Goal: Information Seeking & Learning: Compare options

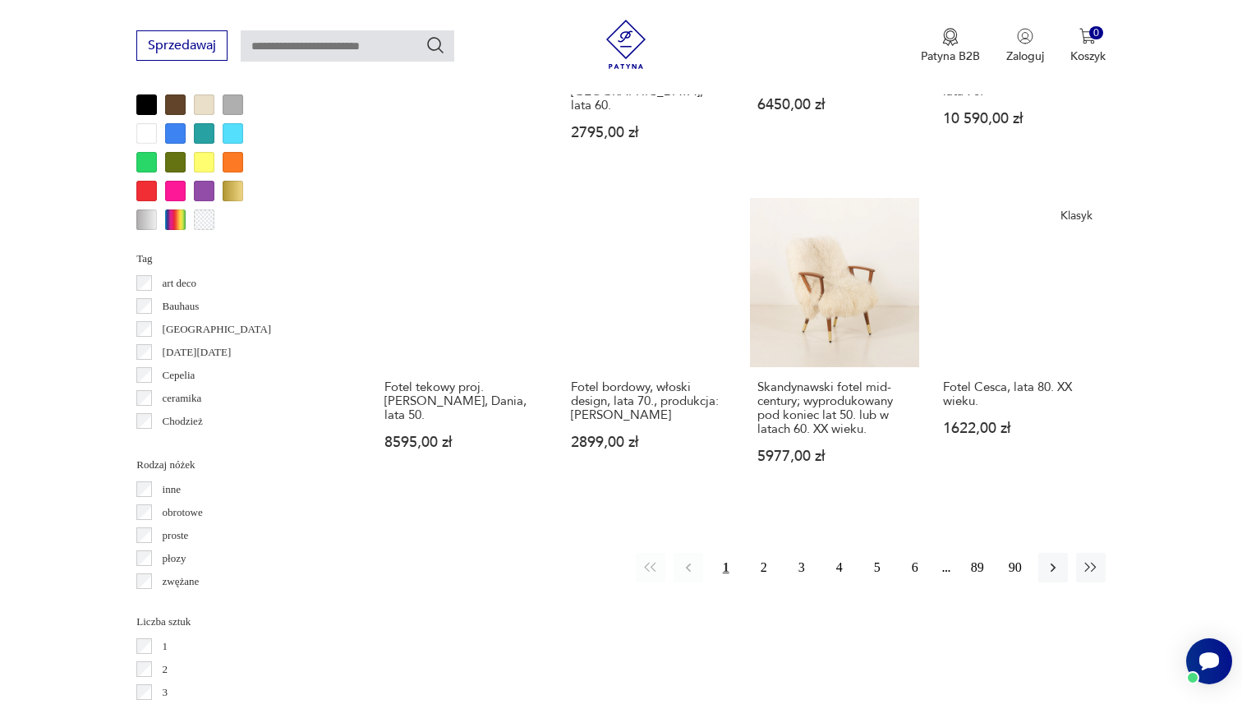
scroll to position [1655, 0]
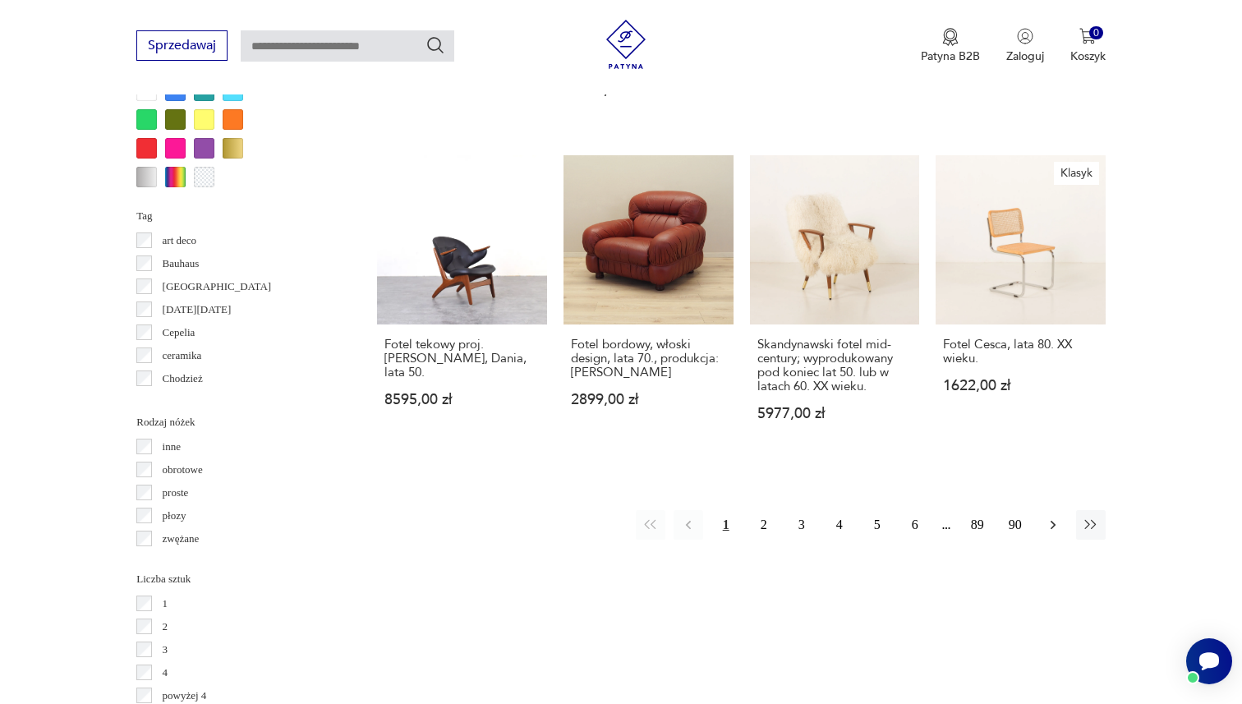
click at [1048, 517] on icon "button" at bounding box center [1053, 525] width 16 height 16
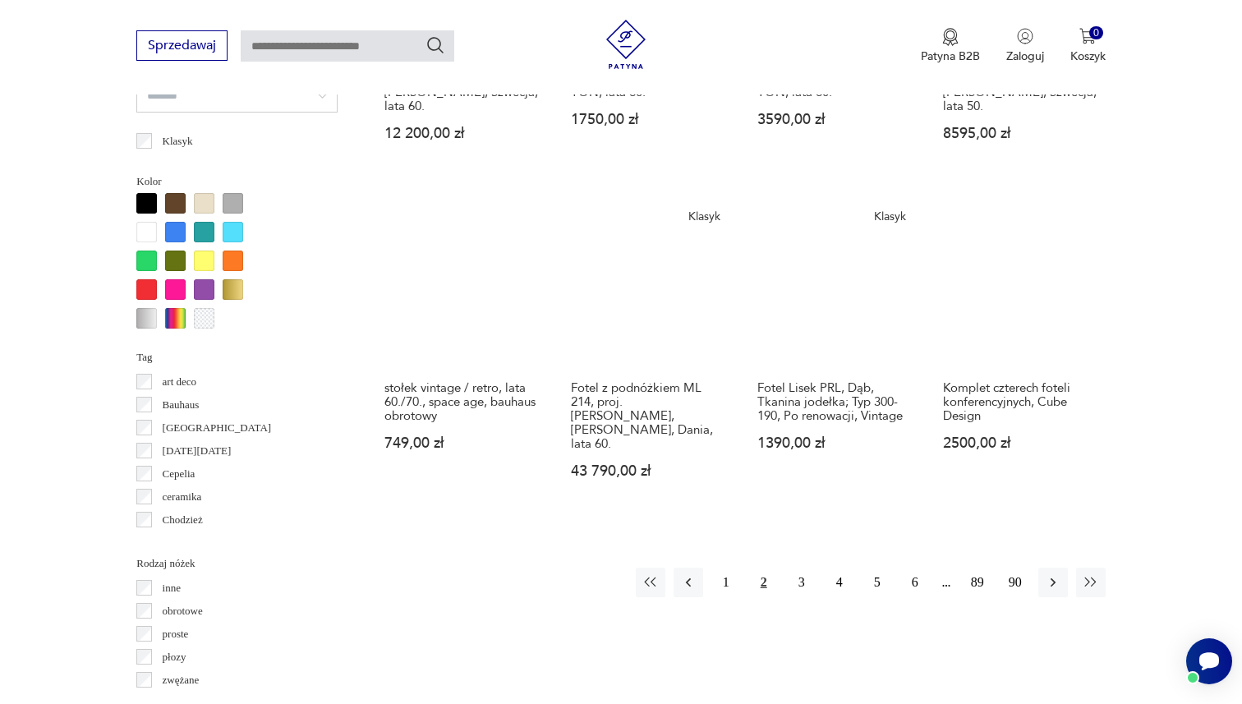
scroll to position [1514, 0]
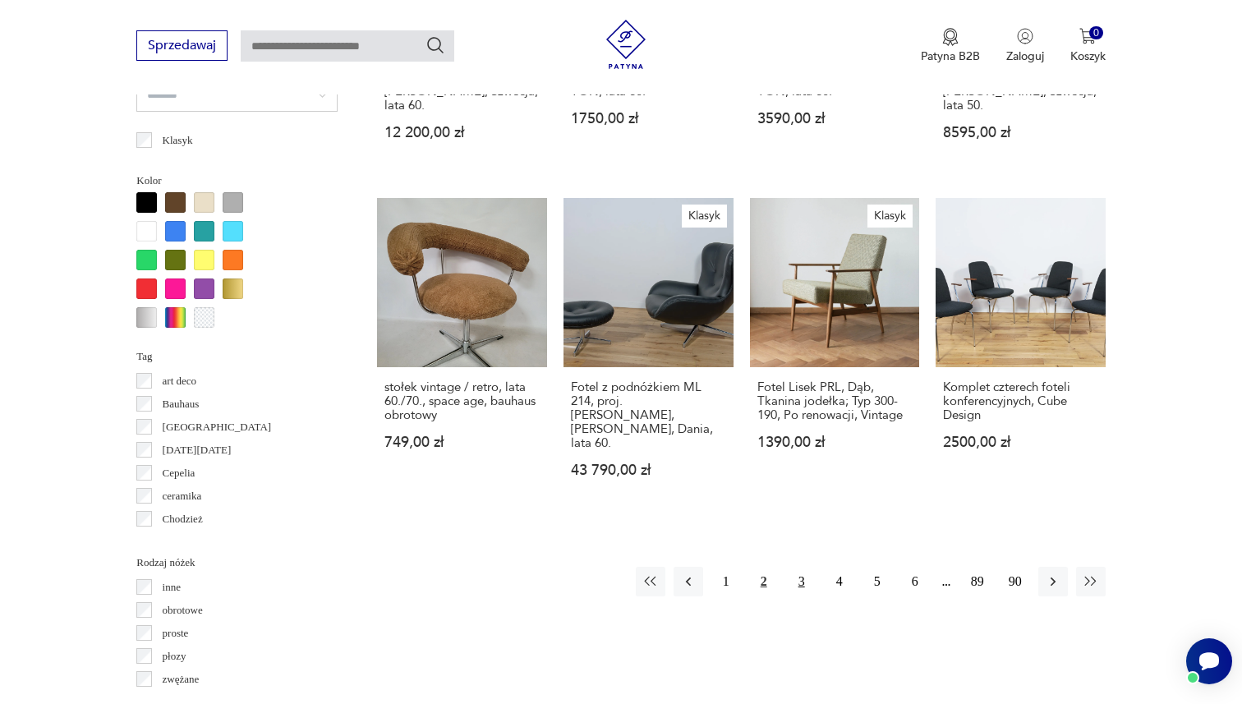
click at [799, 567] on button "3" at bounding box center [802, 582] width 30 height 30
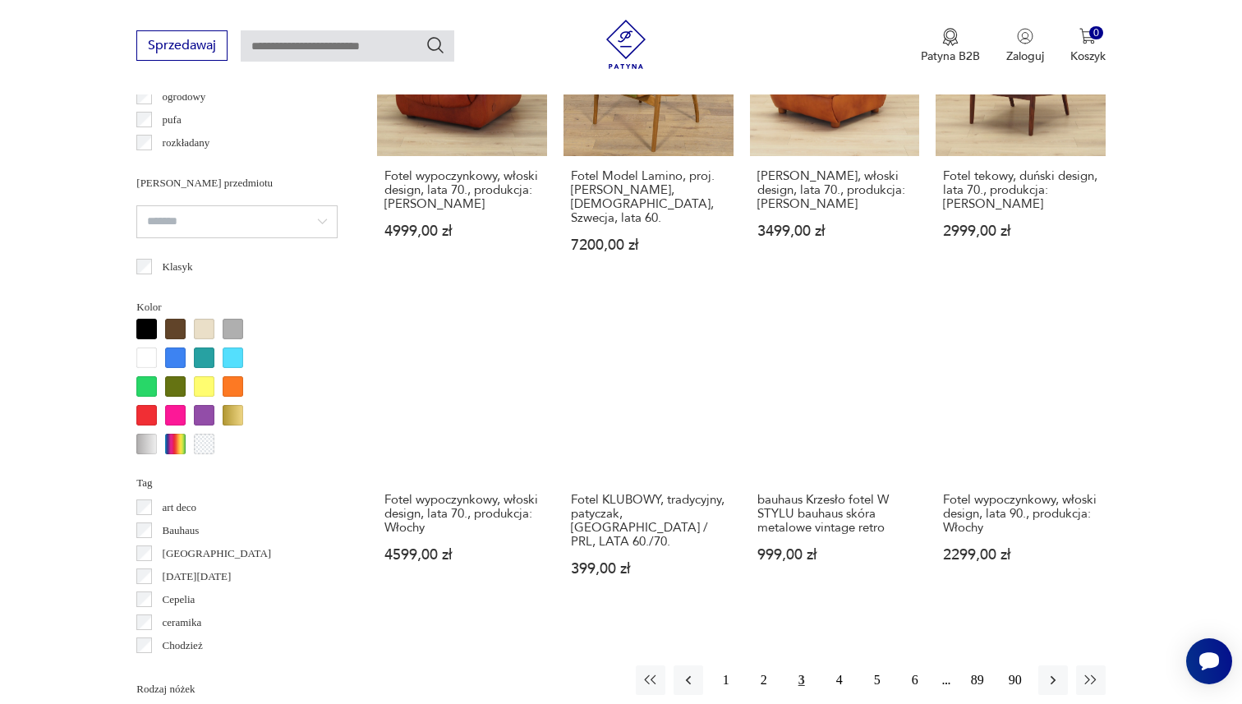
scroll to position [1422, 0]
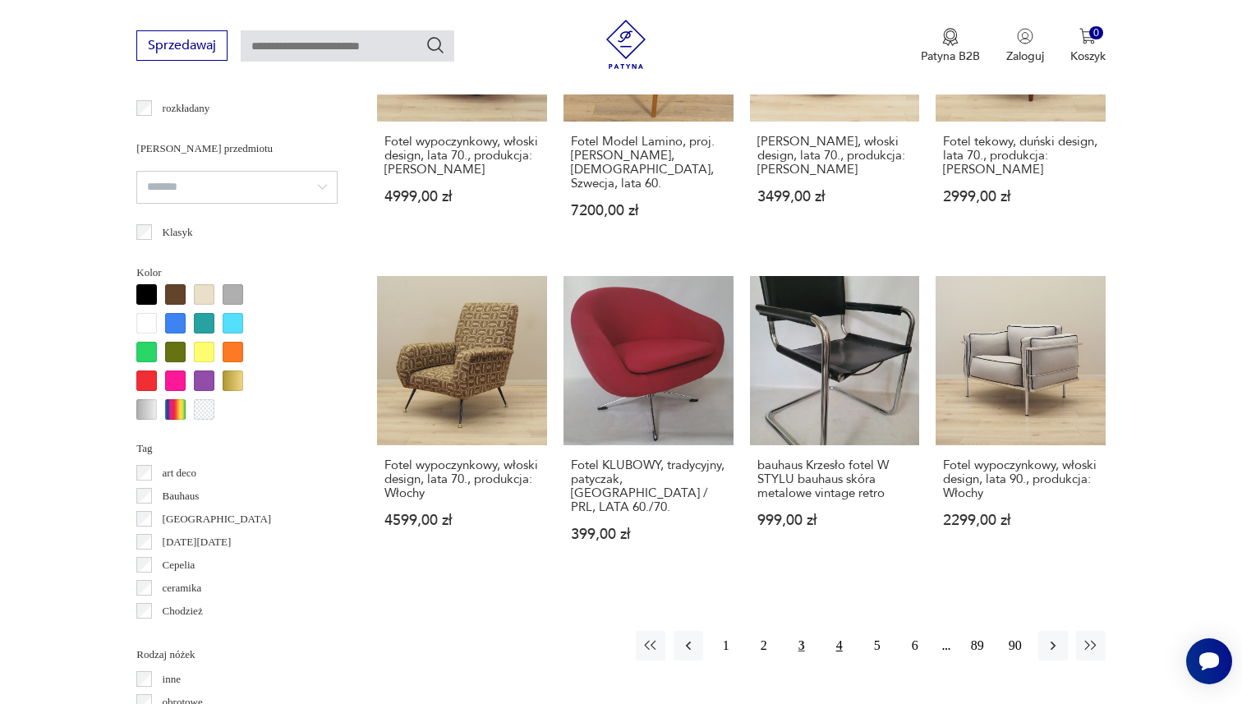
click at [836, 631] on button "4" at bounding box center [840, 646] width 30 height 30
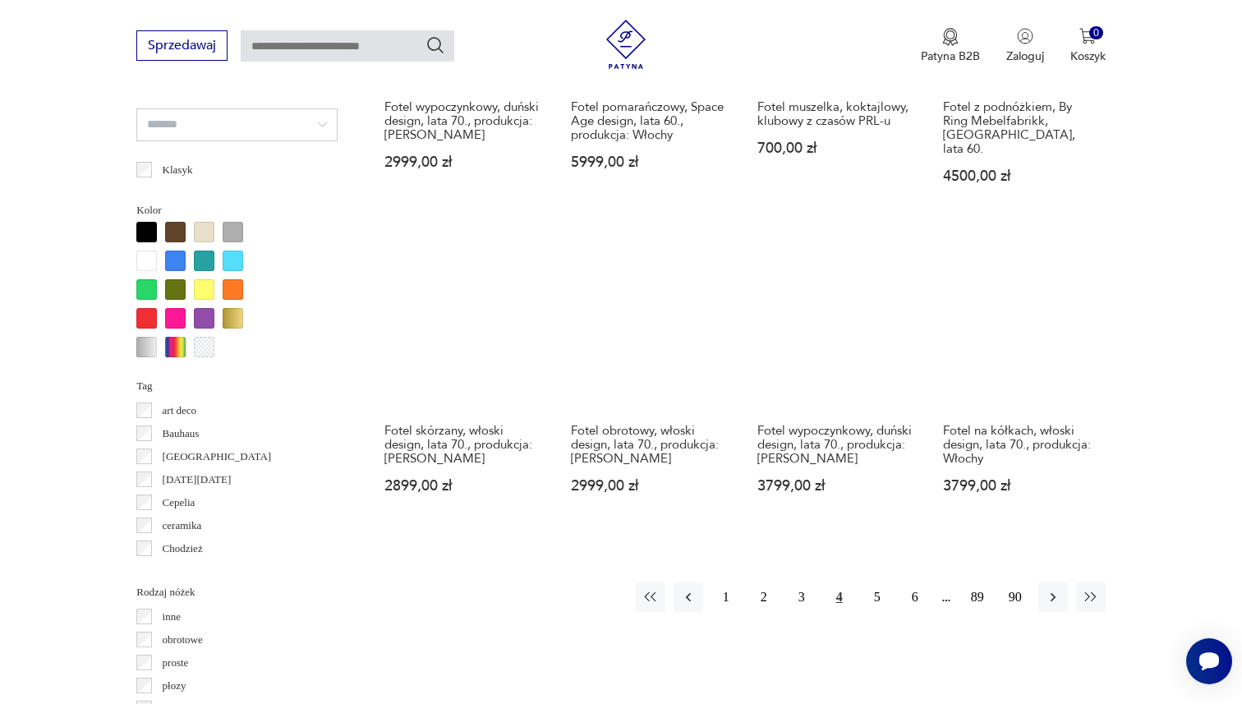
scroll to position [1491, 0]
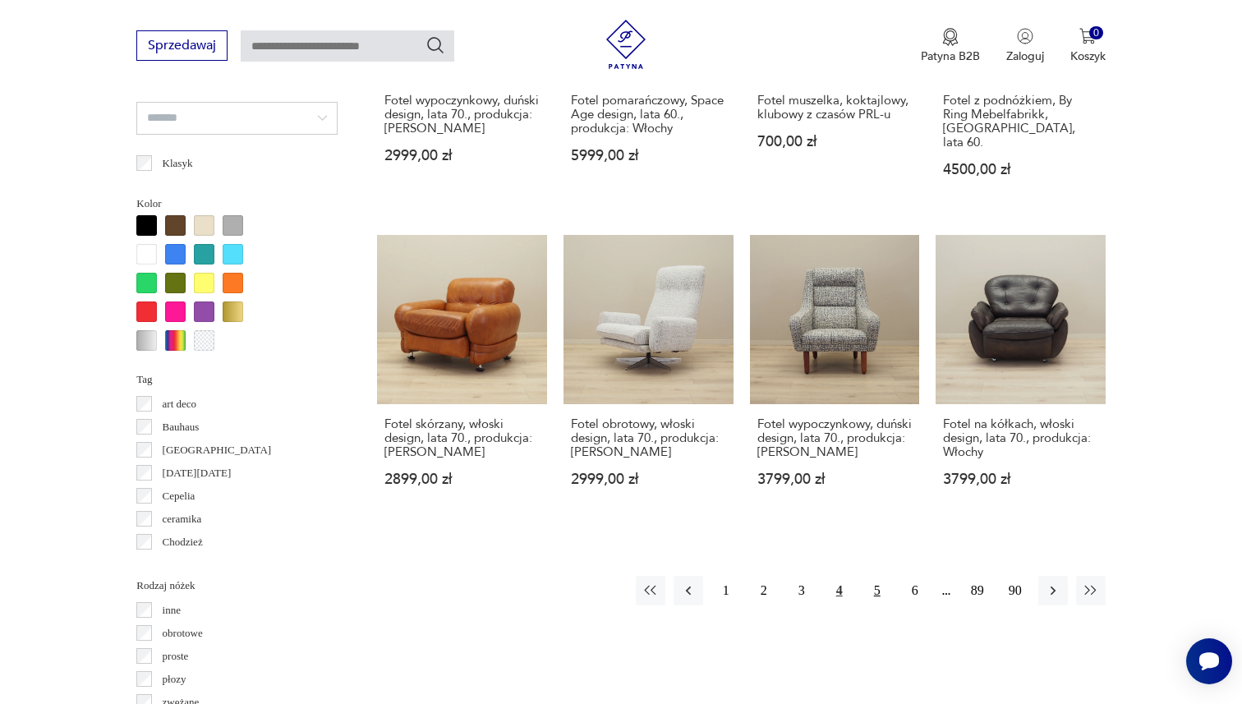
click at [877, 576] on button "5" at bounding box center [878, 591] width 30 height 30
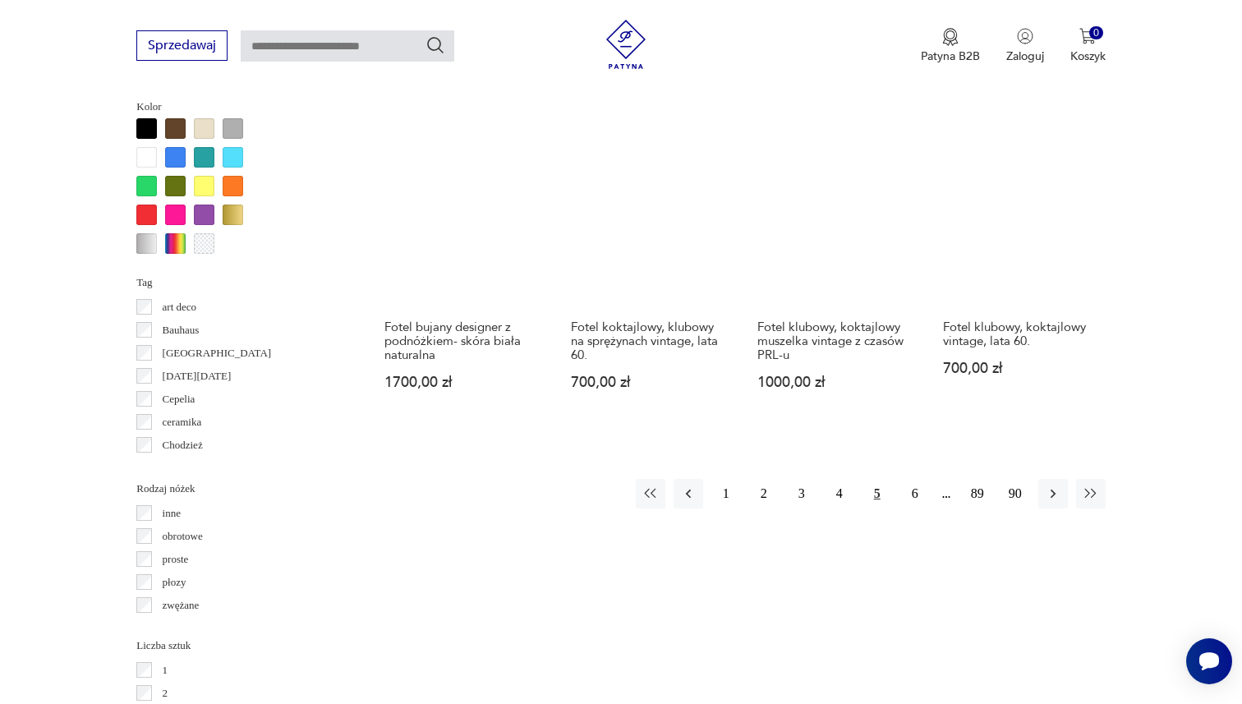
scroll to position [1598, 0]
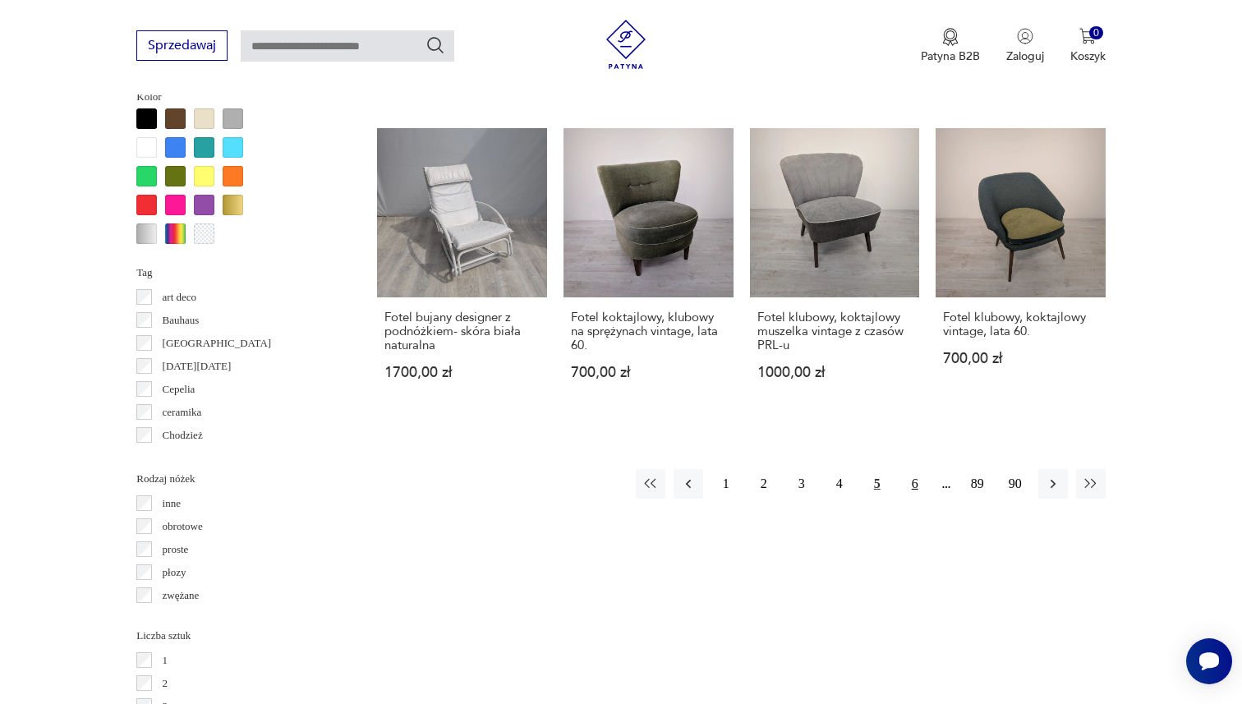
click at [911, 469] on button "6" at bounding box center [915, 484] width 30 height 30
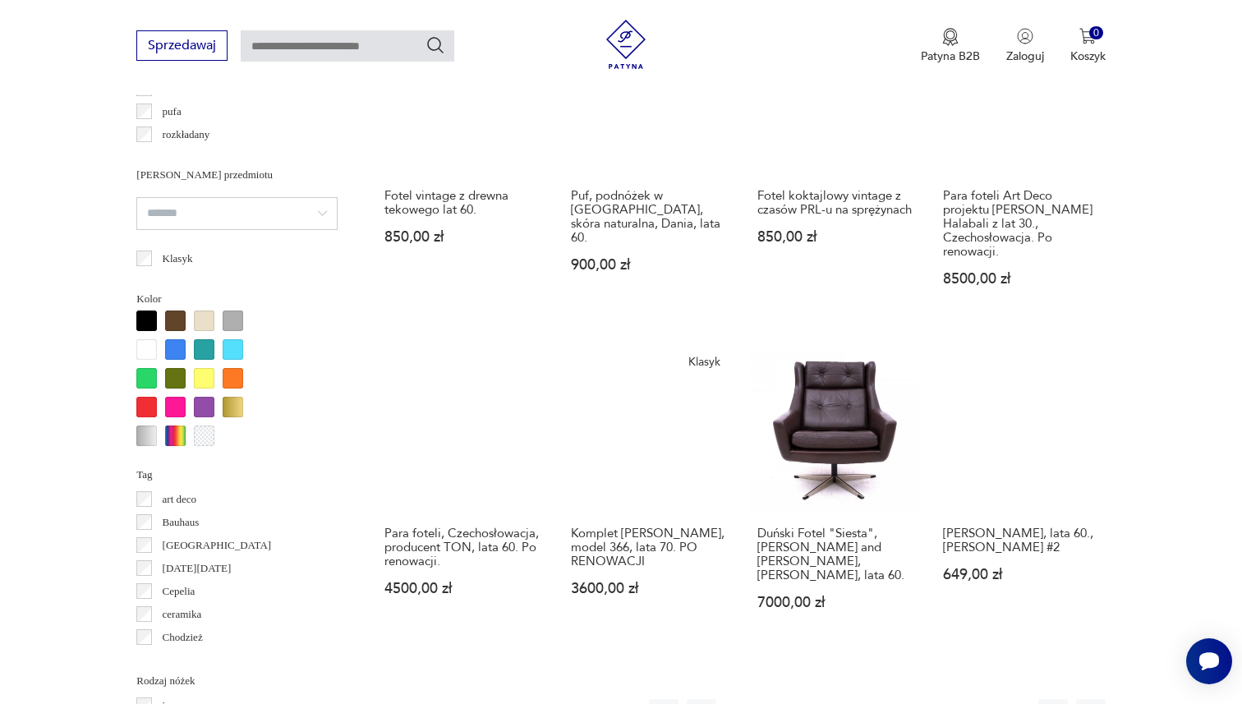
scroll to position [1490, 0]
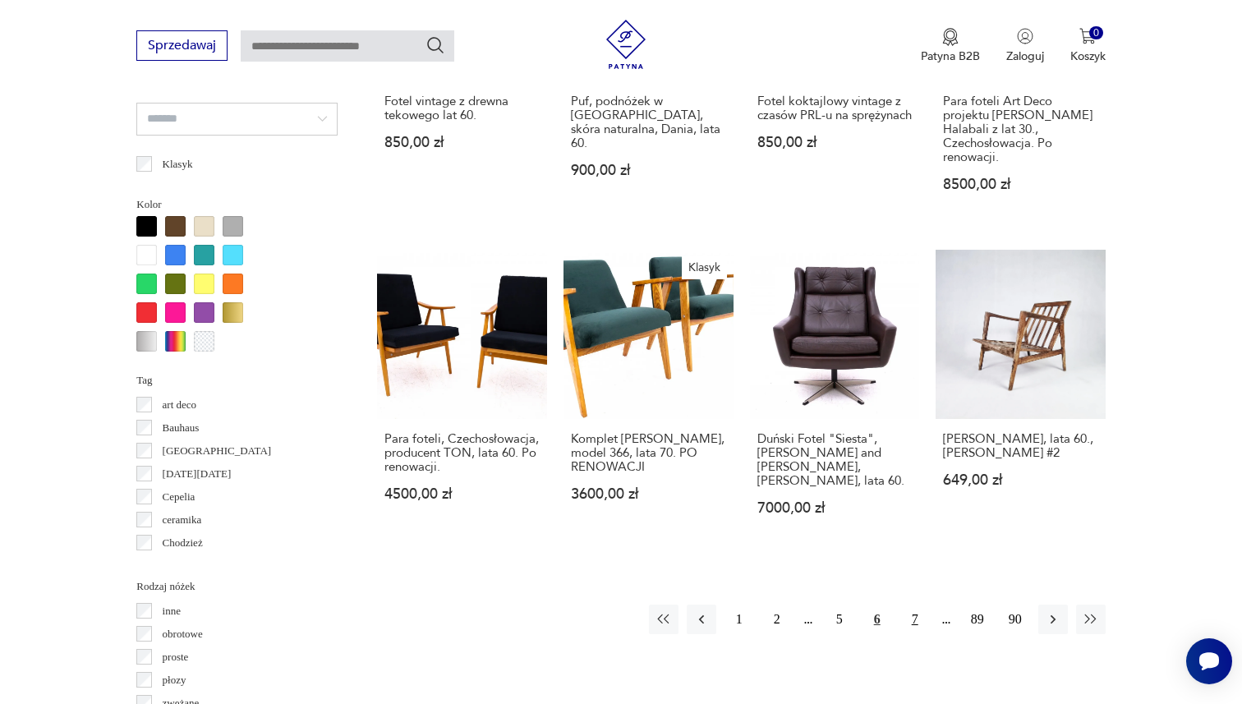
click at [915, 605] on button "7" at bounding box center [915, 620] width 30 height 30
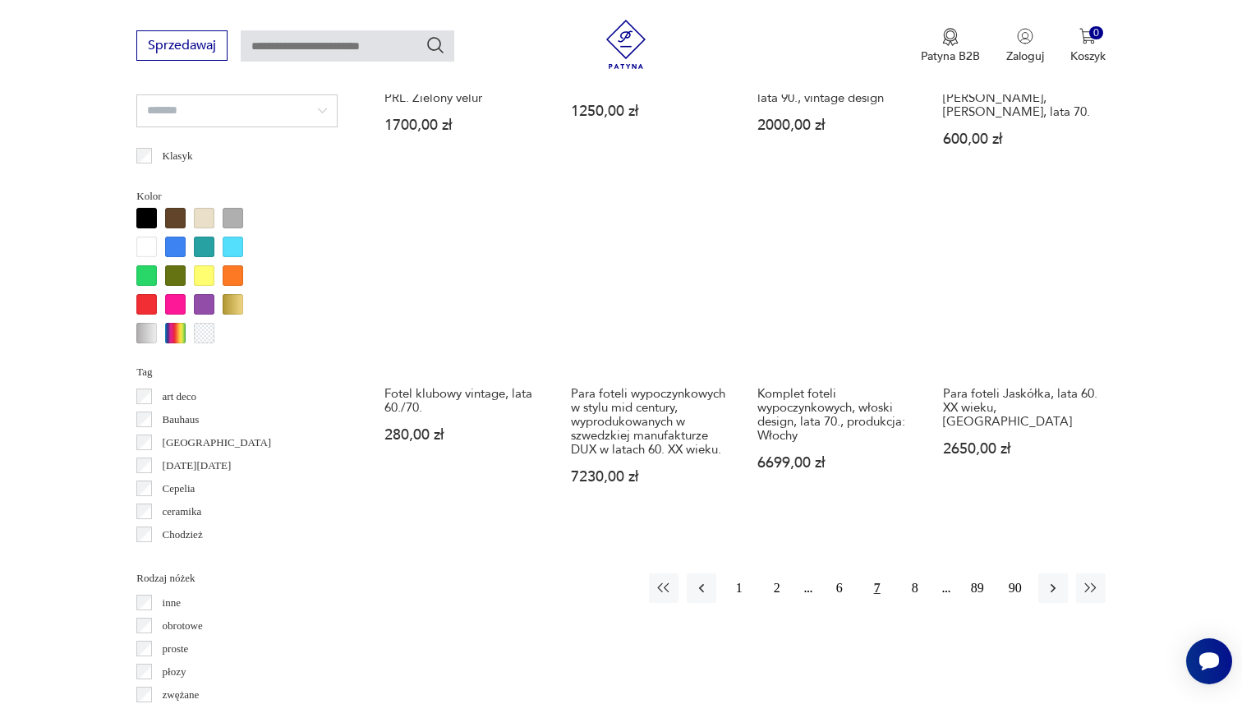
scroll to position [1512, 0]
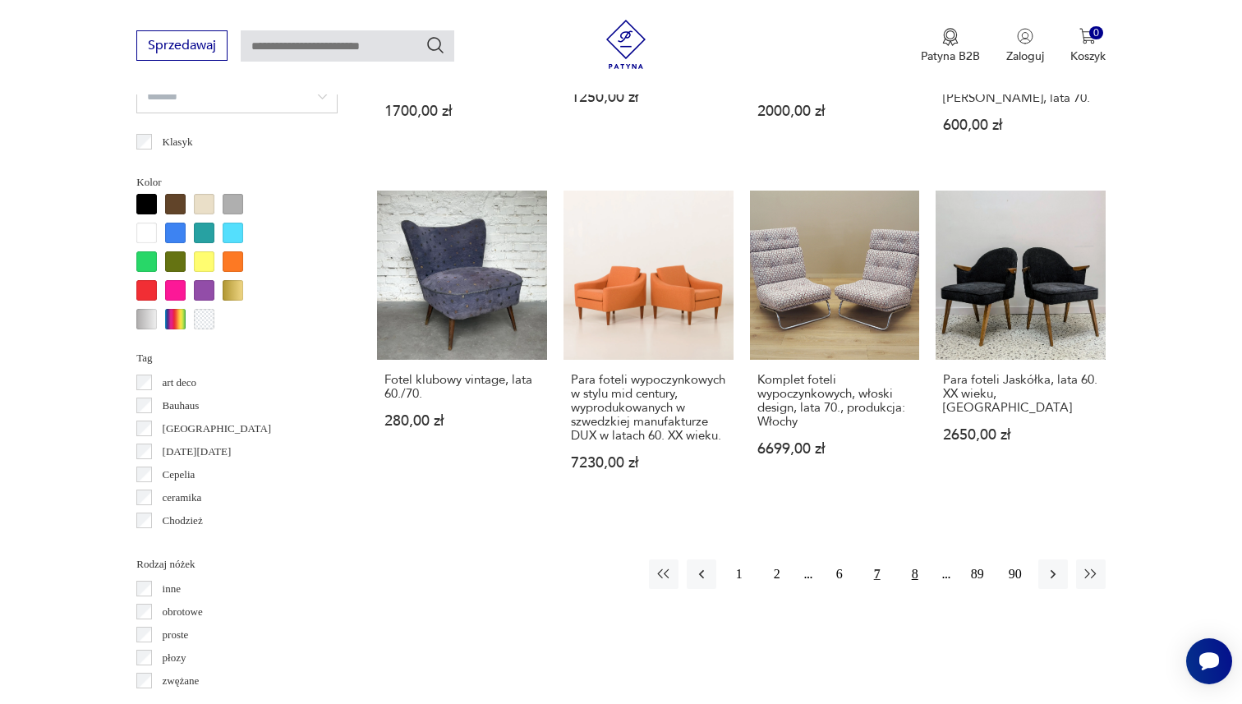
click at [913, 575] on button "8" at bounding box center [915, 574] width 30 height 30
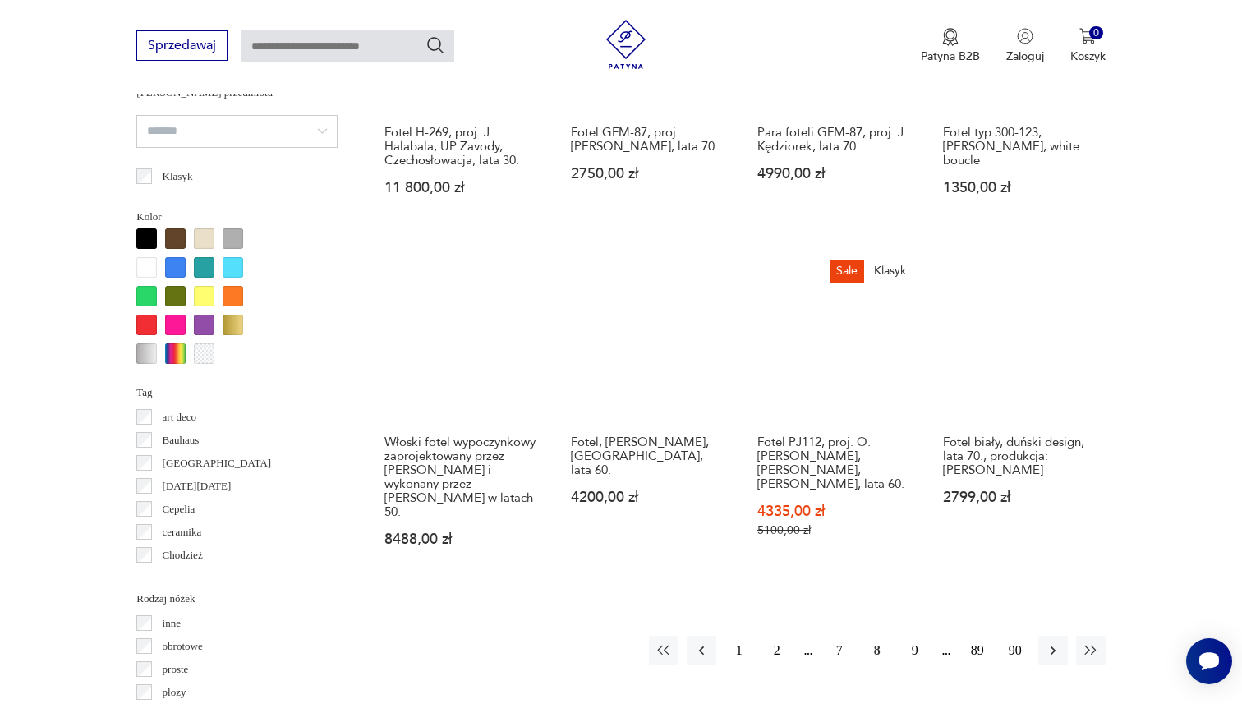
scroll to position [1484, 0]
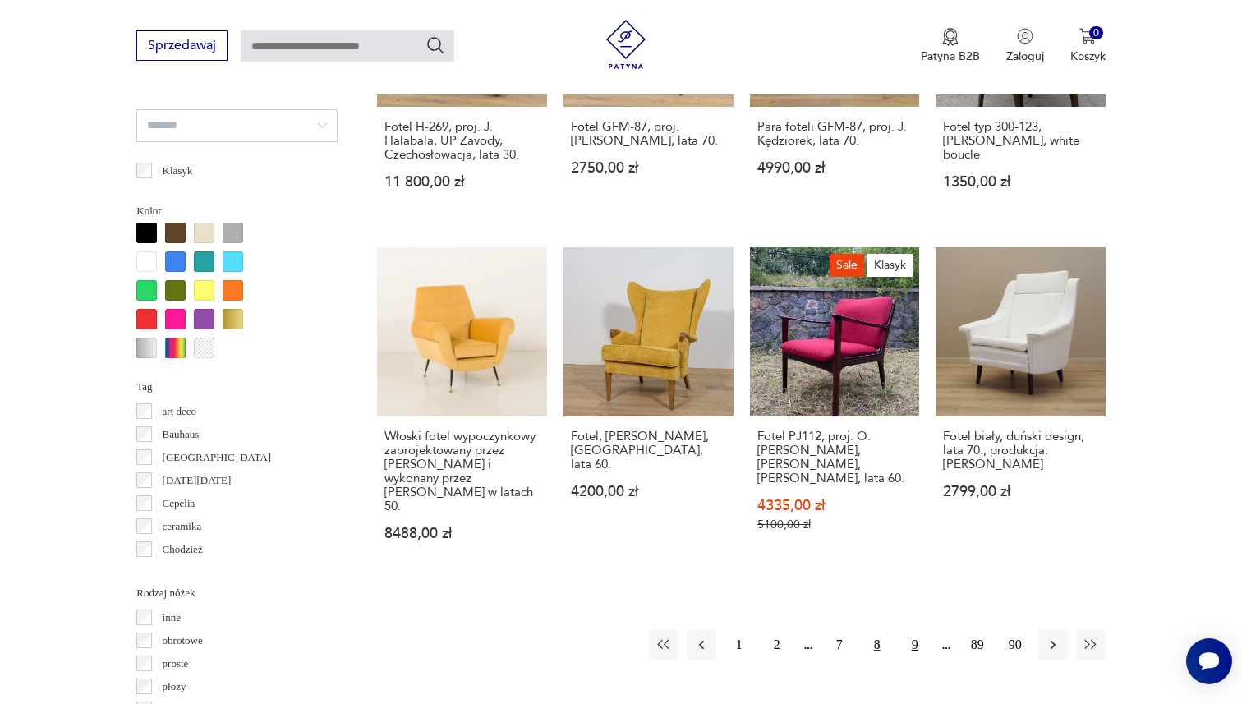
click at [913, 630] on button "9" at bounding box center [915, 645] width 30 height 30
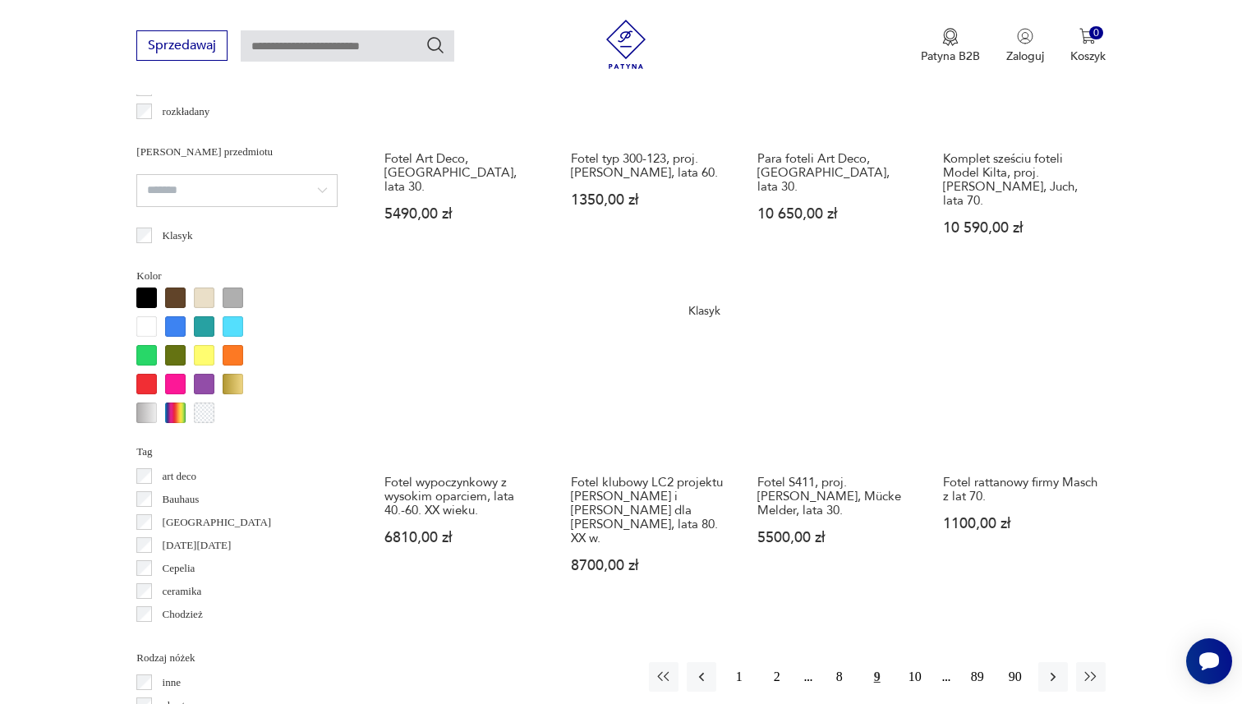
scroll to position [1434, 0]
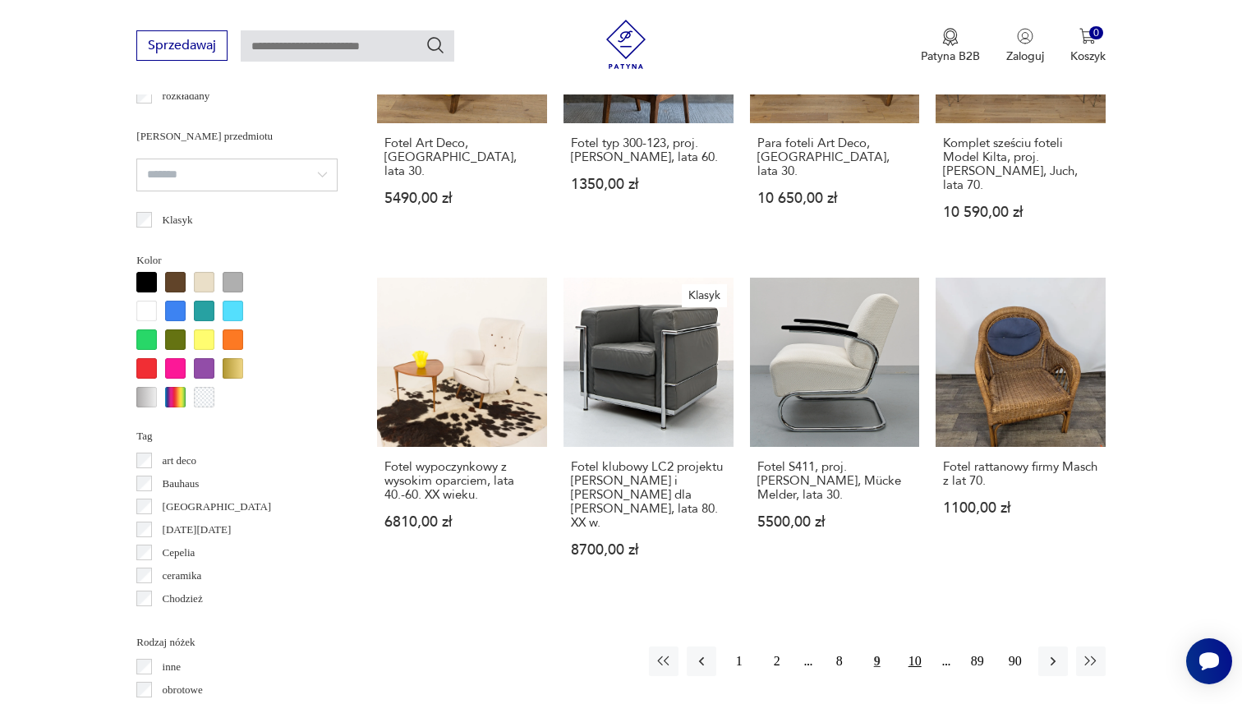
click at [909, 647] on button "10" at bounding box center [915, 662] width 30 height 30
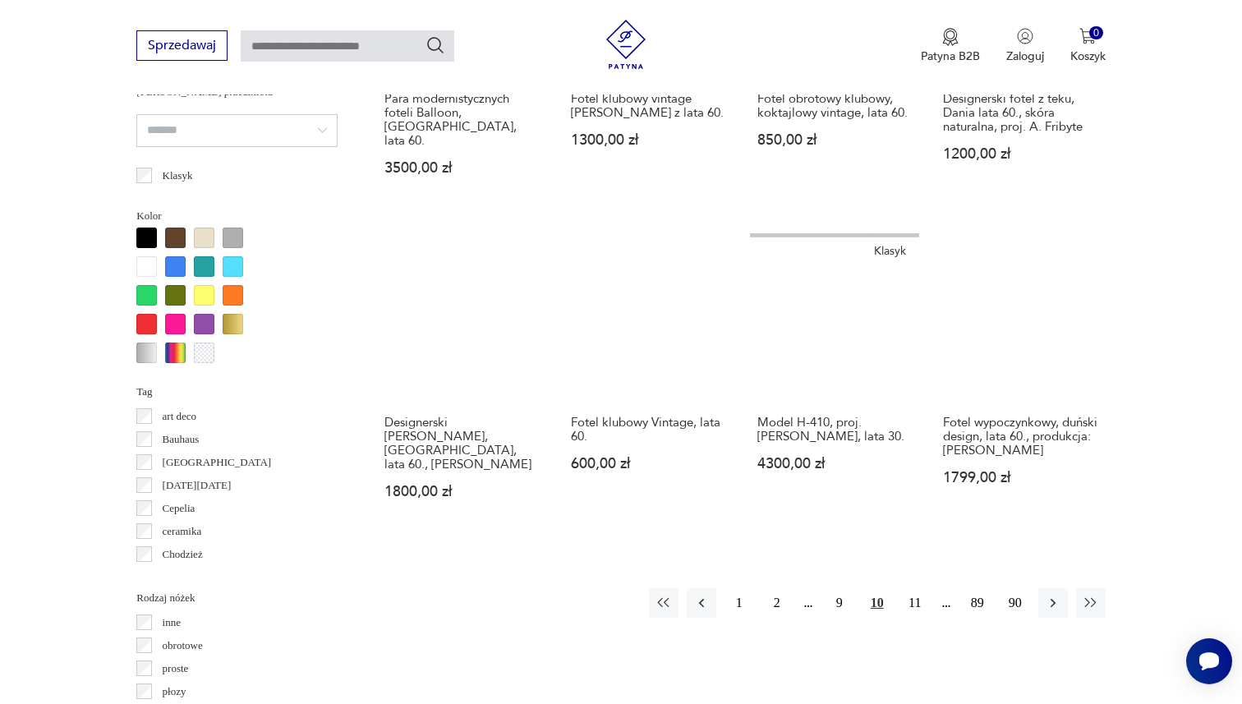
scroll to position [1544, 0]
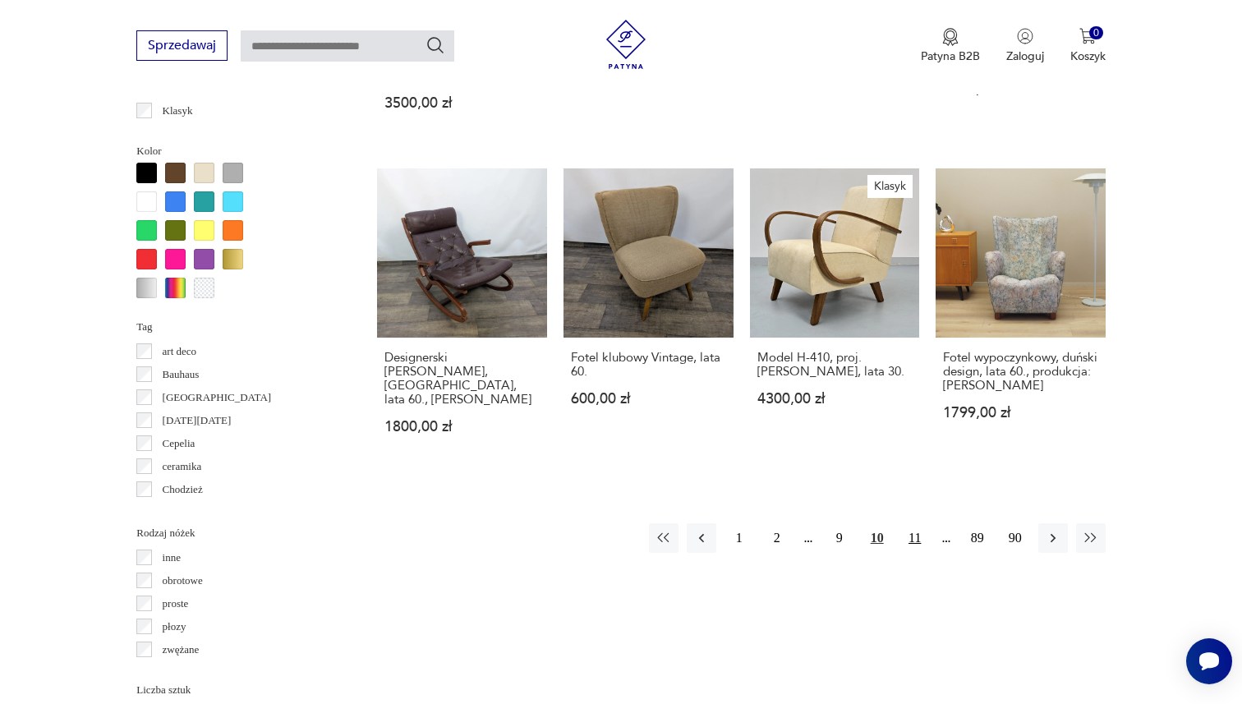
click at [914, 523] on button "11" at bounding box center [915, 538] width 30 height 30
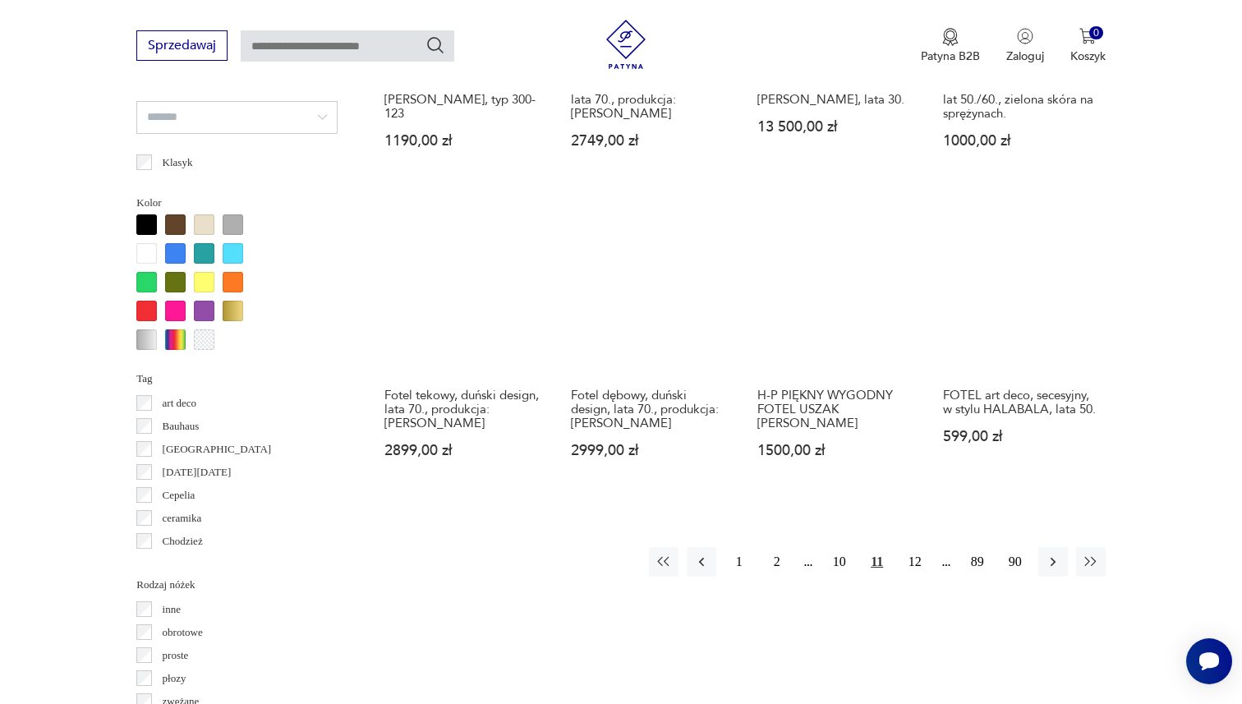
scroll to position [1502, 0]
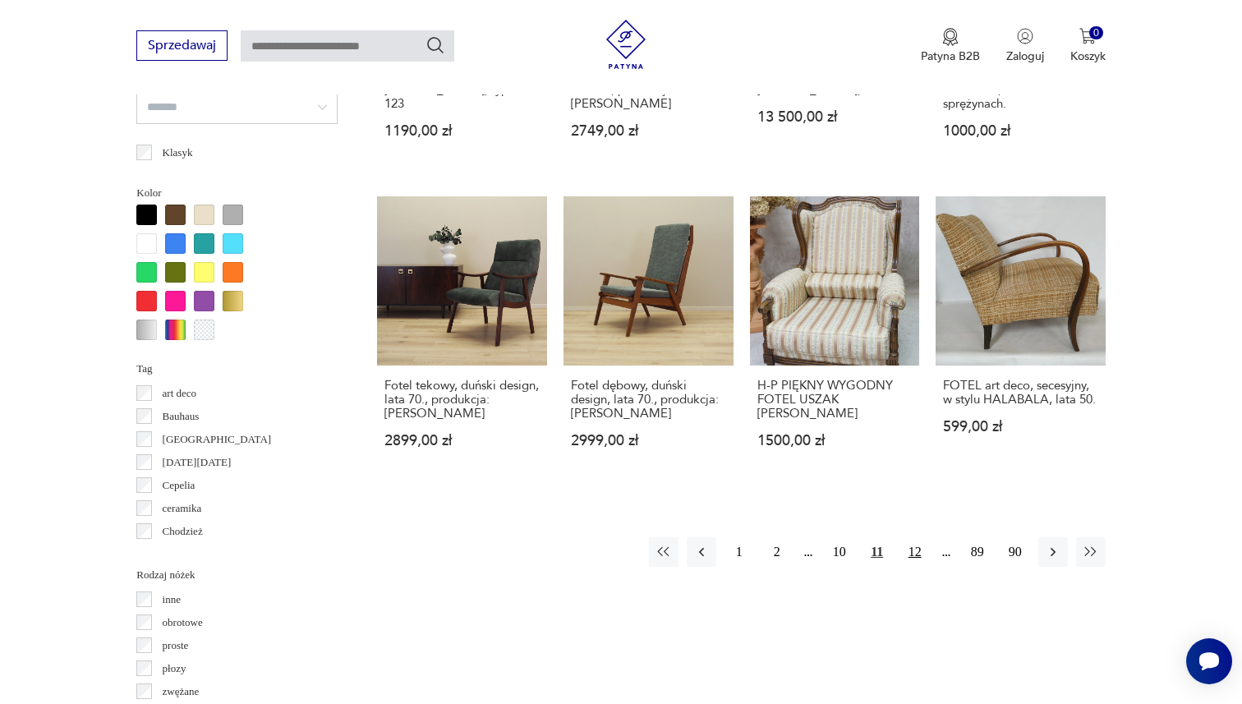
click at [909, 555] on button "12" at bounding box center [915, 552] width 30 height 30
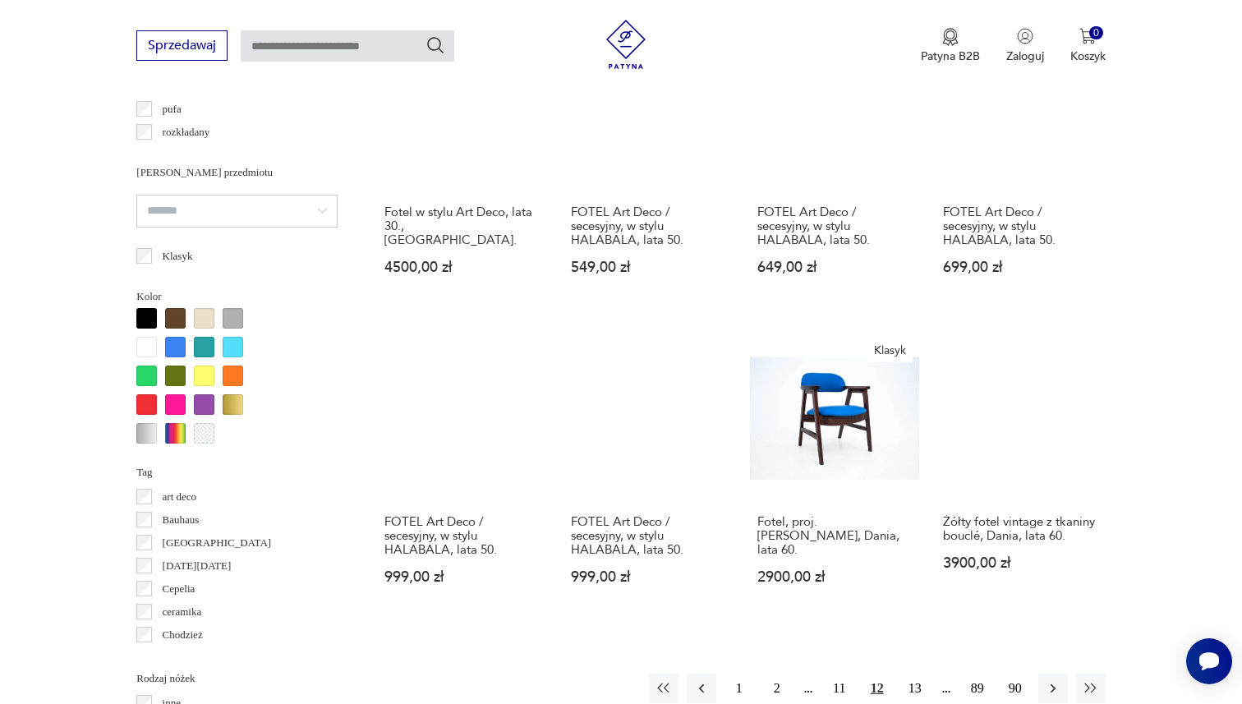
scroll to position [1483, 0]
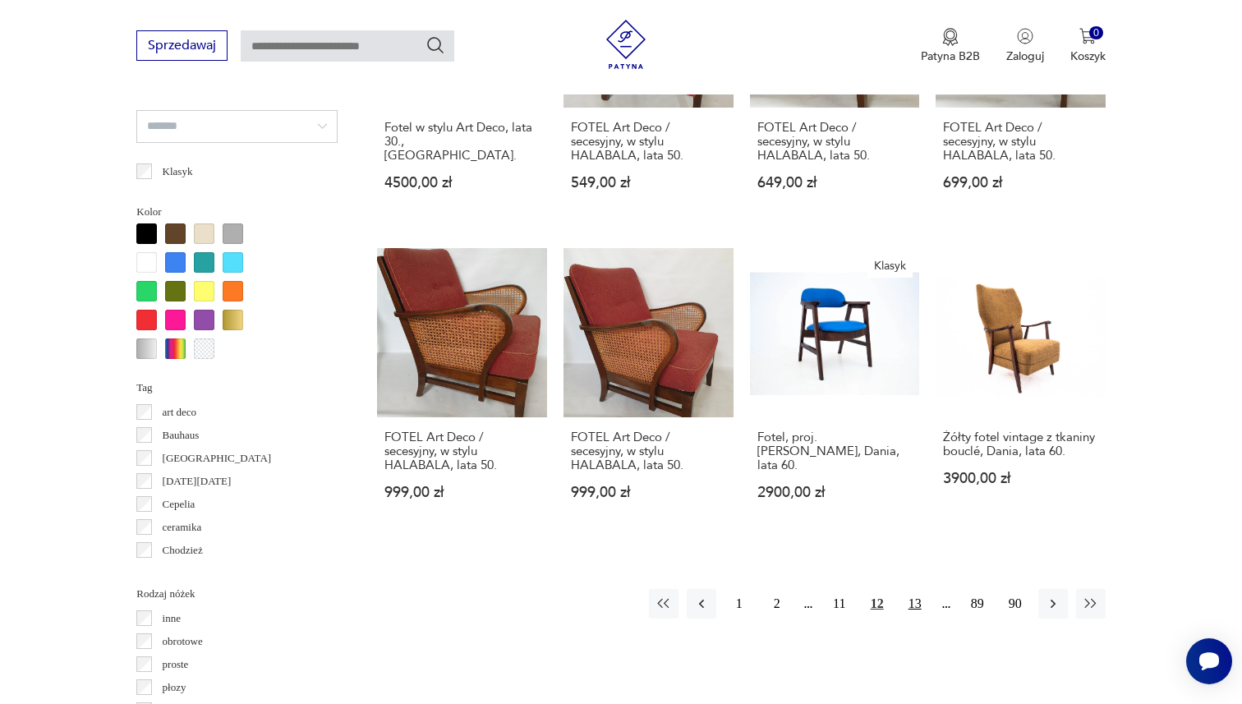
click at [915, 589] on button "13" at bounding box center [915, 604] width 30 height 30
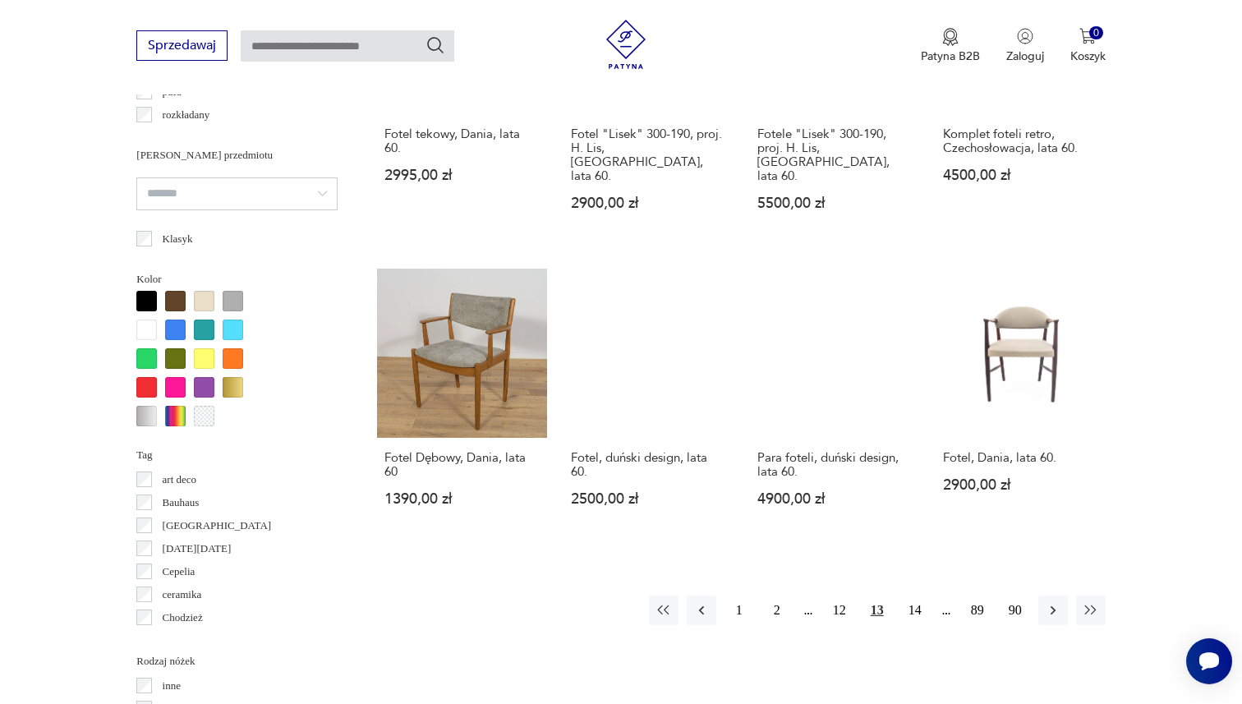
scroll to position [1433, 0]
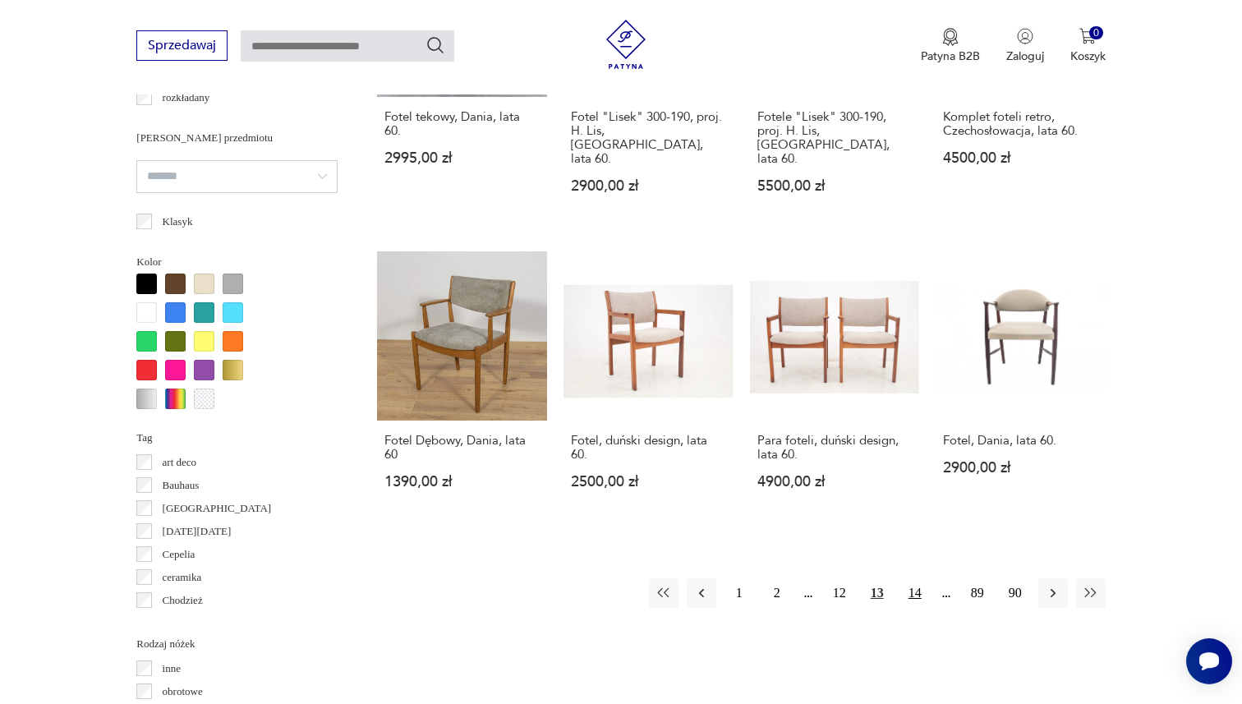
click at [911, 578] on button "14" at bounding box center [915, 593] width 30 height 30
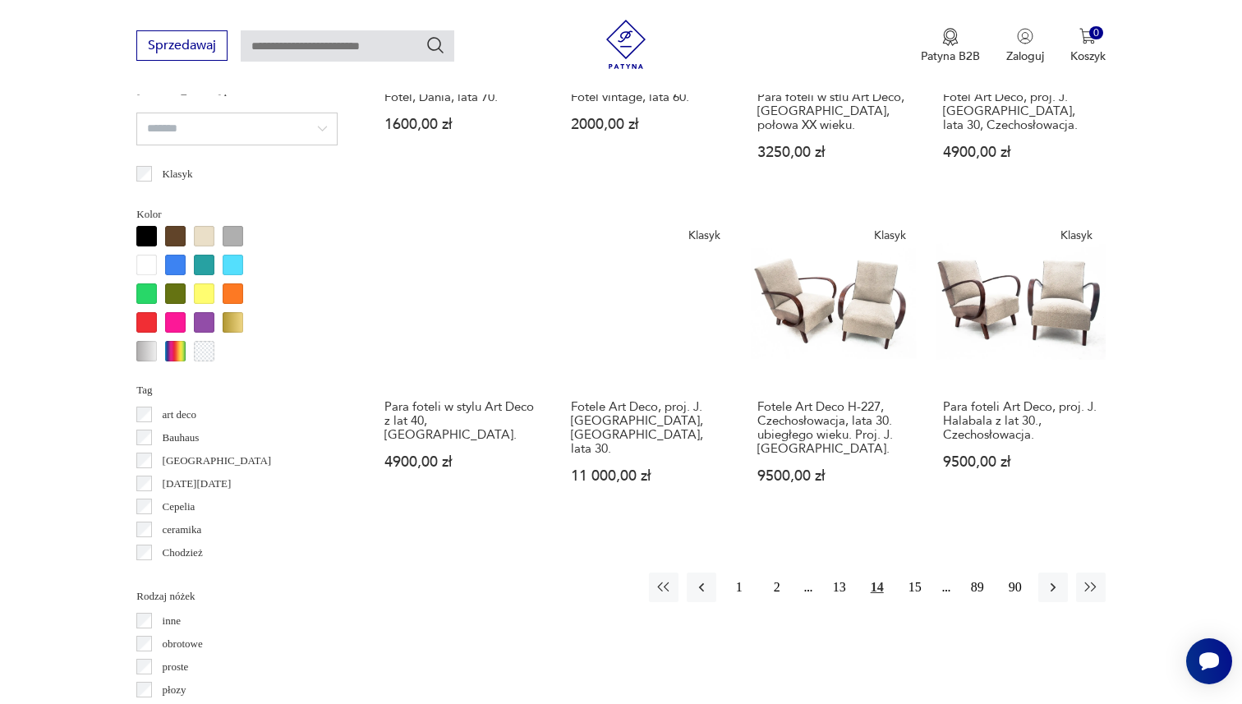
scroll to position [1485, 0]
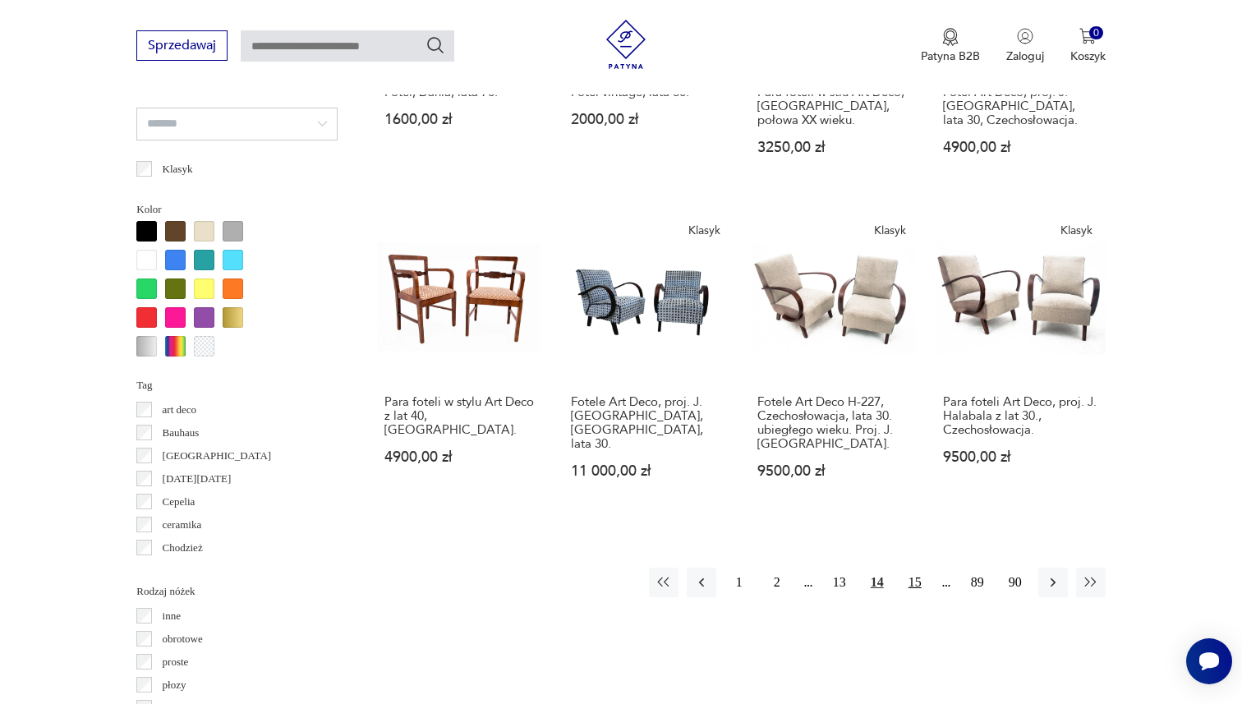
click at [913, 568] on button "15" at bounding box center [915, 583] width 30 height 30
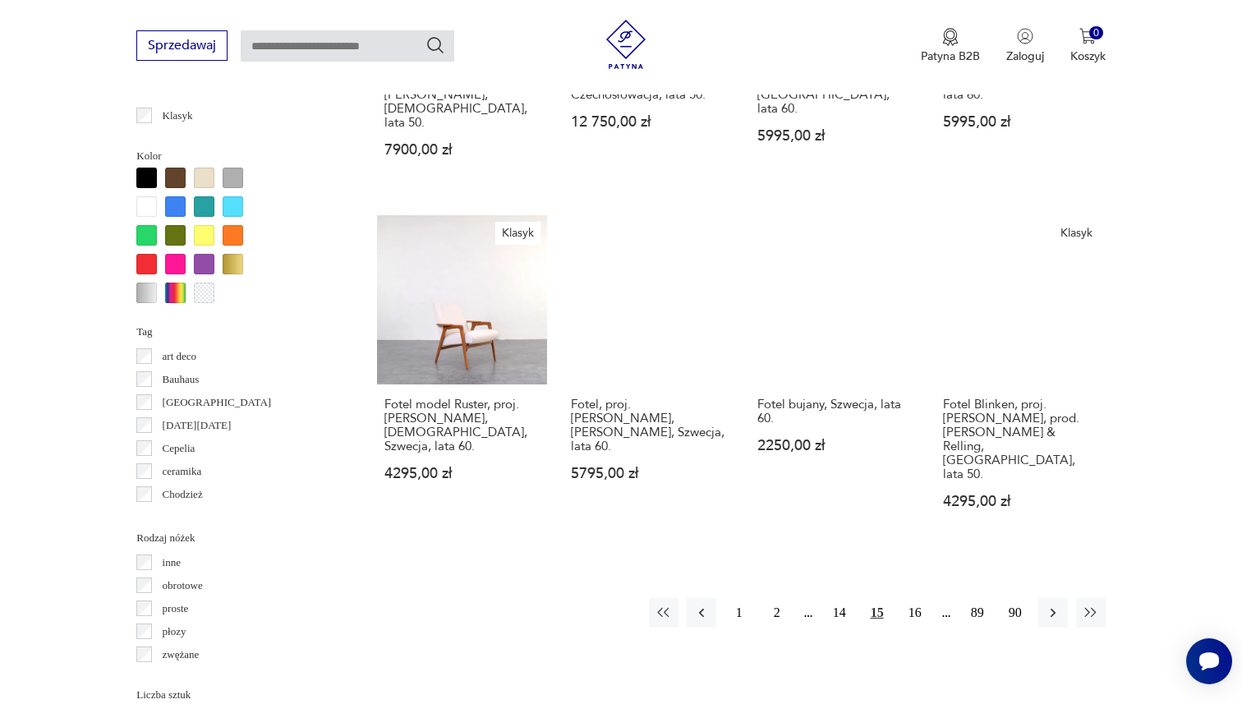
scroll to position [1545, 0]
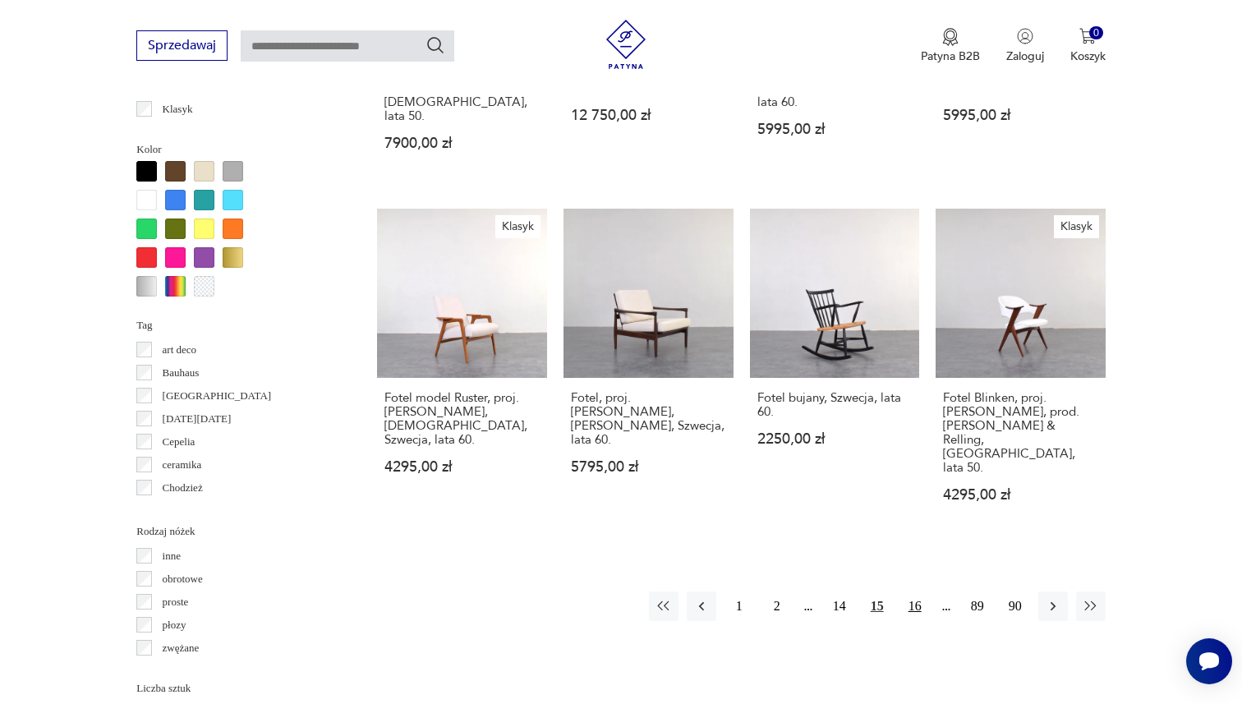
click at [915, 592] on button "16" at bounding box center [915, 607] width 30 height 30
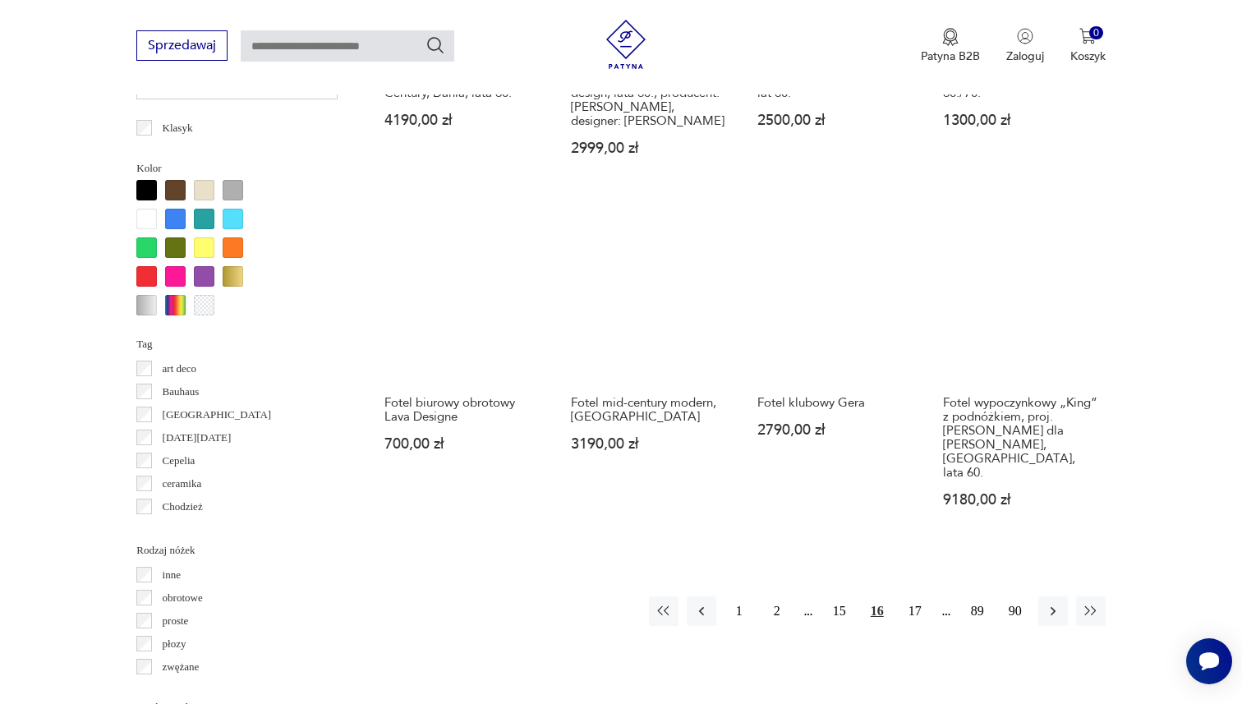
scroll to position [1553, 0]
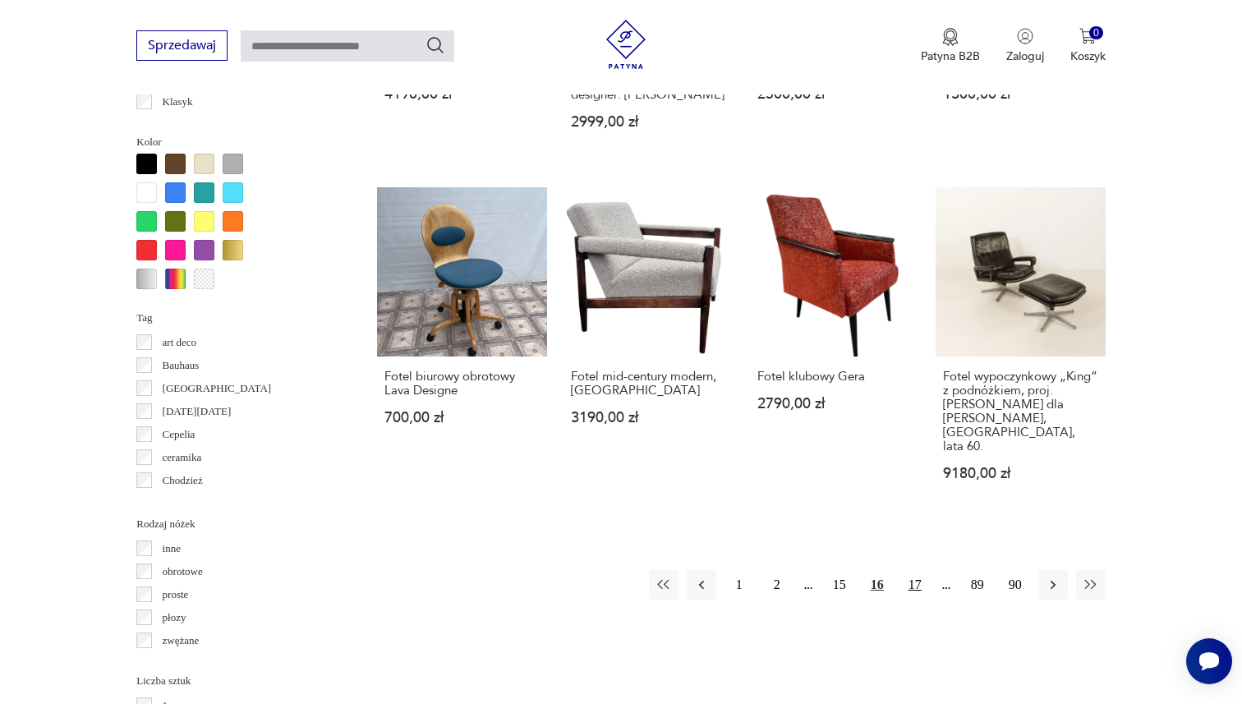
click at [909, 570] on button "17" at bounding box center [915, 585] width 30 height 30
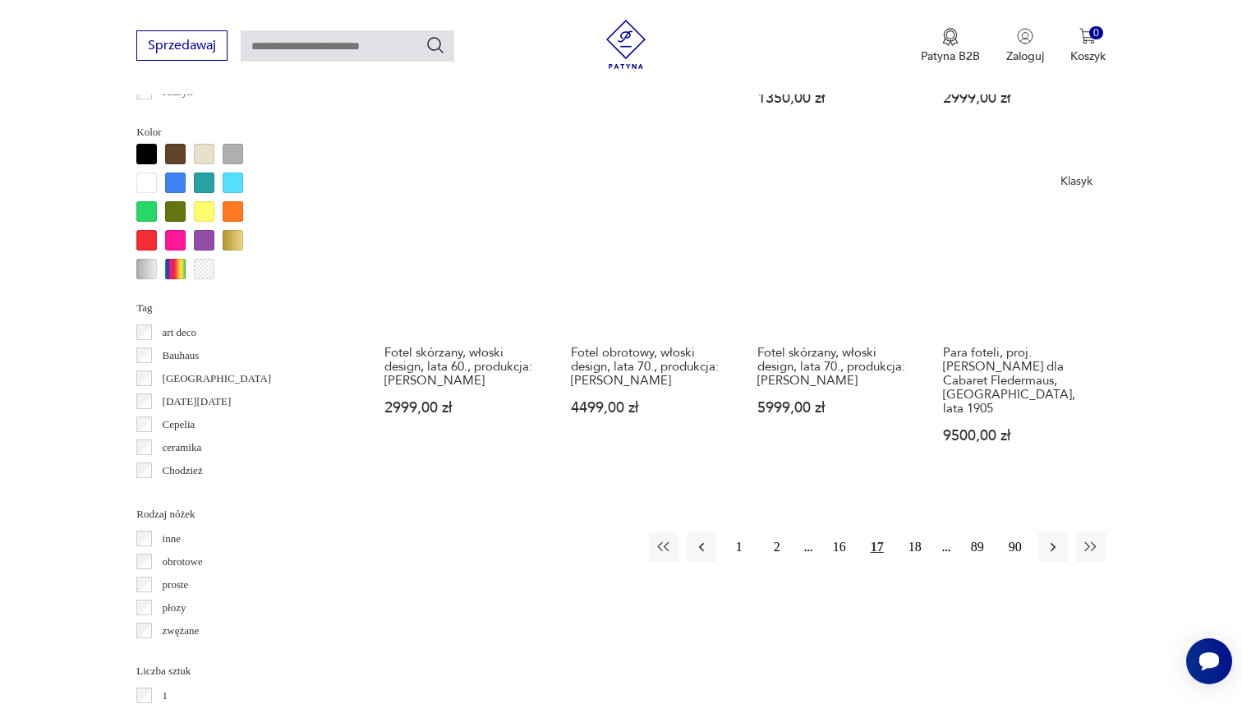
scroll to position [1577, 0]
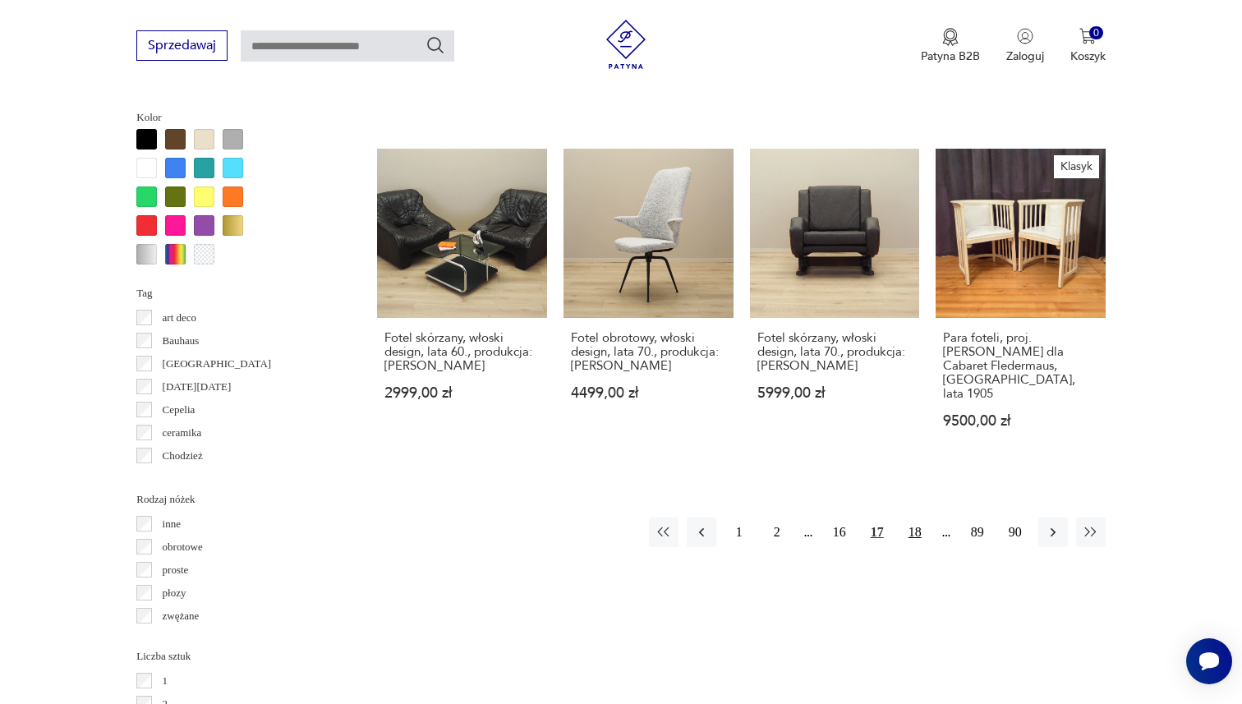
click at [912, 518] on button "18" at bounding box center [915, 533] width 30 height 30
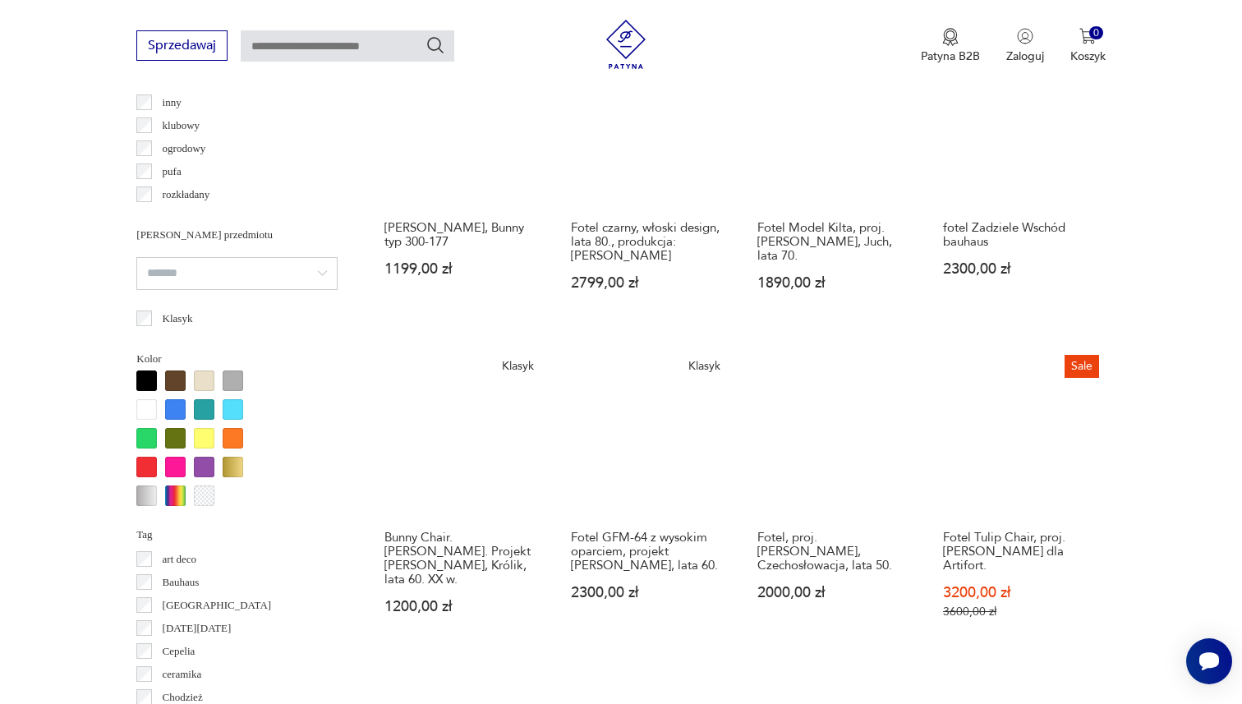
scroll to position [1425, 0]
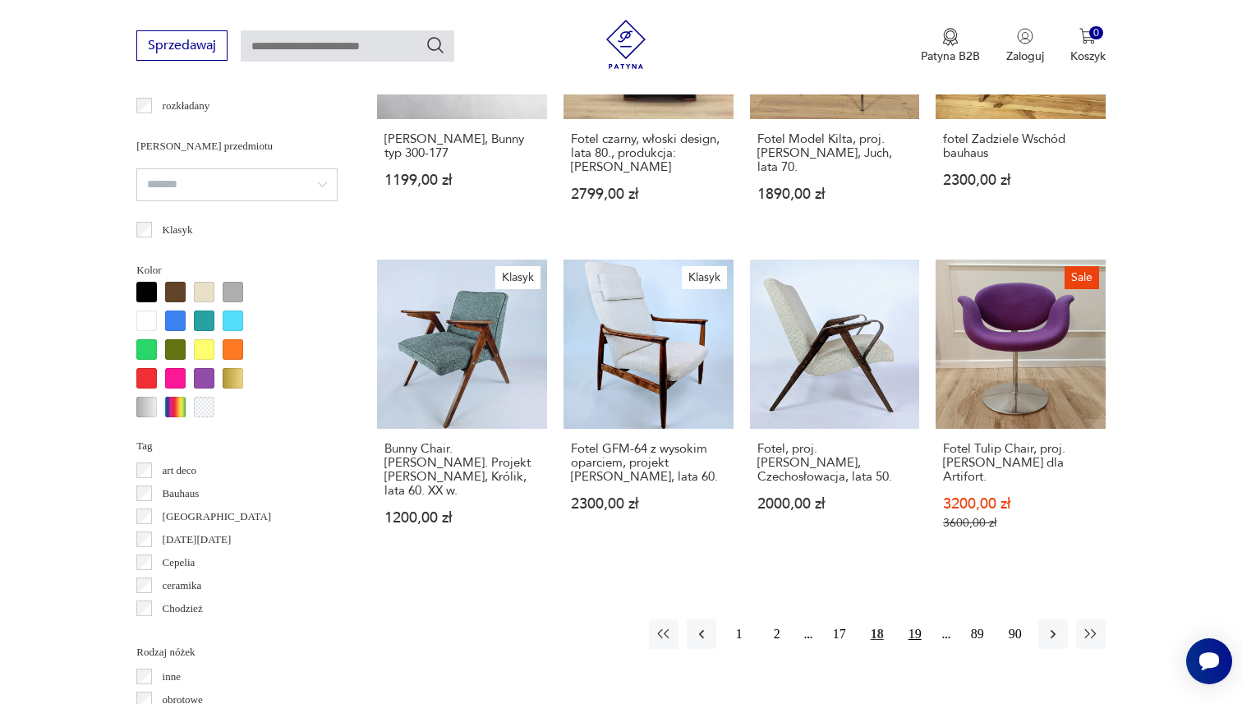
click at [909, 619] on button "19" at bounding box center [915, 634] width 30 height 30
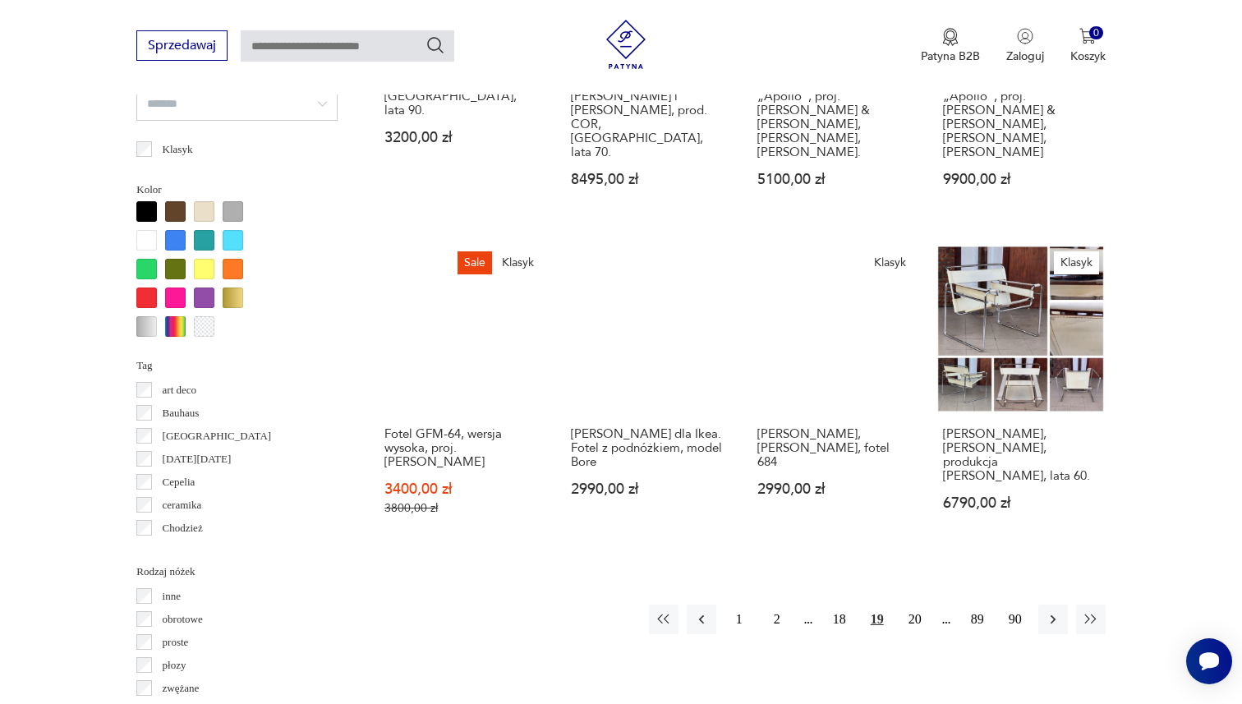
scroll to position [1516, 0]
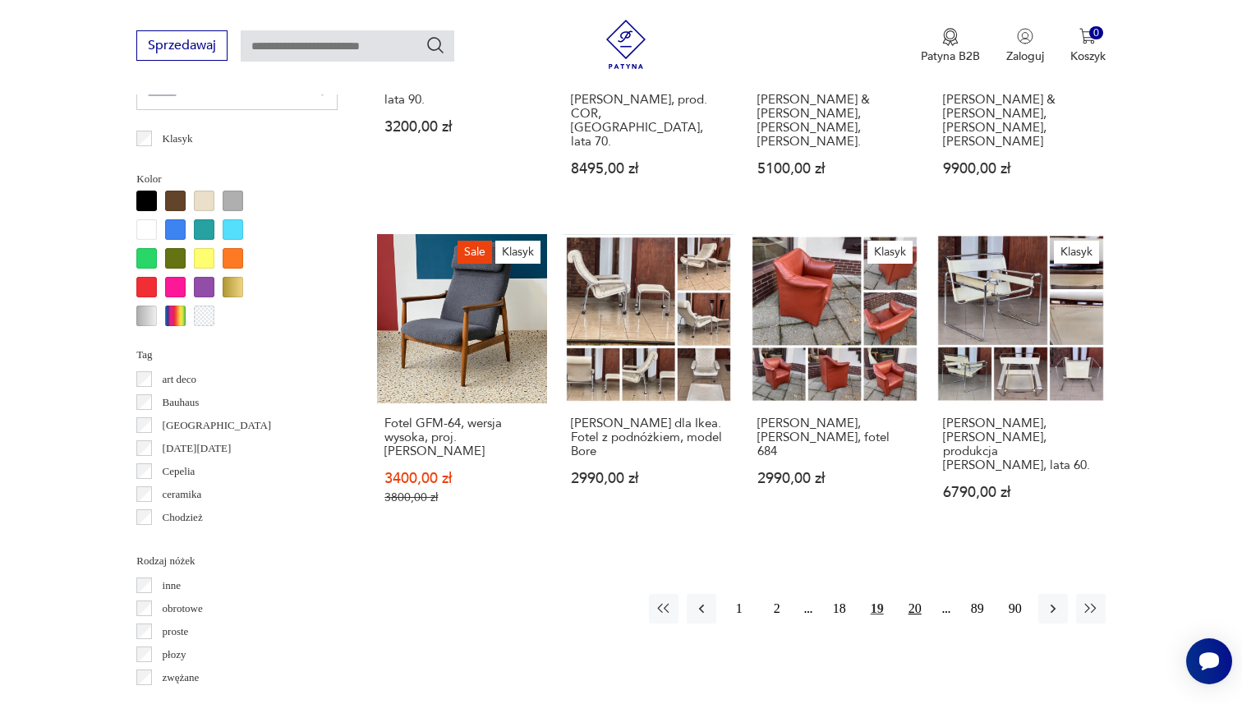
click at [921, 597] on button "20" at bounding box center [915, 609] width 30 height 30
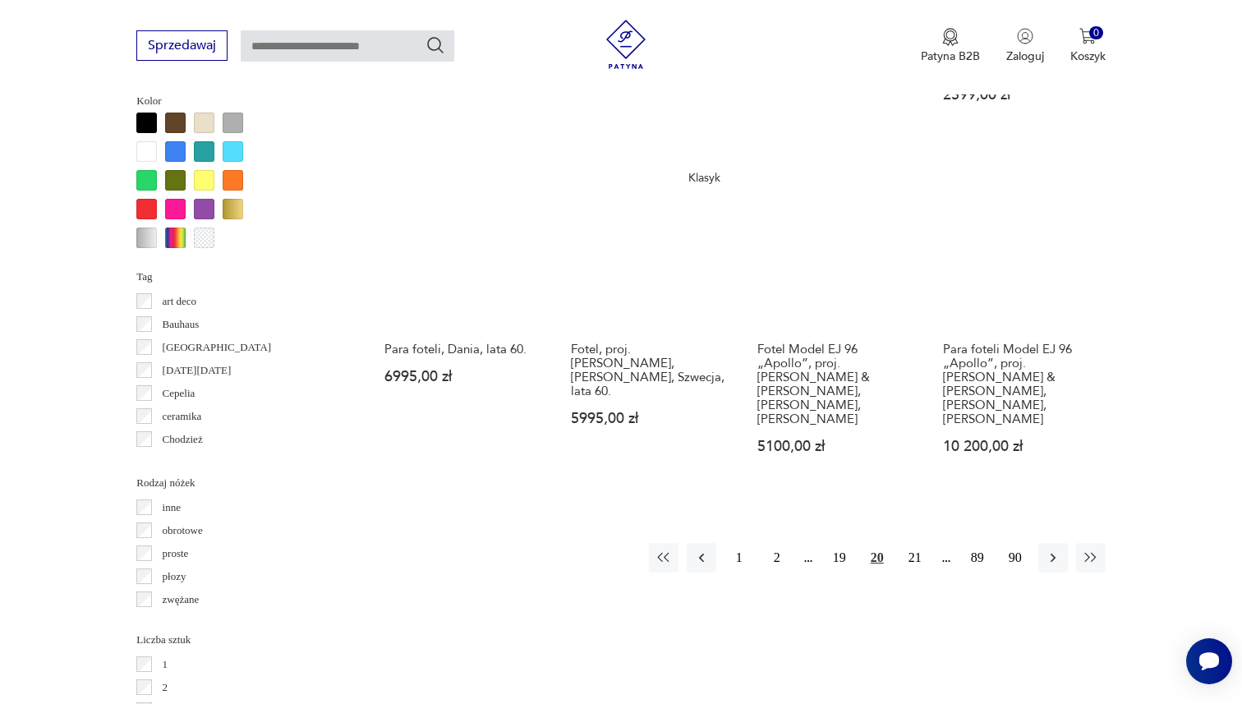
scroll to position [1606, 0]
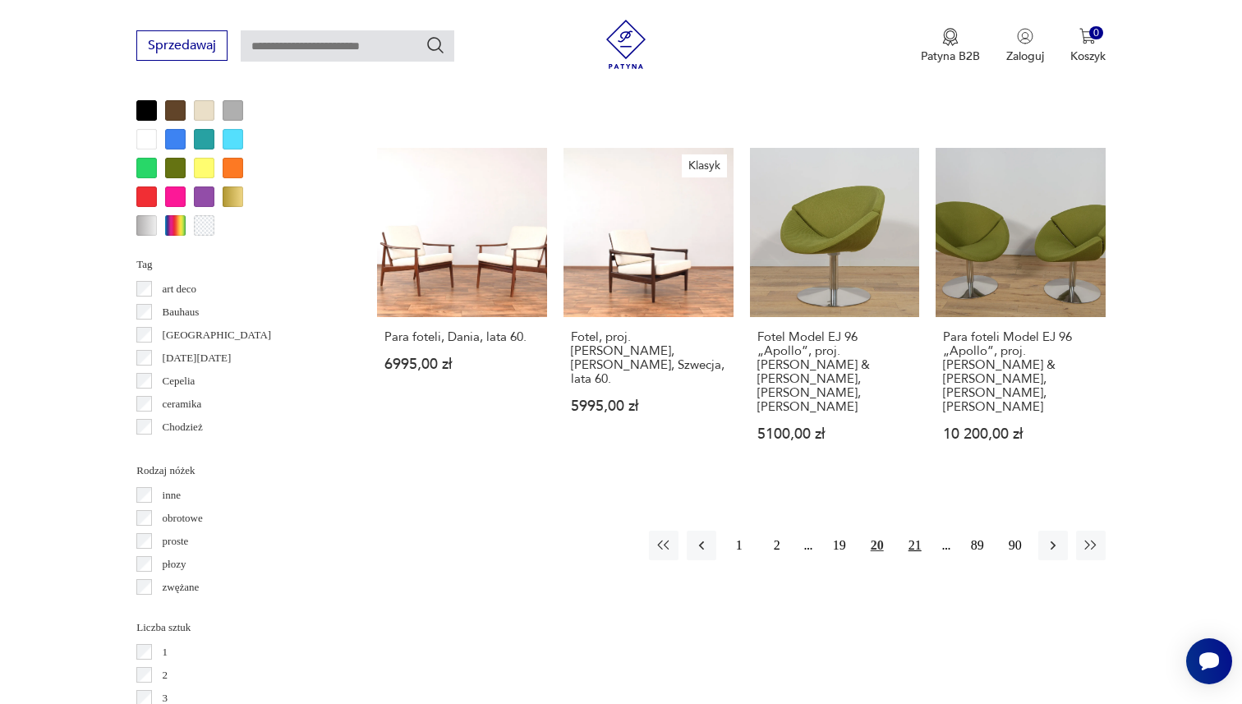
click at [917, 531] on button "21" at bounding box center [915, 546] width 30 height 30
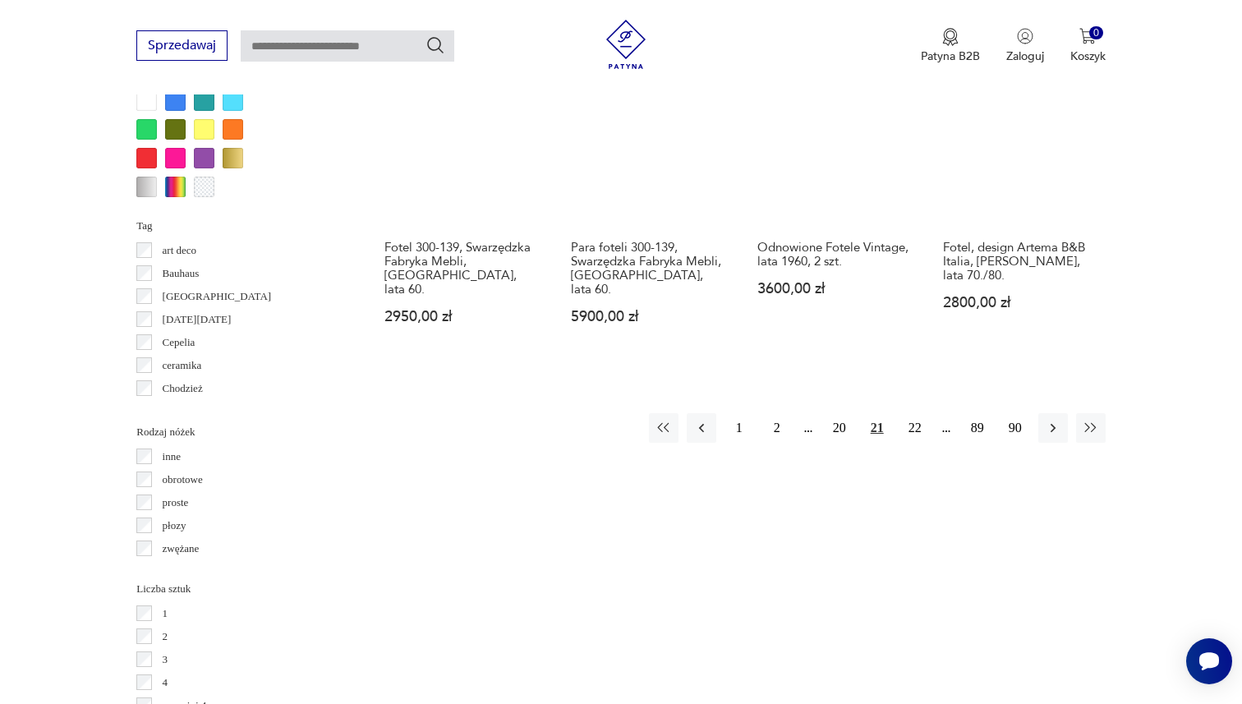
scroll to position [1688, 0]
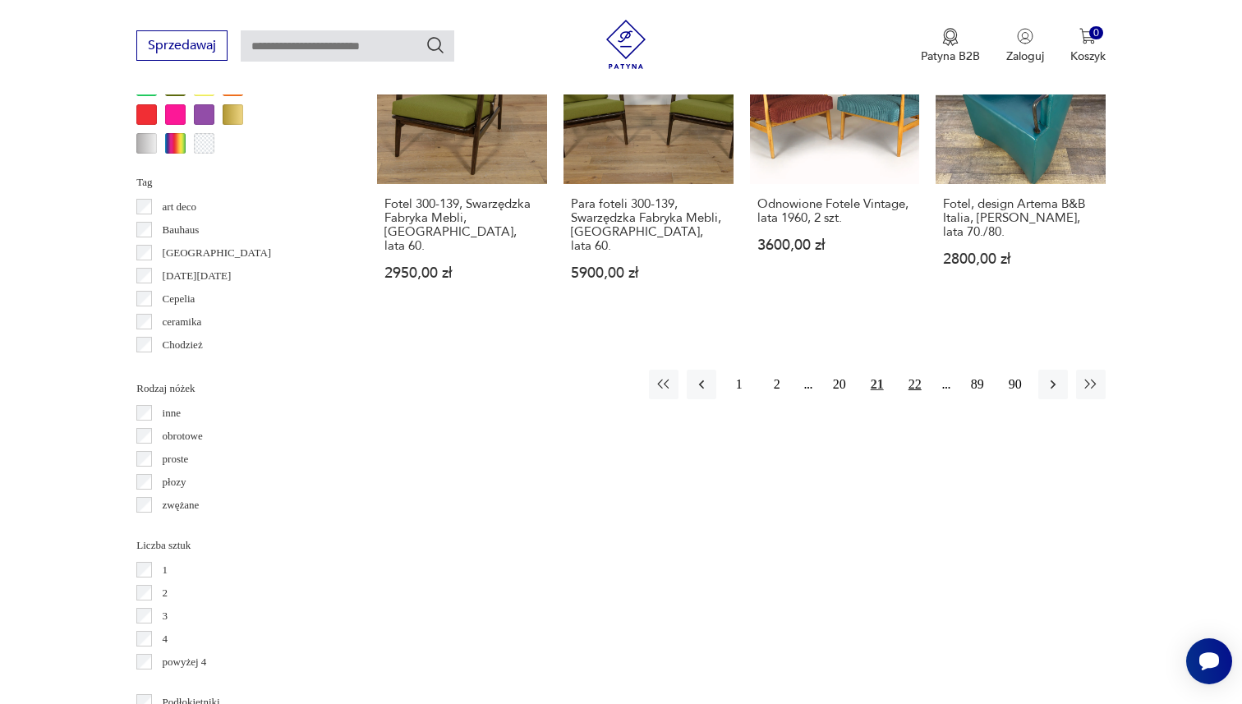
click at [913, 370] on button "22" at bounding box center [915, 385] width 30 height 30
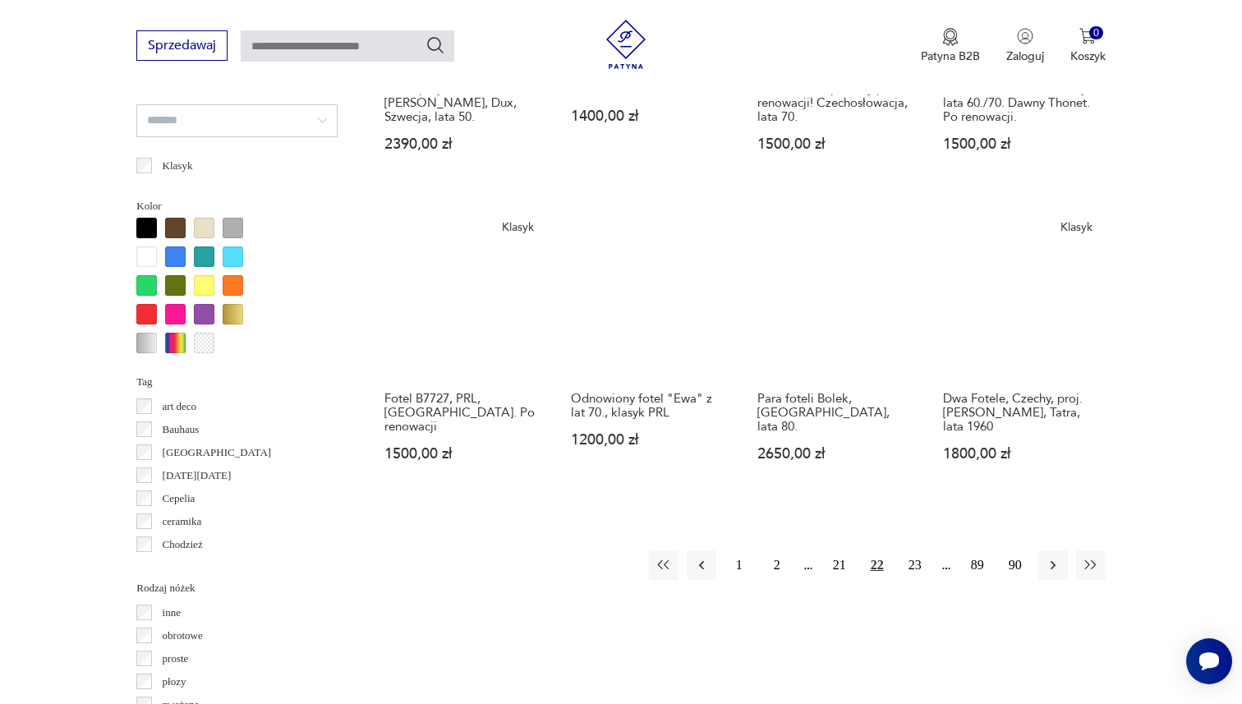
scroll to position [1491, 0]
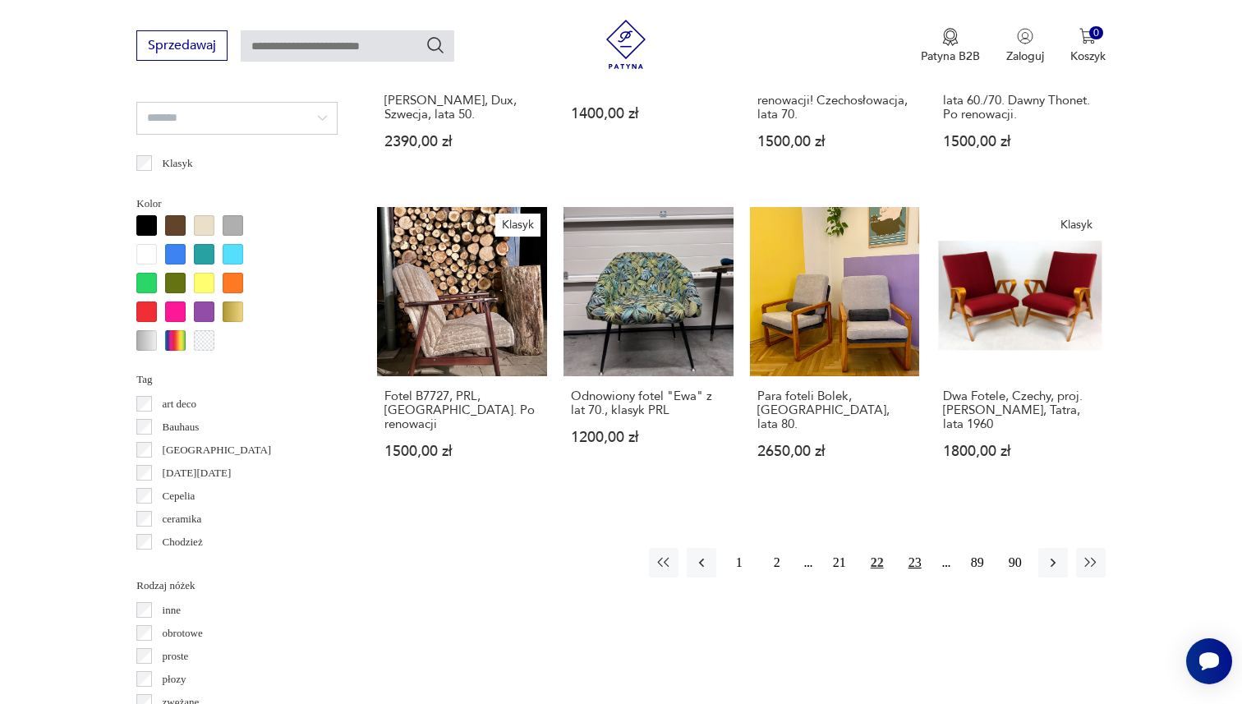
click at [910, 548] on button "23" at bounding box center [915, 563] width 30 height 30
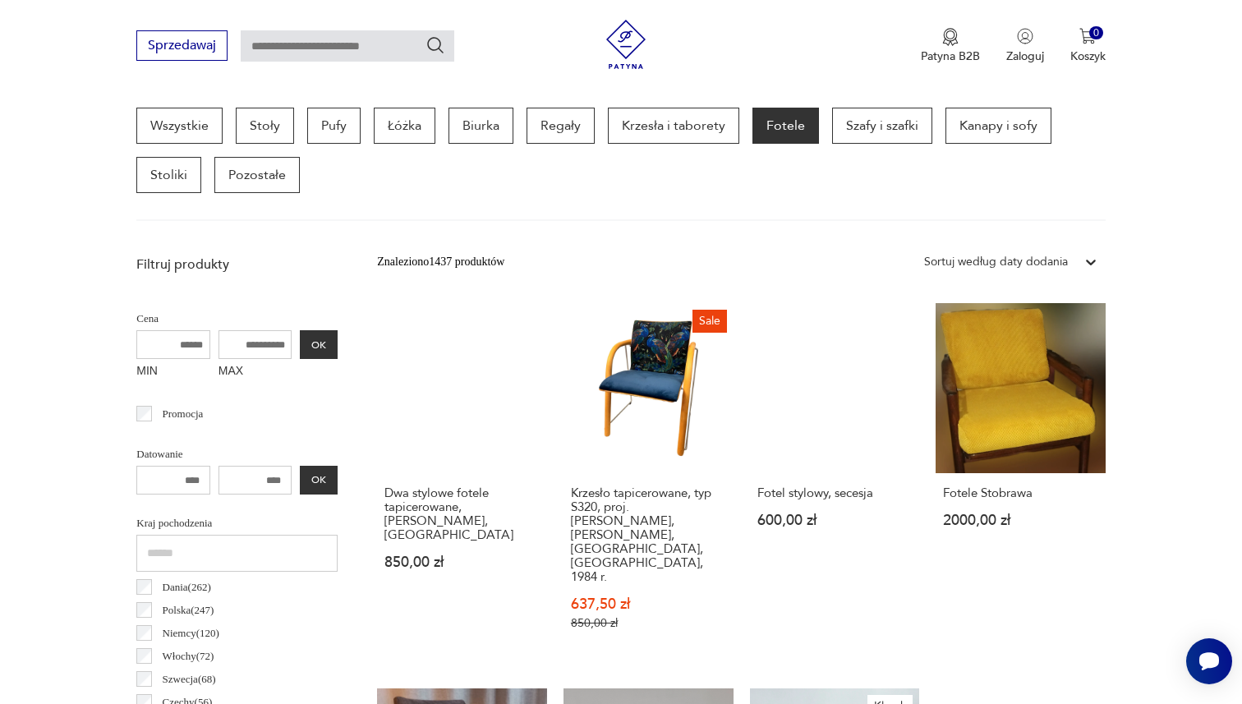
scroll to position [1491, 0]
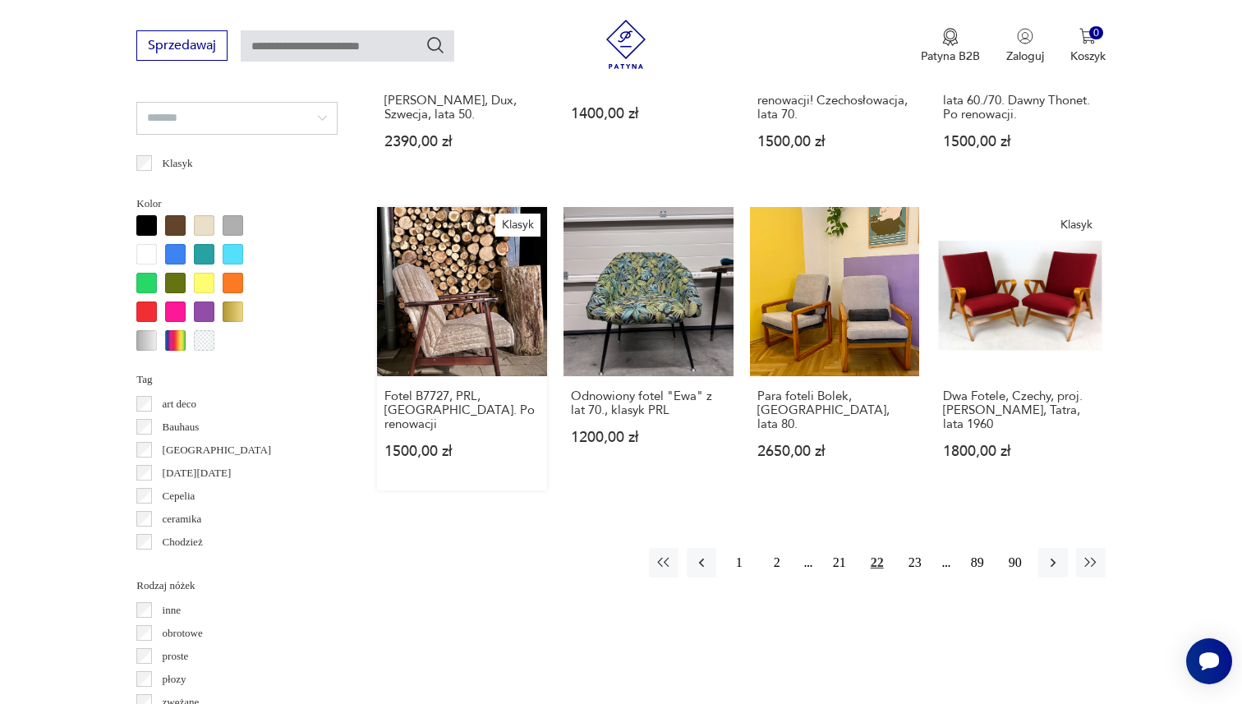
click at [430, 296] on link "Klasyk Fotel B7727, PRL, Polska. Po renowacji 1500,00 zł" at bounding box center [462, 349] width 170 height 284
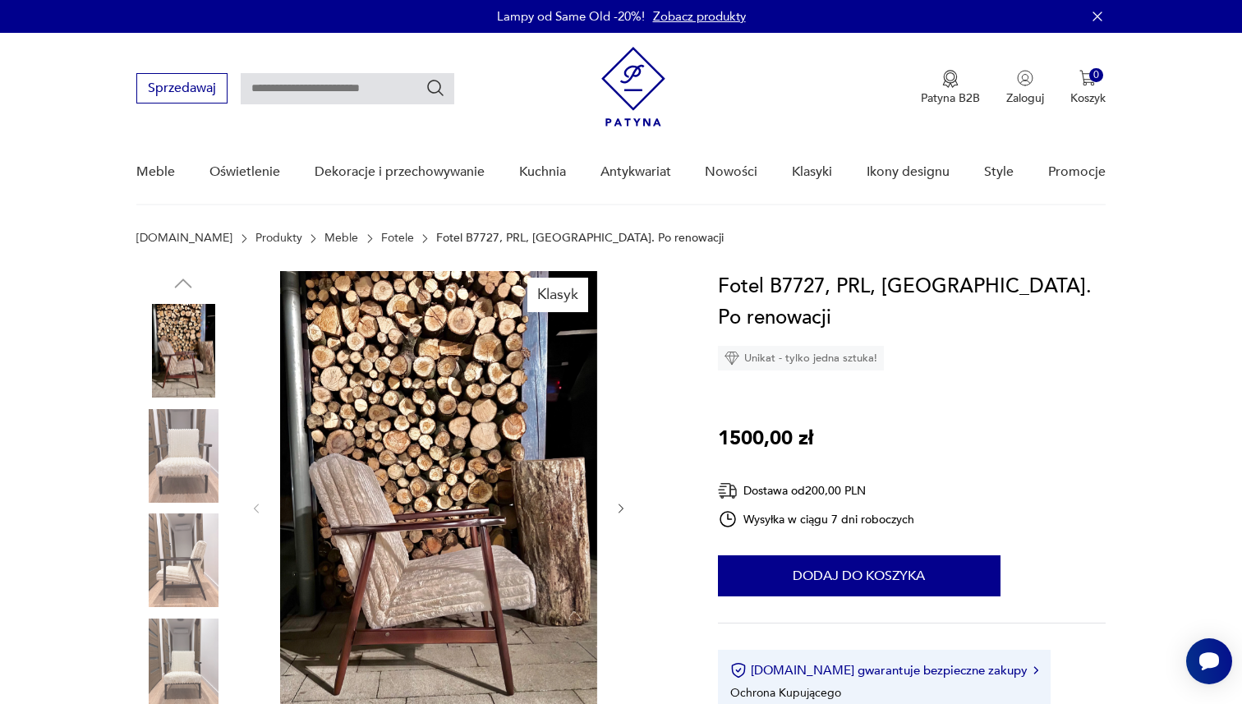
click at [187, 449] on img at bounding box center [183, 456] width 94 height 94
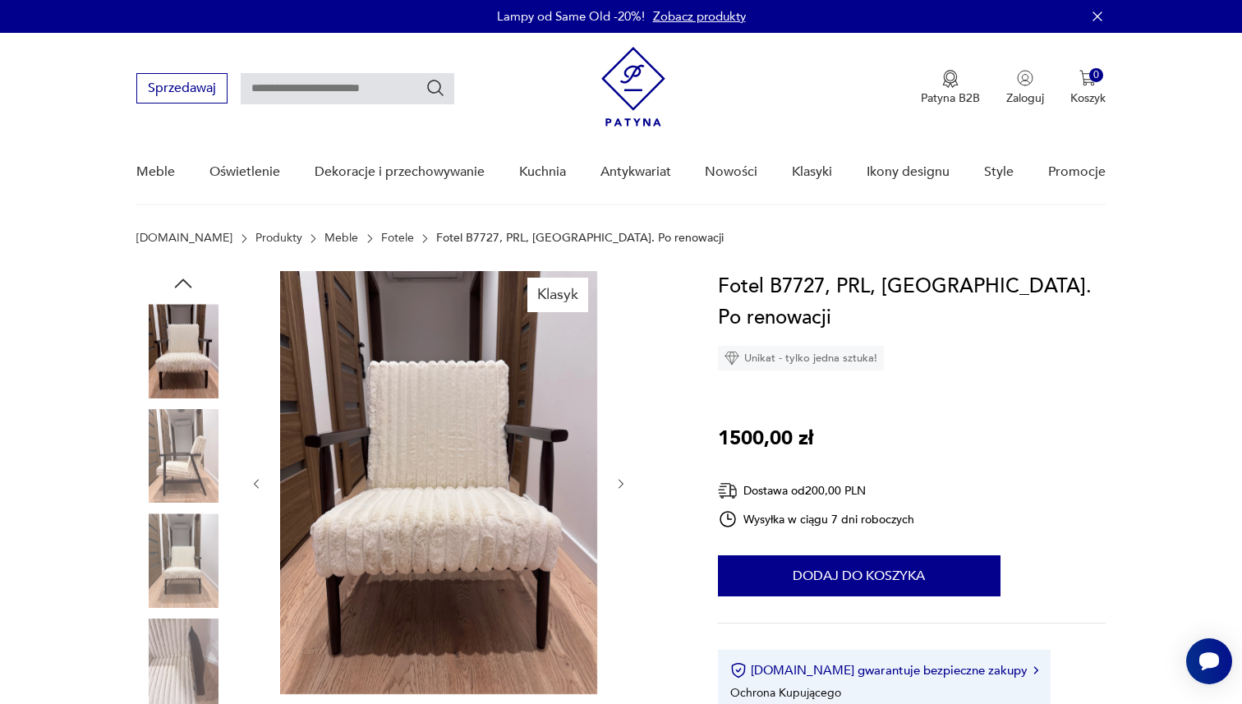
click at [187, 444] on img at bounding box center [183, 456] width 94 height 94
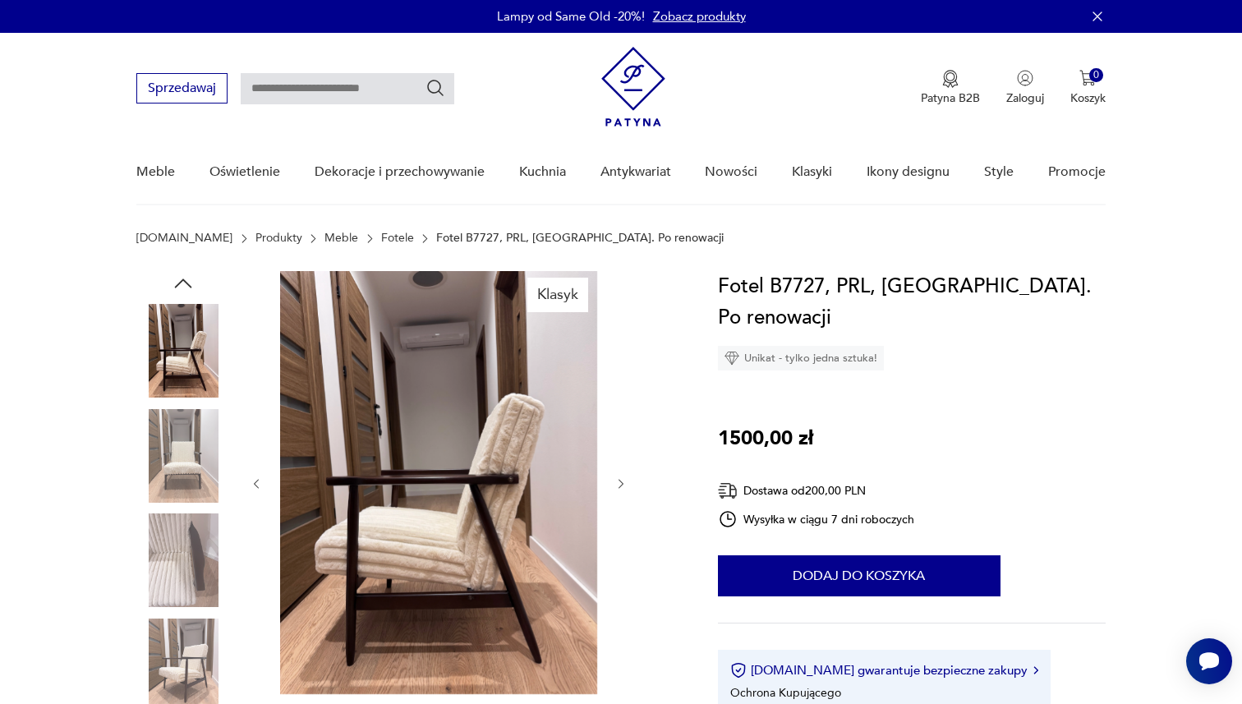
click at [187, 444] on img at bounding box center [183, 456] width 94 height 94
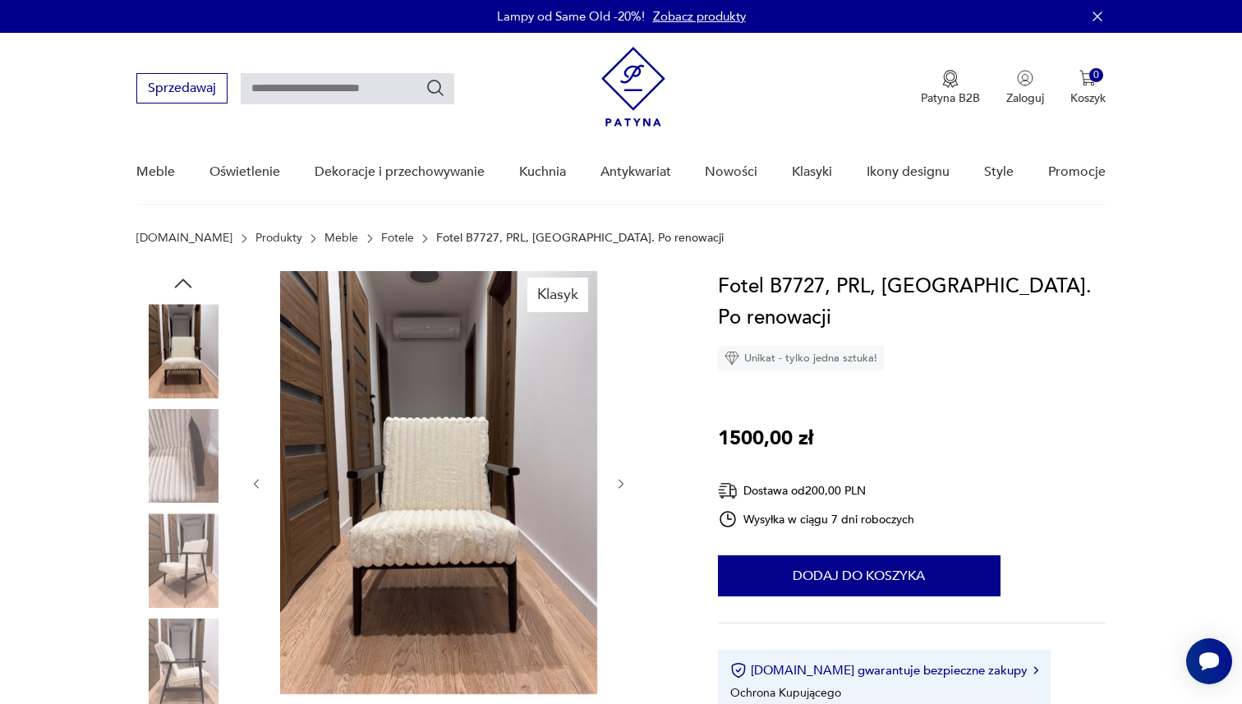
click at [187, 444] on img at bounding box center [183, 456] width 94 height 94
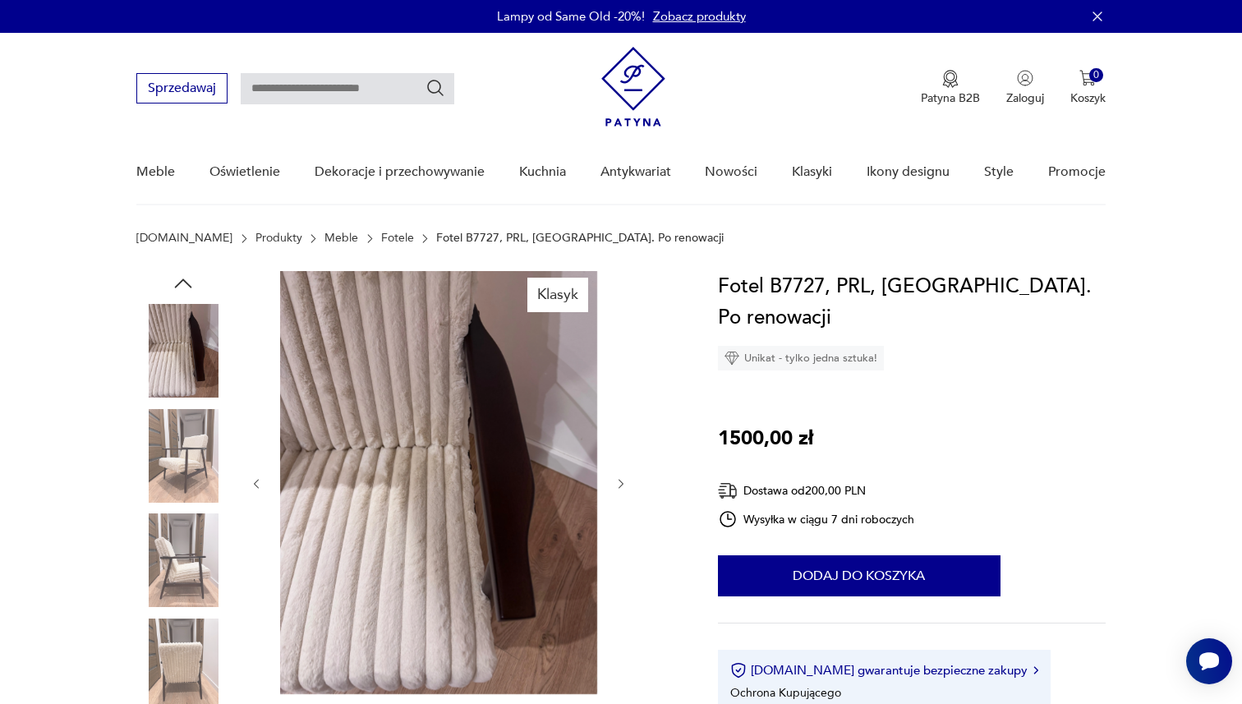
click at [187, 444] on img at bounding box center [183, 456] width 94 height 94
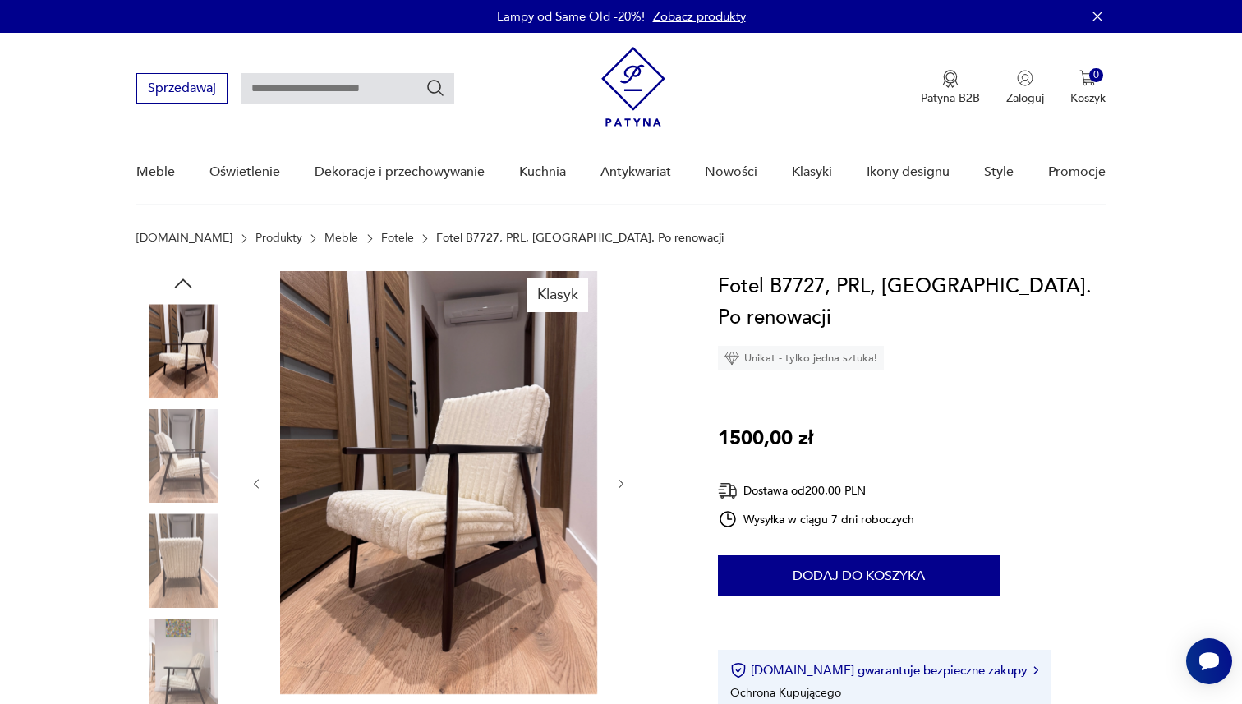
click at [183, 544] on img at bounding box center [183, 560] width 94 height 94
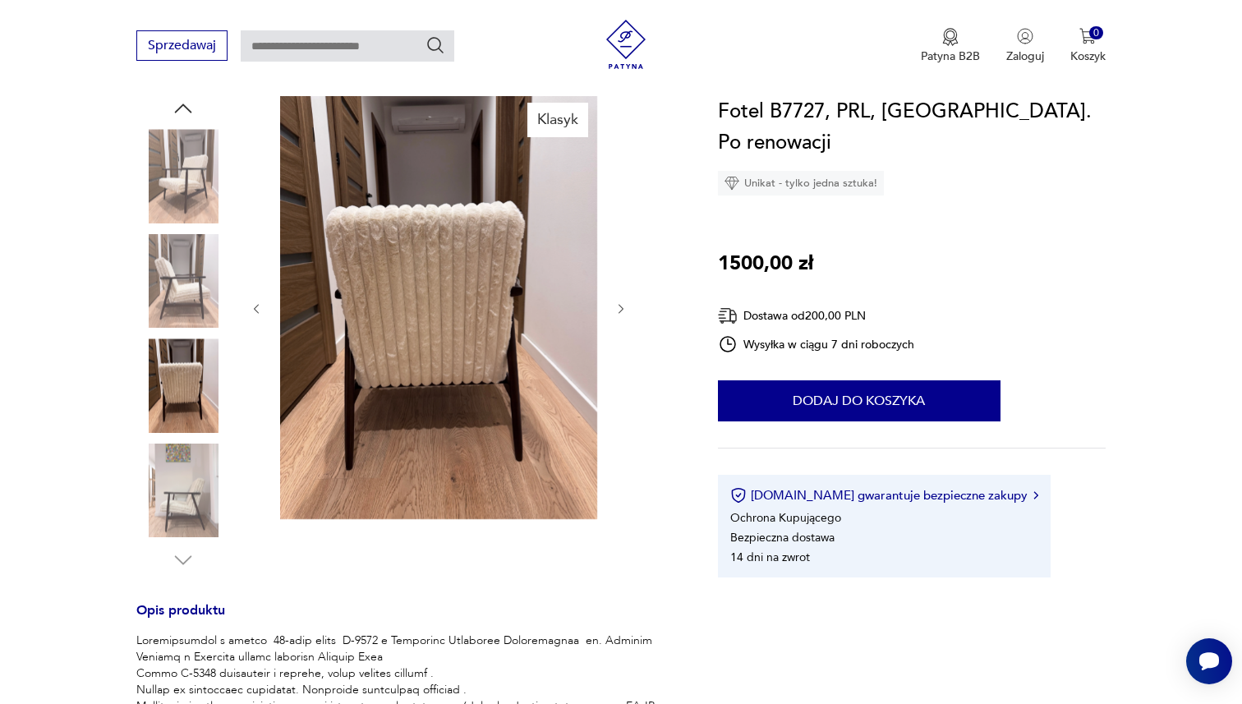
scroll to position [177, 0]
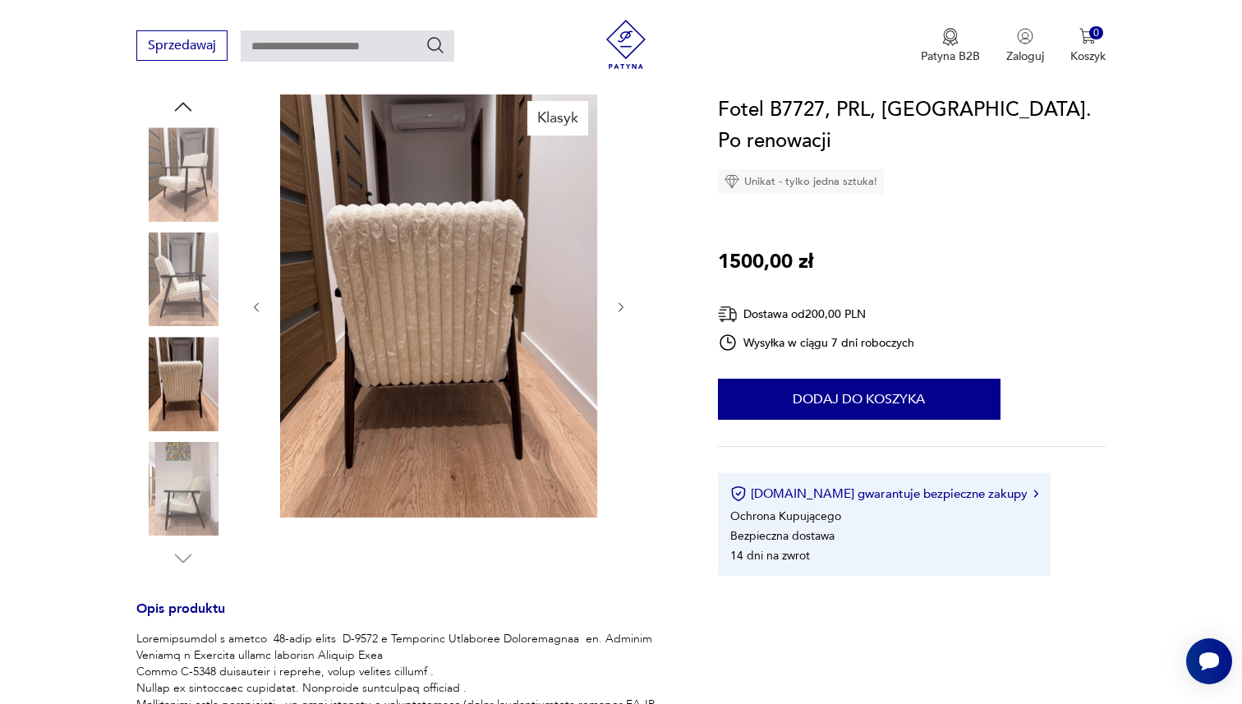
click at [181, 501] on img at bounding box center [183, 489] width 94 height 94
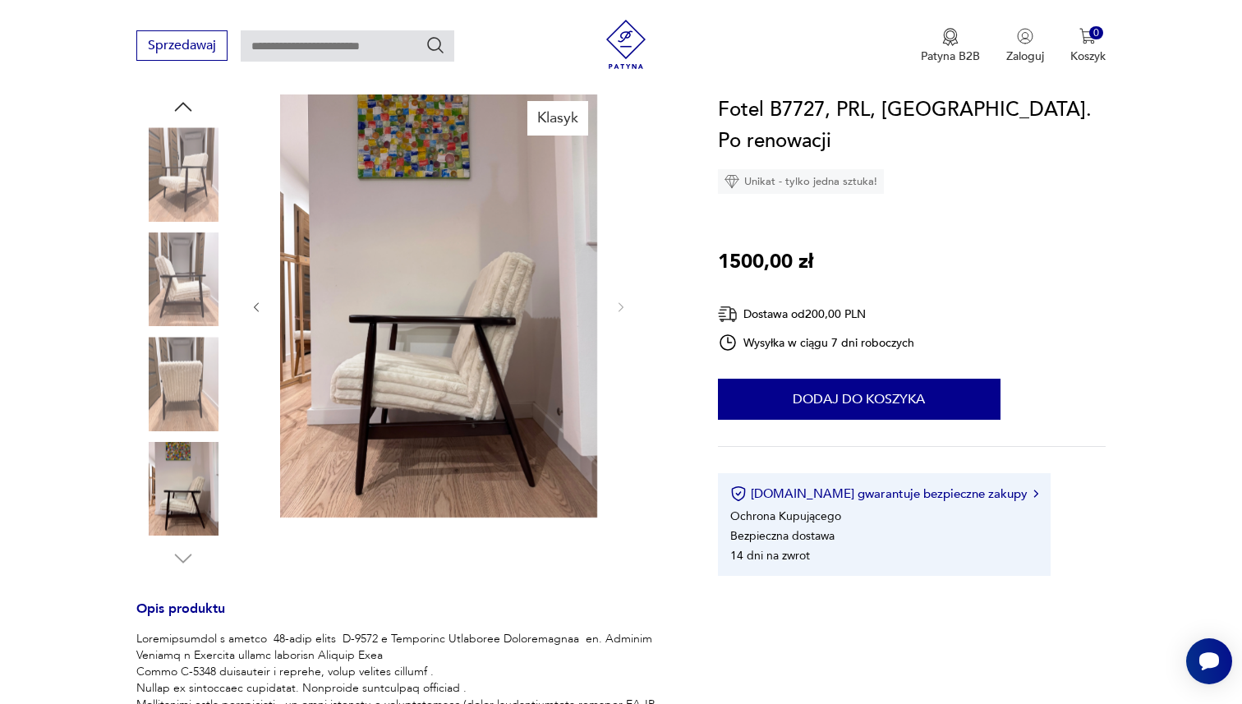
click at [188, 154] on img at bounding box center [183, 174] width 94 height 94
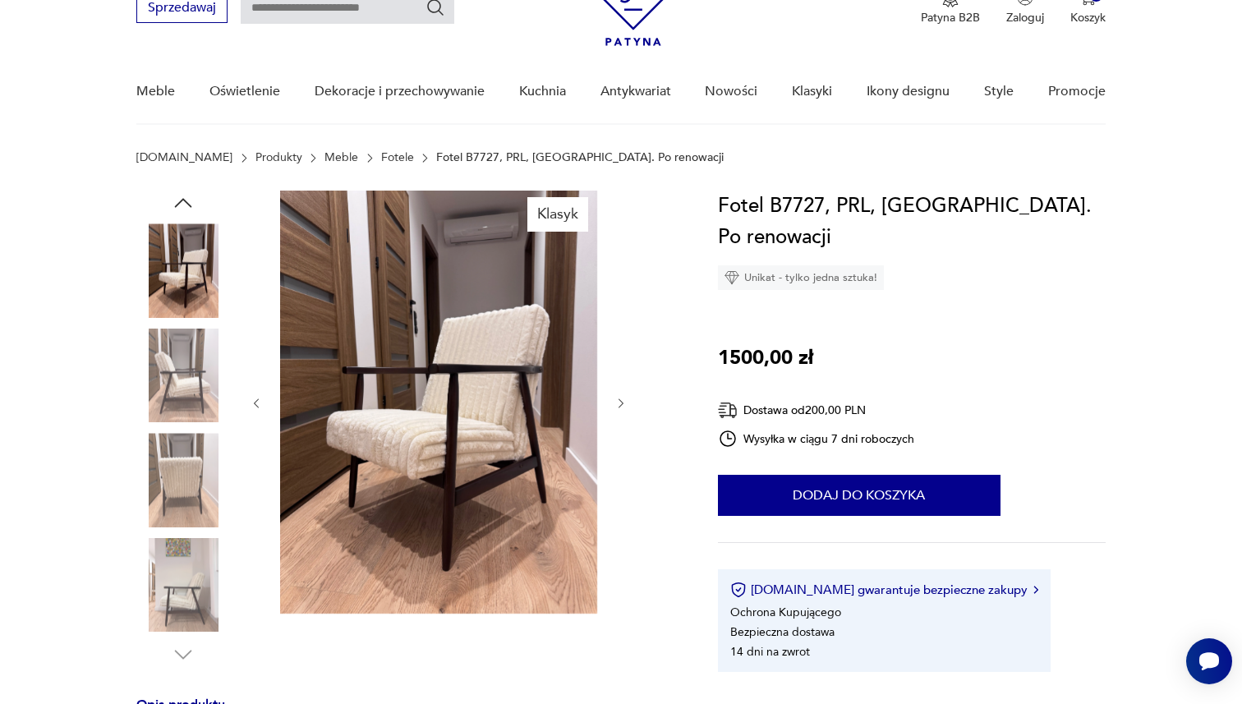
scroll to position [76, 0]
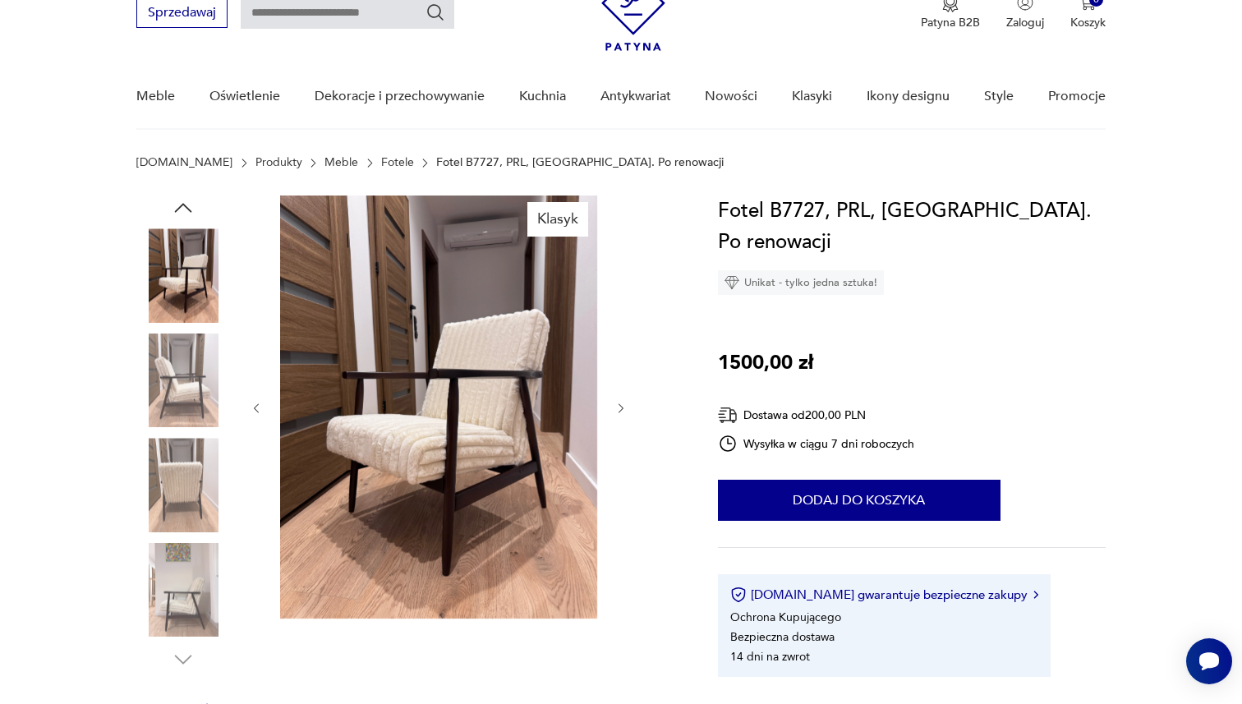
click at [177, 205] on icon "button" at bounding box center [183, 208] width 25 height 25
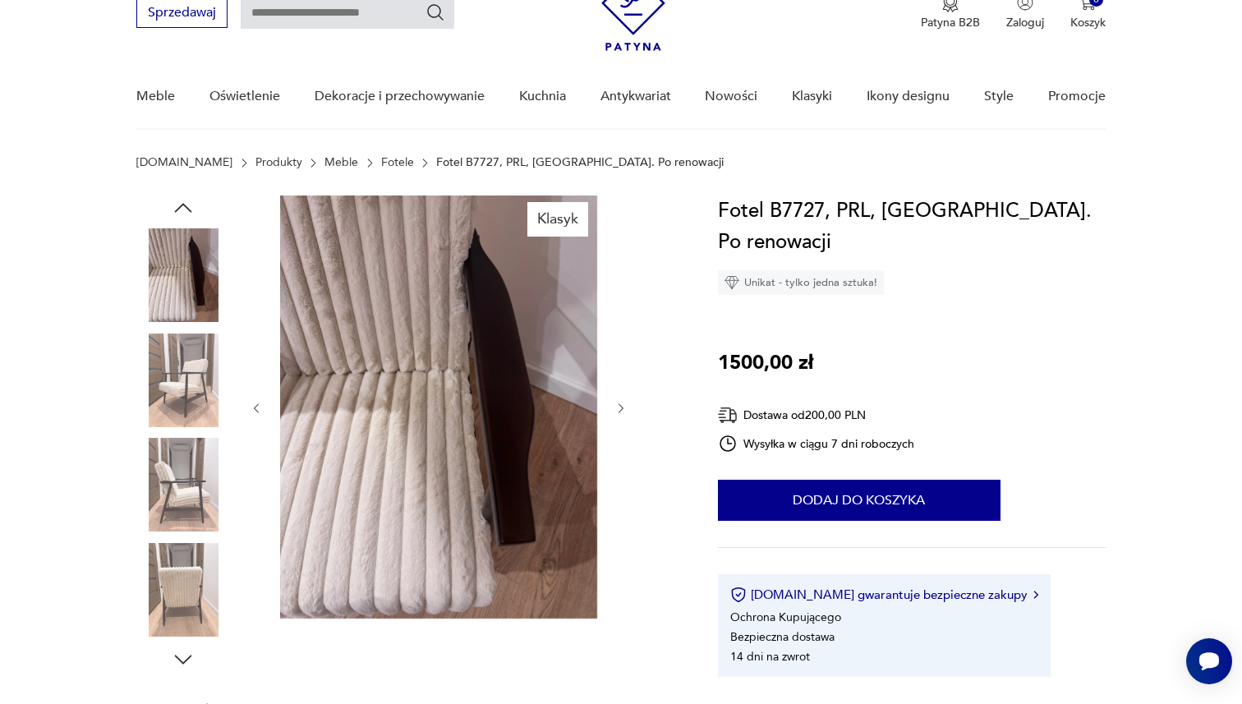
click at [196, 281] on img at bounding box center [183, 275] width 94 height 94
click at [183, 398] on img at bounding box center [183, 381] width 94 height 94
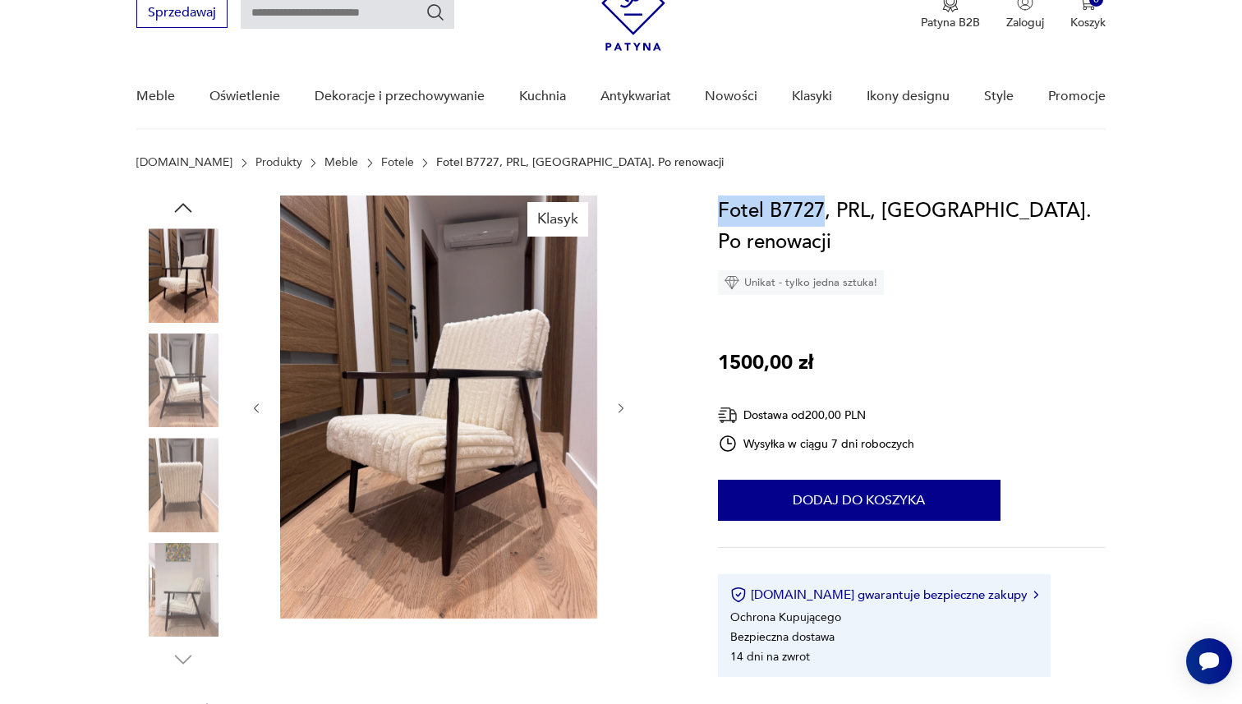
drag, startPoint x: 709, startPoint y: 210, endPoint x: 823, endPoint y: 205, distance: 114.3
click at [823, 205] on section "Klasyk Opis produktu Rozwiń więcej Szczegóły produktu Liczba sztuk: 1 Tagi: PRL…" at bounding box center [621, 667] width 1242 height 943
copy h1 "Fotel B7727"
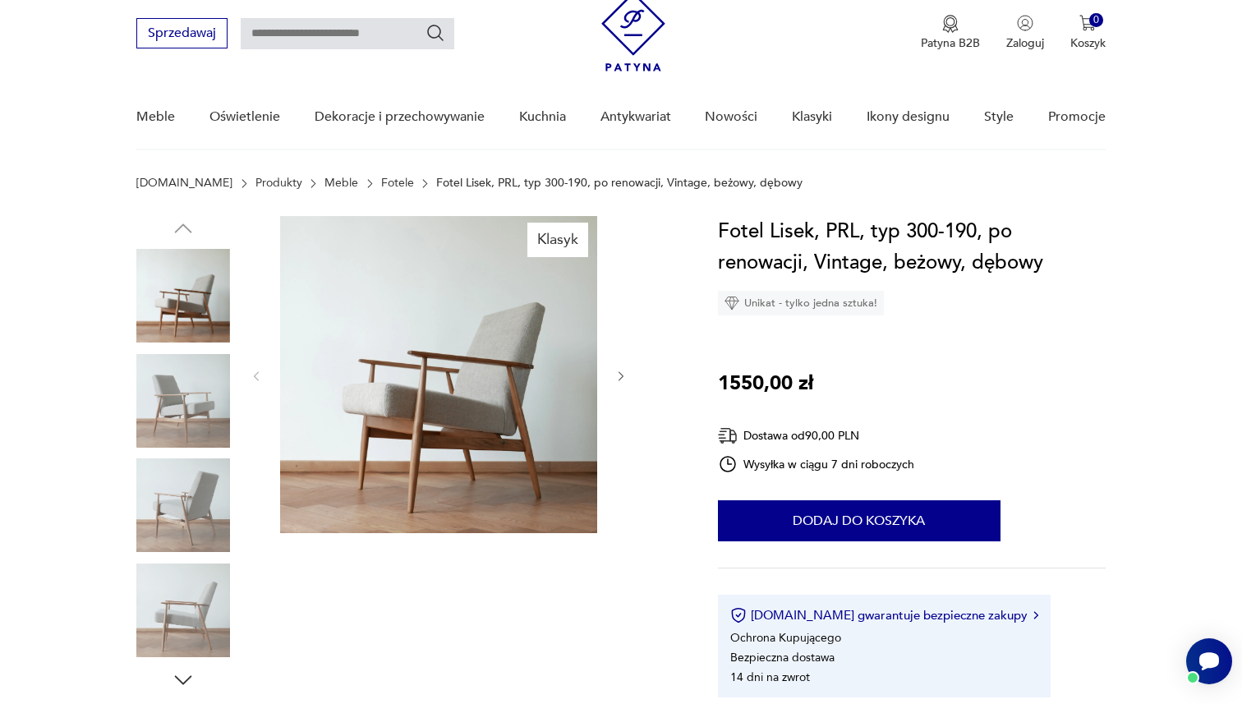
scroll to position [57, 0]
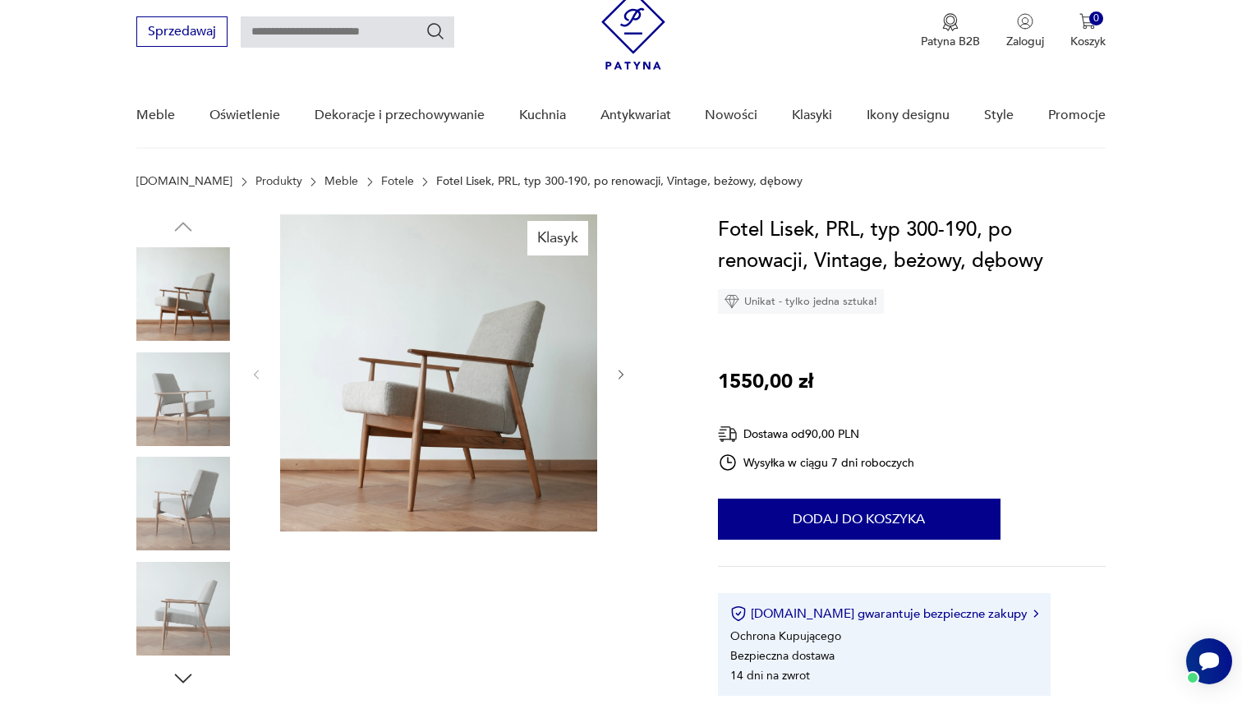
click at [172, 400] on img at bounding box center [183, 399] width 94 height 94
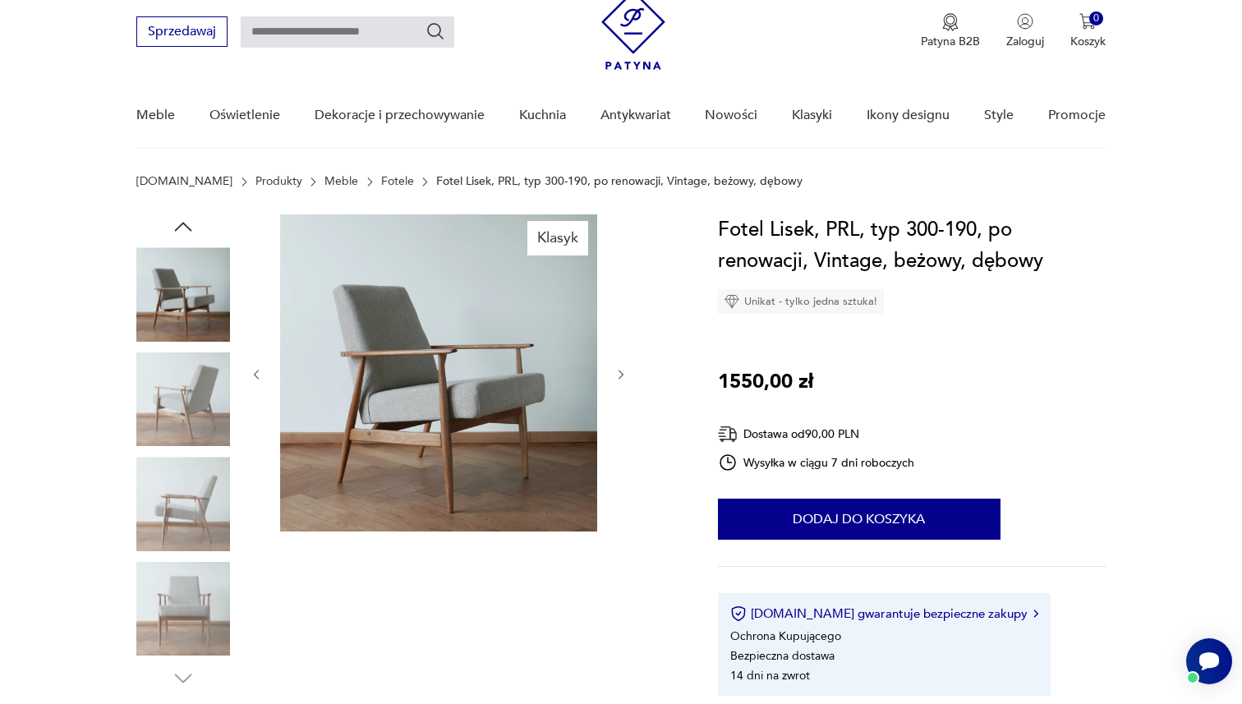
click at [177, 414] on img at bounding box center [183, 399] width 94 height 94
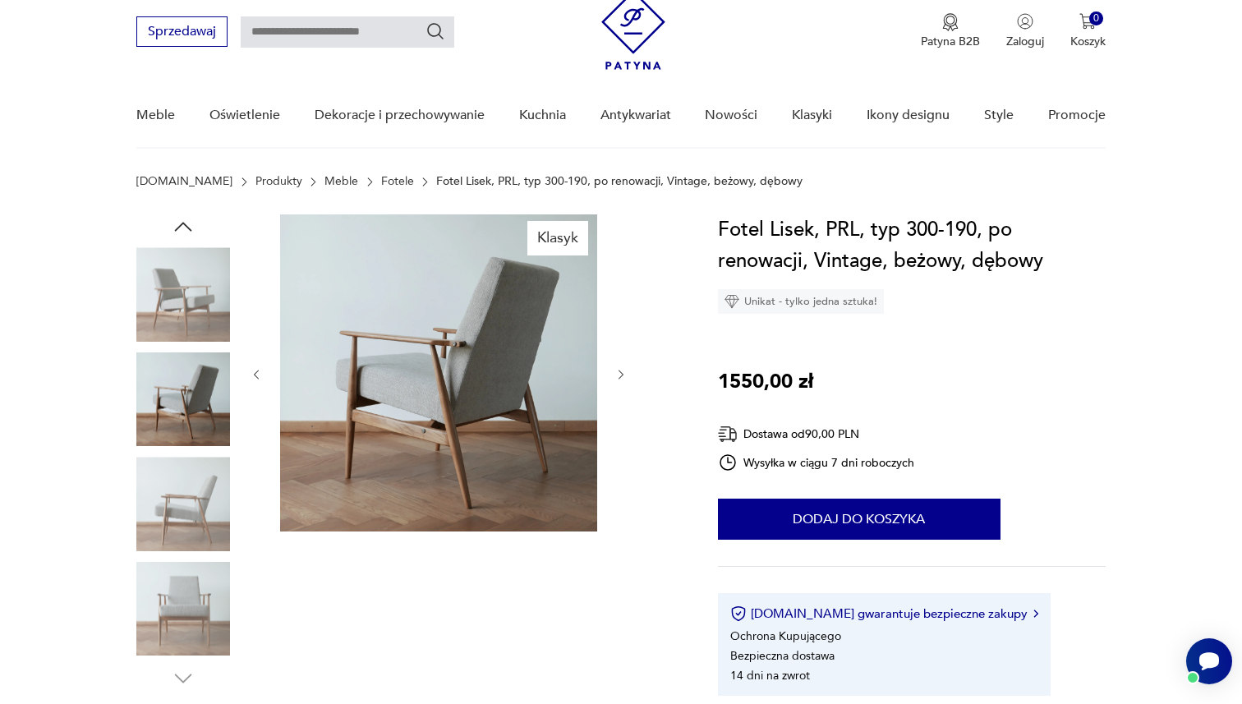
click at [174, 490] on img at bounding box center [183, 504] width 94 height 94
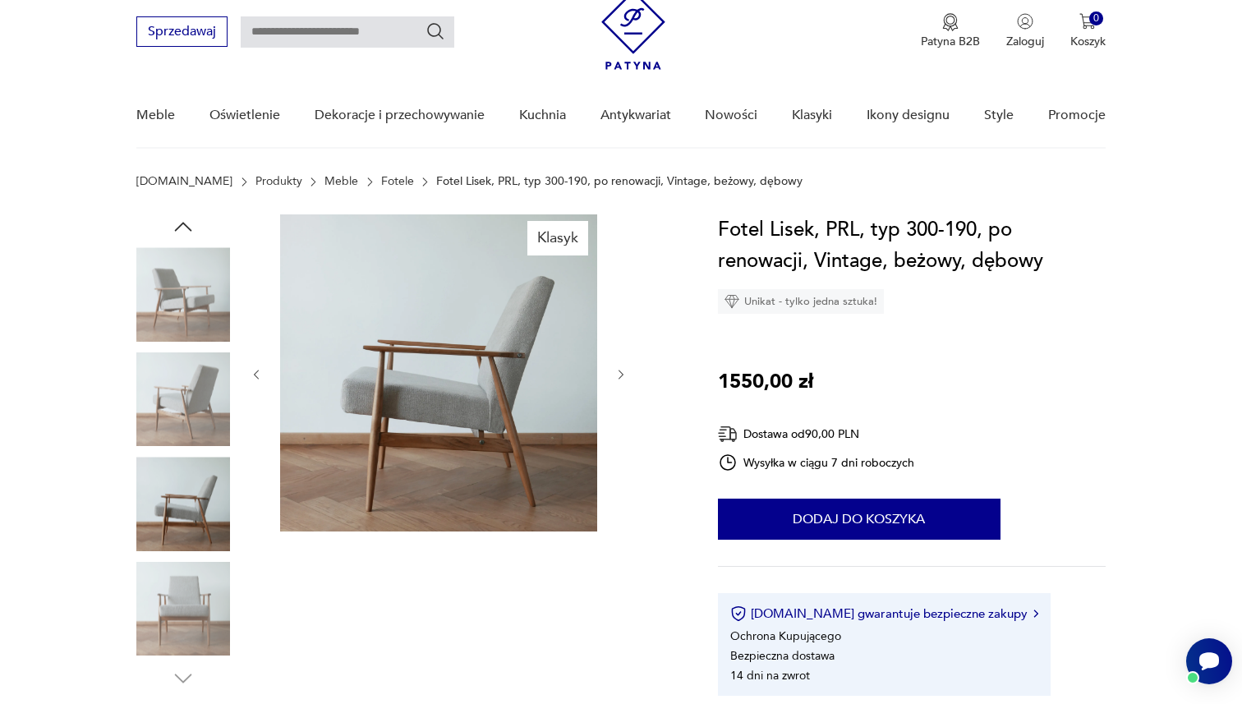
click at [174, 604] on img at bounding box center [183, 609] width 94 height 94
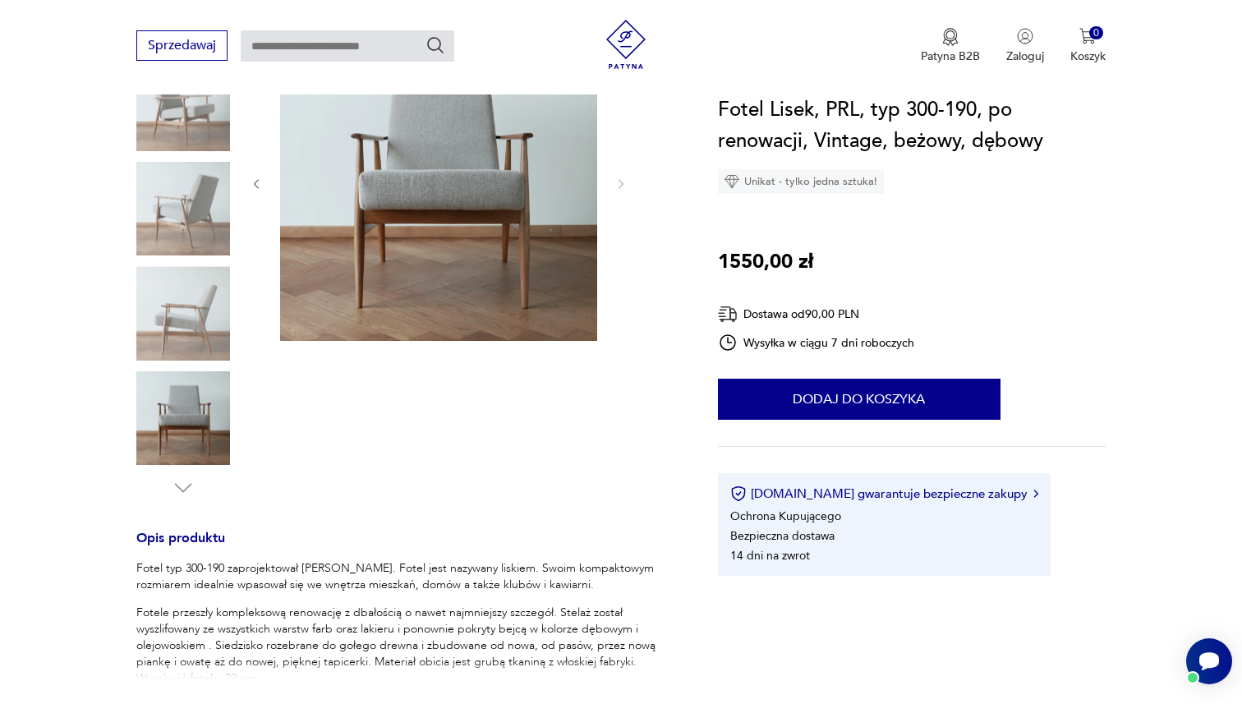
scroll to position [0, 0]
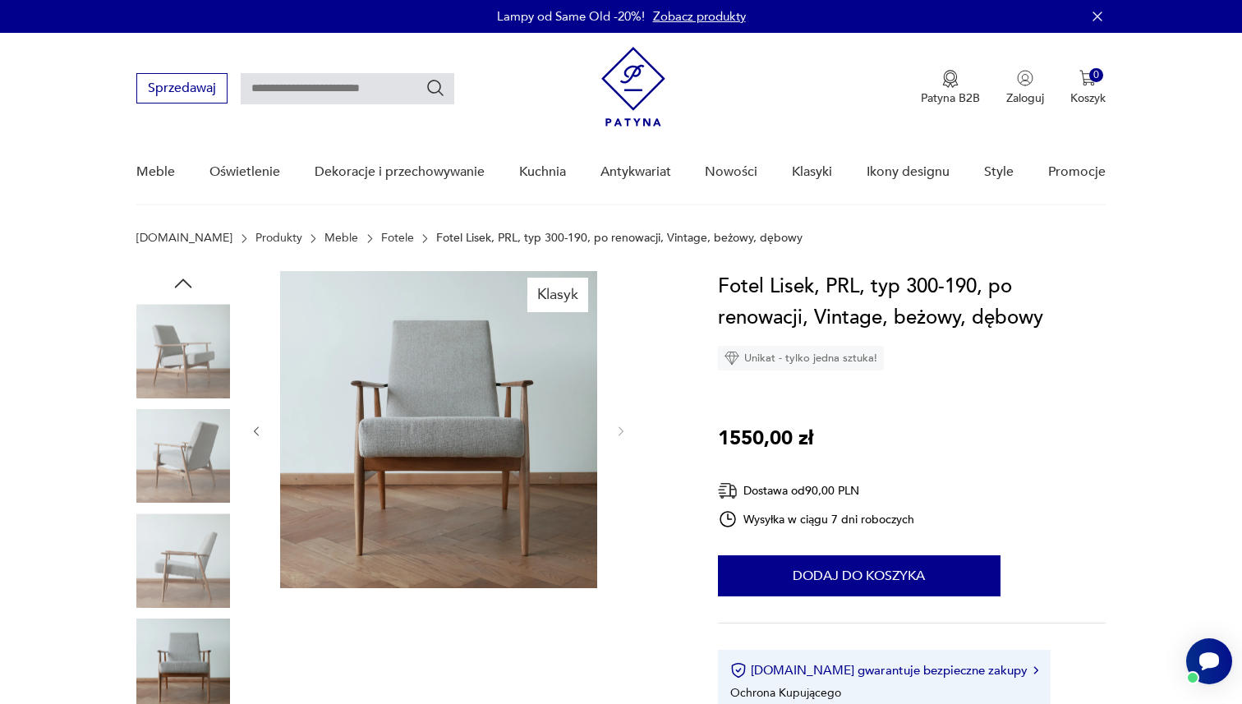
click at [181, 342] on img at bounding box center [183, 351] width 94 height 94
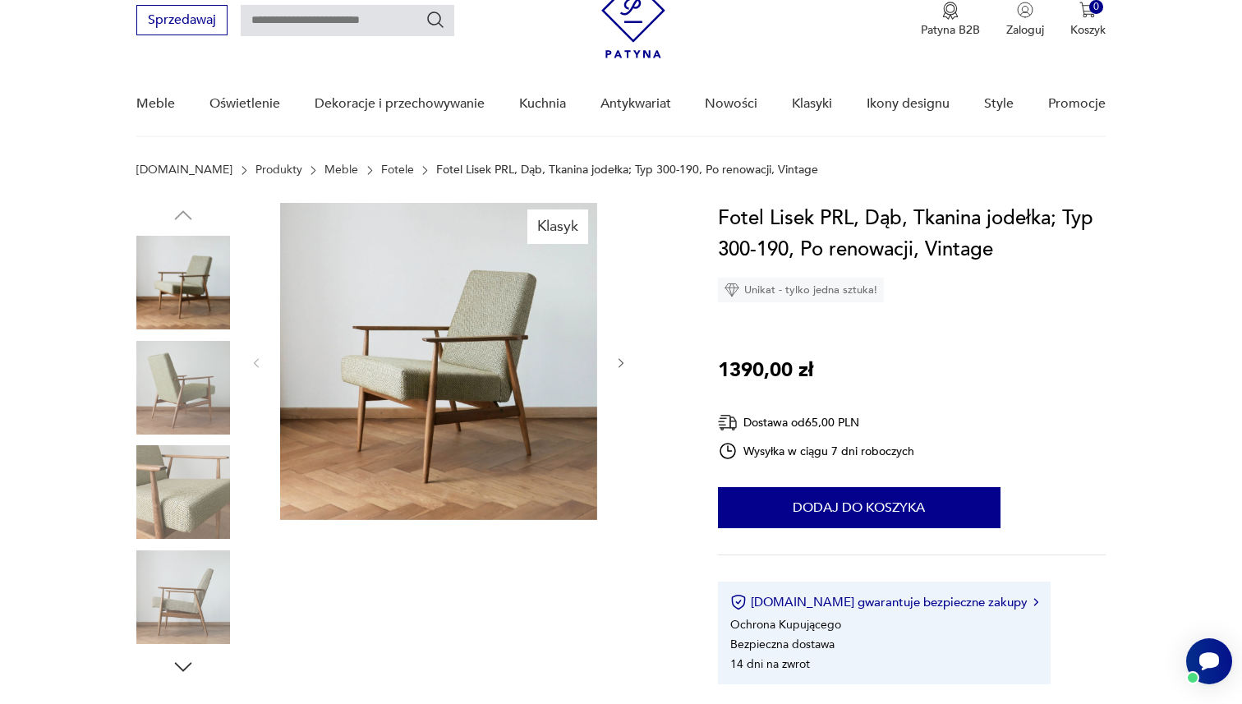
scroll to position [71, 0]
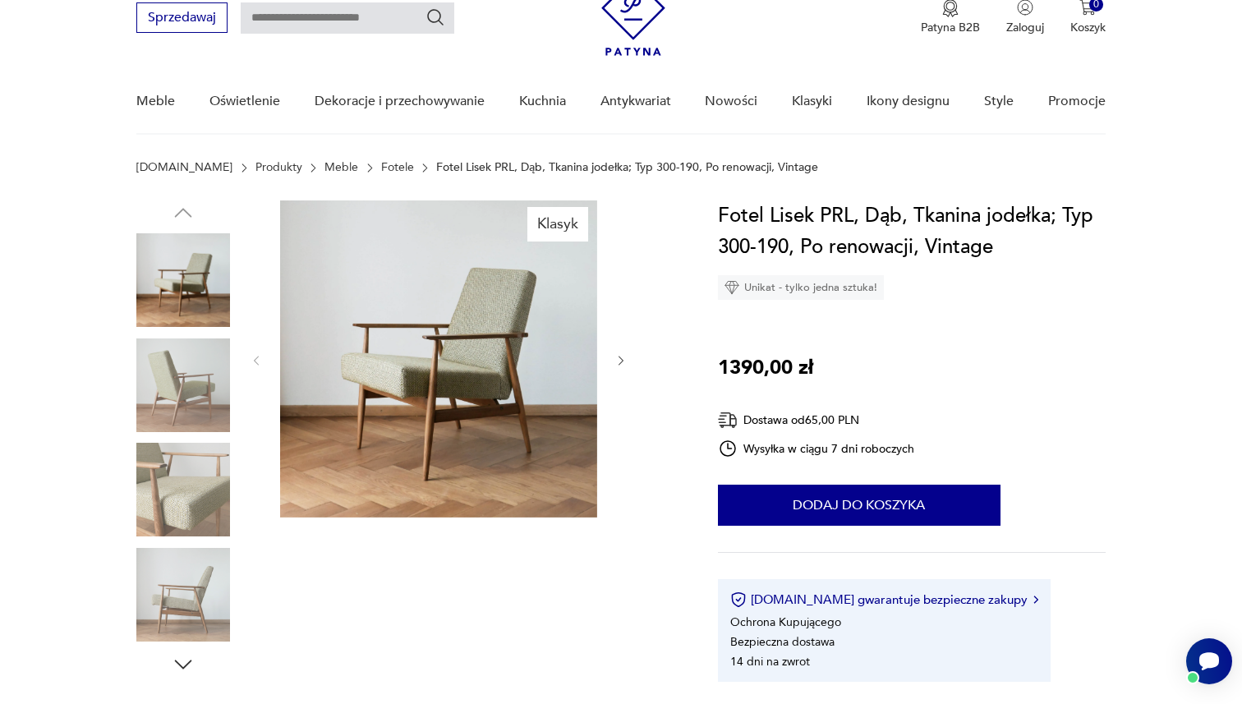
click at [178, 395] on img at bounding box center [183, 385] width 94 height 94
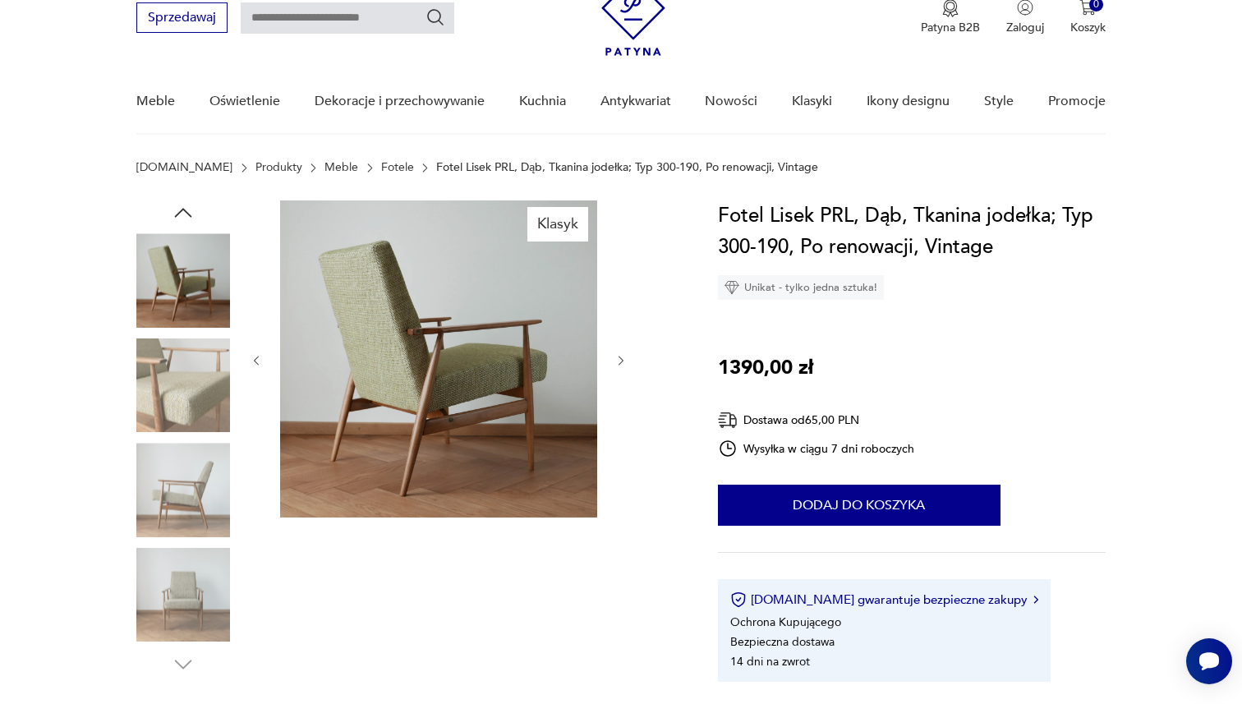
click at [178, 395] on img at bounding box center [183, 385] width 94 height 94
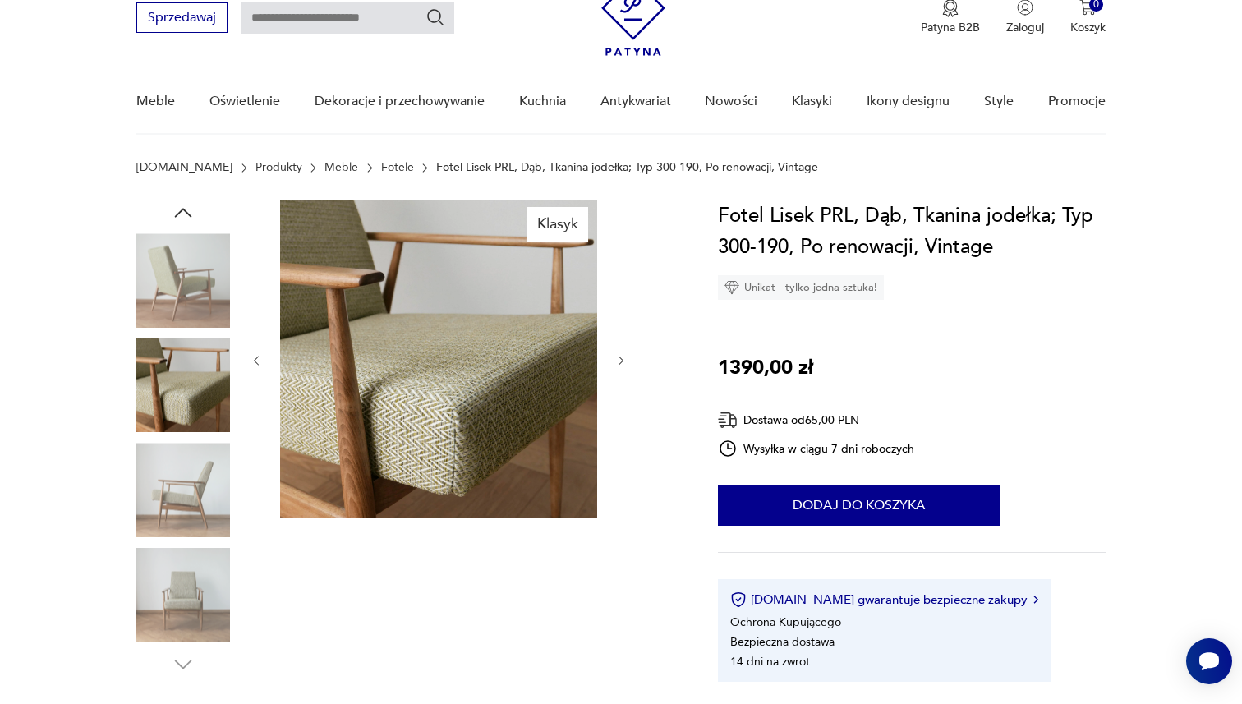
click at [177, 493] on img at bounding box center [183, 490] width 94 height 94
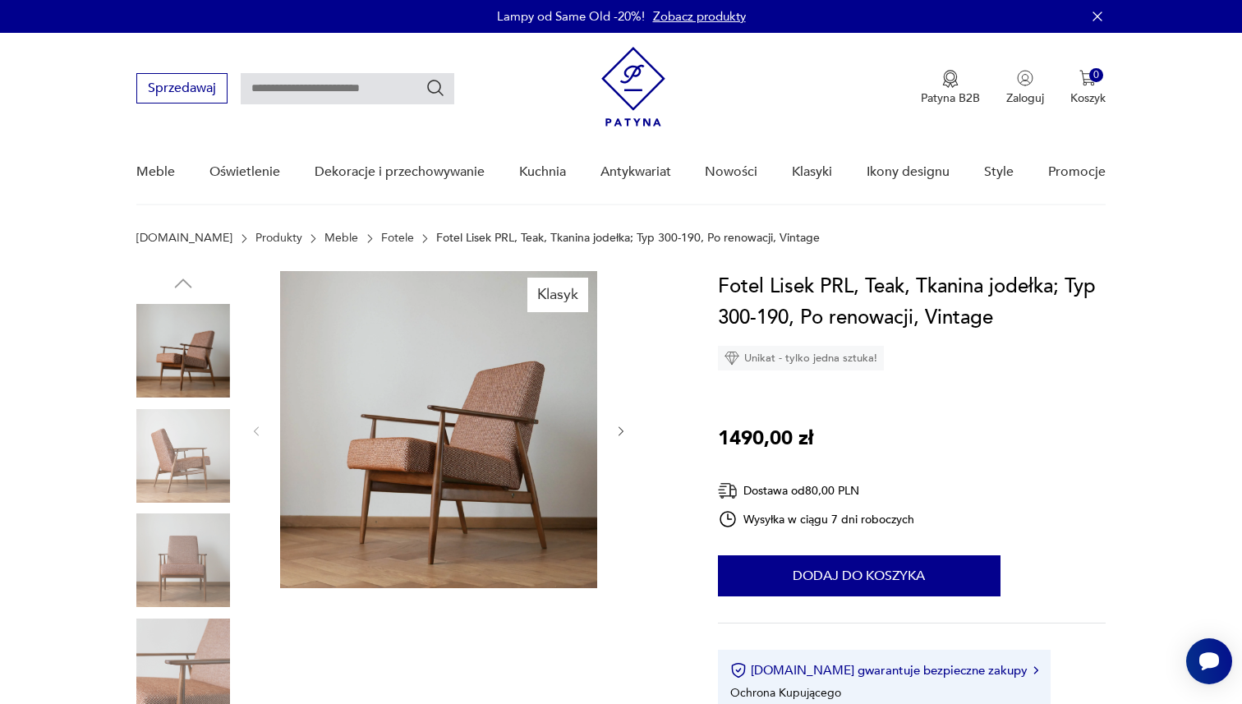
click at [173, 455] on img at bounding box center [183, 456] width 94 height 94
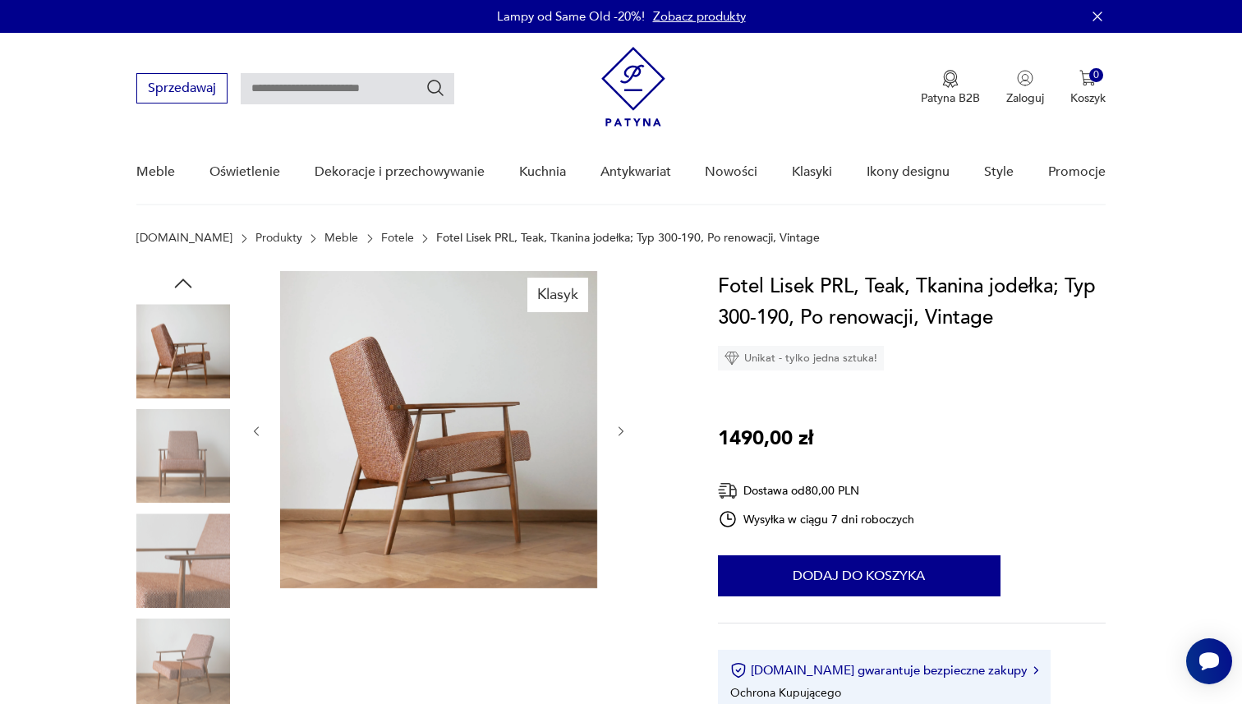
click at [173, 455] on img at bounding box center [183, 456] width 94 height 94
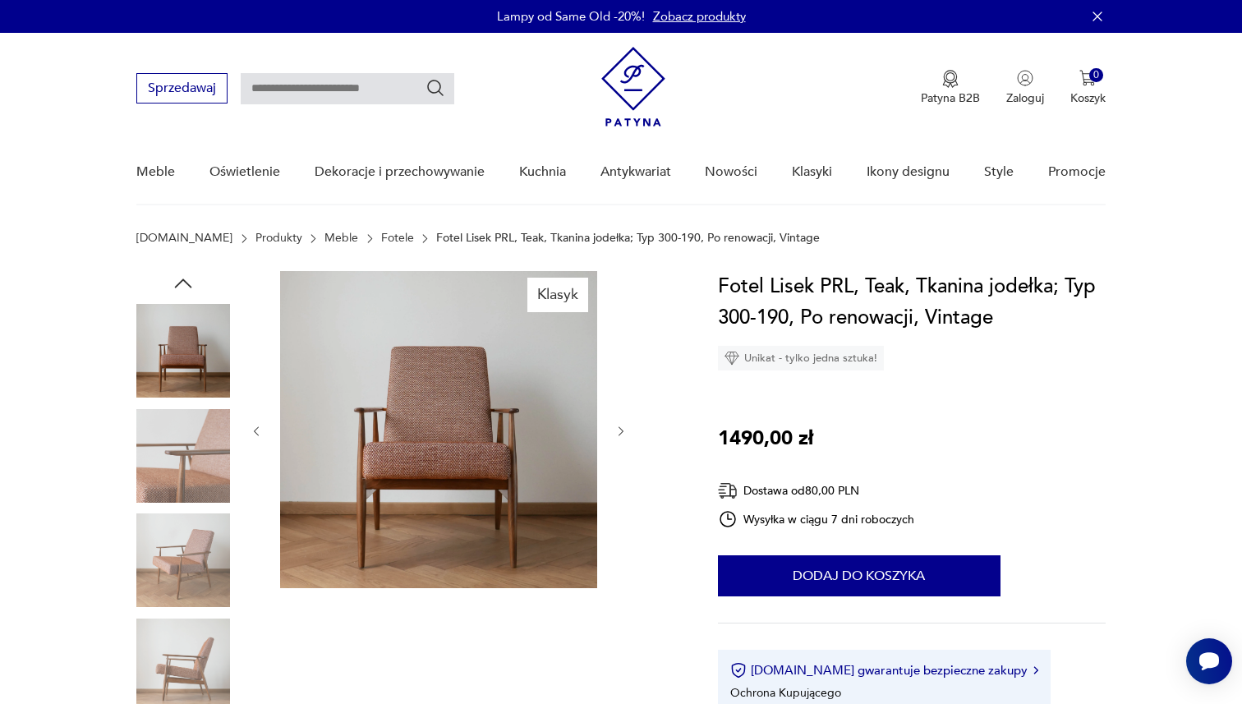
click at [173, 455] on img at bounding box center [183, 456] width 94 height 94
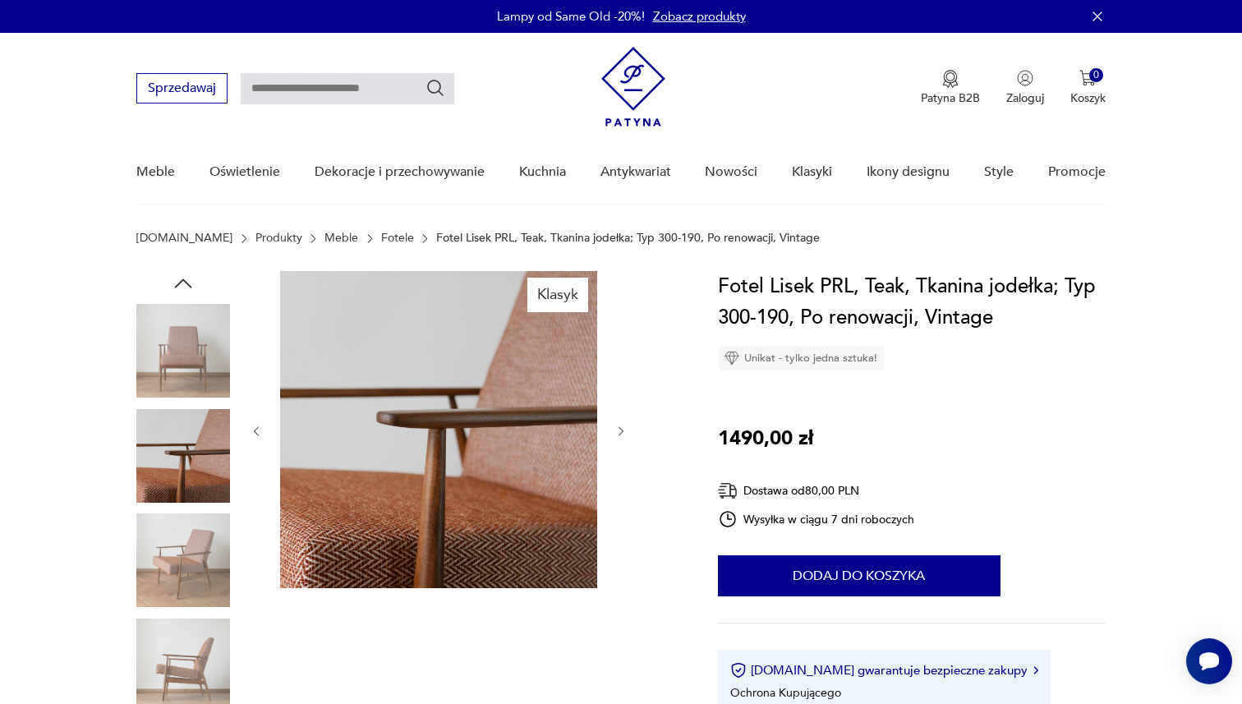
click at [172, 522] on img at bounding box center [183, 560] width 94 height 94
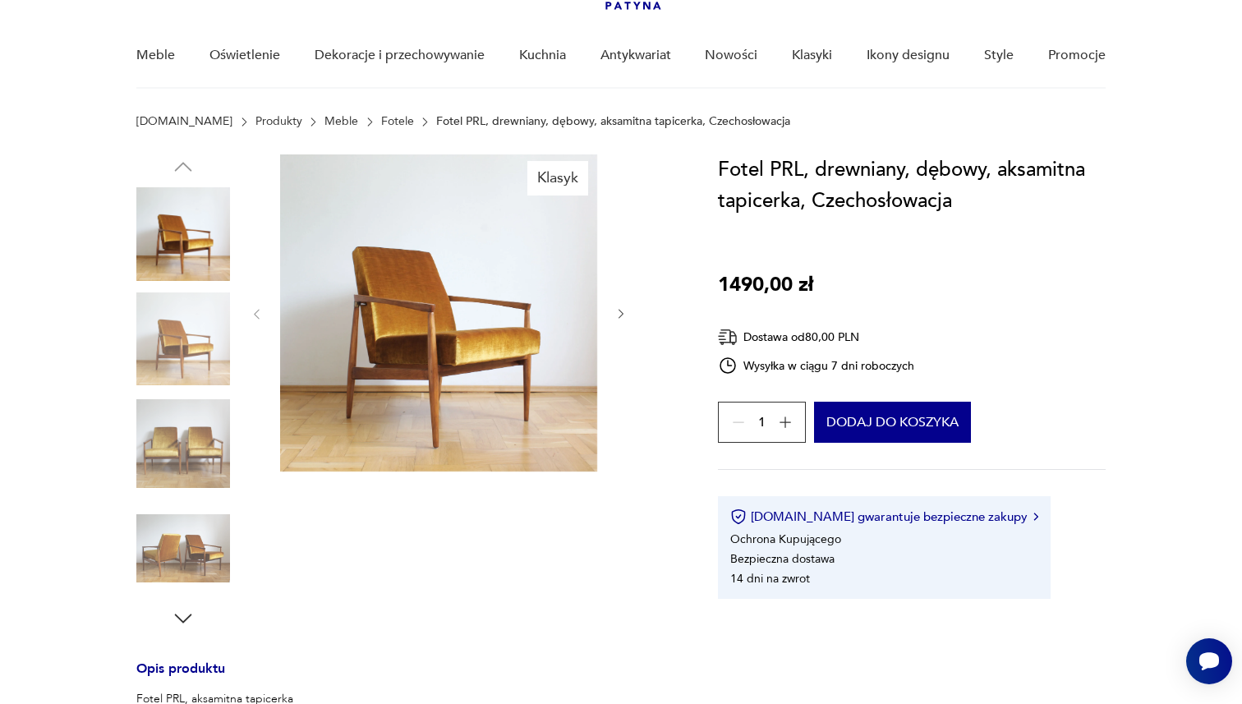
scroll to position [134, 0]
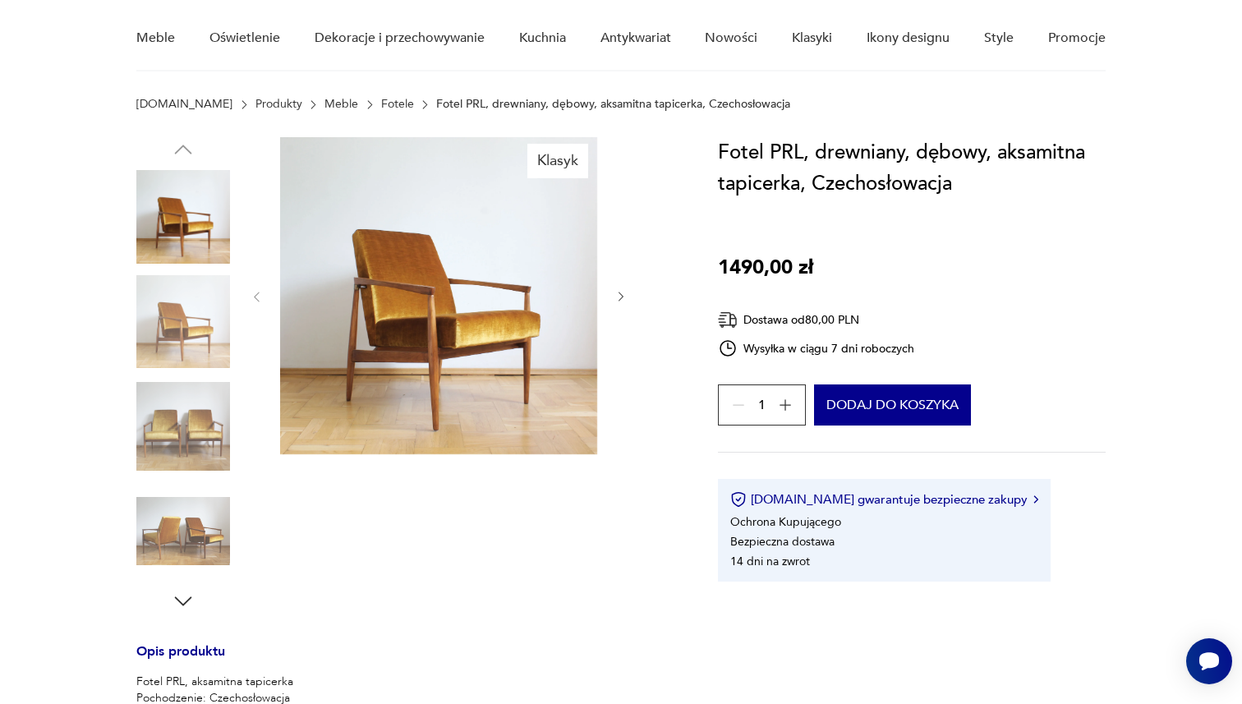
click at [196, 306] on img at bounding box center [183, 322] width 94 height 94
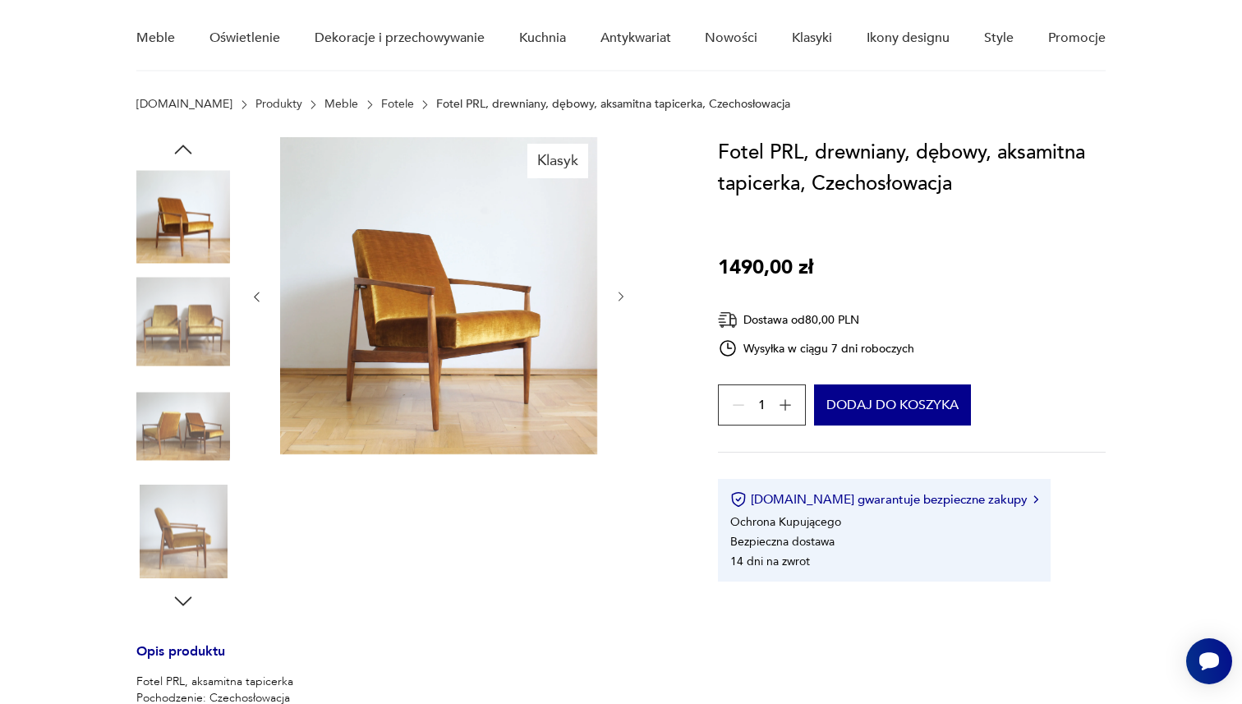
click at [181, 403] on img at bounding box center [183, 427] width 94 height 94
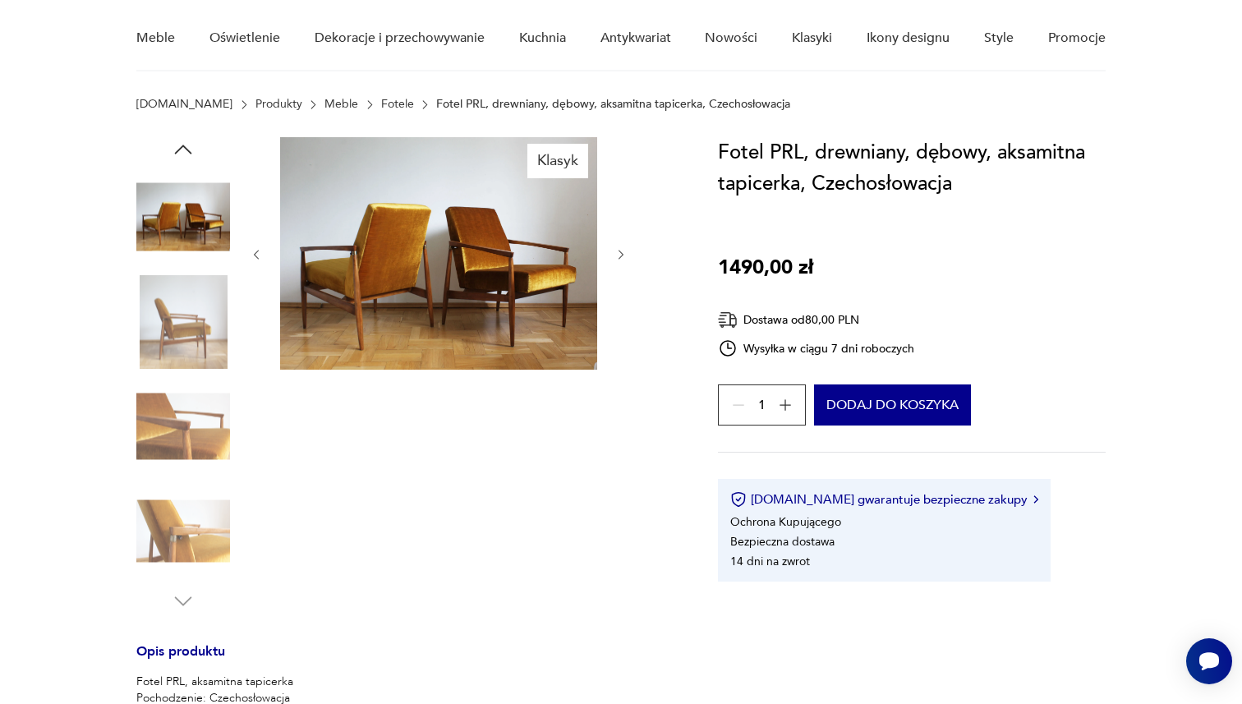
click at [181, 403] on img at bounding box center [183, 427] width 94 height 94
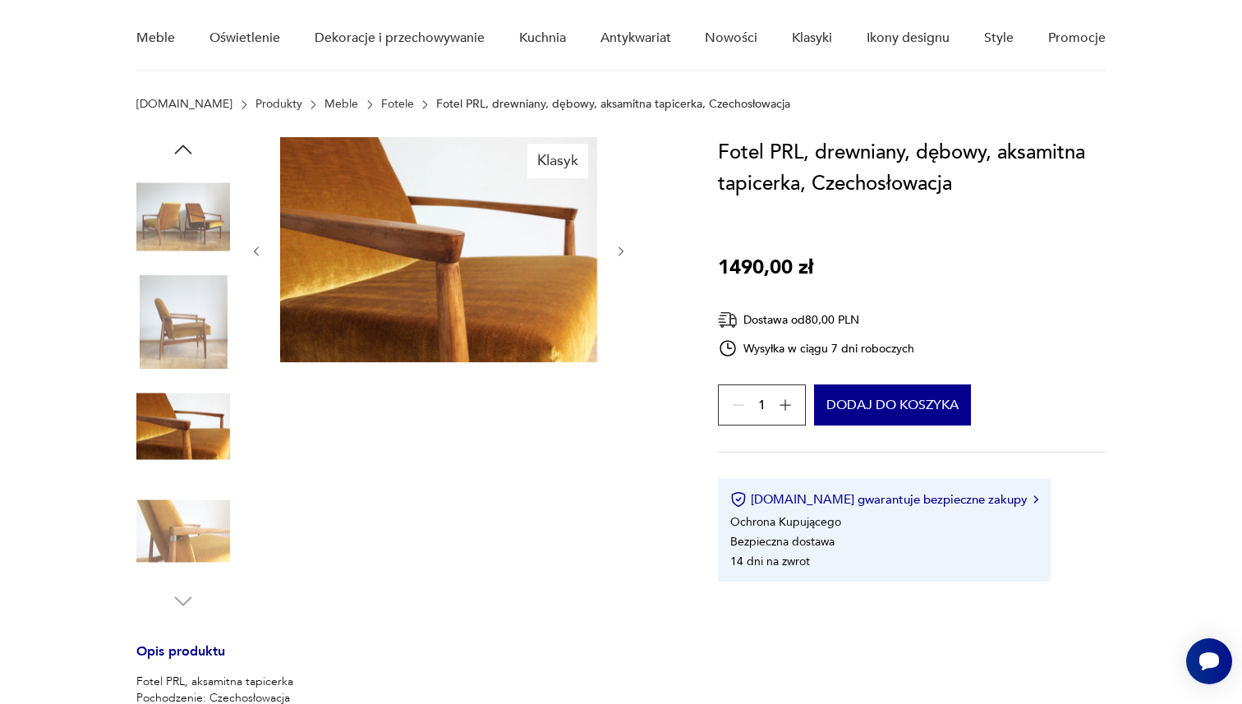
click at [175, 509] on img at bounding box center [183, 532] width 94 height 94
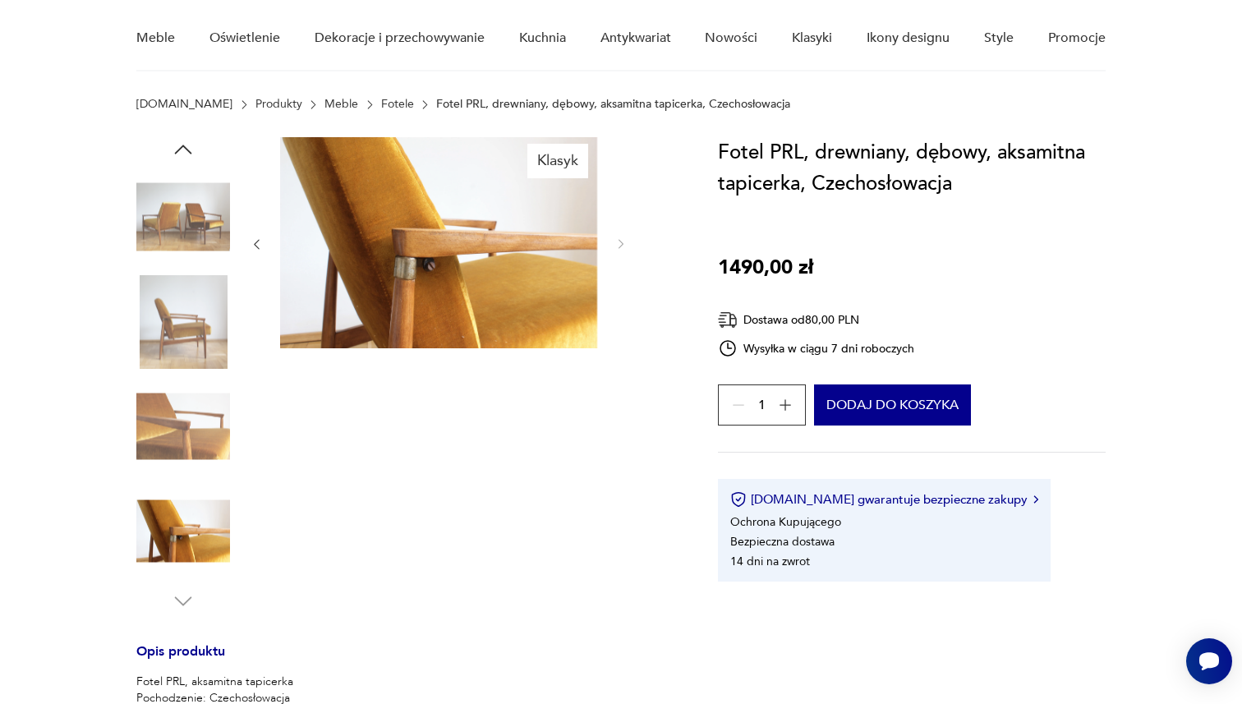
click at [181, 206] on img at bounding box center [183, 217] width 94 height 94
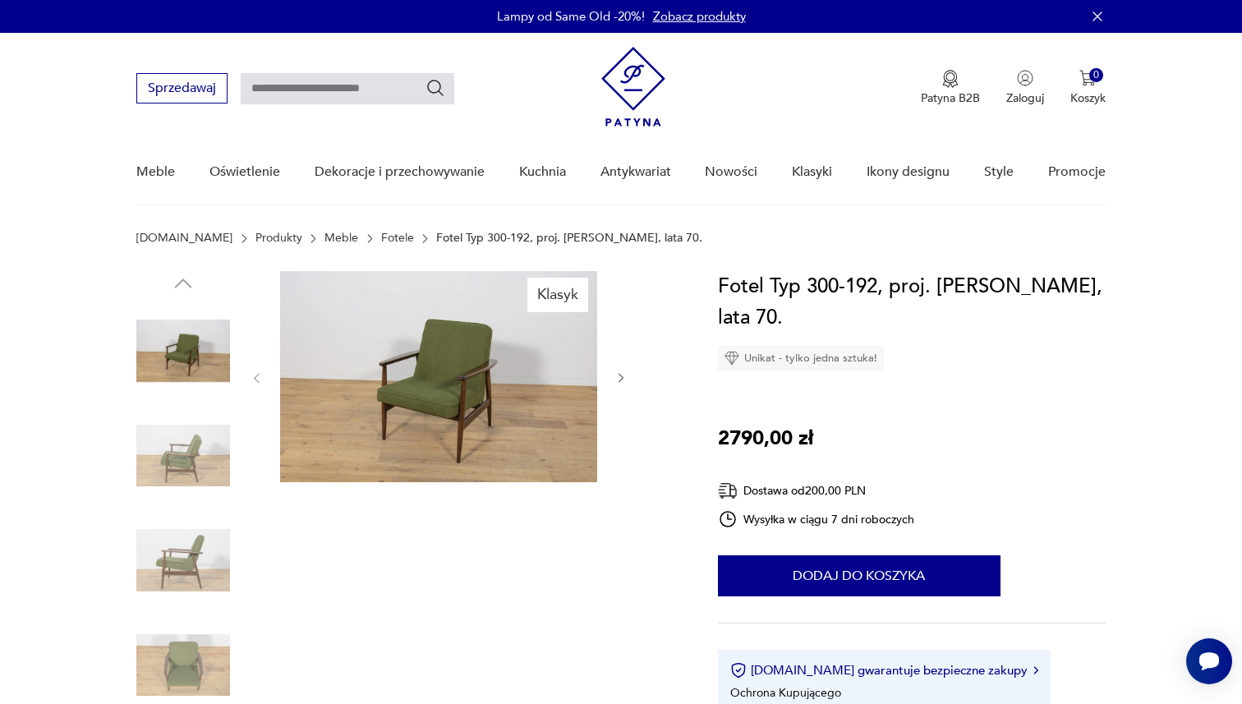
click at [404, 372] on img at bounding box center [438, 376] width 317 height 211
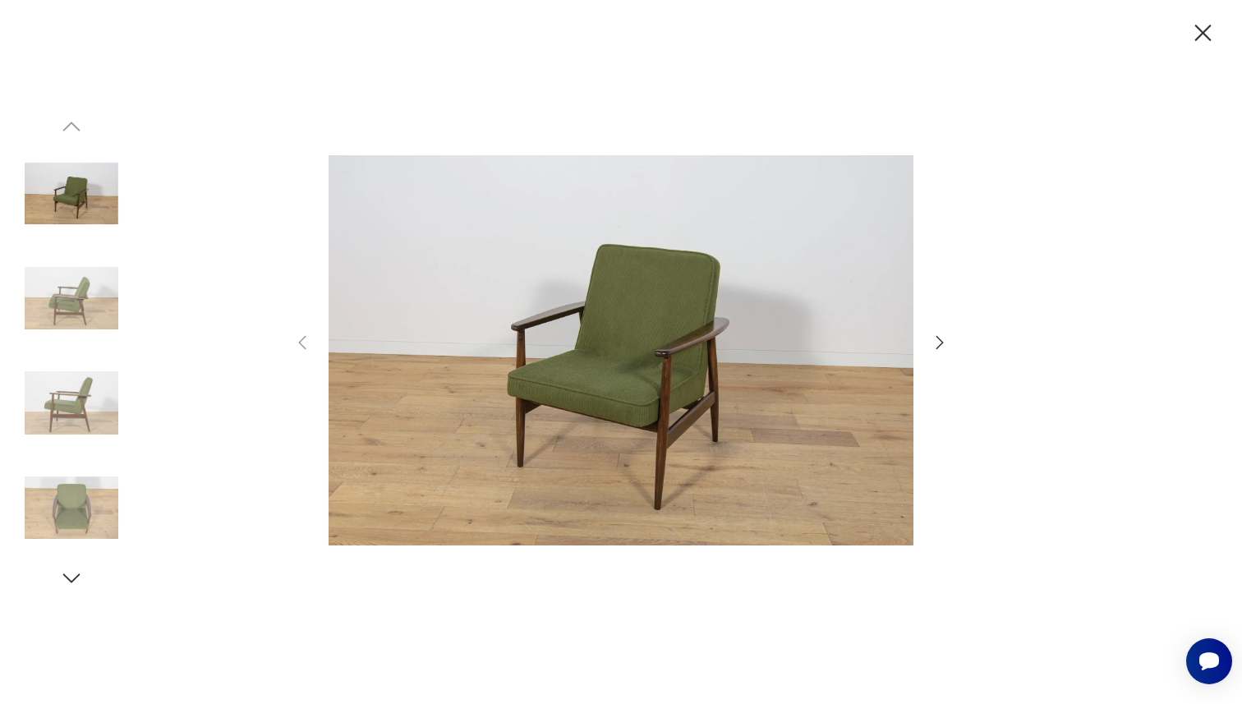
click at [938, 342] on icon "button" at bounding box center [940, 343] width 20 height 20
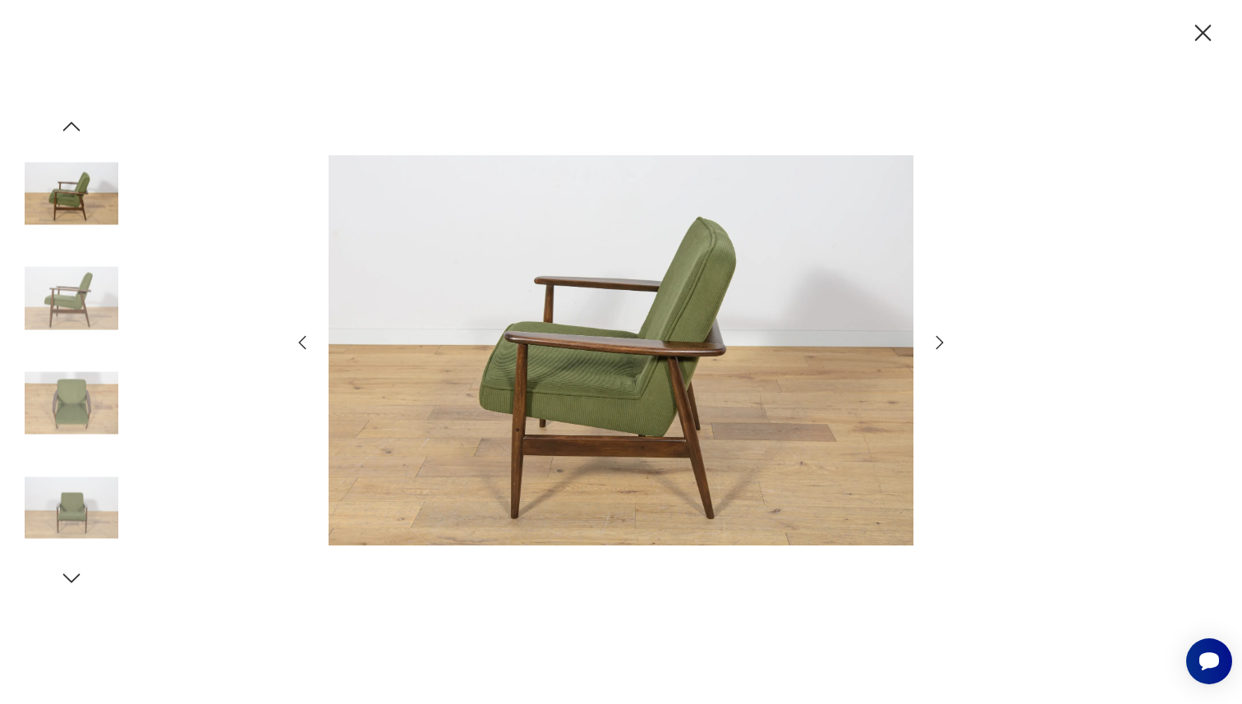
click at [938, 342] on icon "button" at bounding box center [940, 343] width 20 height 20
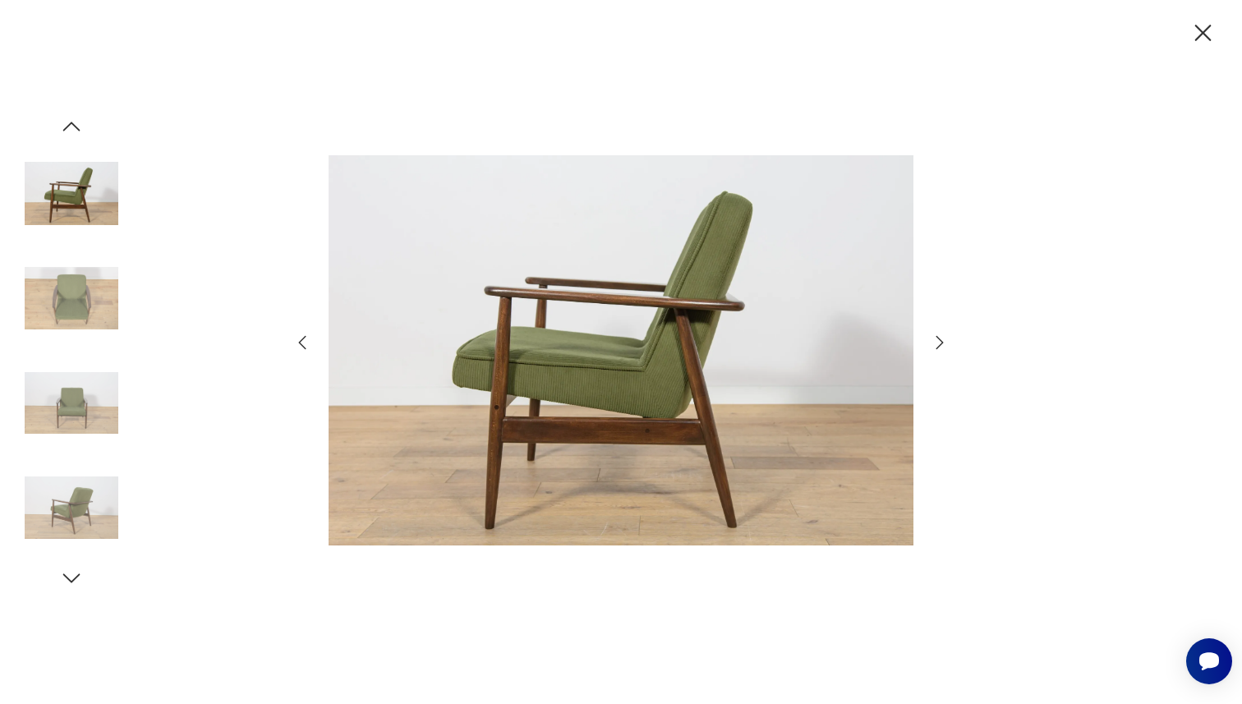
click at [938, 342] on icon "button" at bounding box center [940, 343] width 20 height 20
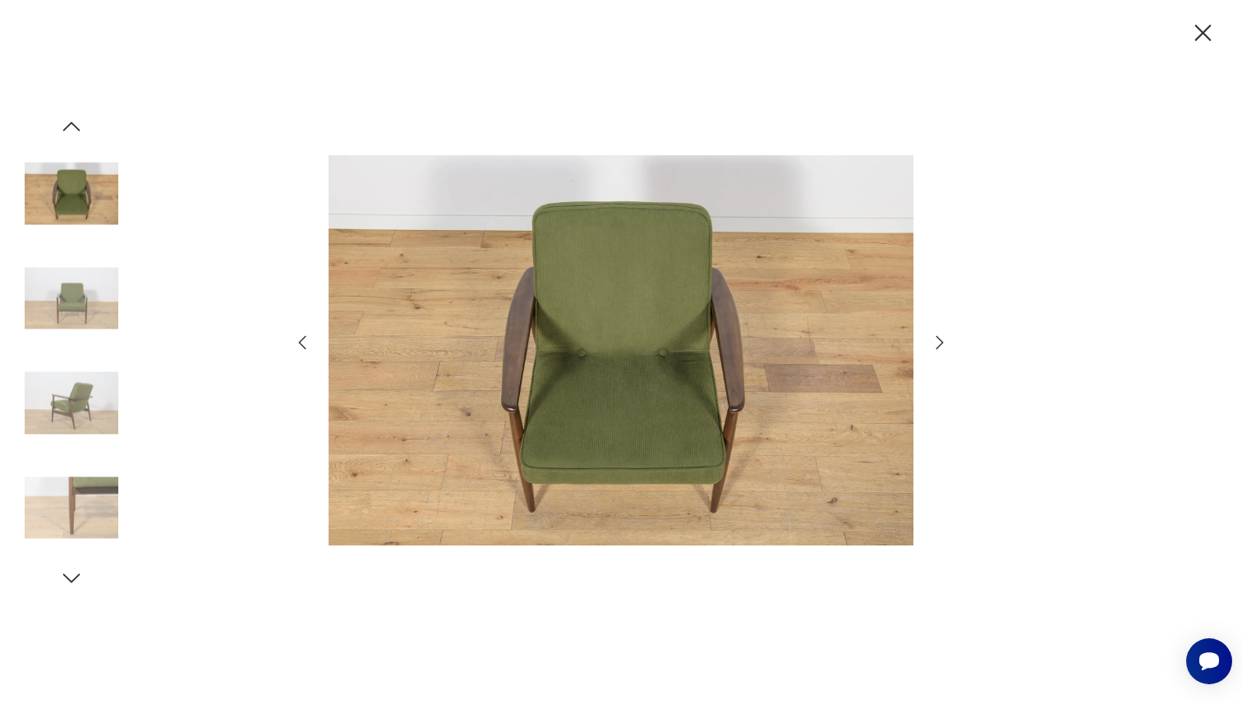
click at [938, 342] on icon "button" at bounding box center [940, 343] width 20 height 20
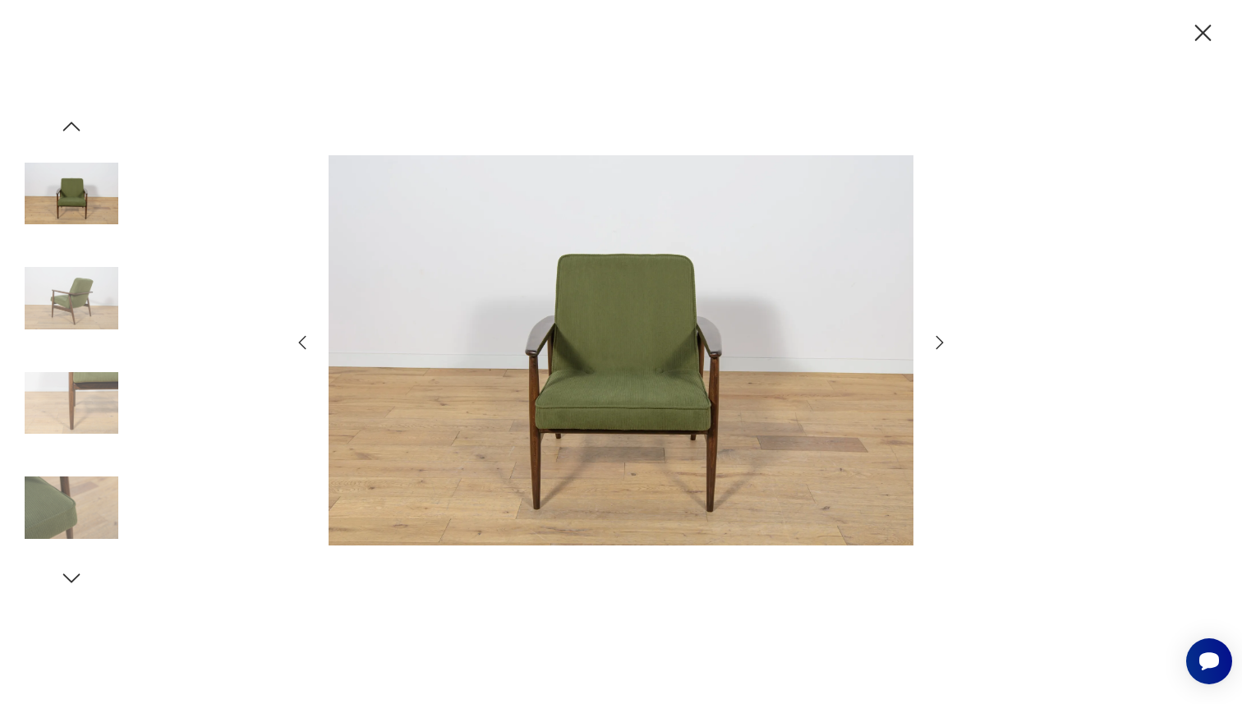
click at [938, 342] on icon "button" at bounding box center [940, 343] width 20 height 20
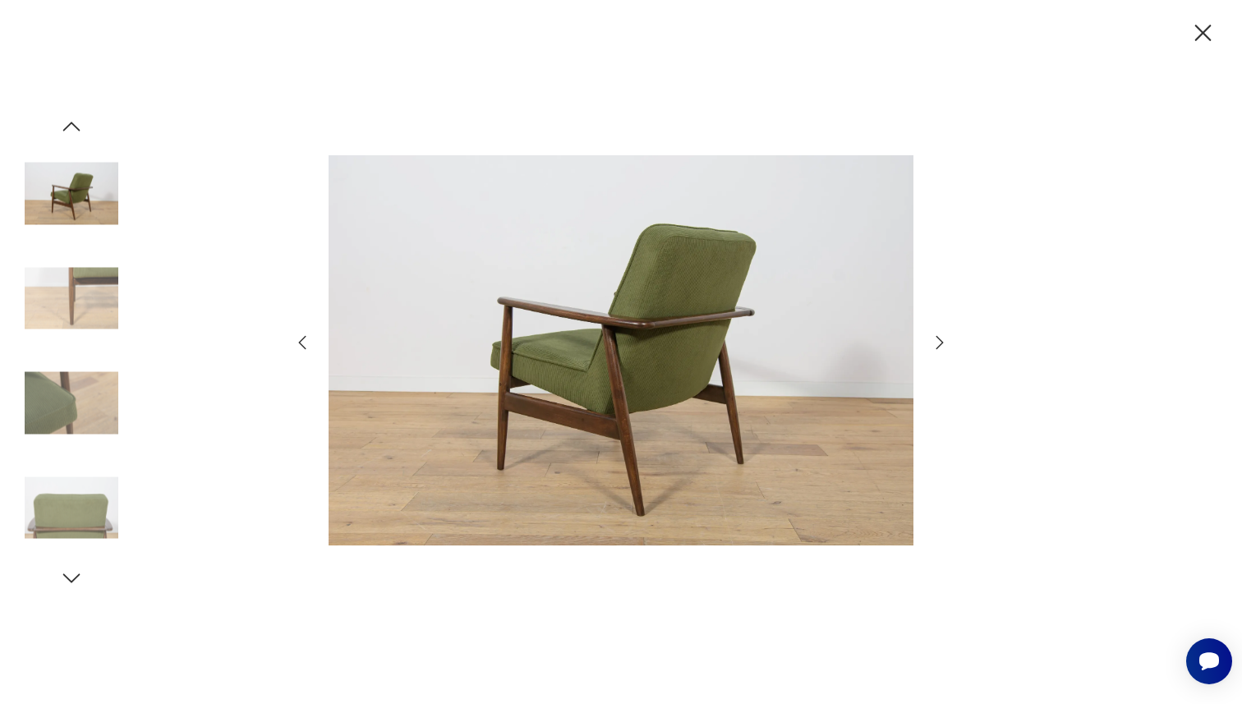
click at [938, 342] on icon "button" at bounding box center [940, 343] width 20 height 20
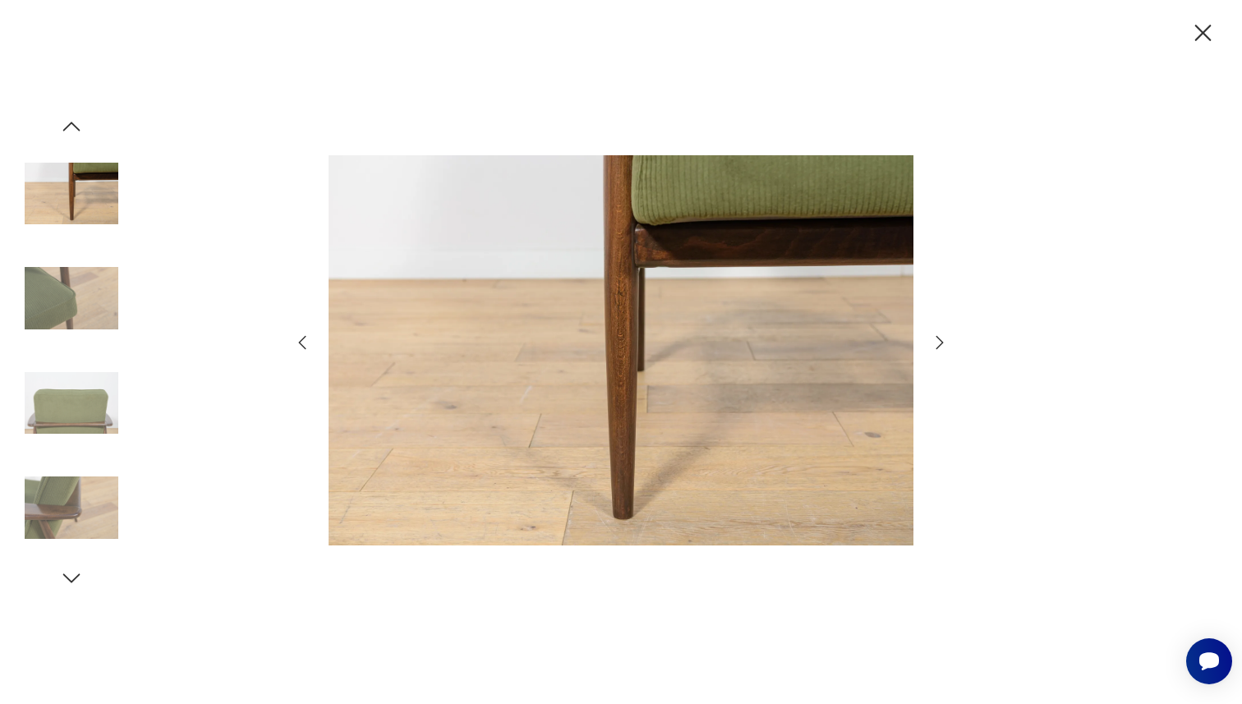
click at [938, 342] on icon "button" at bounding box center [940, 343] width 20 height 20
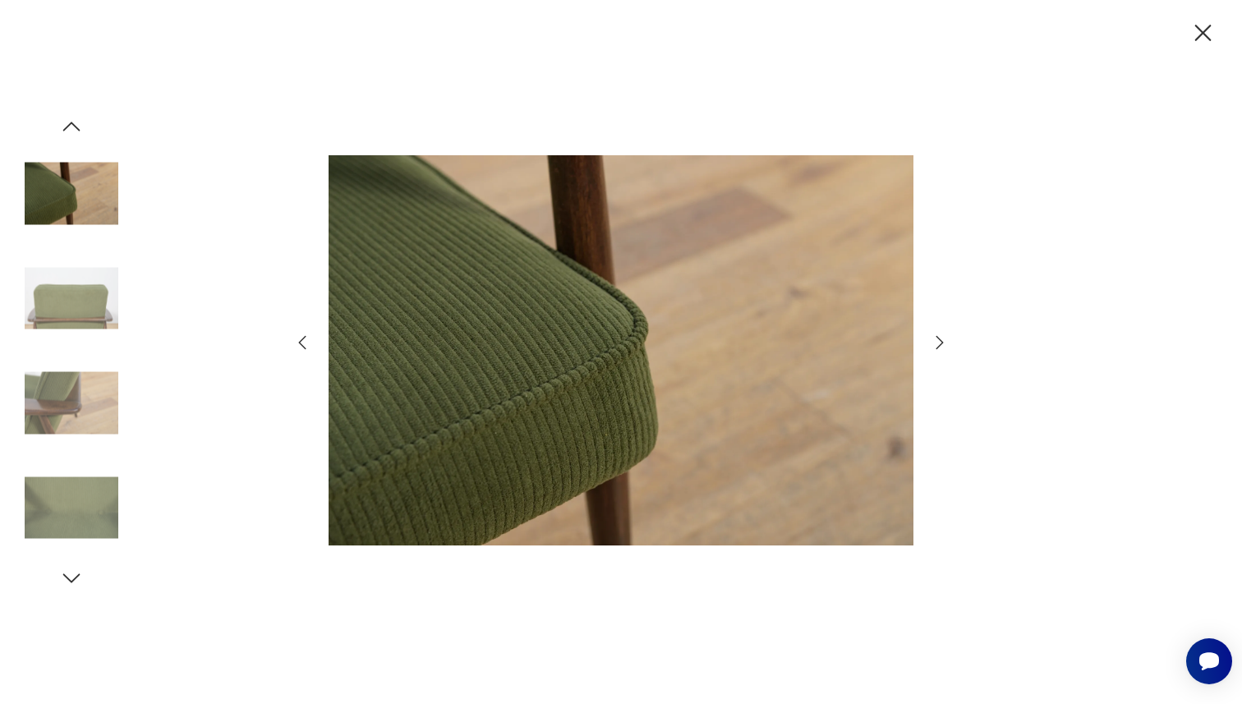
click at [938, 342] on icon "button" at bounding box center [940, 343] width 20 height 20
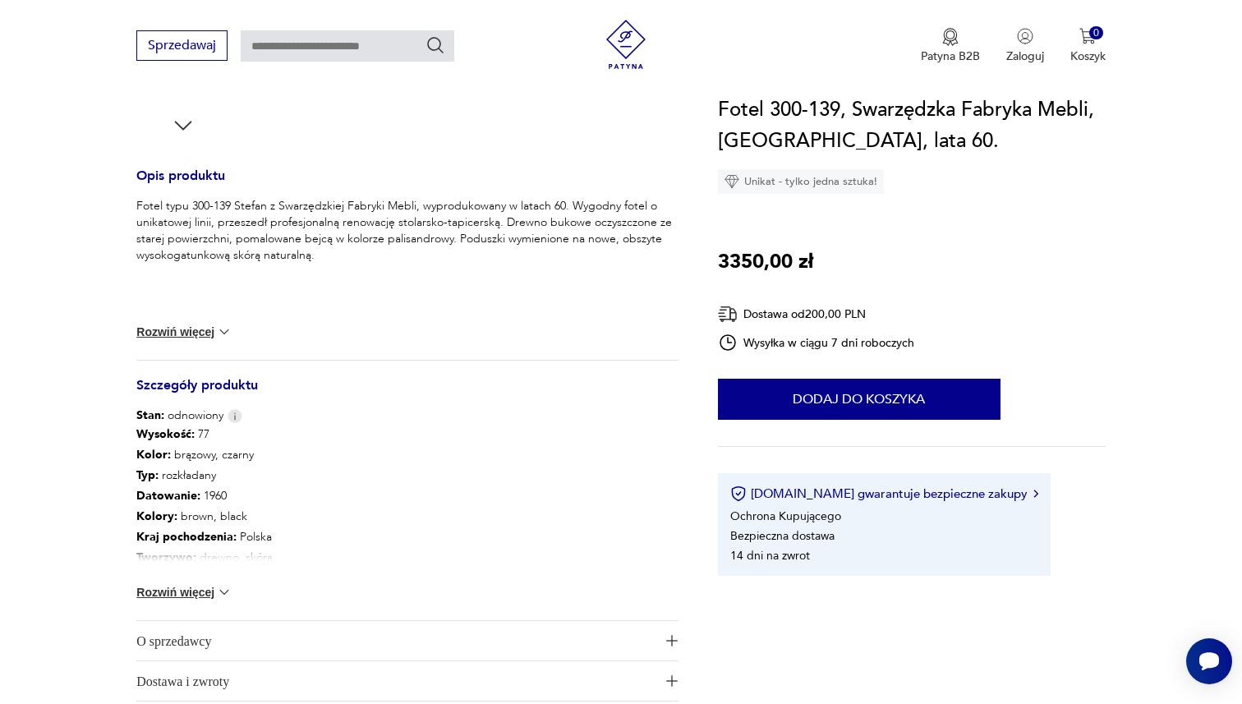
scroll to position [617, 0]
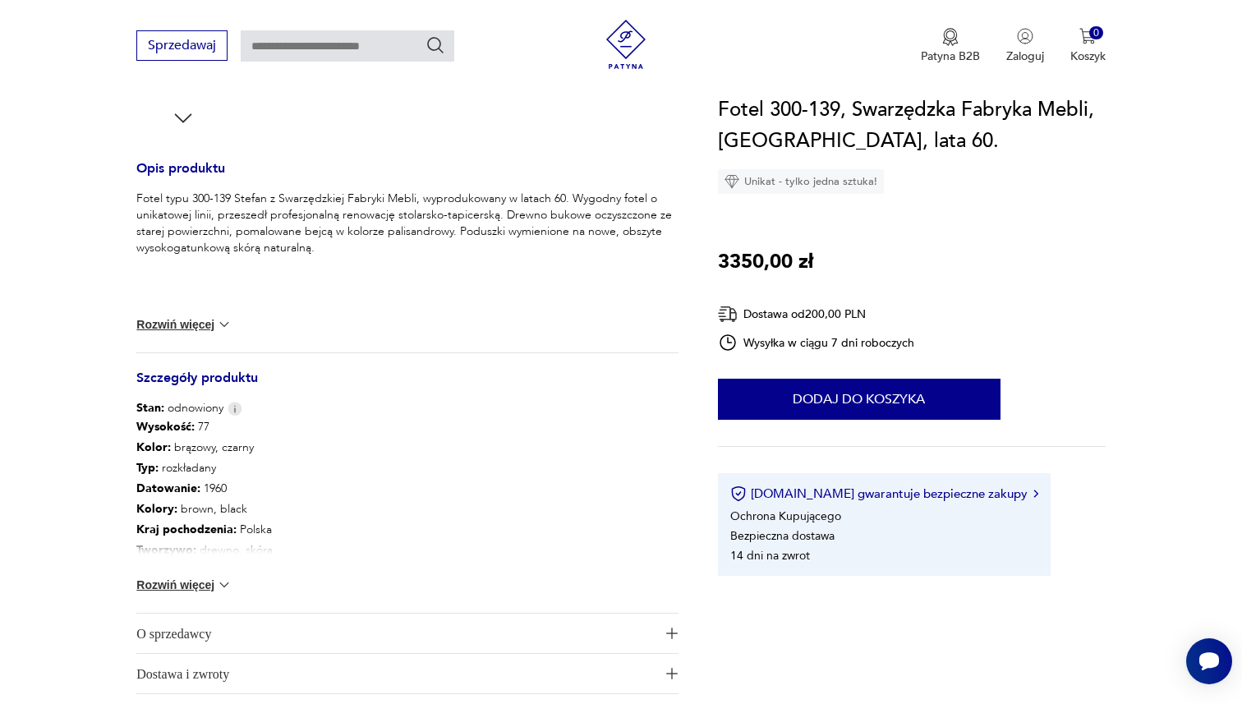
click at [212, 584] on button "Rozwiń więcej" at bounding box center [183, 585] width 95 height 16
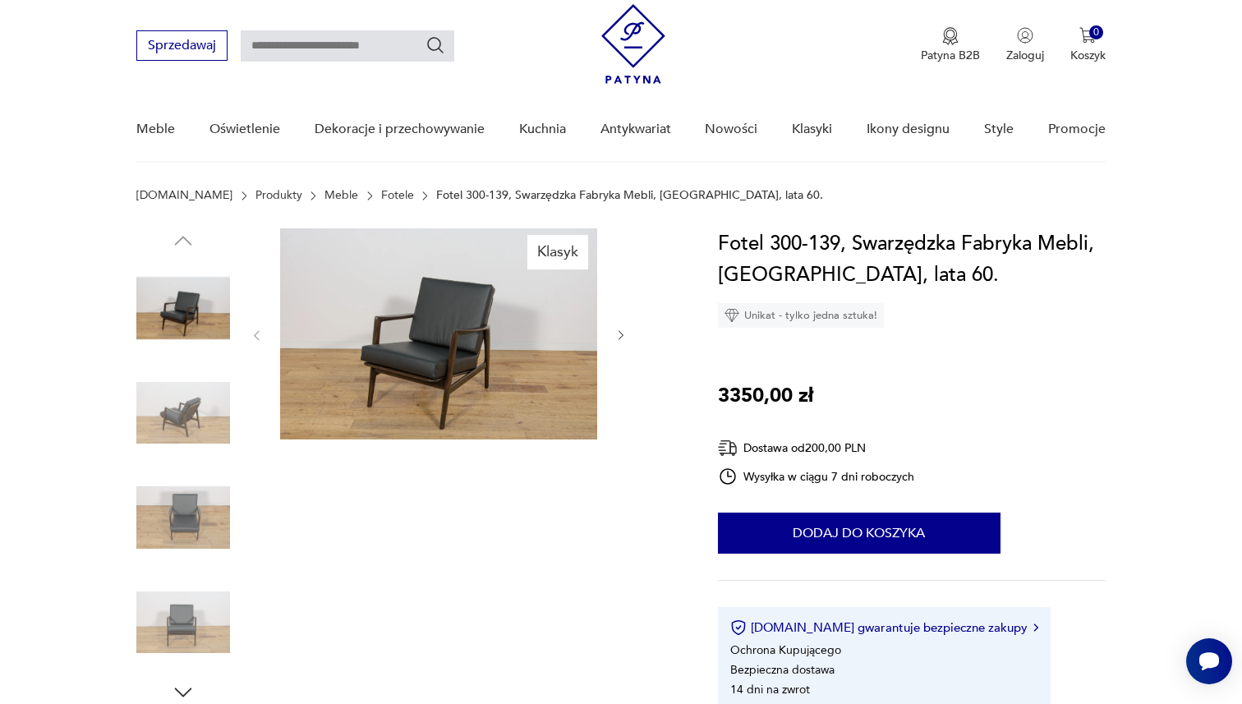
scroll to position [16, 0]
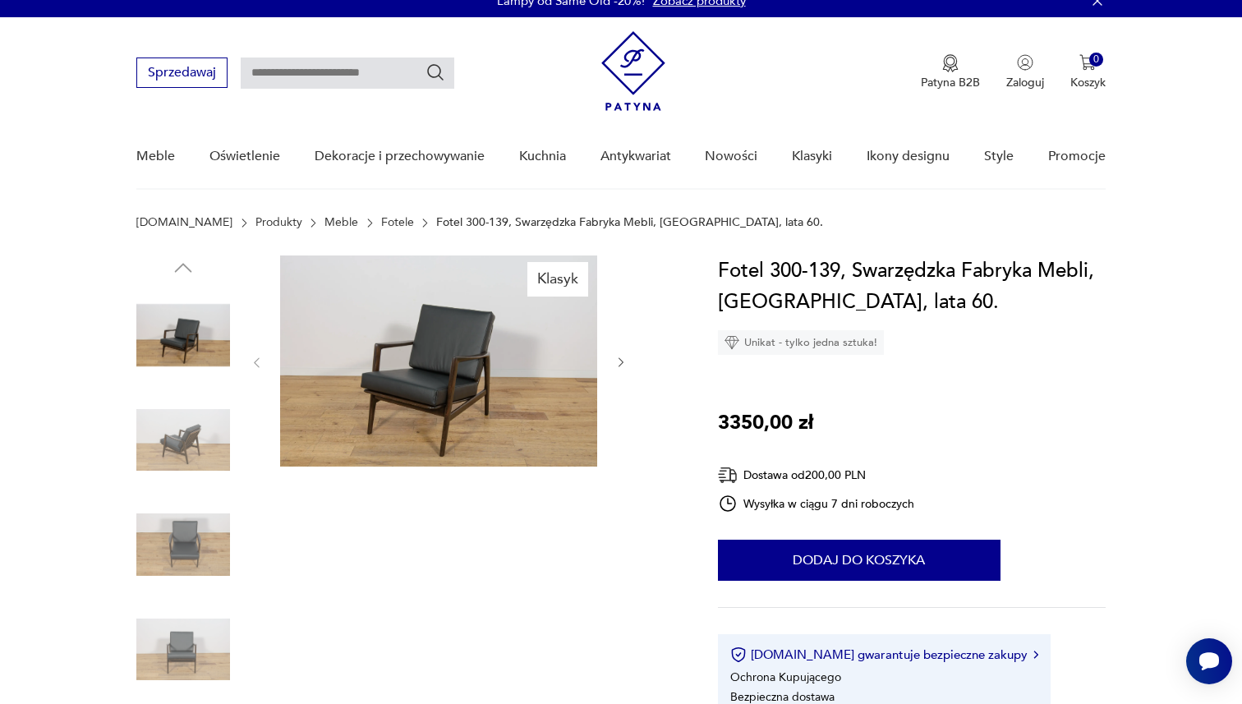
click at [329, 397] on img at bounding box center [438, 361] width 317 height 211
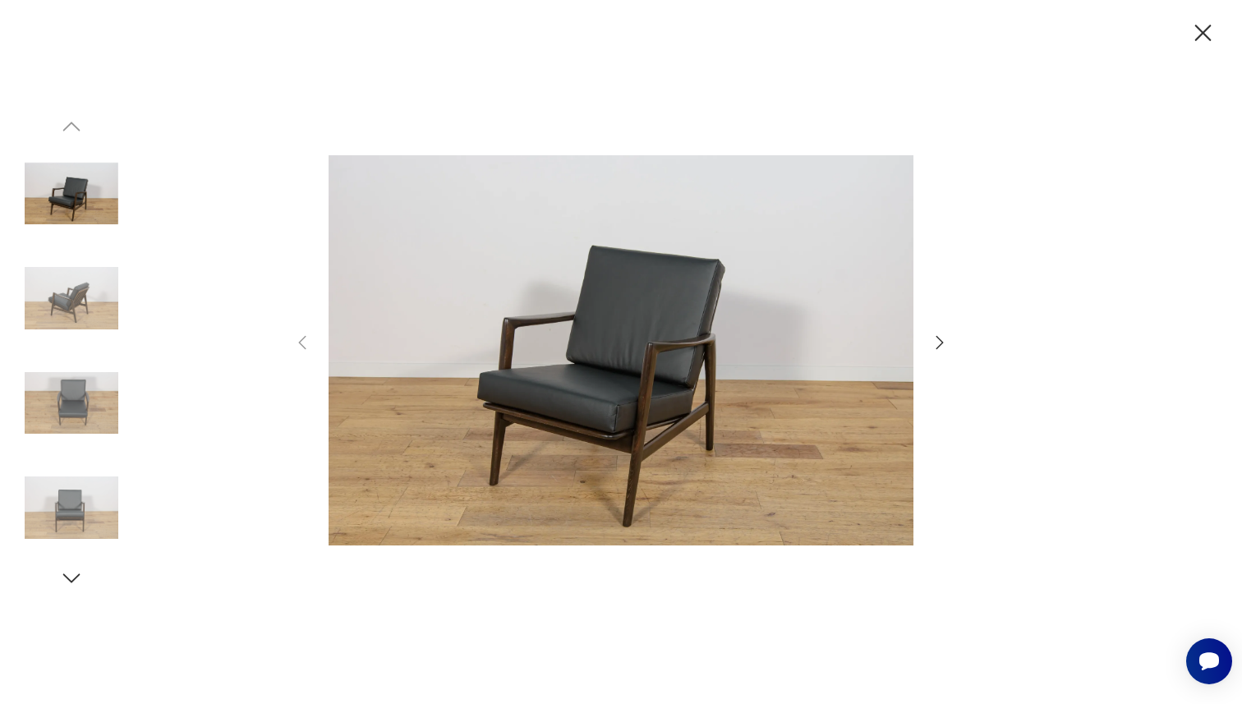
click at [938, 342] on icon "button" at bounding box center [940, 343] width 20 height 20
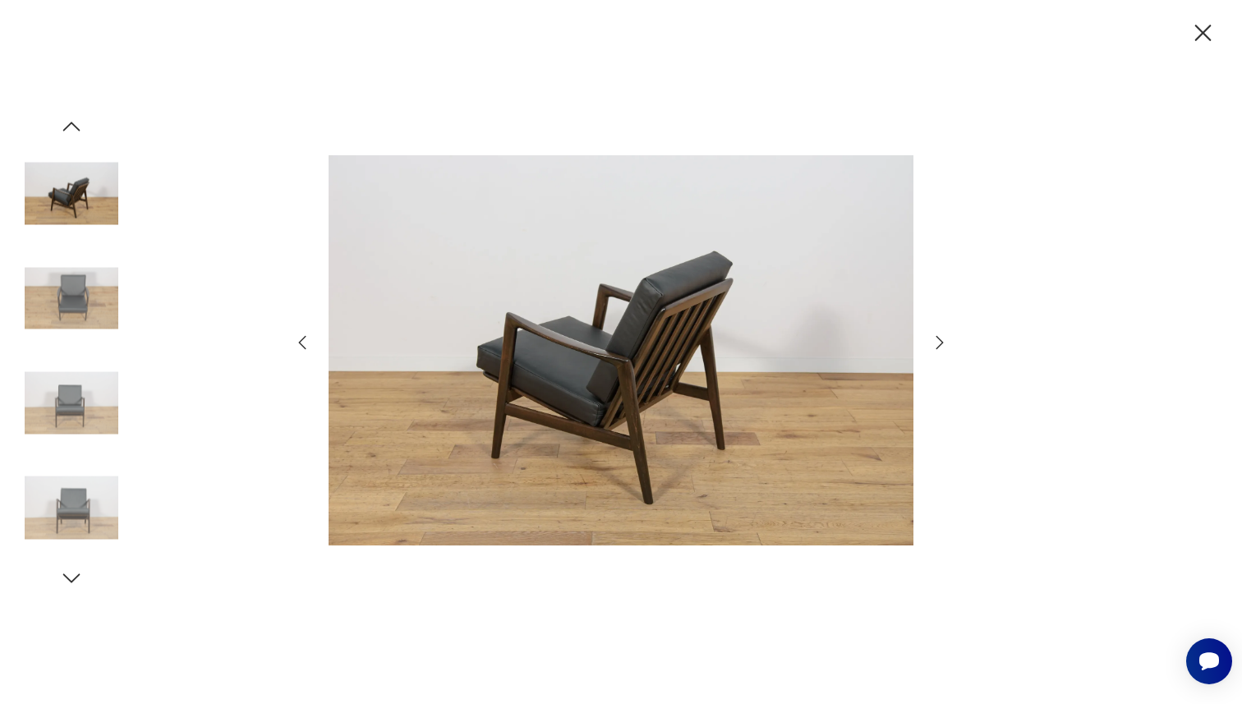
click at [938, 342] on icon "button" at bounding box center [940, 343] width 20 height 20
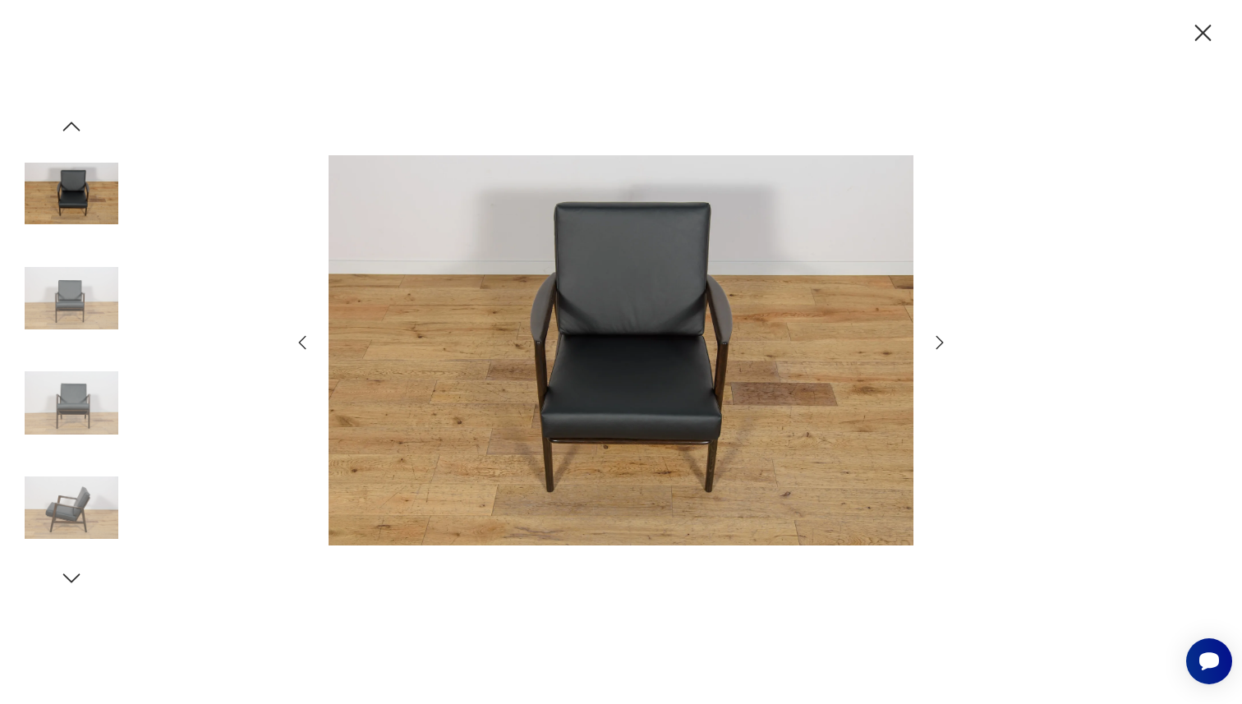
click at [938, 342] on icon "button" at bounding box center [940, 343] width 20 height 20
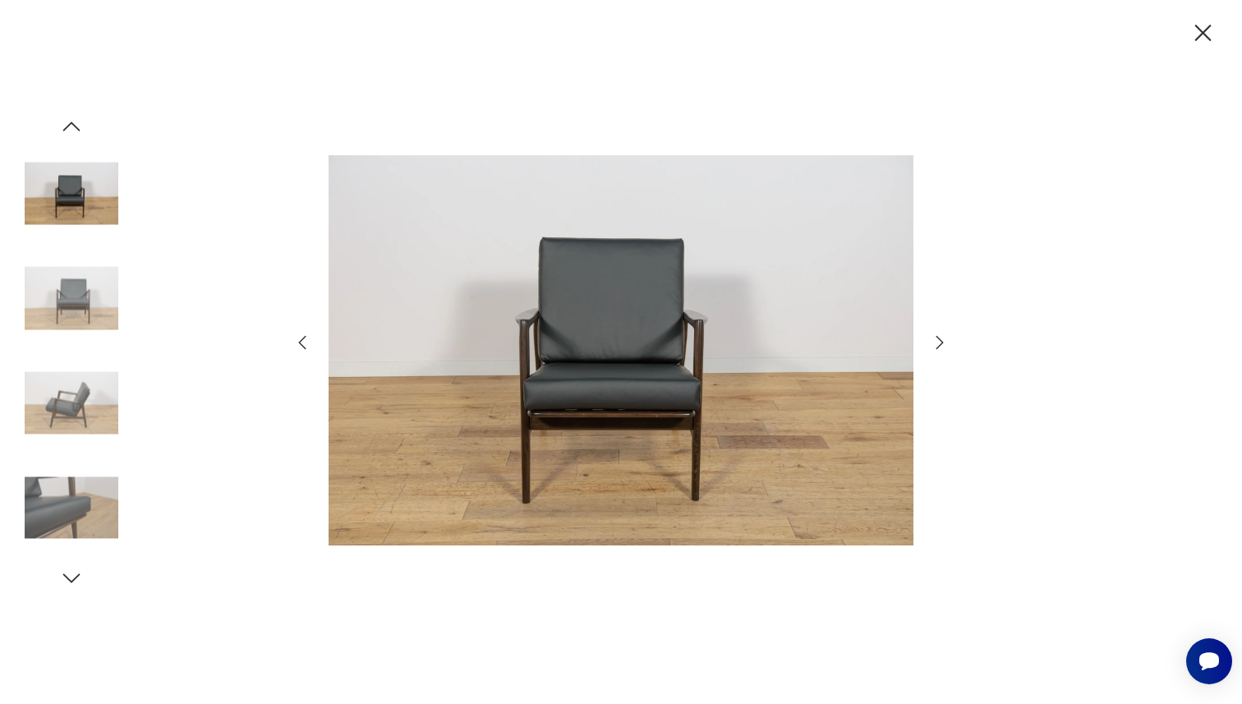
click at [938, 342] on icon "button" at bounding box center [940, 343] width 20 height 20
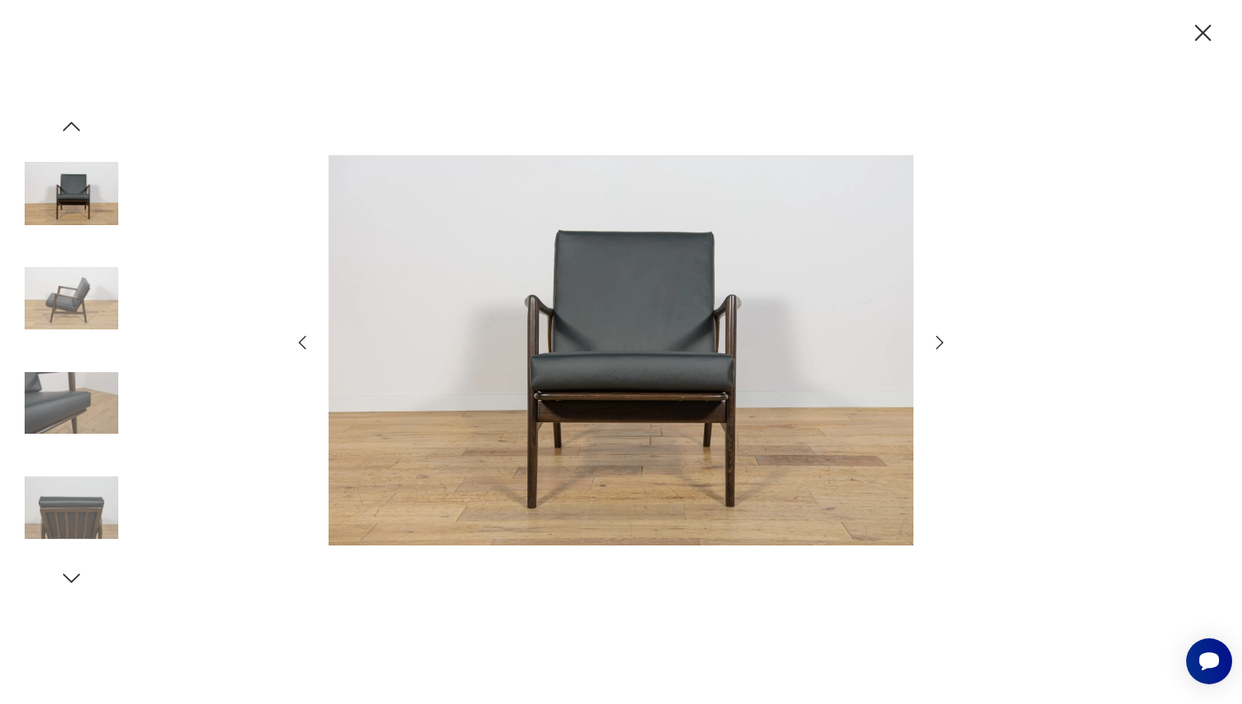
click at [938, 342] on icon "button" at bounding box center [940, 343] width 20 height 20
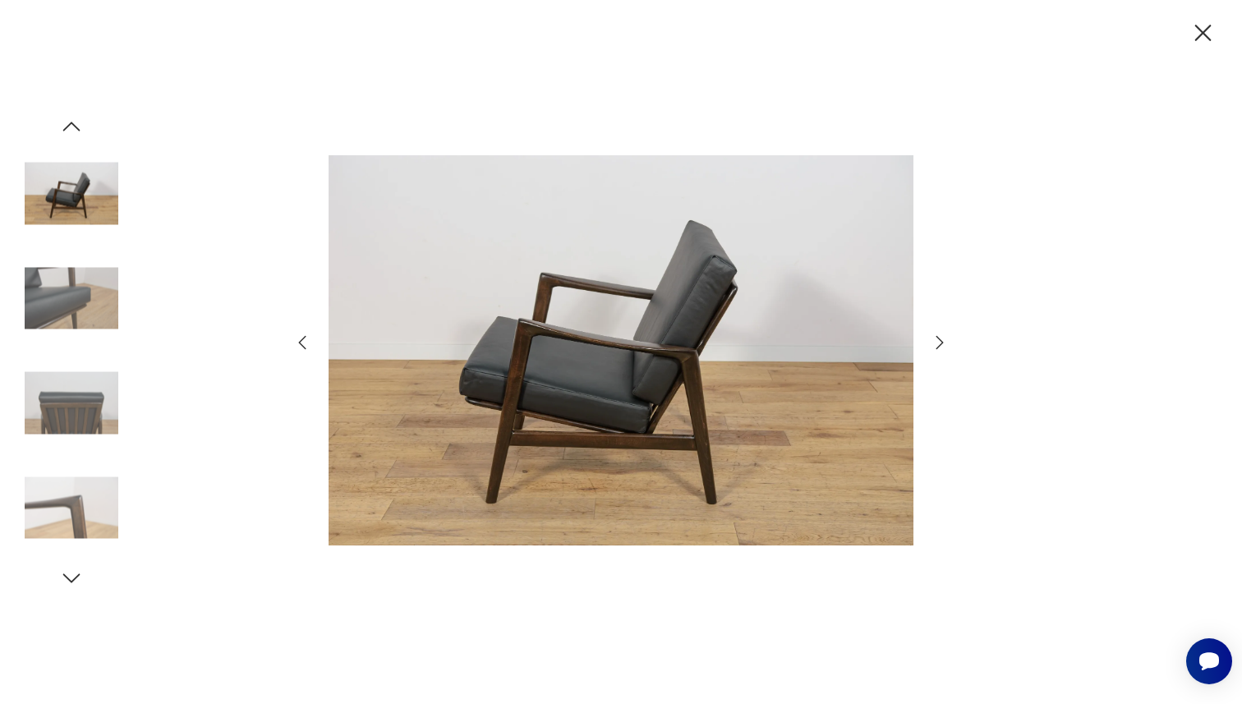
click at [938, 342] on icon "button" at bounding box center [940, 343] width 20 height 20
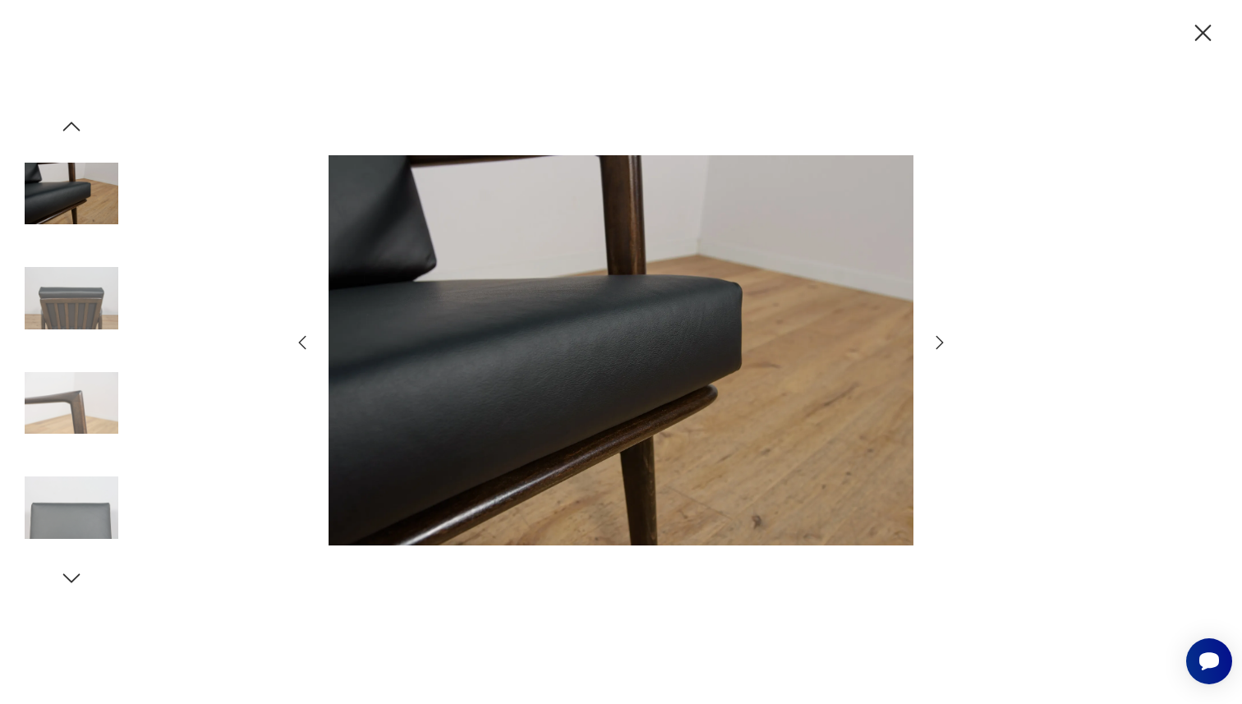
click at [938, 342] on icon "button" at bounding box center [940, 343] width 20 height 20
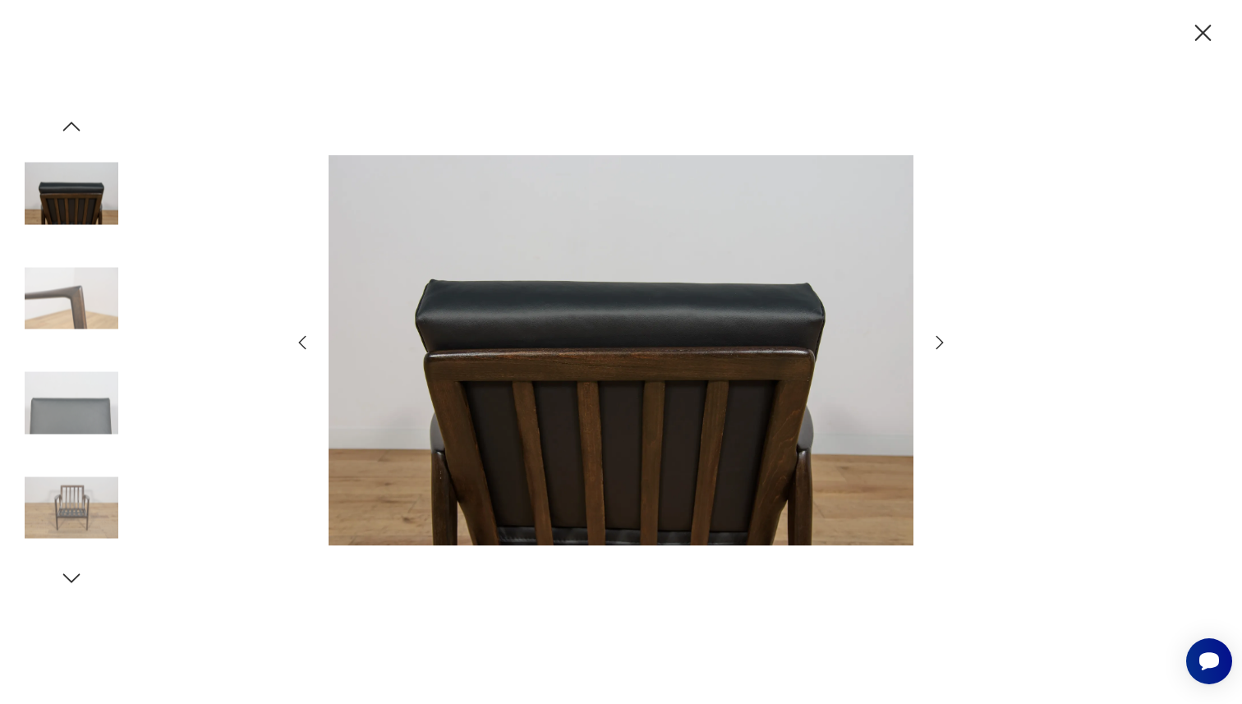
click at [1198, 32] on icon "button" at bounding box center [1203, 33] width 29 height 29
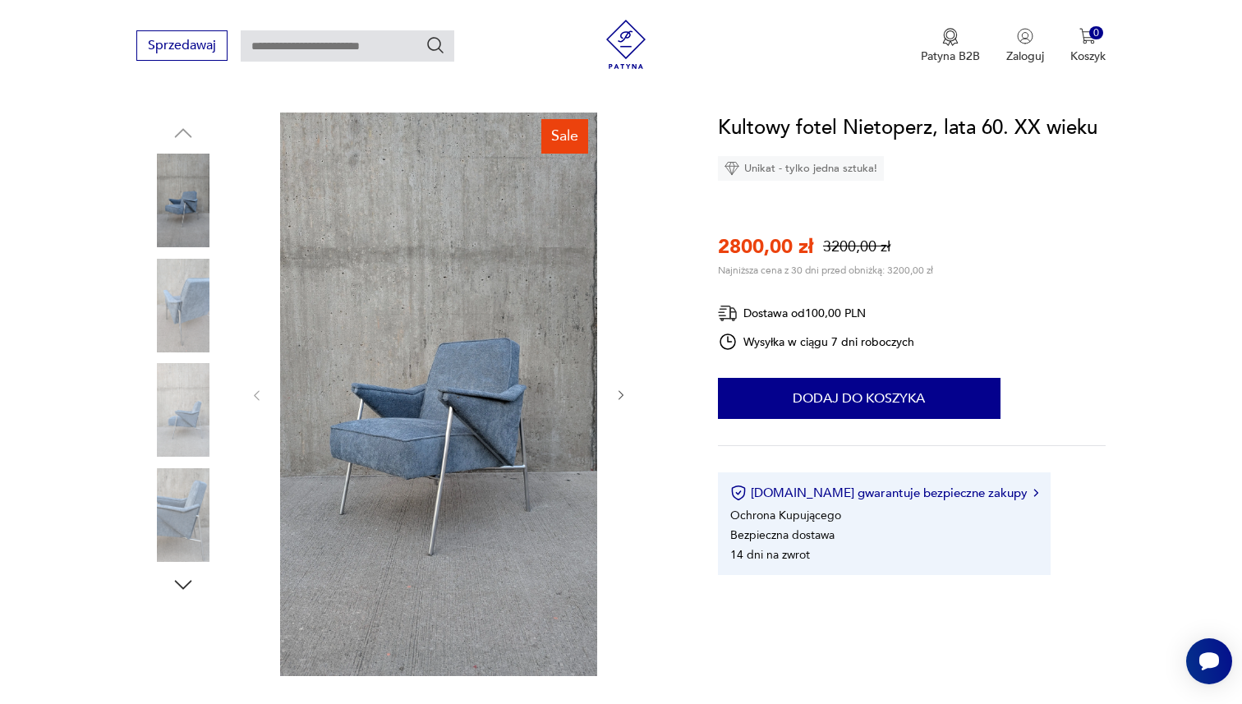
scroll to position [159, 0]
click at [494, 393] on img at bounding box center [438, 394] width 317 height 564
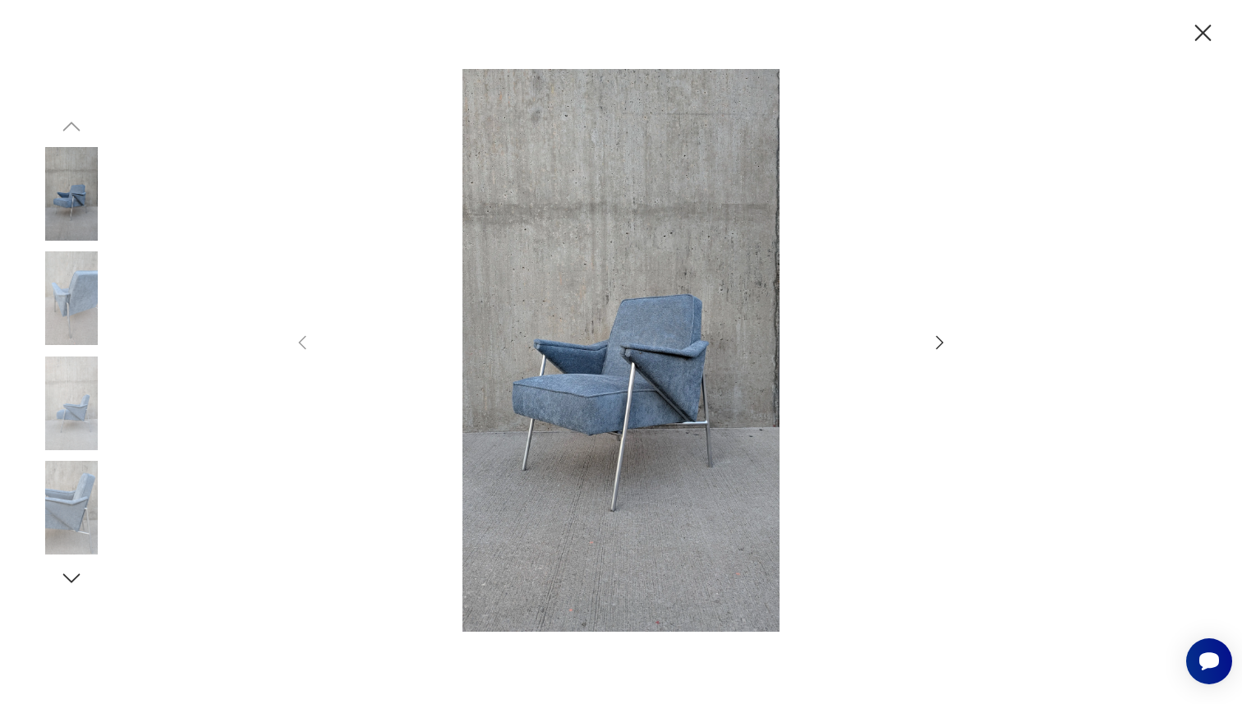
click at [944, 341] on icon "button" at bounding box center [940, 343] width 20 height 20
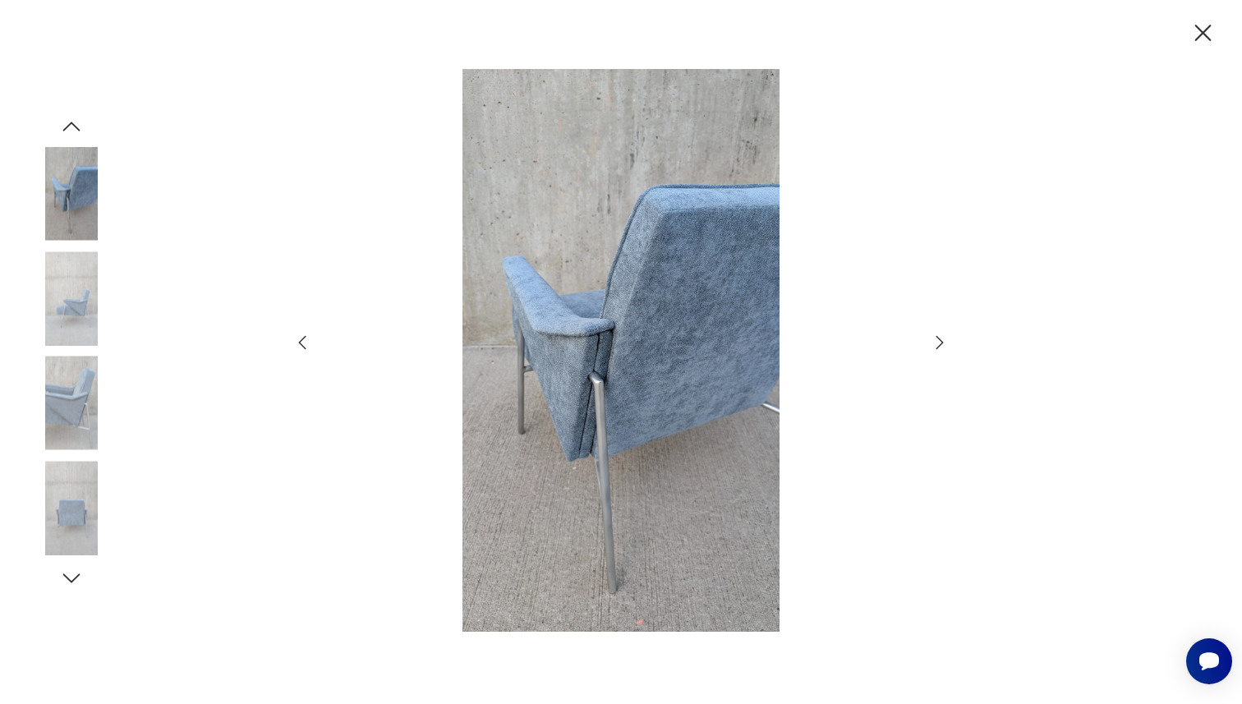
click at [944, 341] on icon "button" at bounding box center [940, 343] width 20 height 20
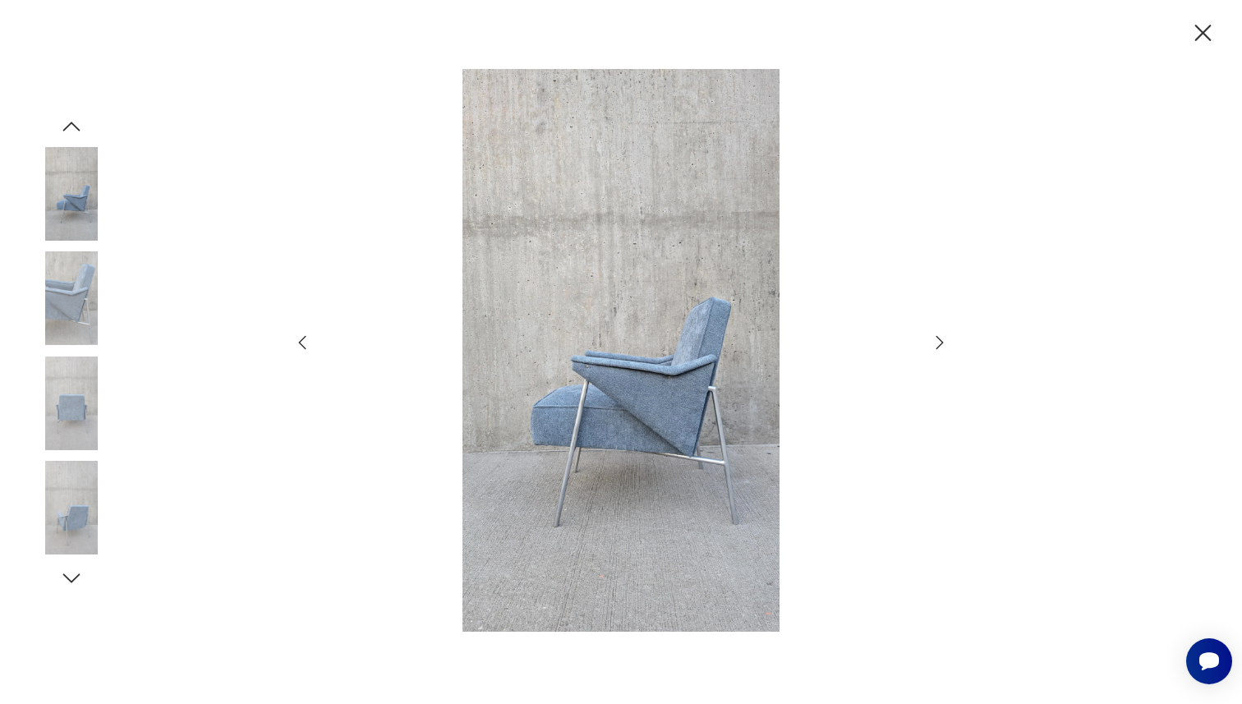
click at [944, 341] on icon "button" at bounding box center [940, 343] width 20 height 20
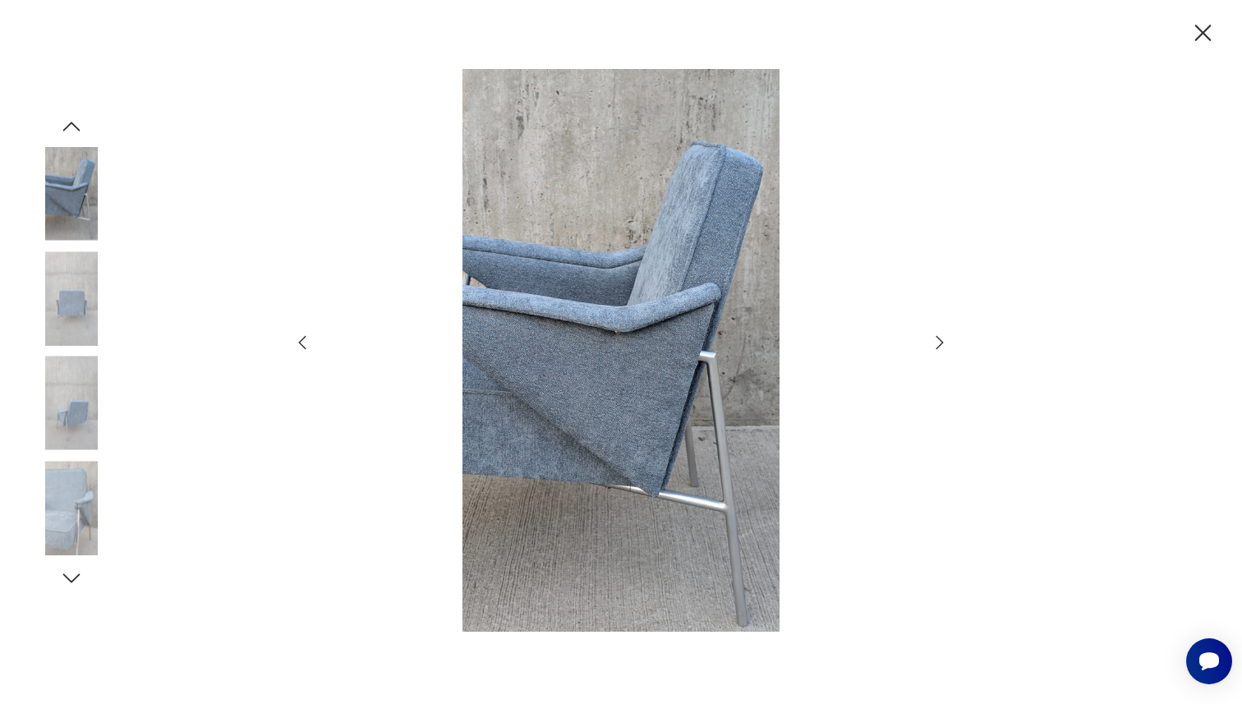
click at [944, 341] on icon "button" at bounding box center [940, 343] width 20 height 20
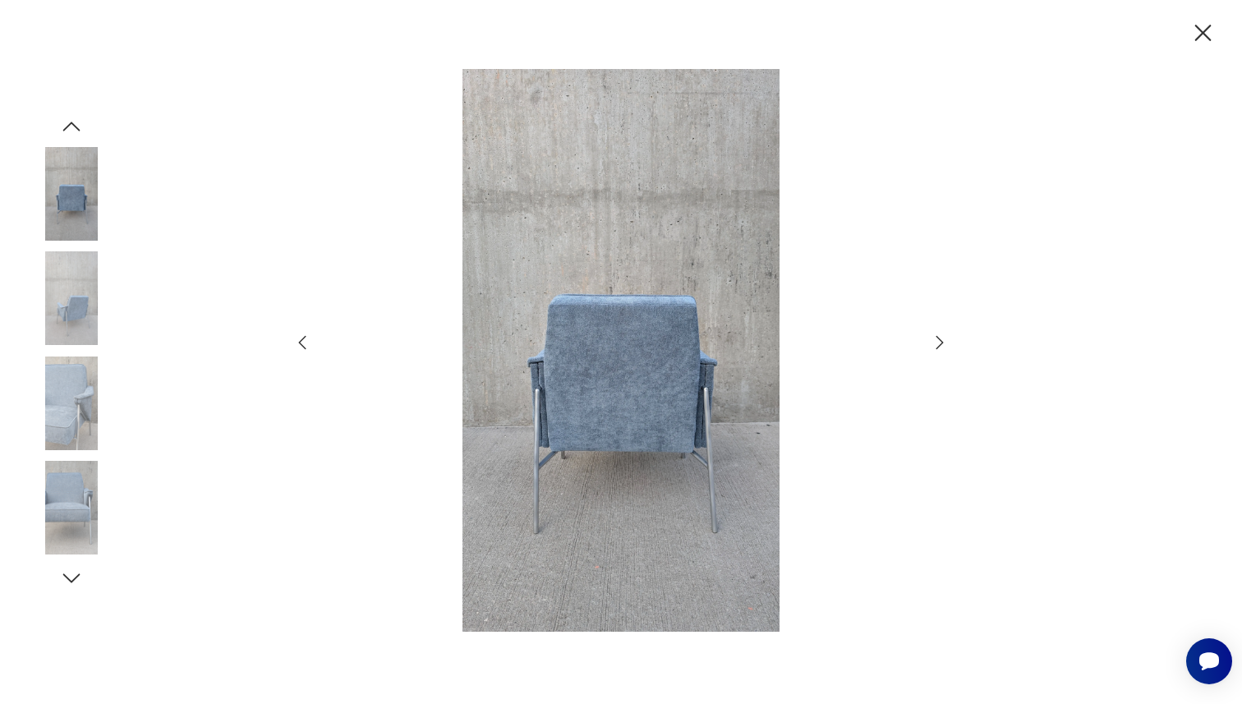
click at [944, 341] on icon "button" at bounding box center [940, 343] width 20 height 20
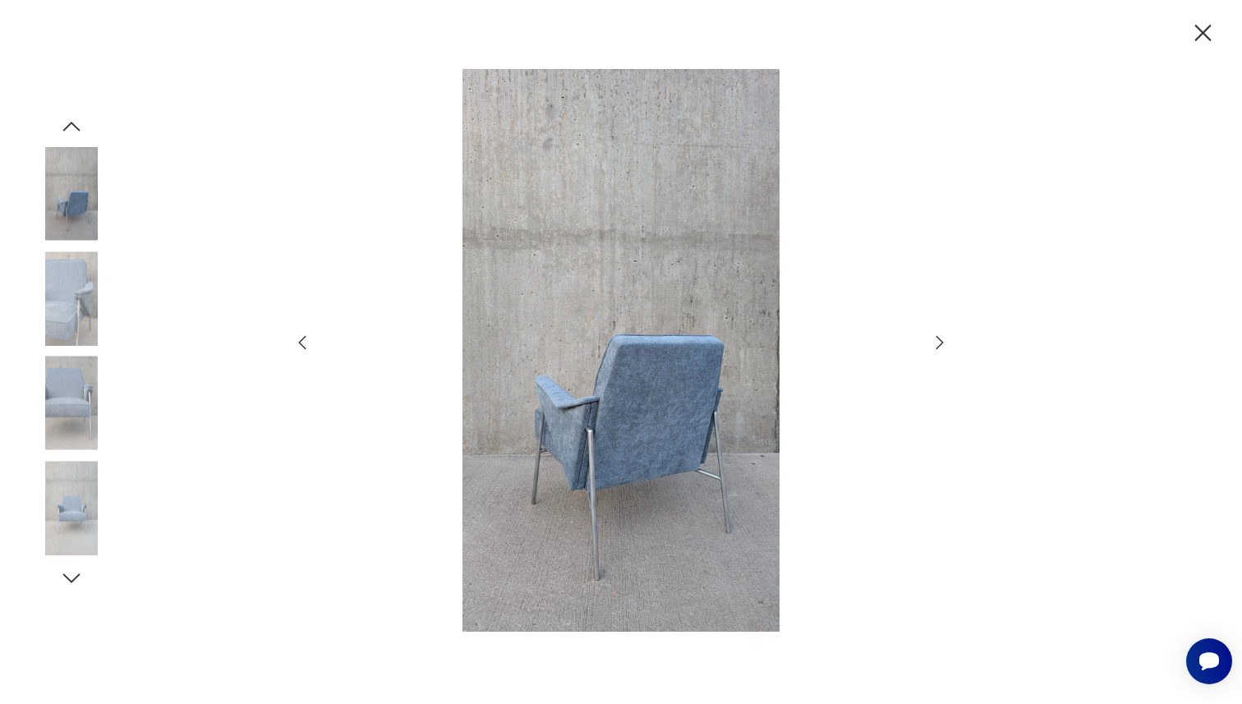
click at [944, 341] on icon "button" at bounding box center [940, 343] width 20 height 20
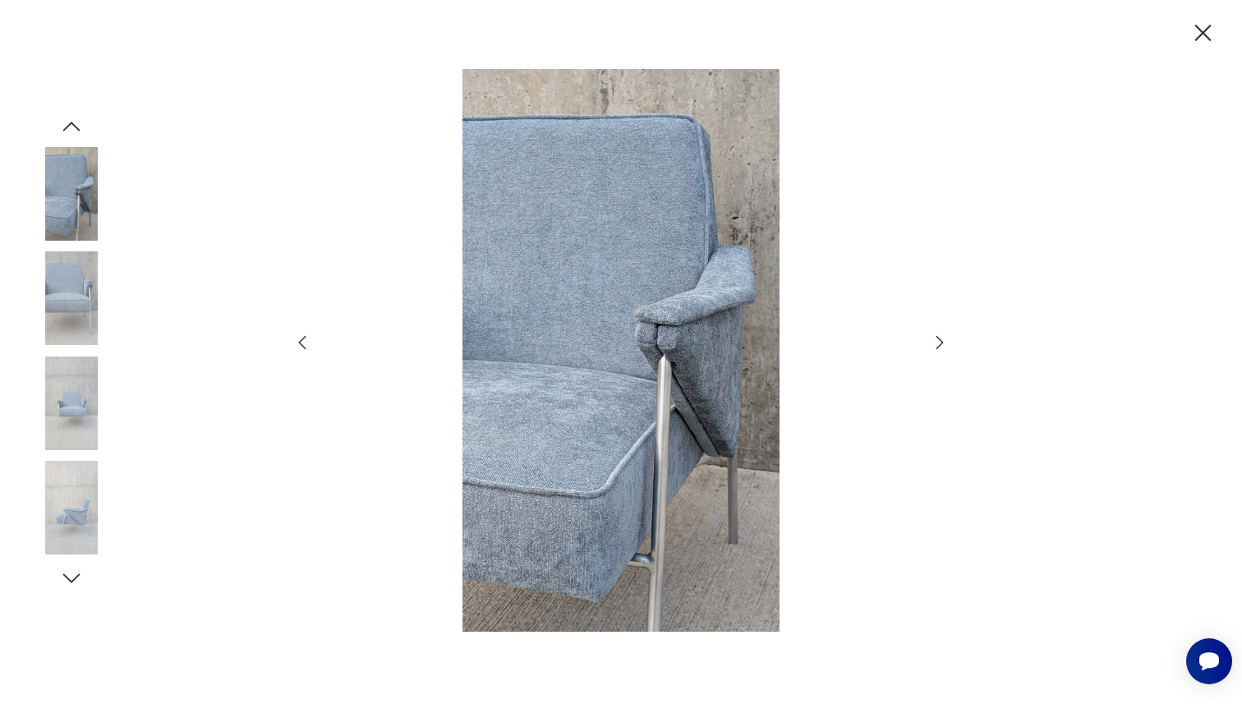
click at [1199, 25] on icon "button" at bounding box center [1203, 33] width 29 height 29
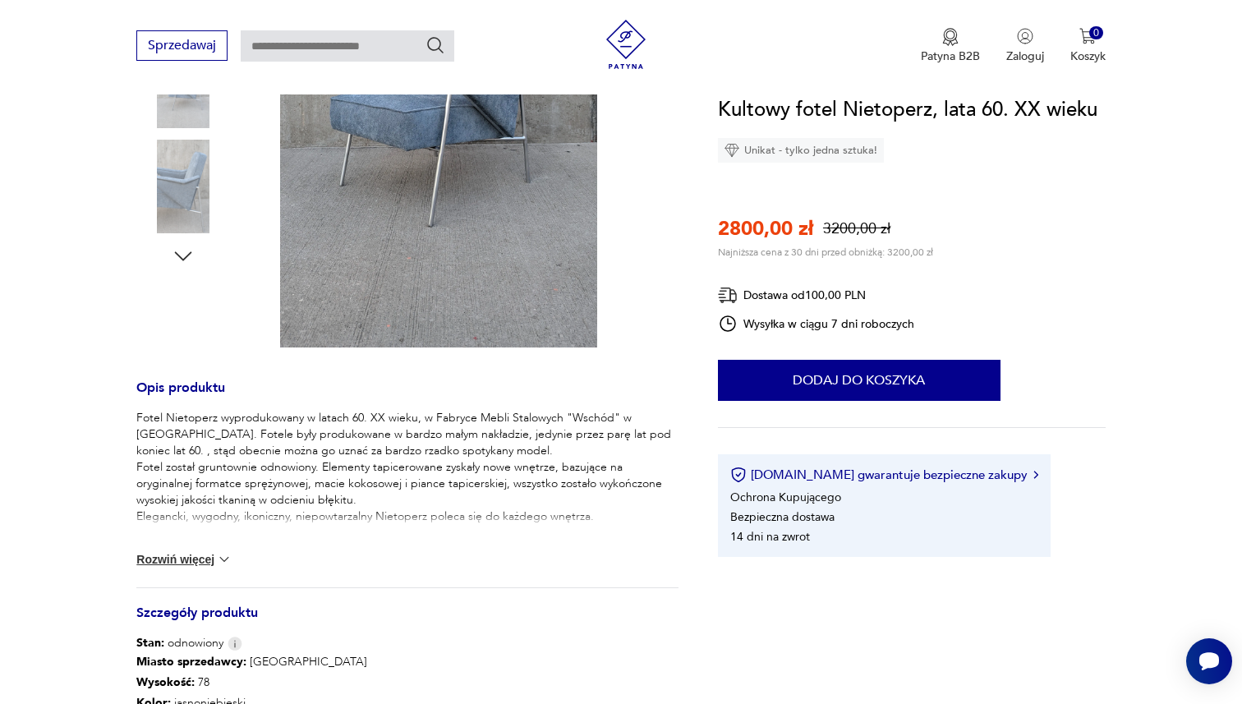
scroll to position [513, 0]
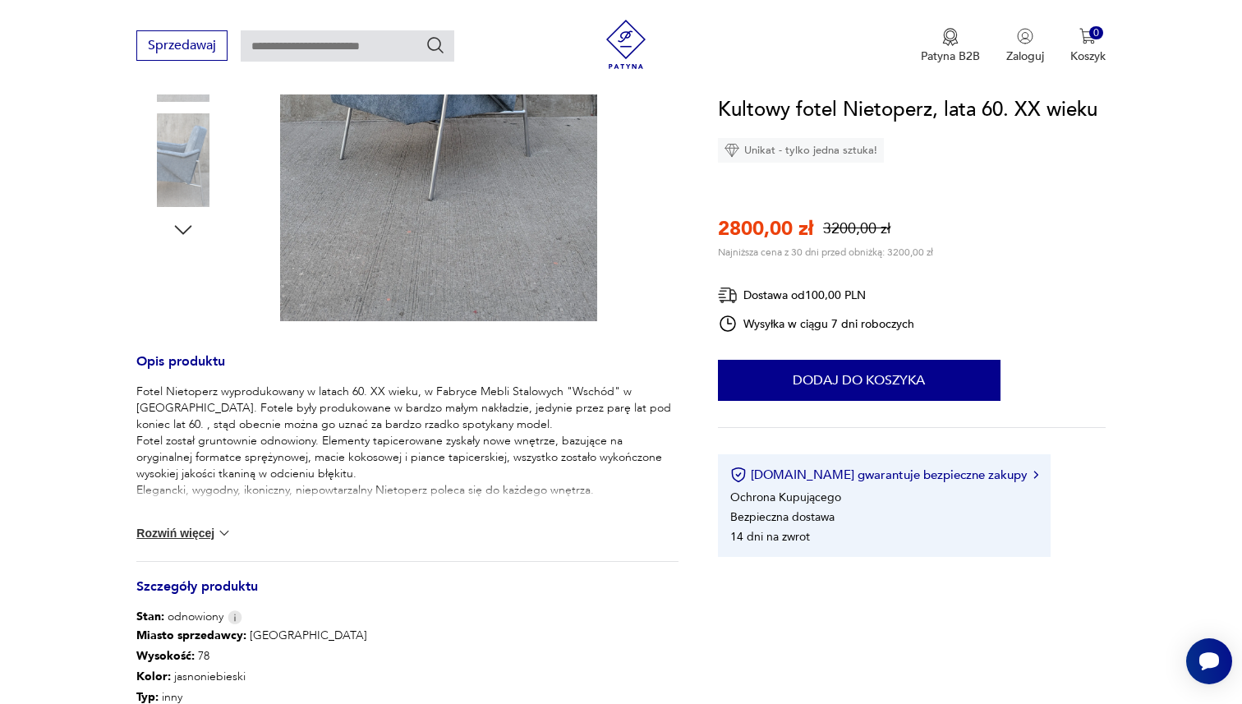
click at [193, 532] on button "Rozwiń więcej" at bounding box center [183, 533] width 95 height 16
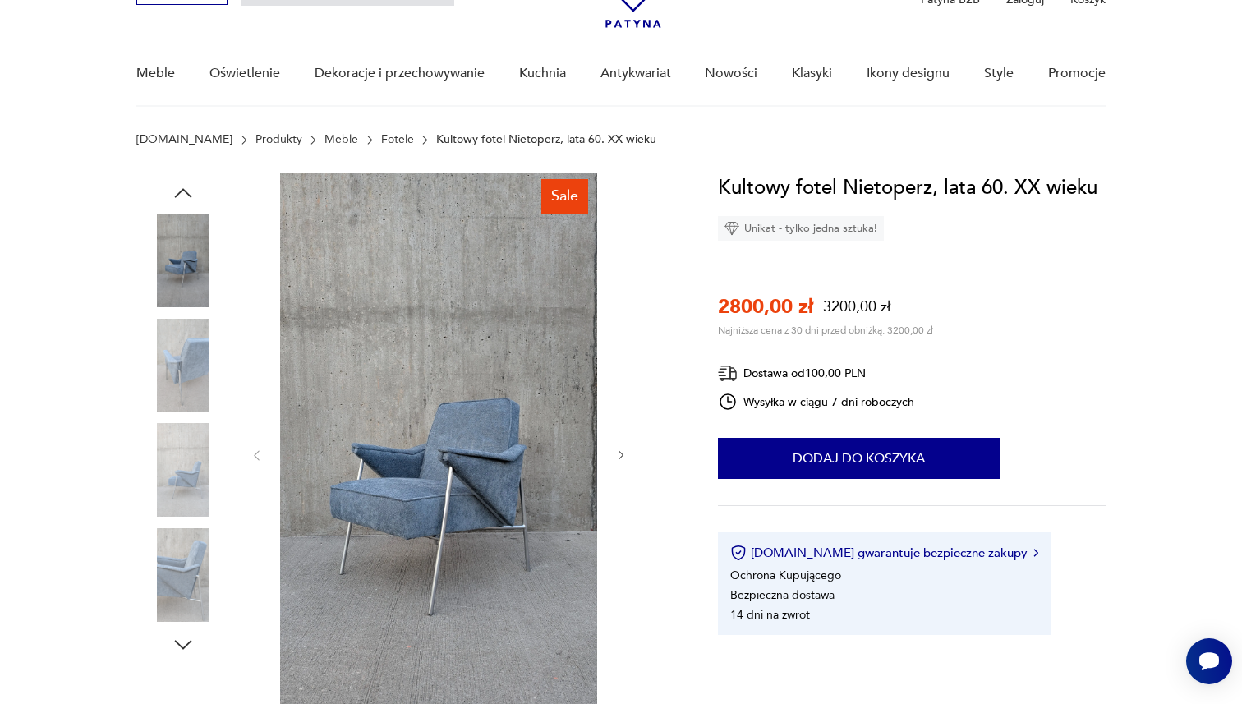
scroll to position [88, 0]
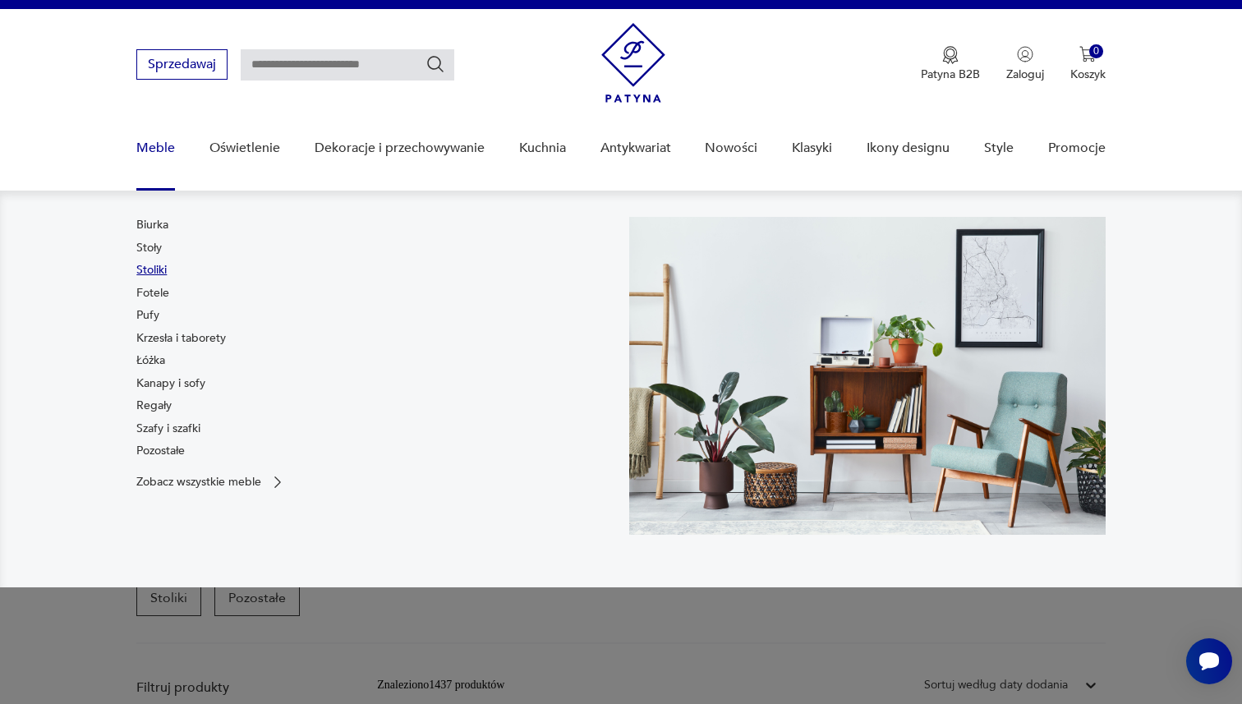
click at [150, 269] on link "Stoliki" at bounding box center [151, 270] width 30 height 16
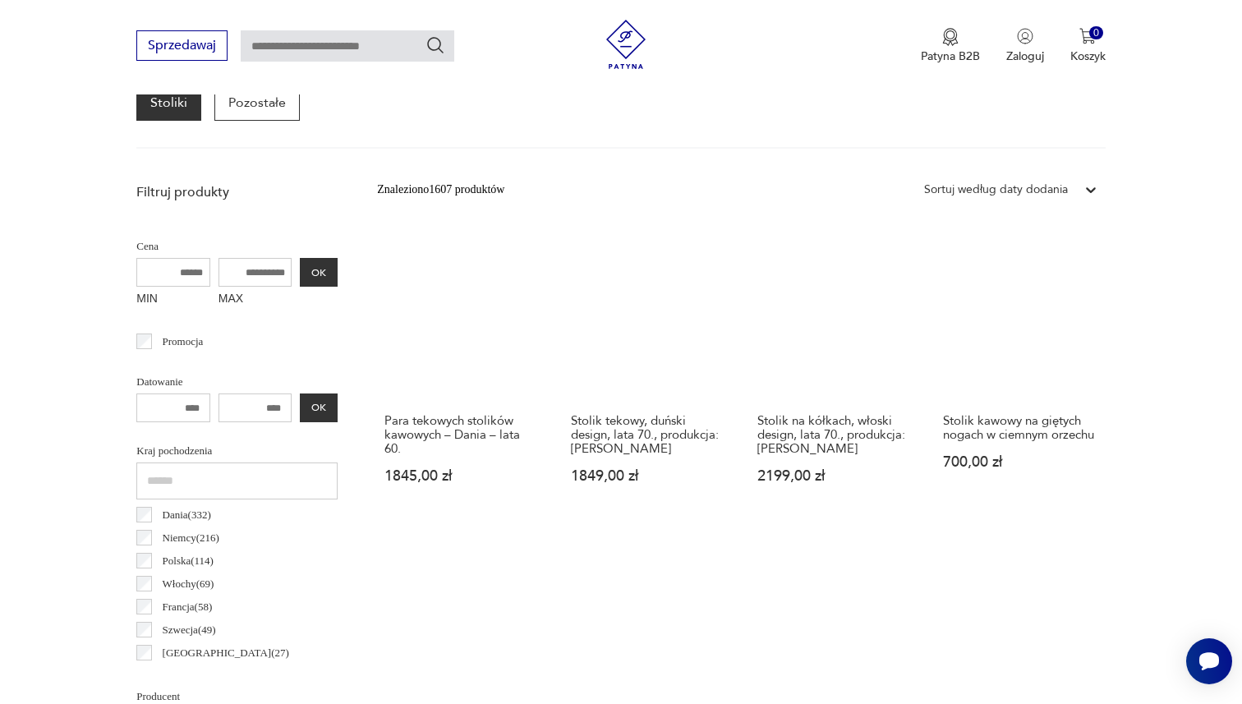
scroll to position [589, 0]
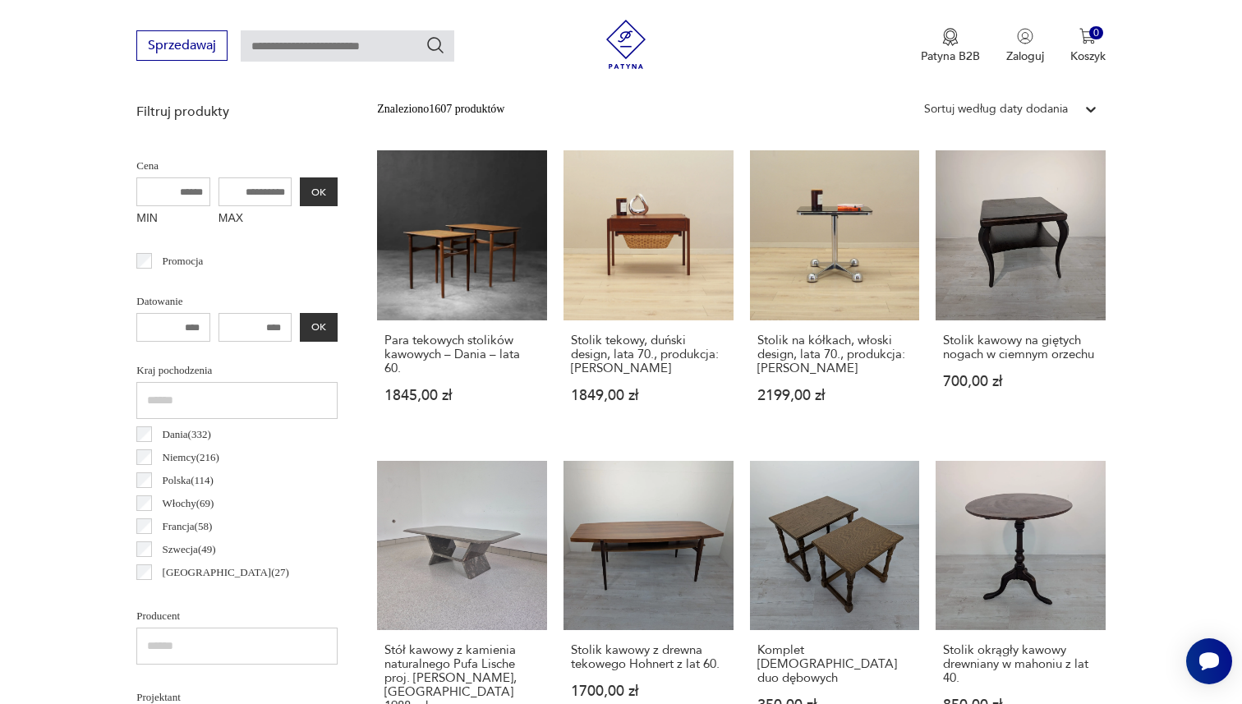
click at [1057, 102] on div "Sortuj według daty dodania" at bounding box center [996, 109] width 144 height 18
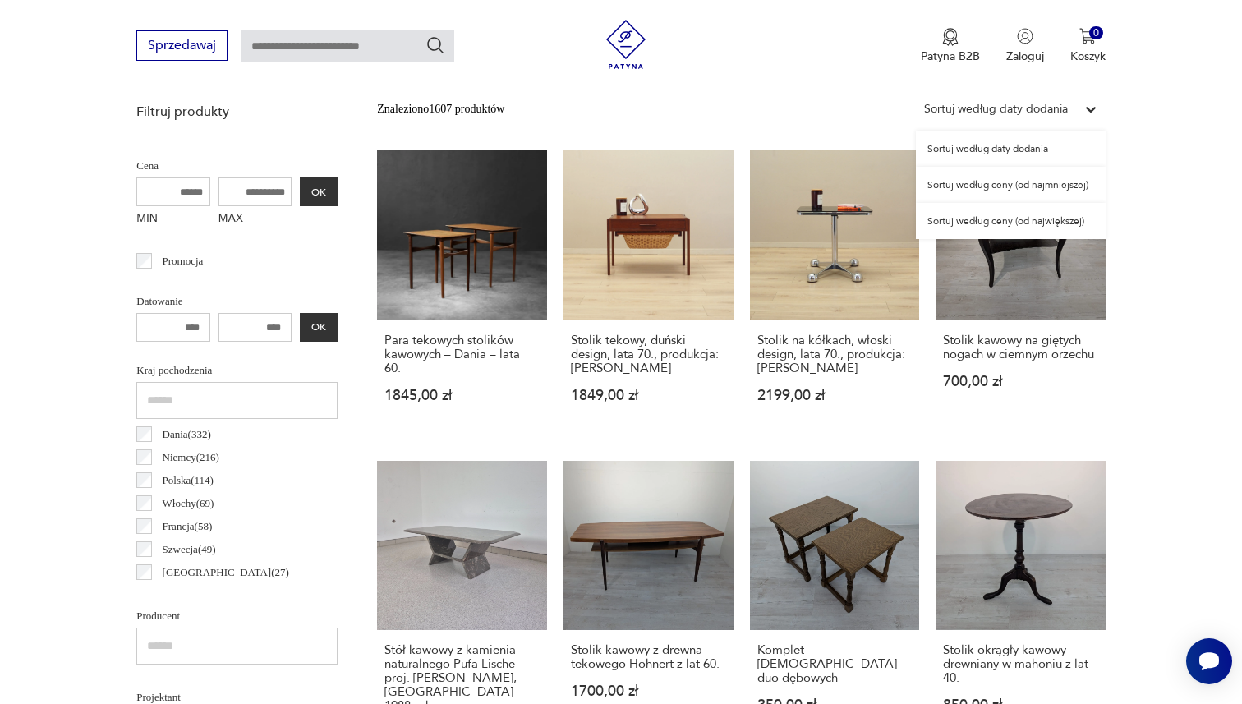
click at [1034, 185] on div "Sortuj według ceny (od najmniejszej)" at bounding box center [1011, 185] width 190 height 36
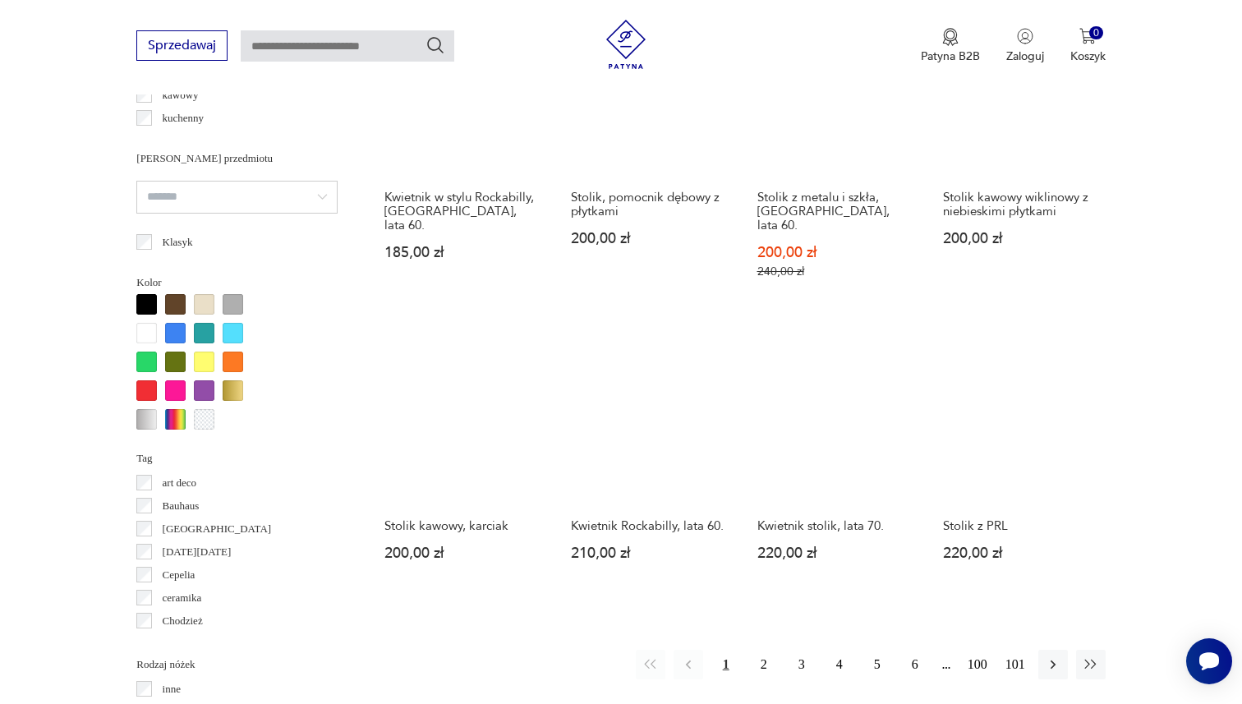
scroll to position [1383, 0]
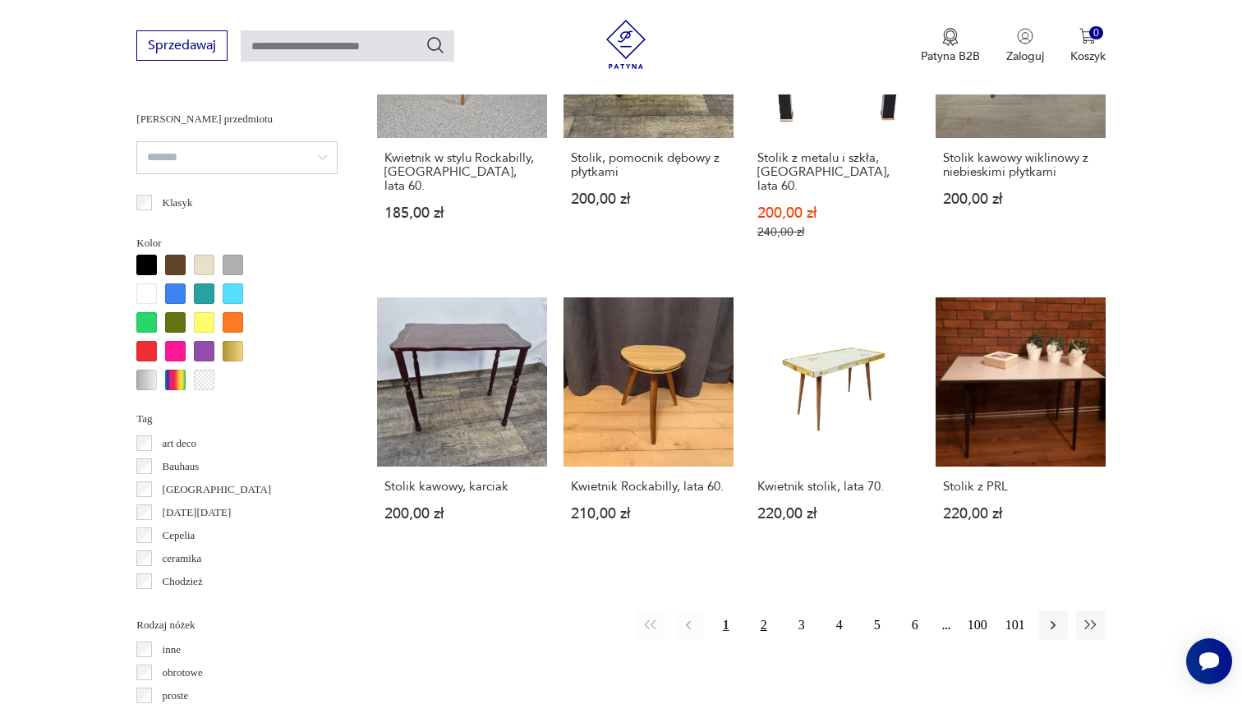
click at [757, 616] on button "2" at bounding box center [764, 625] width 30 height 30
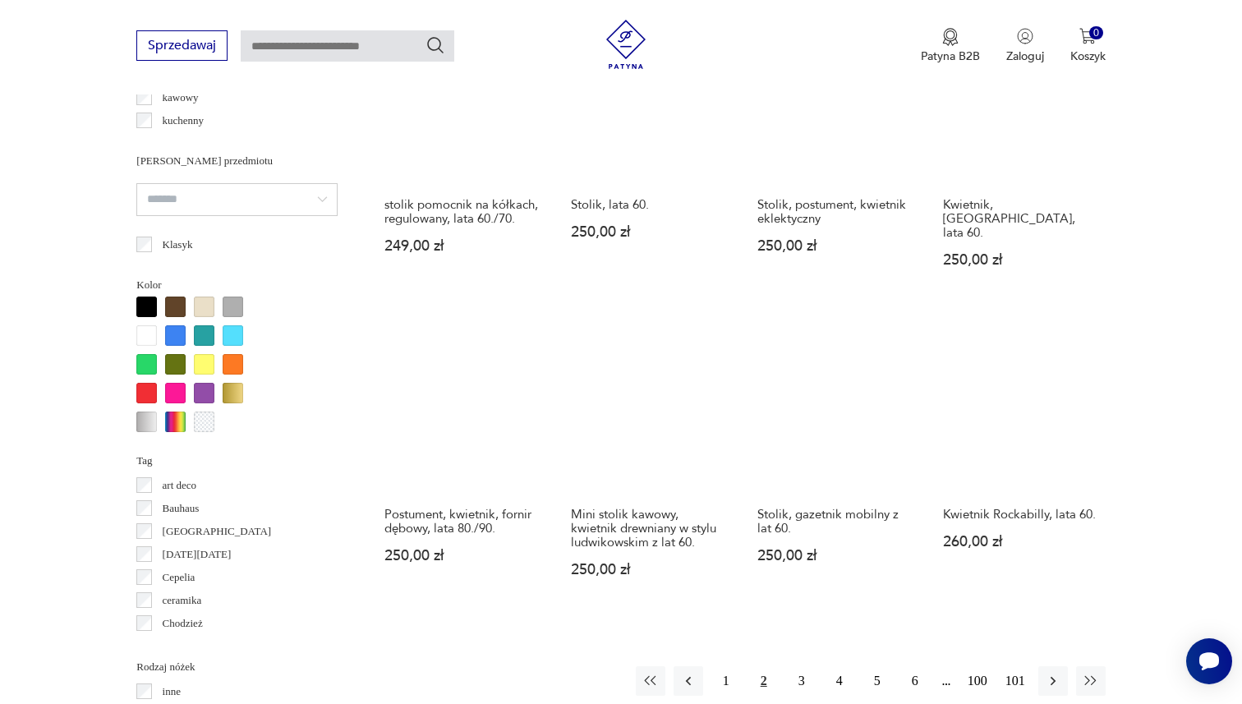
scroll to position [1369, 0]
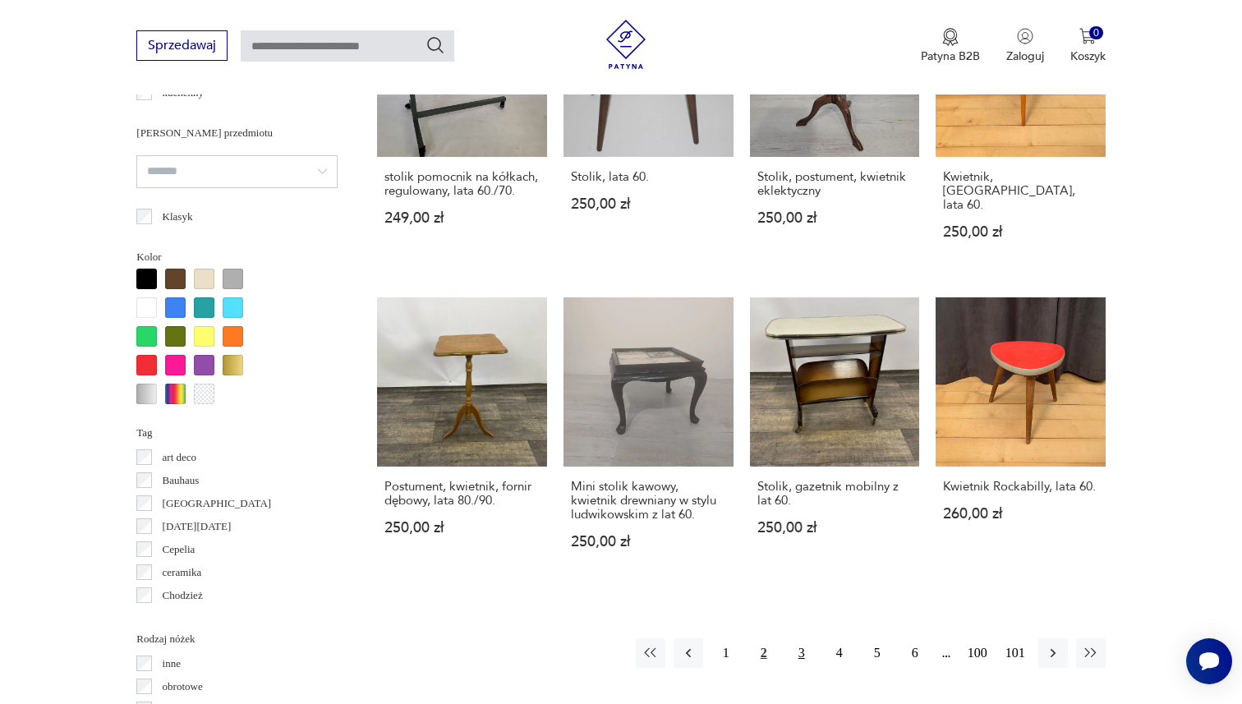
click at [795, 638] on button "3" at bounding box center [802, 653] width 30 height 30
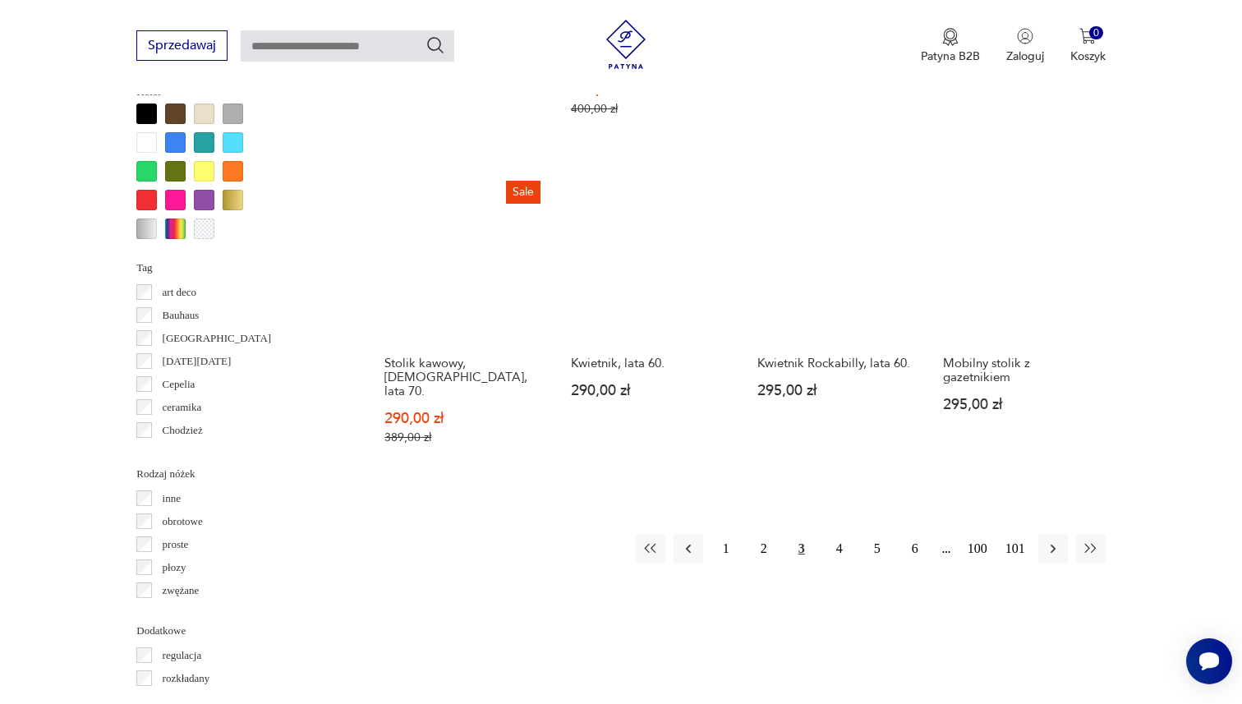
scroll to position [1563, 0]
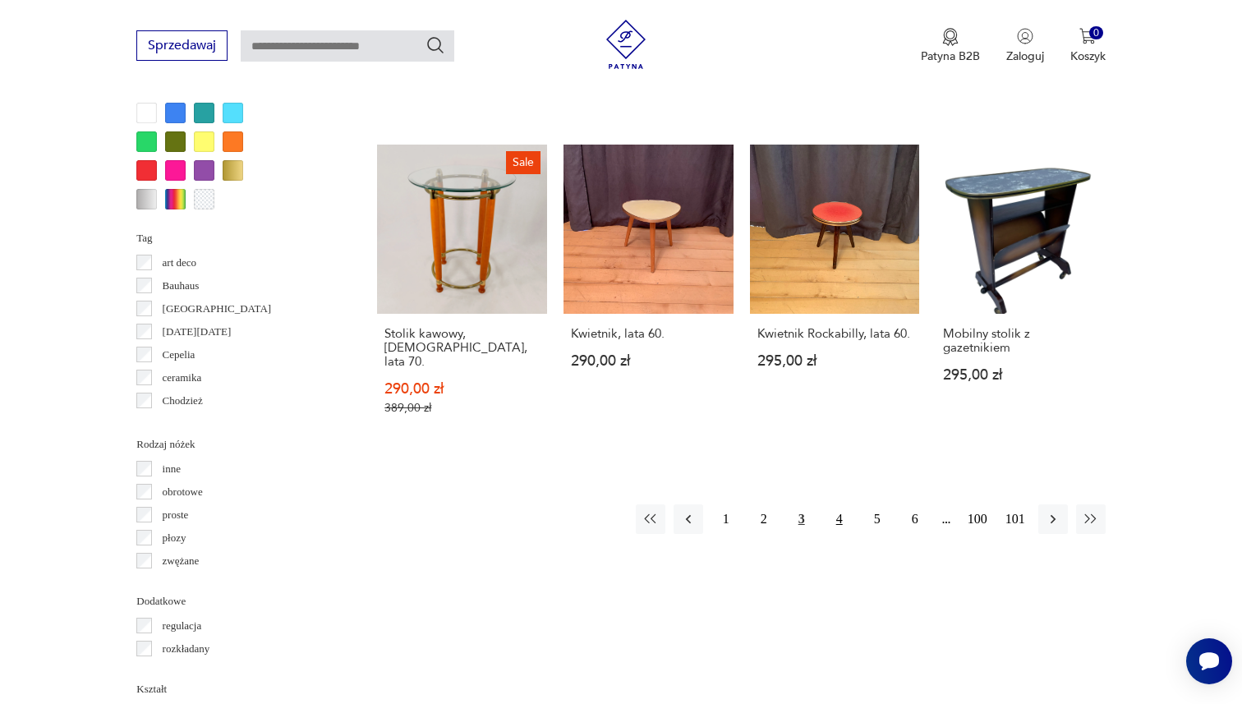
click at [836, 504] on button "4" at bounding box center [840, 519] width 30 height 30
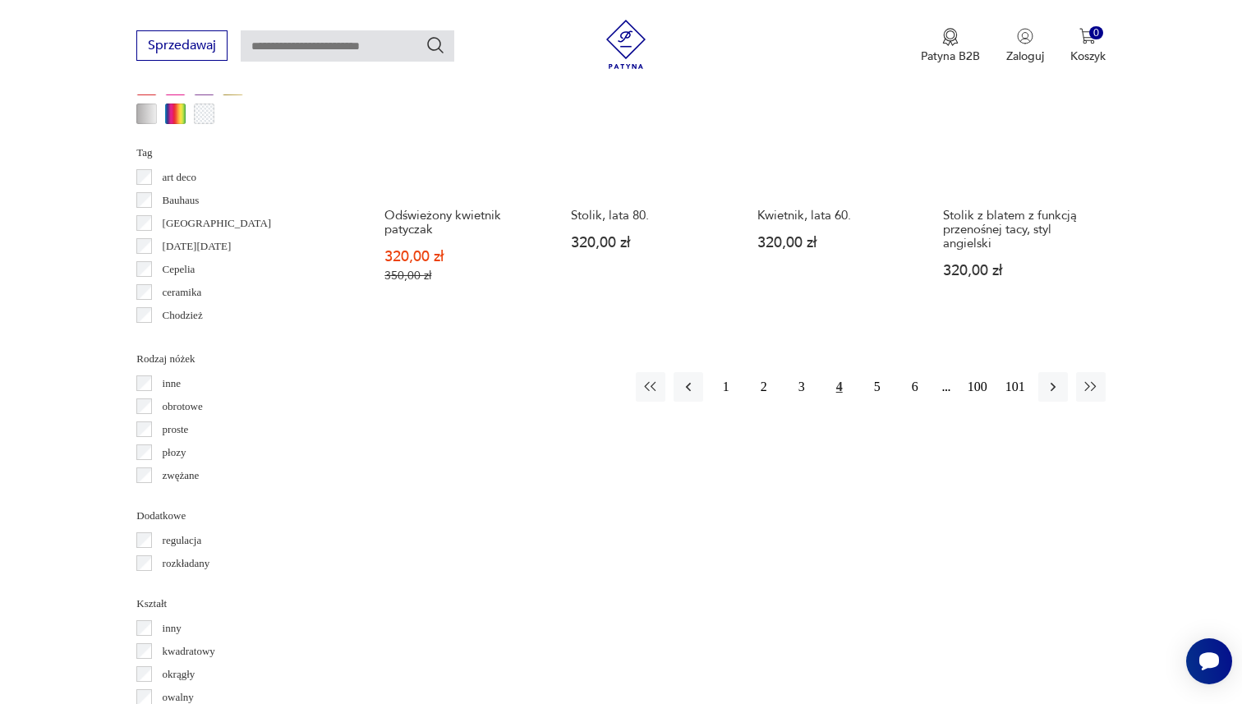
scroll to position [1660, 0]
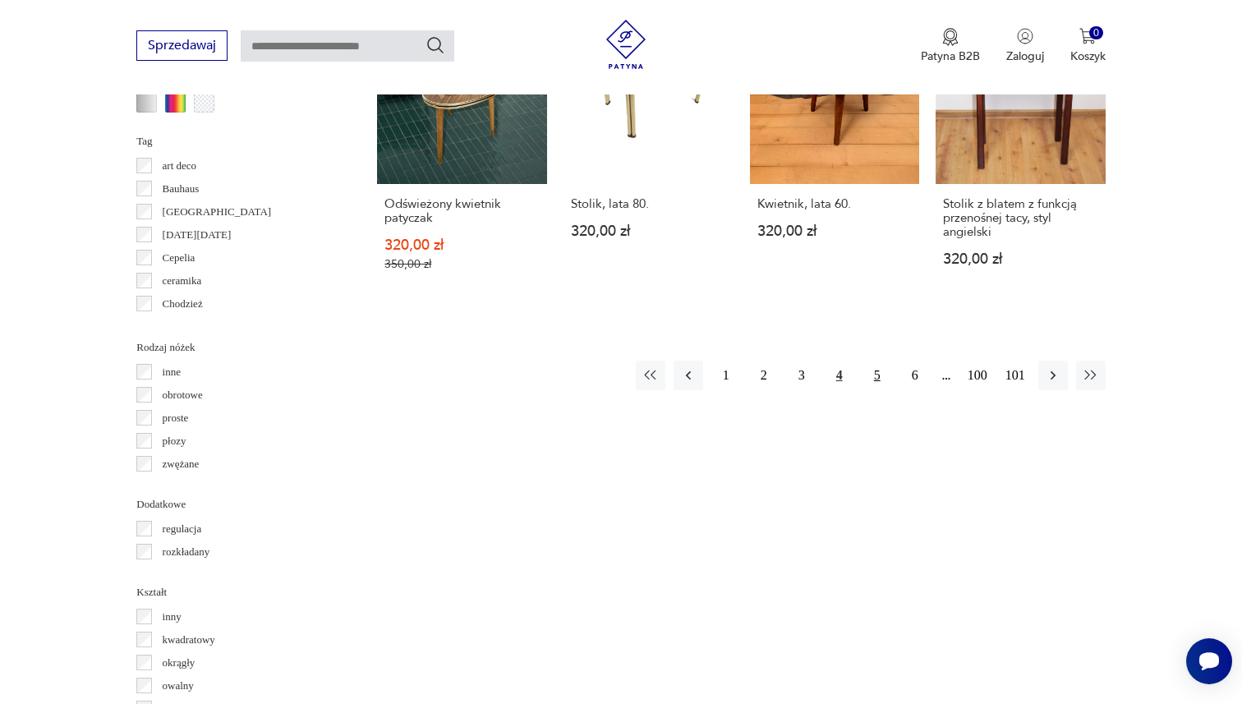
click at [876, 375] on button "5" at bounding box center [878, 376] width 30 height 30
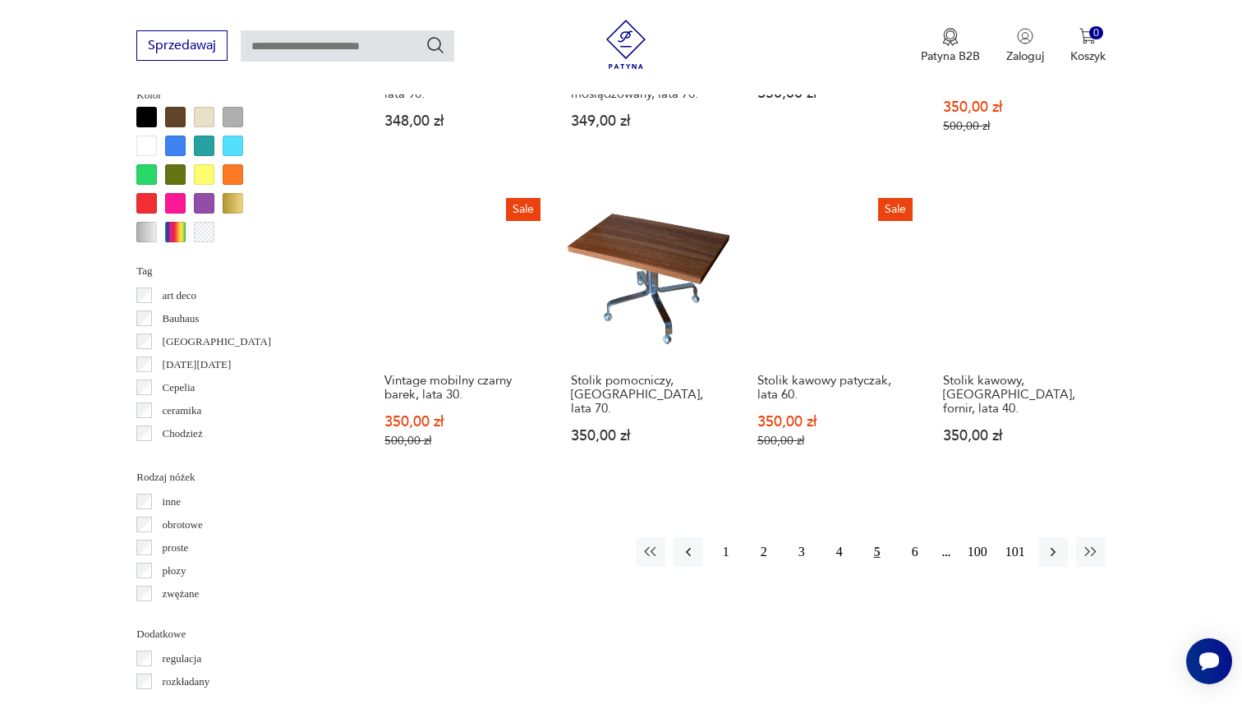
scroll to position [1534, 0]
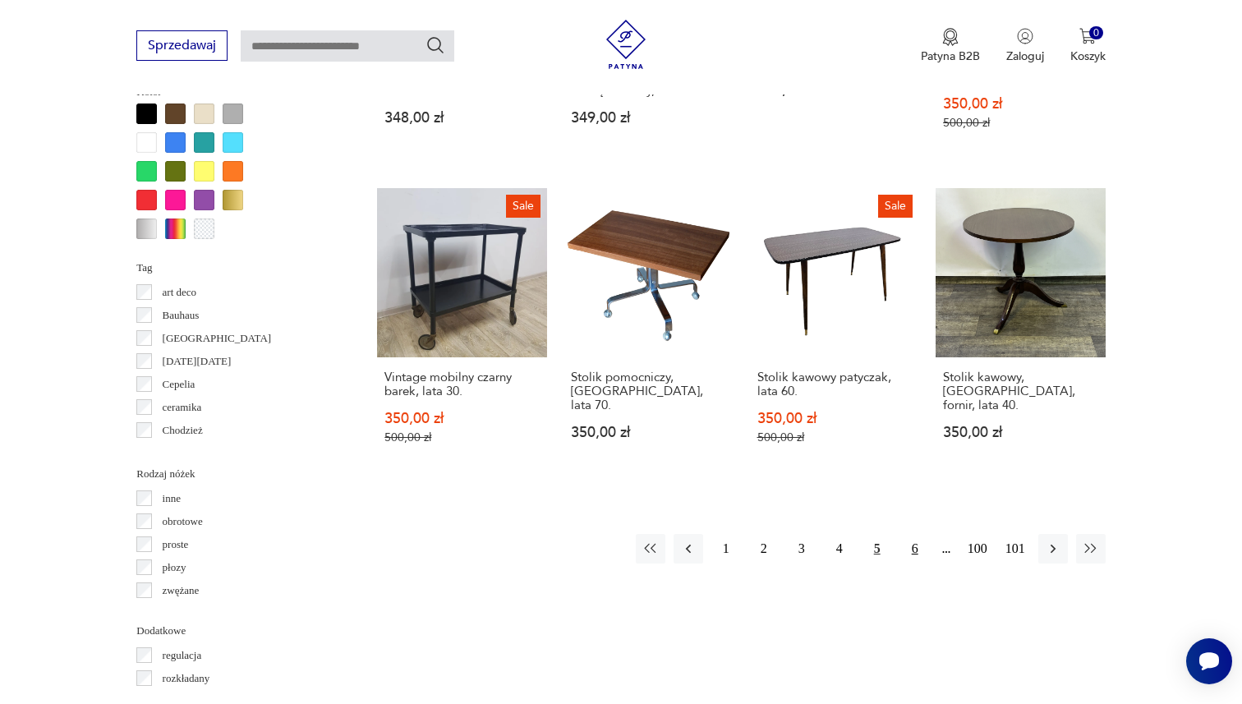
click at [912, 534] on button "6" at bounding box center [915, 549] width 30 height 30
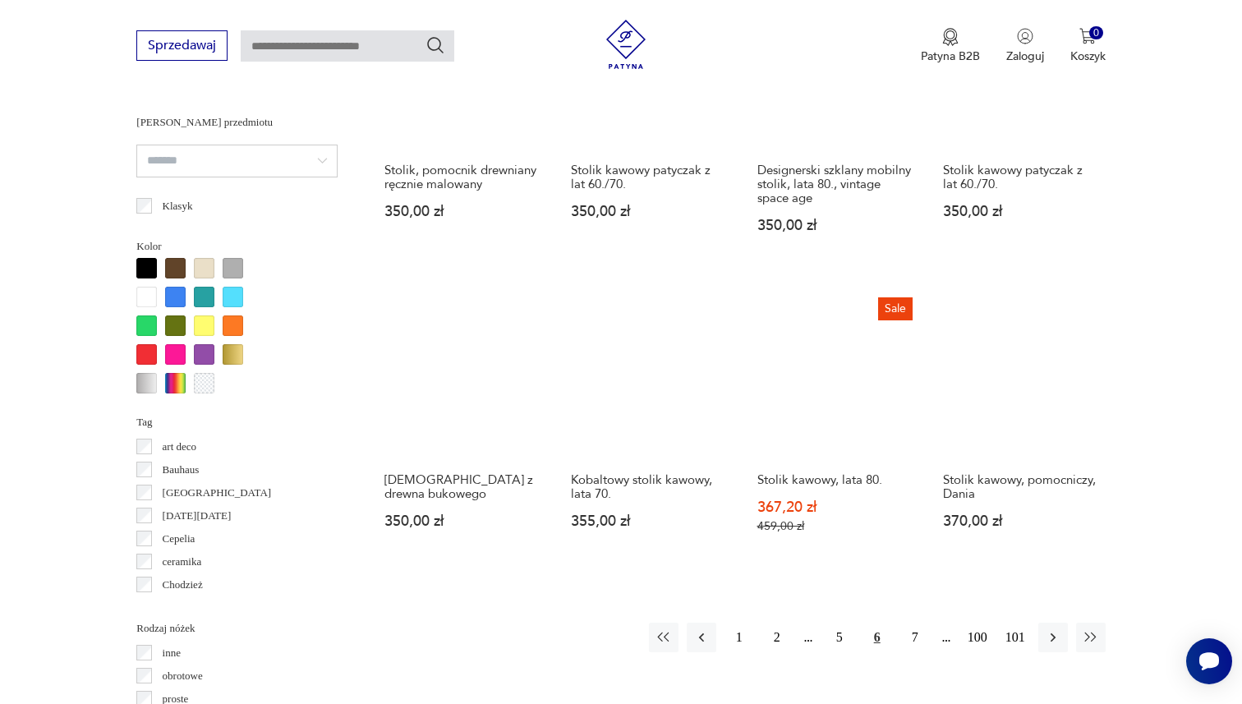
scroll to position [1396, 0]
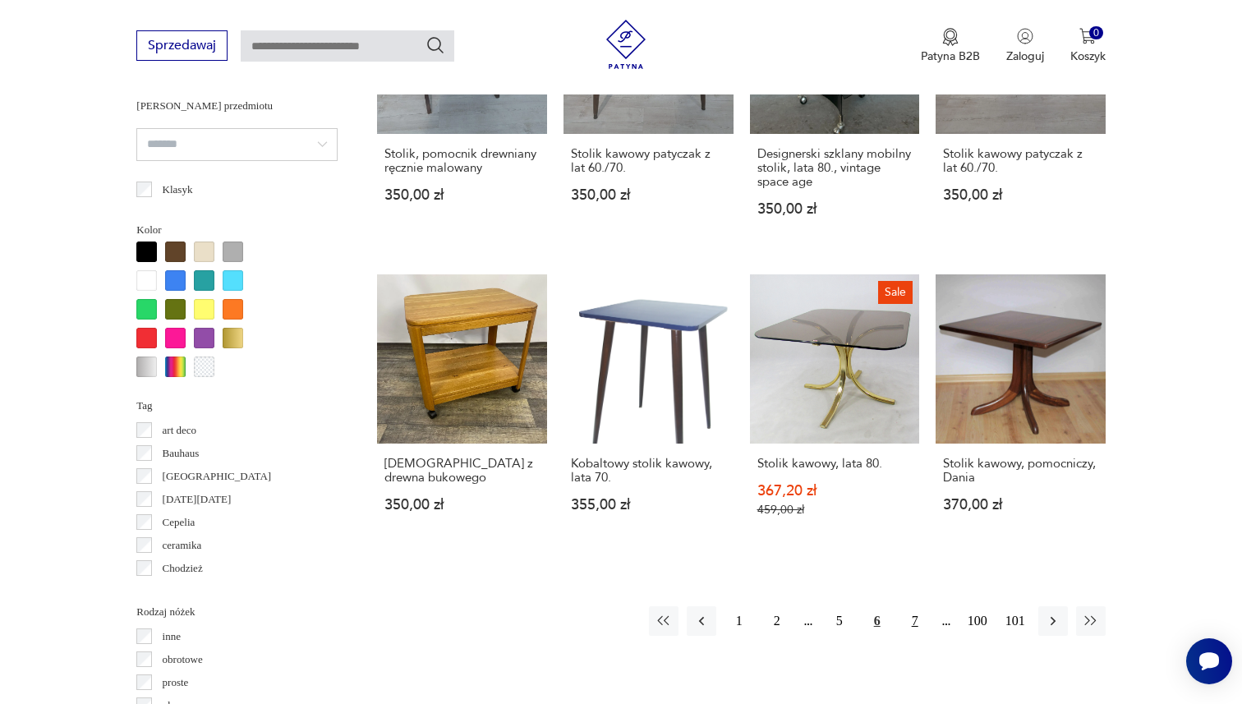
click at [914, 622] on button "7" at bounding box center [915, 621] width 30 height 30
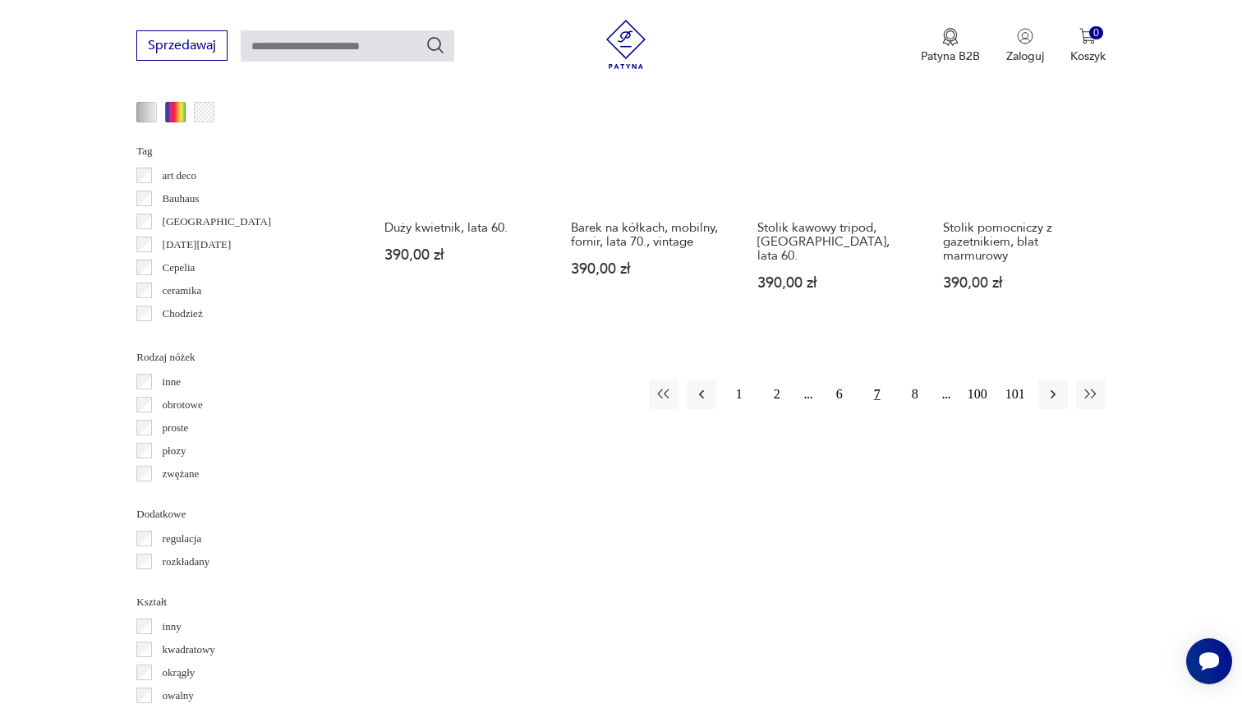
scroll to position [1721, 0]
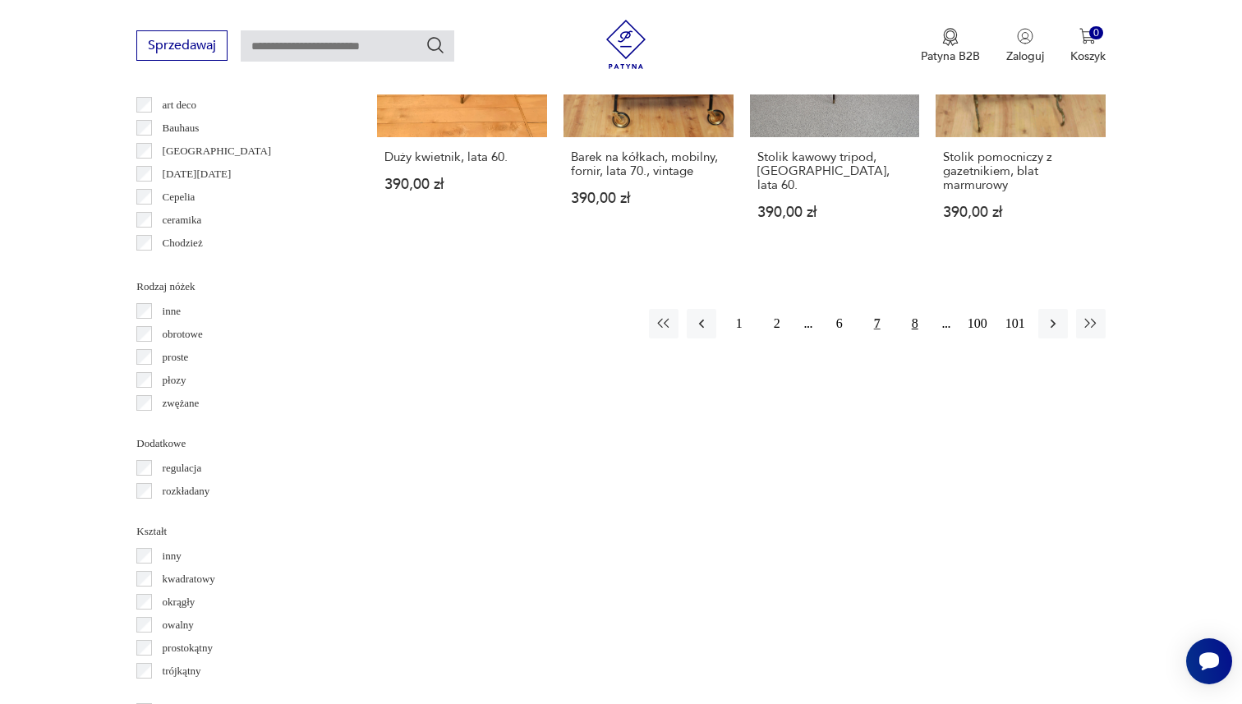
click at [917, 315] on button "8" at bounding box center [915, 324] width 30 height 30
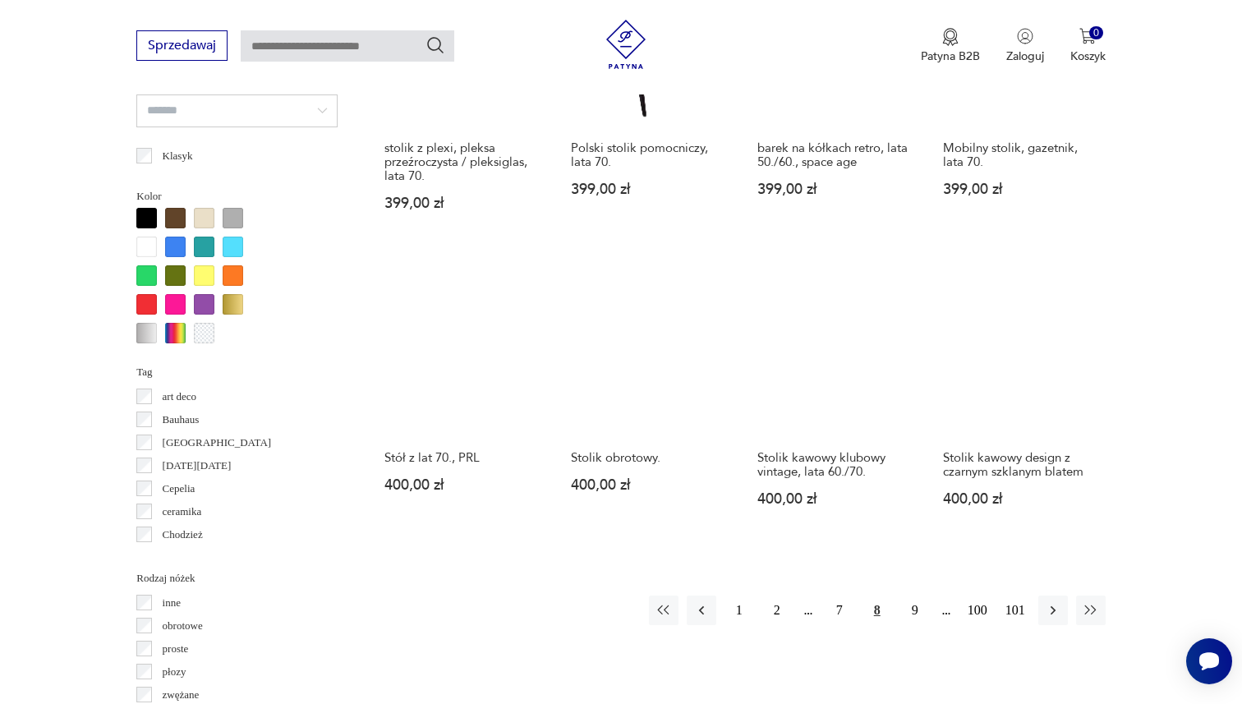
scroll to position [1433, 0]
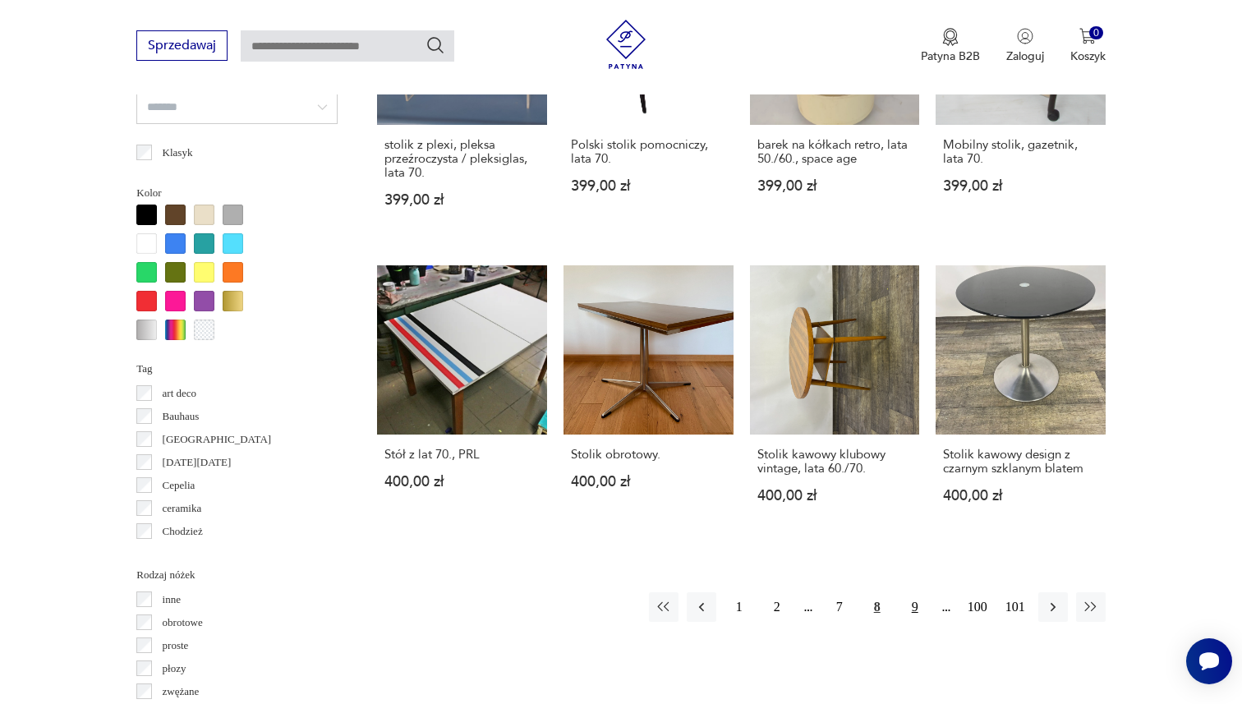
click at [908, 592] on button "9" at bounding box center [915, 607] width 30 height 30
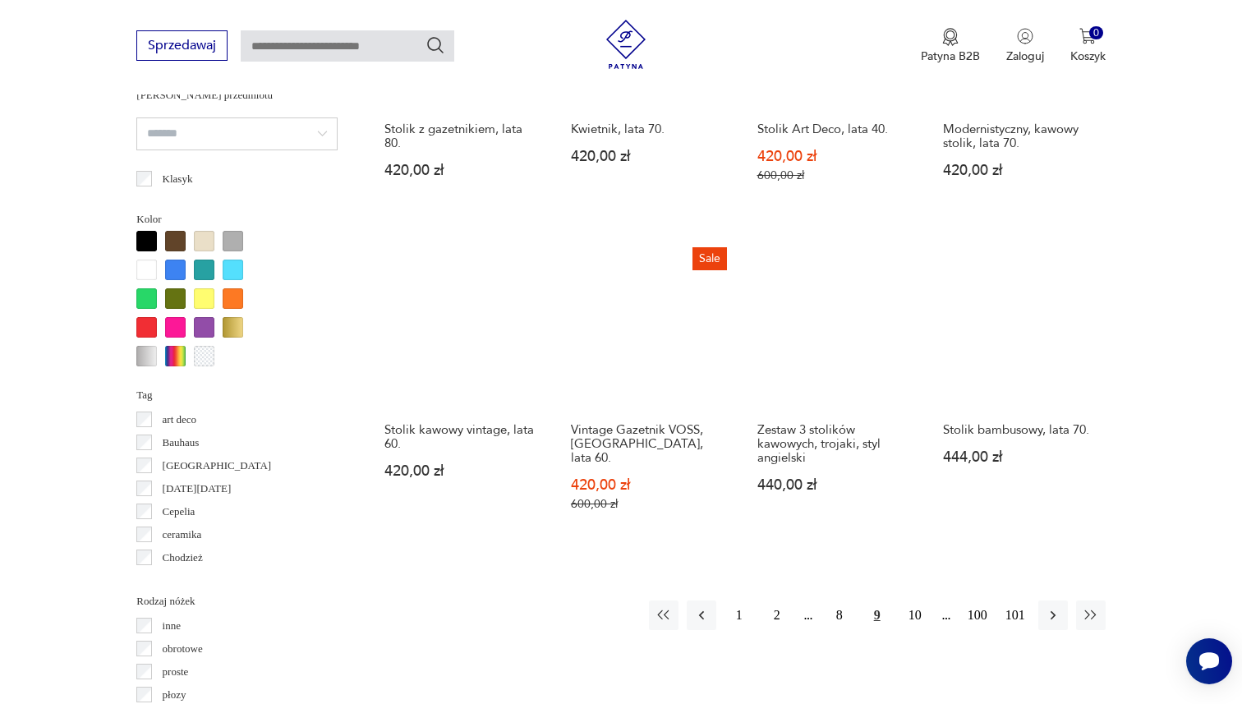
scroll to position [1420, 0]
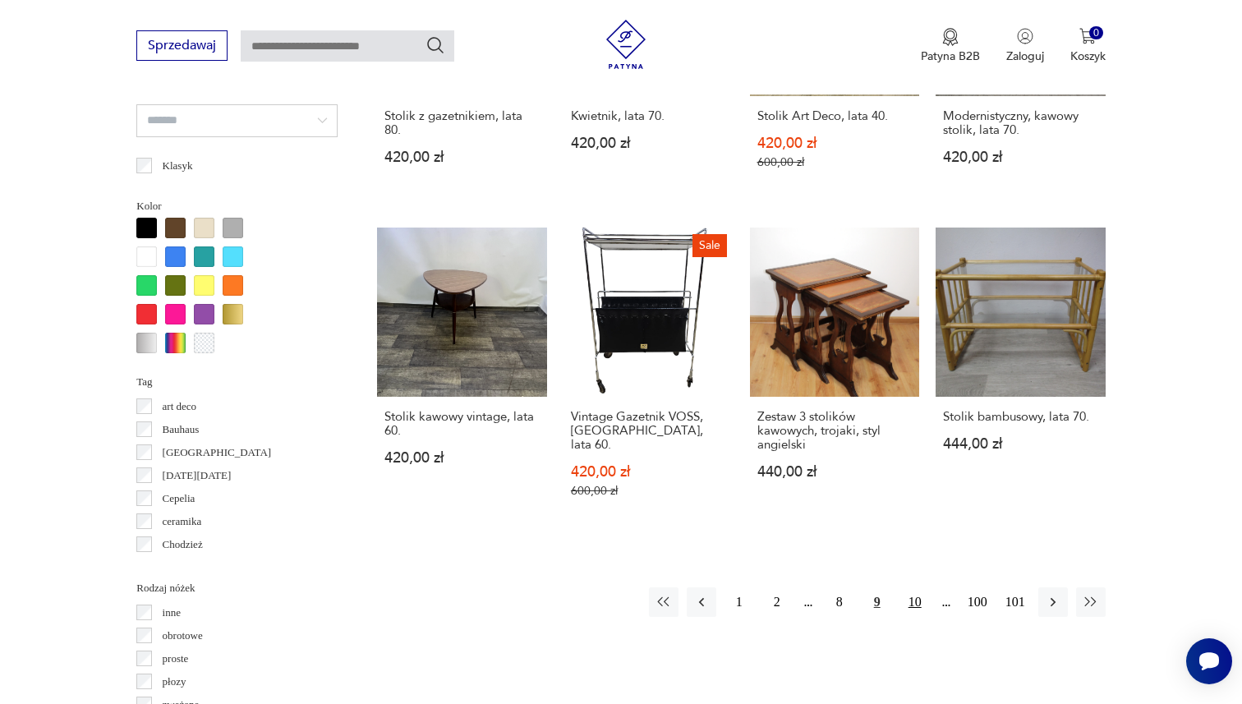
click at [915, 595] on button "10" at bounding box center [915, 602] width 30 height 30
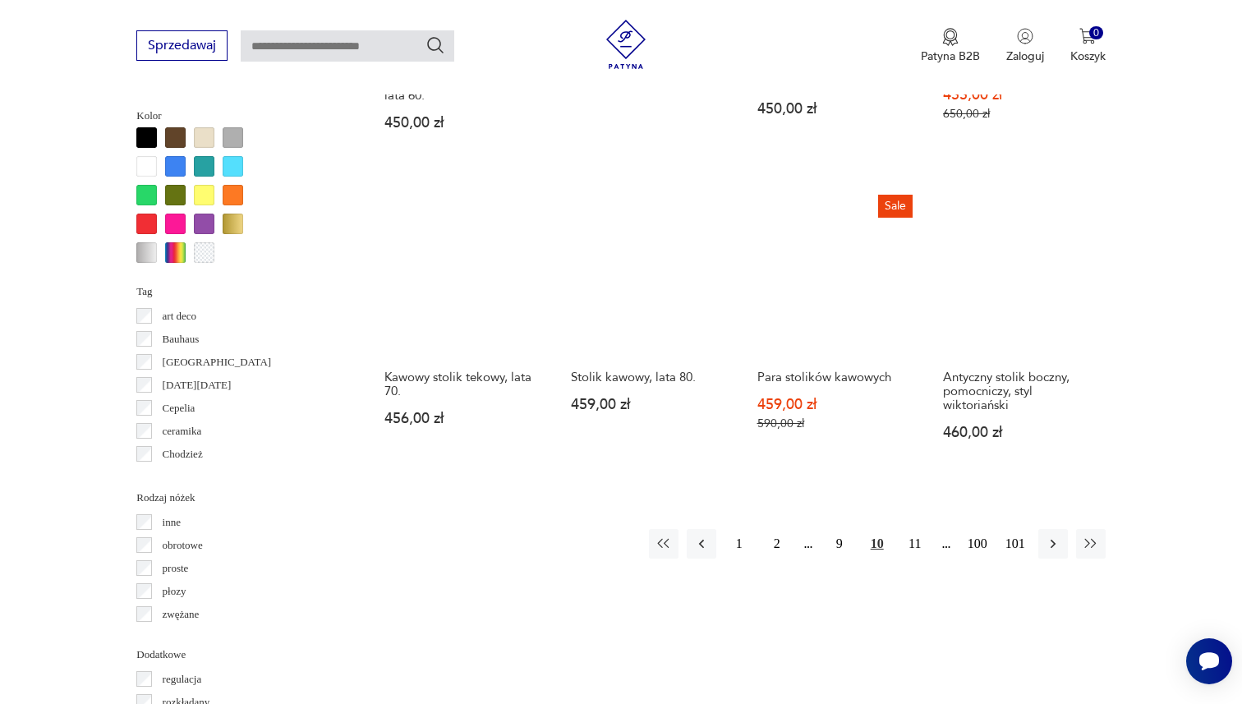
scroll to position [1568, 0]
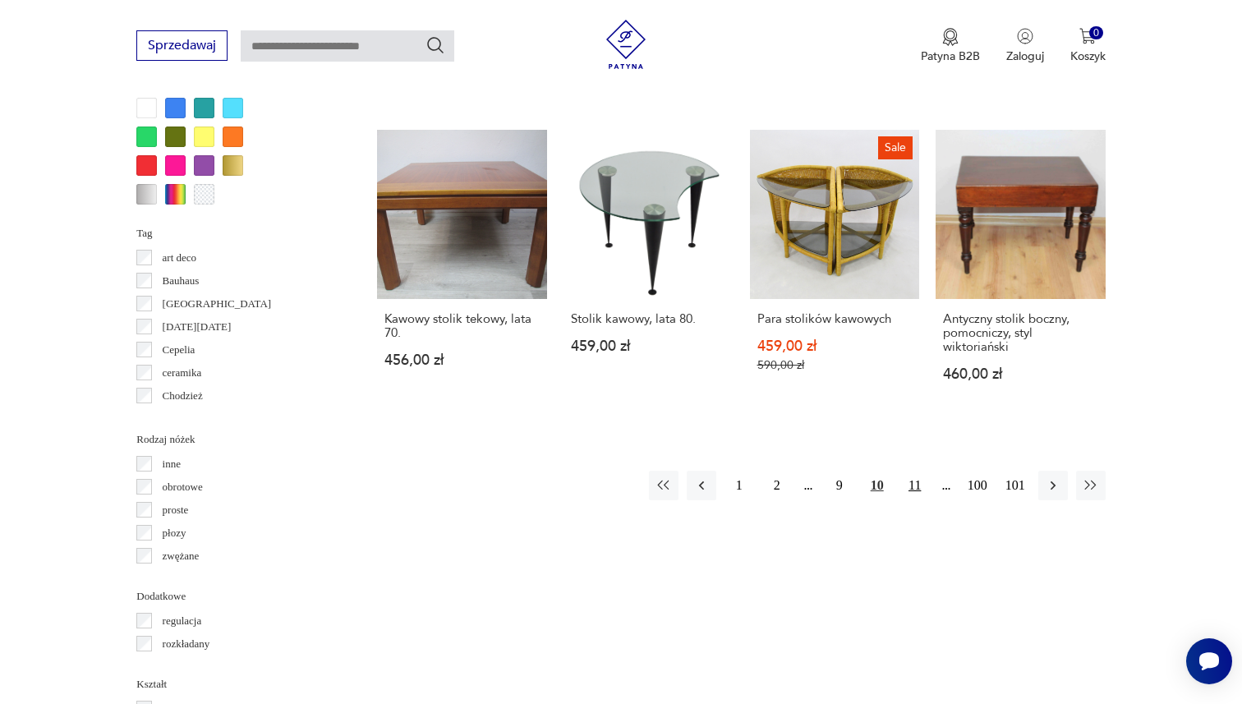
click at [912, 478] on button "11" at bounding box center [915, 486] width 30 height 30
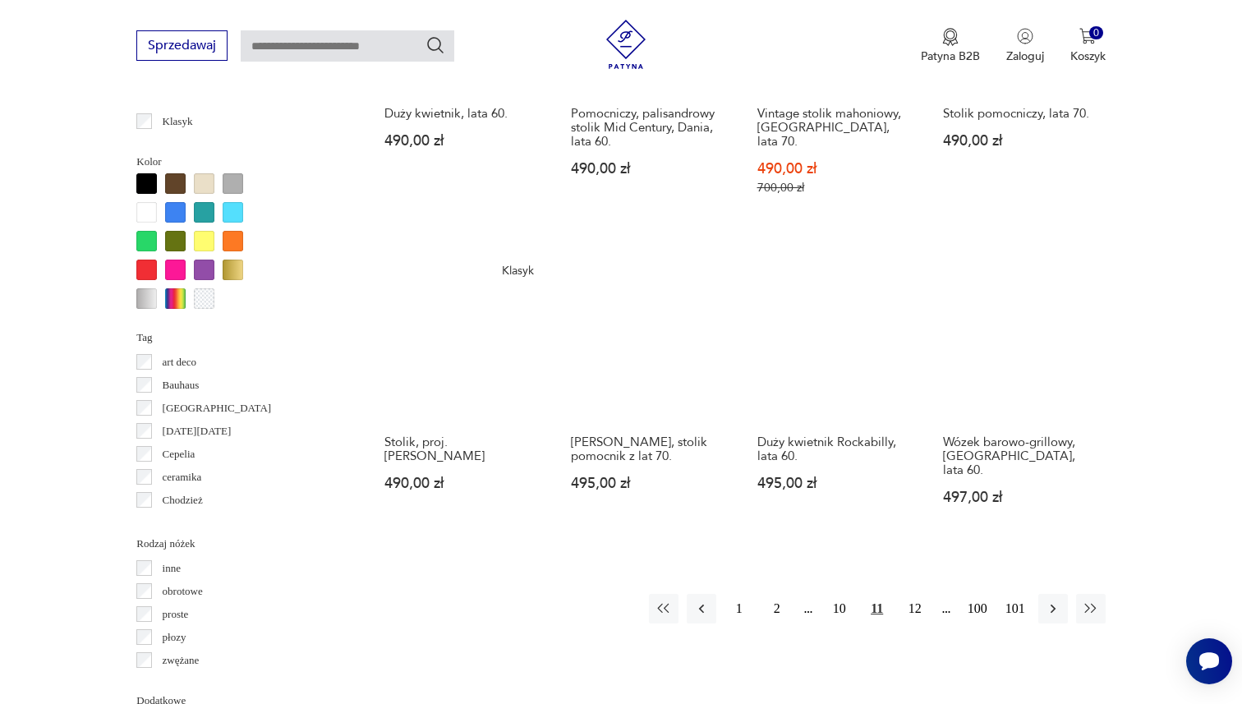
scroll to position [1470, 0]
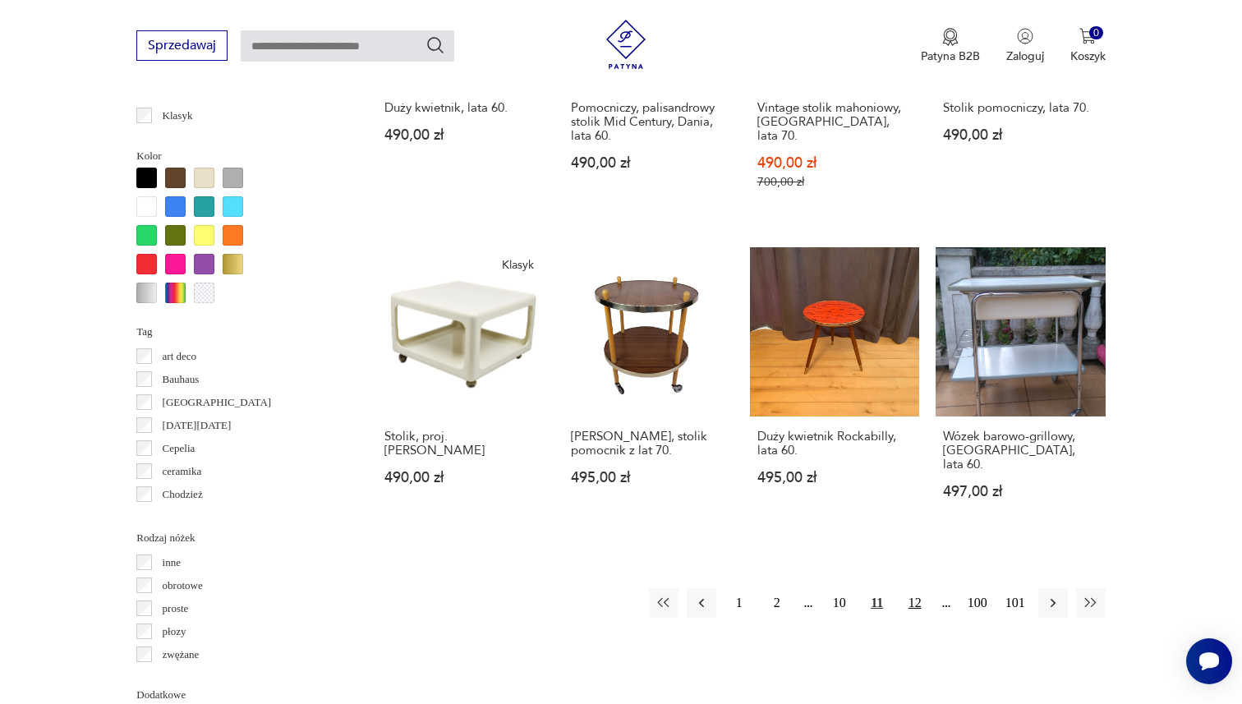
click at [918, 588] on button "12" at bounding box center [915, 603] width 30 height 30
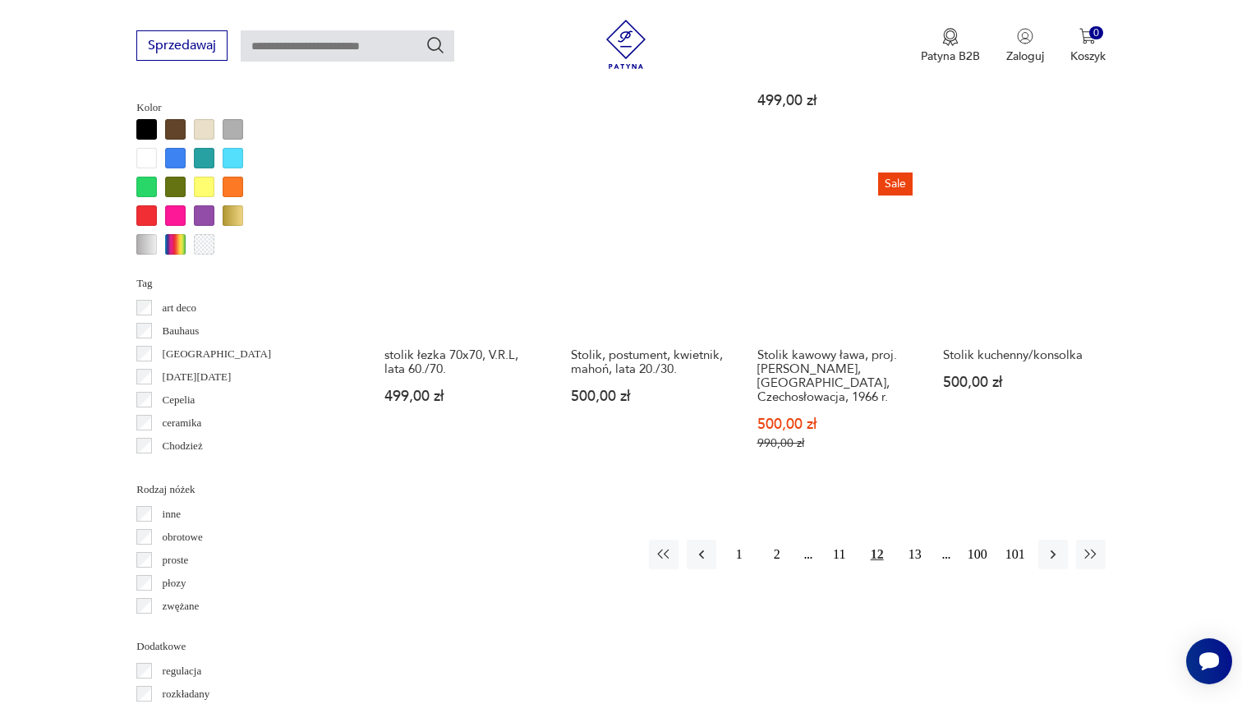
scroll to position [1552, 0]
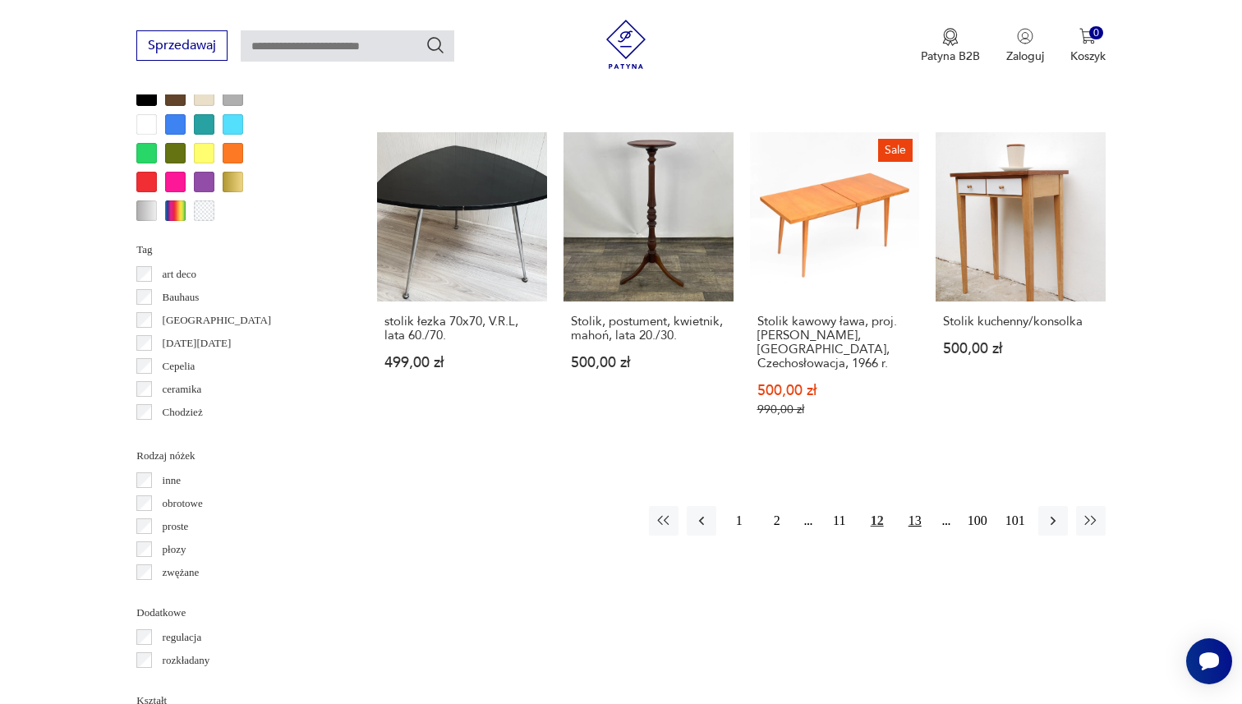
click at [905, 506] on button "13" at bounding box center [915, 521] width 30 height 30
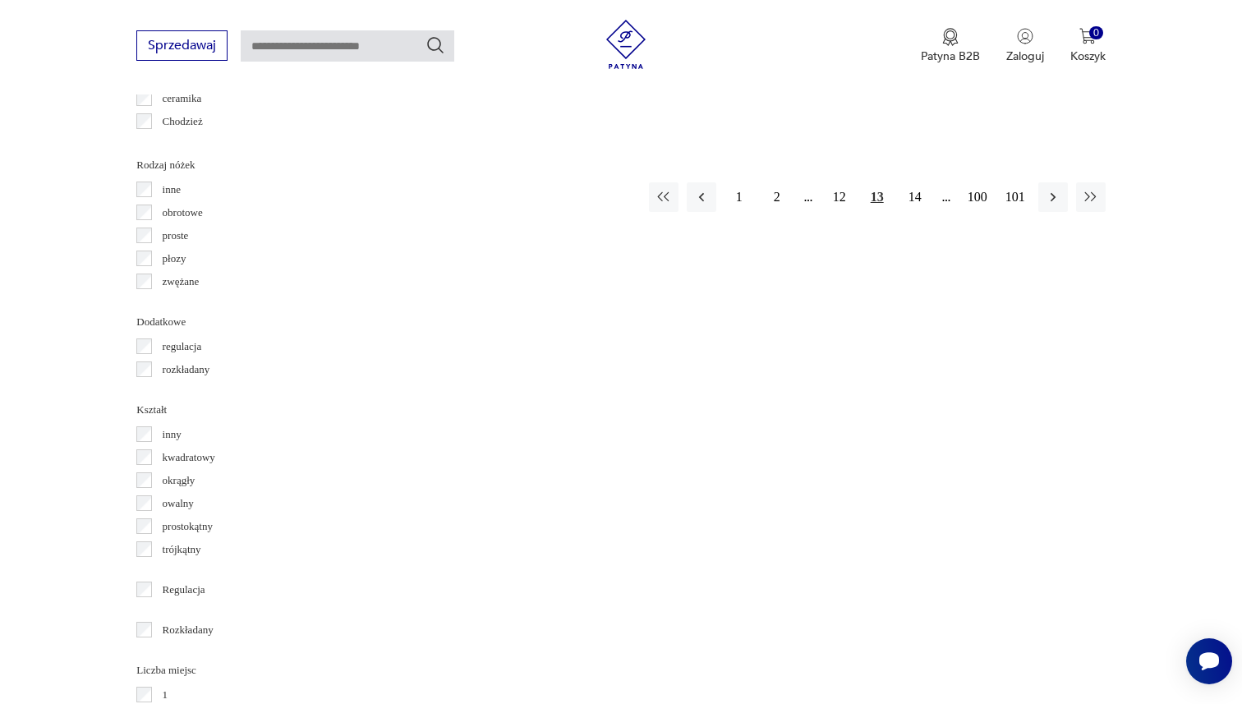
scroll to position [1848, 0]
click at [915, 177] on button "14" at bounding box center [915, 192] width 30 height 30
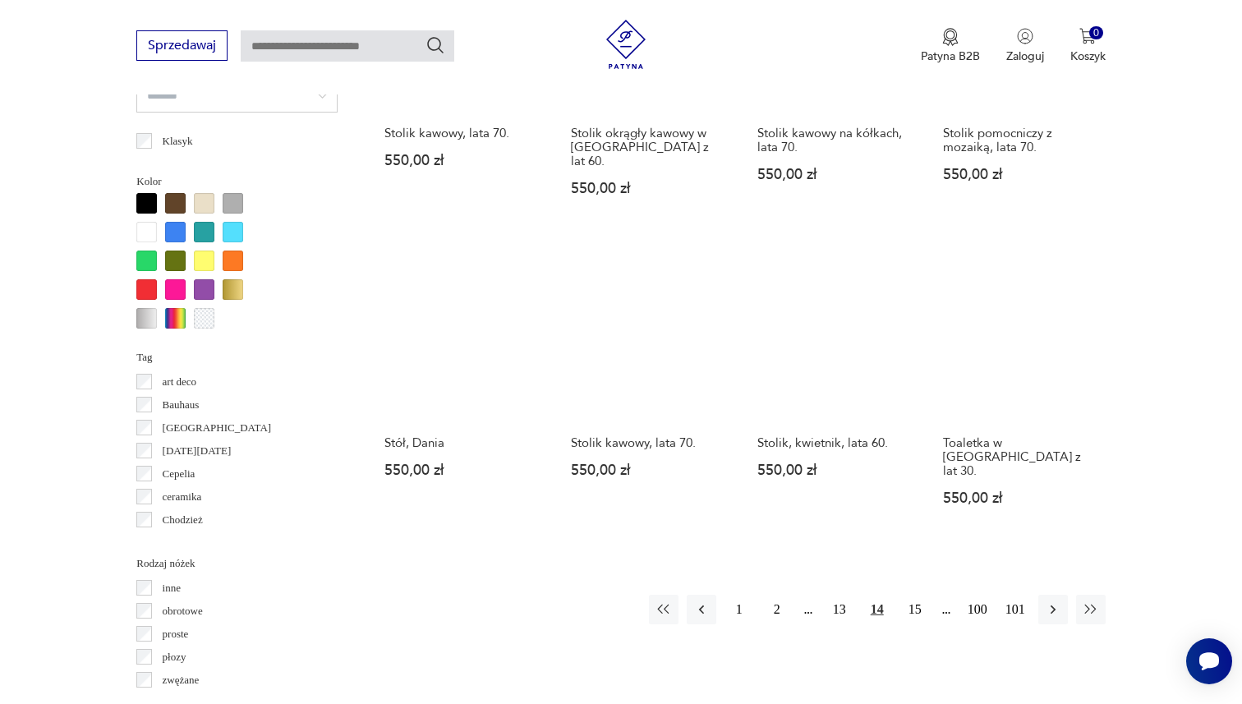
scroll to position [1463, 0]
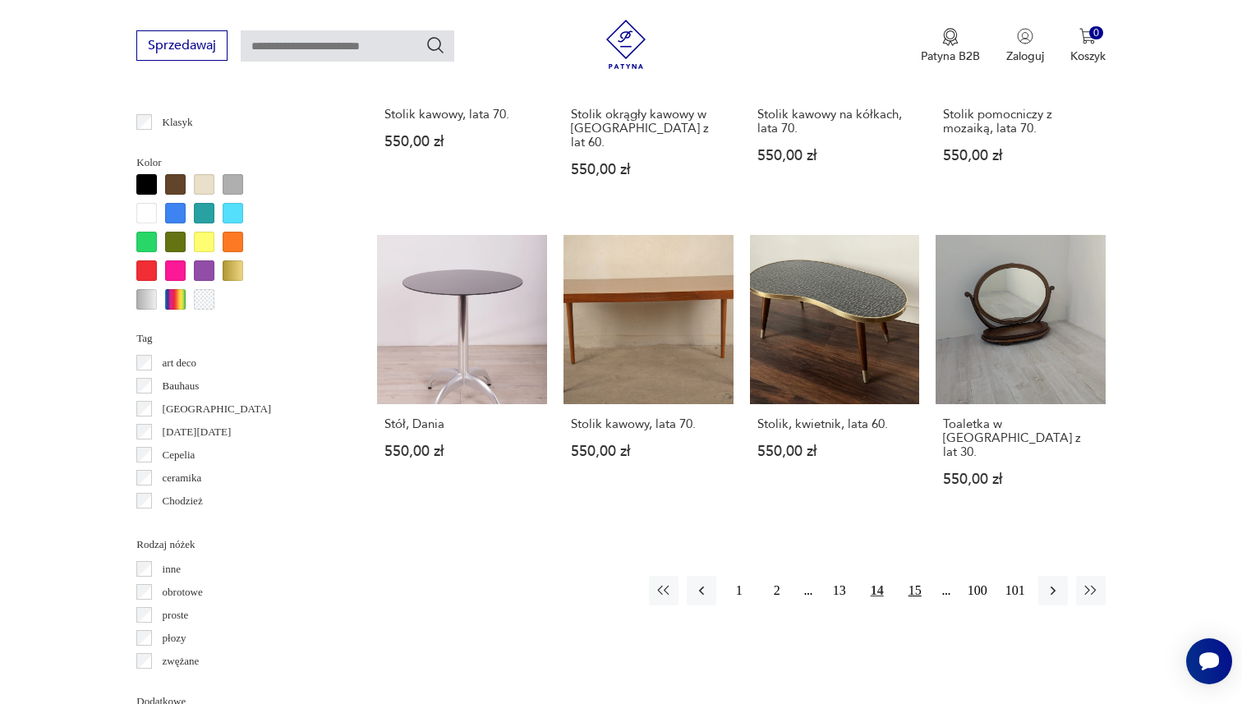
click at [912, 576] on button "15" at bounding box center [915, 591] width 30 height 30
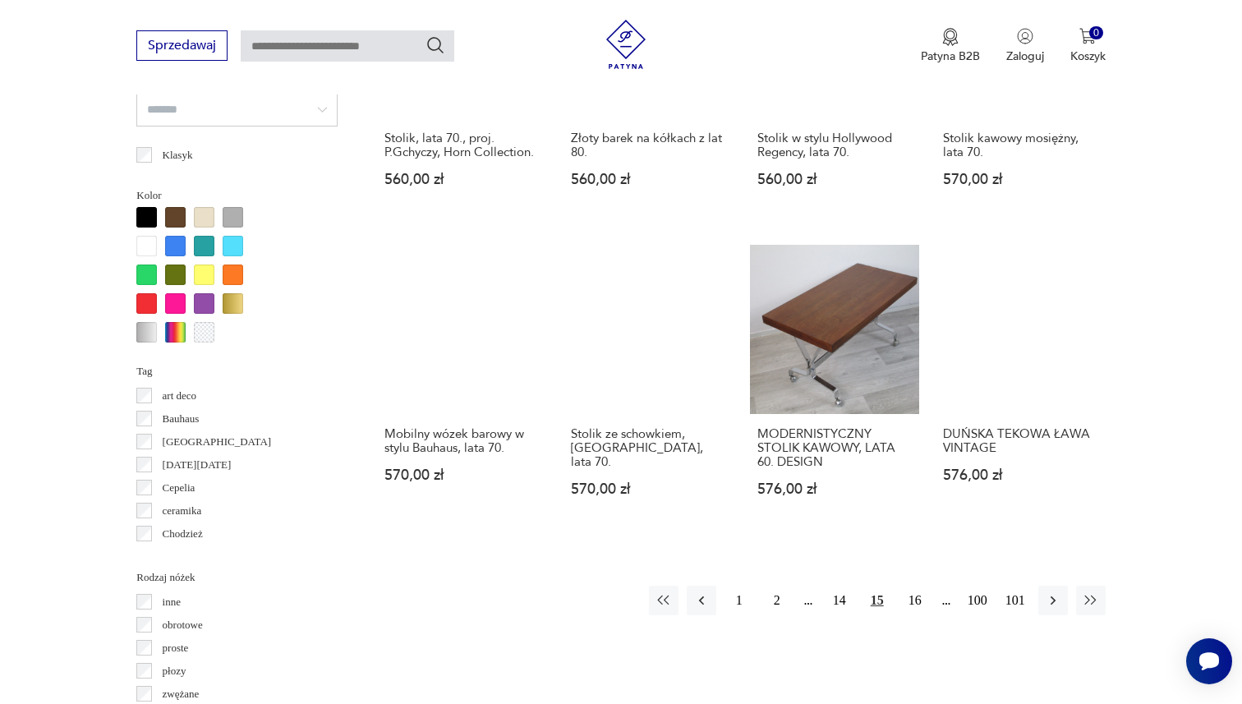
scroll to position [1431, 0]
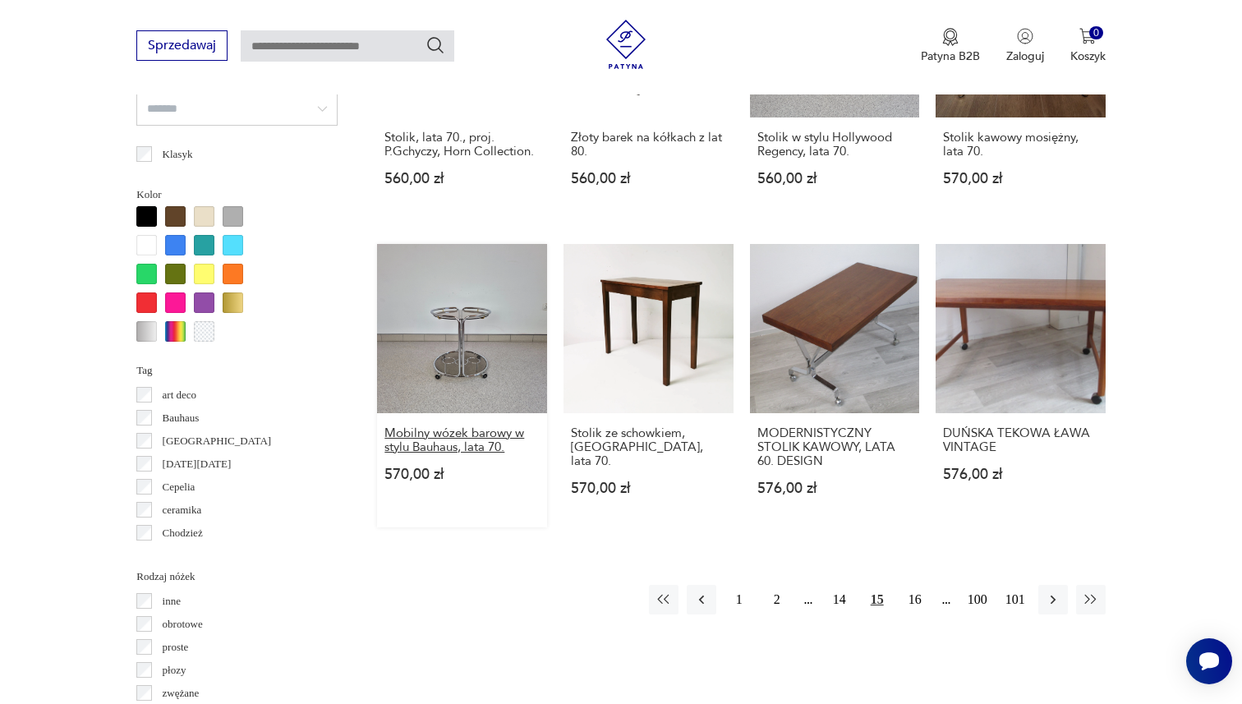
click at [442, 430] on h3 "Mobilny wózek barowy w stylu Bauhaus, lata 70." at bounding box center [461, 440] width 155 height 28
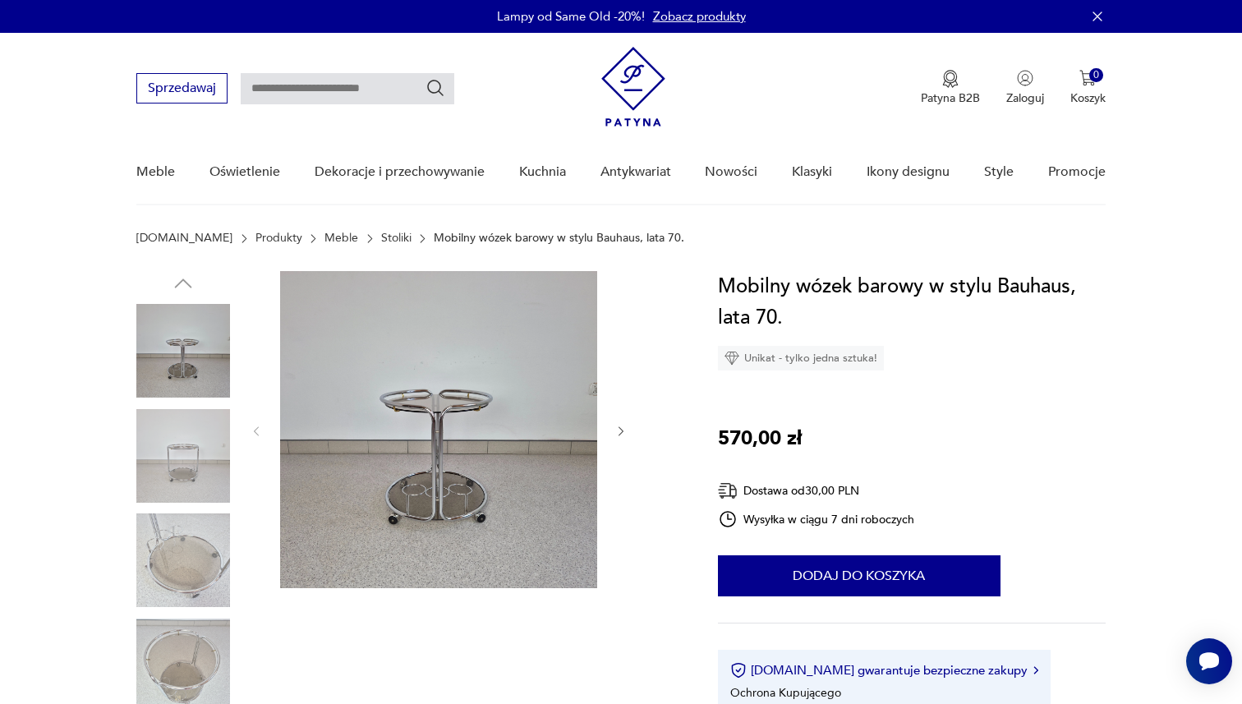
click at [155, 461] on img at bounding box center [183, 456] width 94 height 94
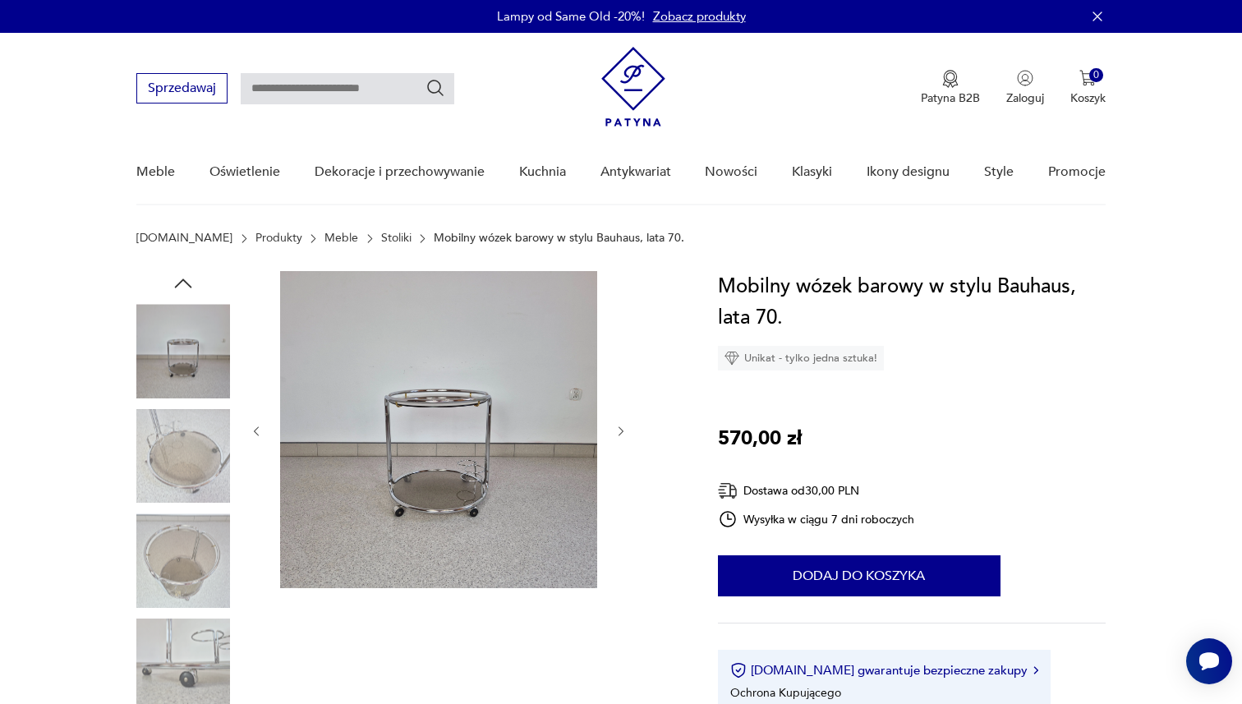
click at [155, 461] on img at bounding box center [183, 456] width 94 height 94
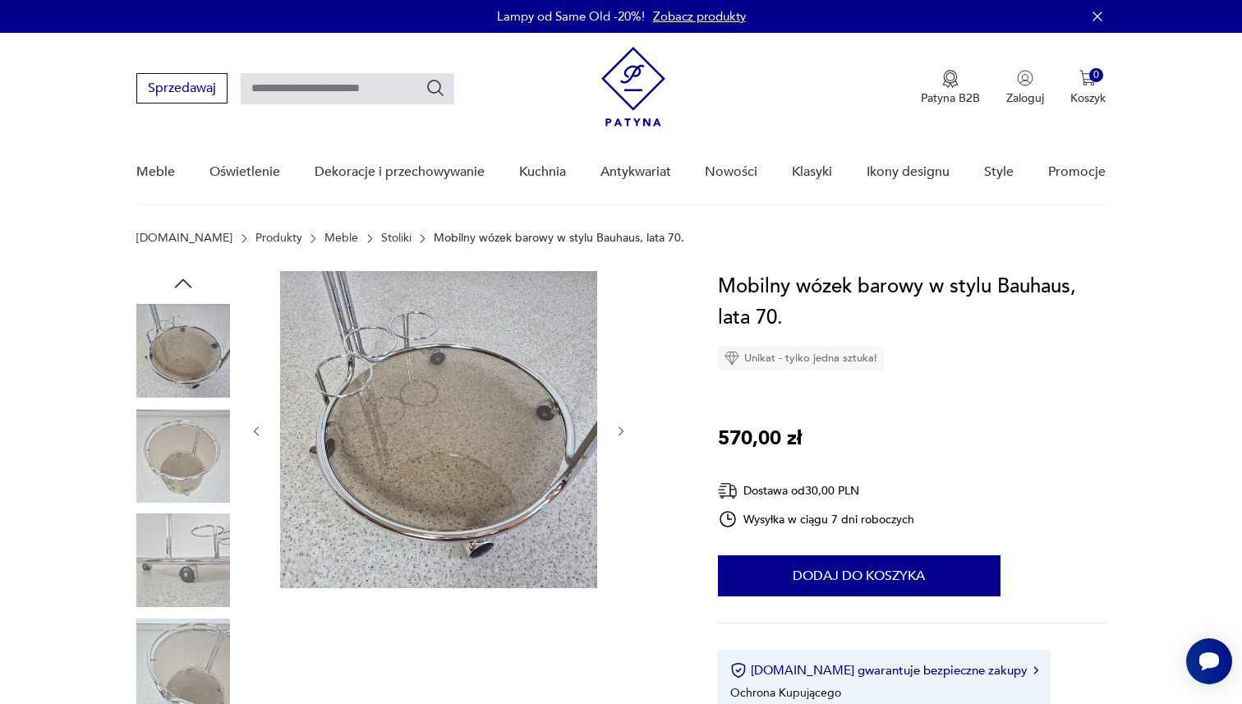
click at [155, 461] on img at bounding box center [183, 456] width 94 height 94
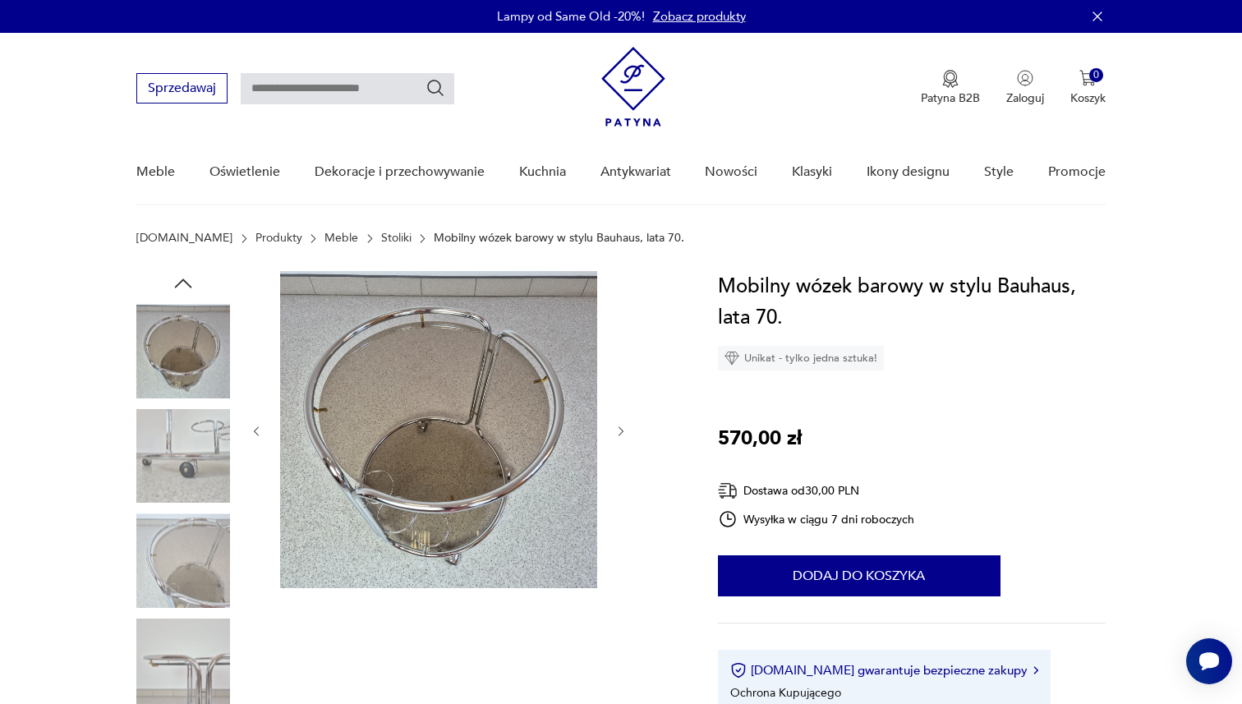
click at [175, 569] on img at bounding box center [183, 560] width 94 height 94
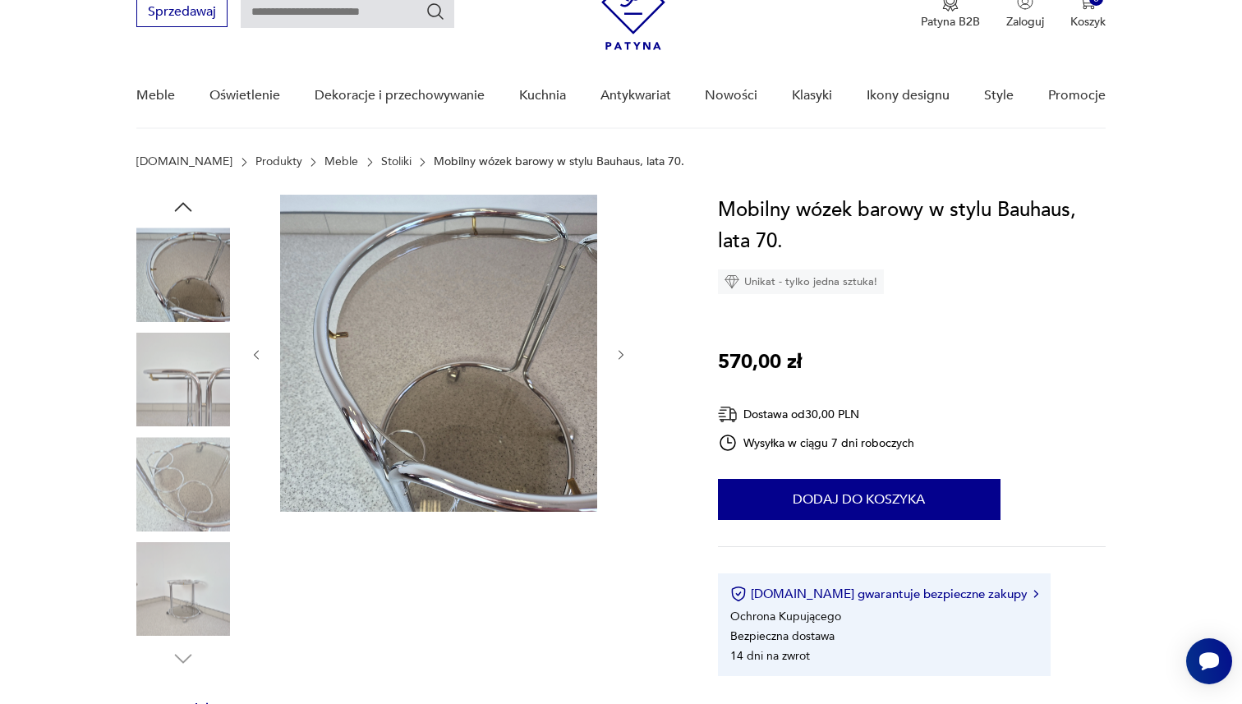
scroll to position [81, 0]
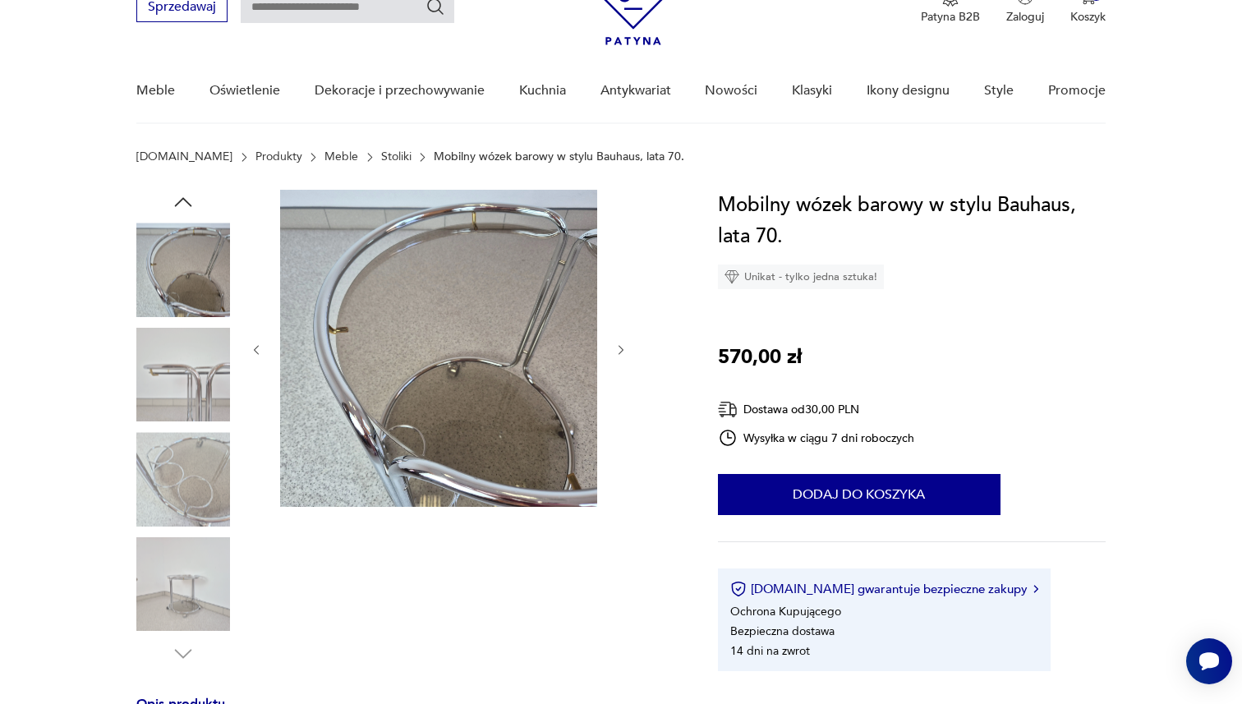
click at [175, 569] on img at bounding box center [183, 584] width 94 height 94
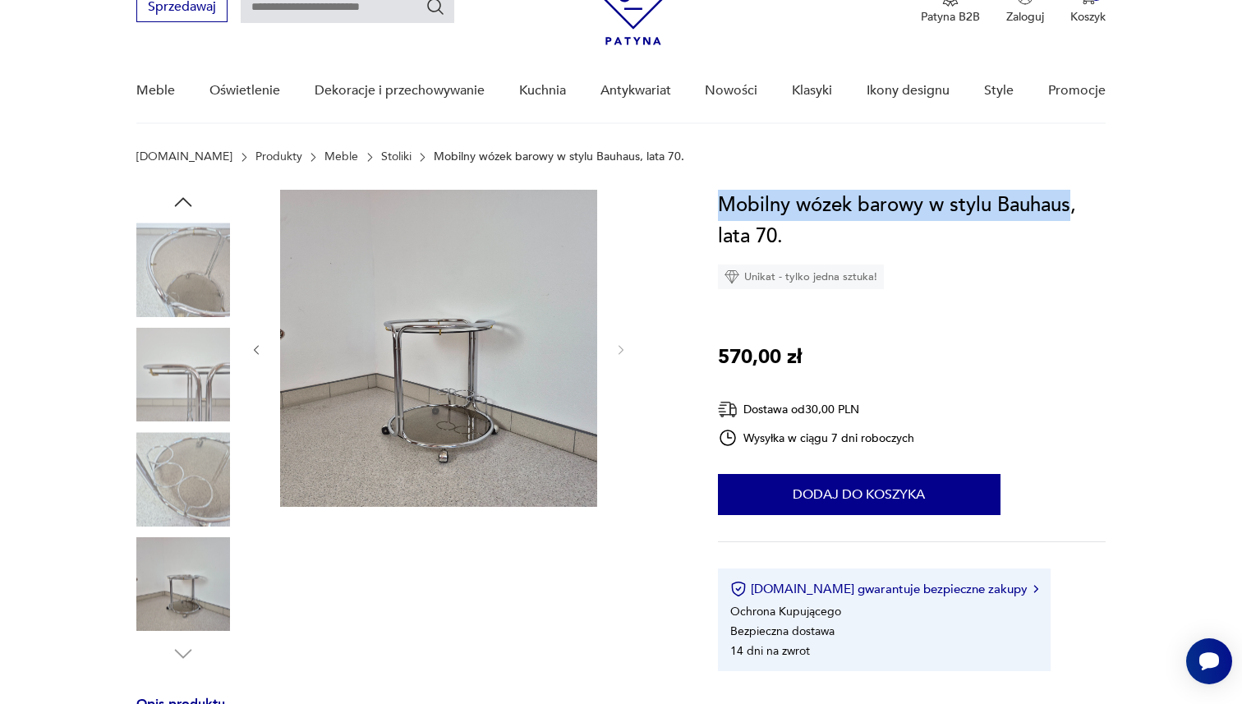
drag, startPoint x: 717, startPoint y: 209, endPoint x: 1068, endPoint y: 192, distance: 351.2
copy h1 "Mobilny wózek barowy w stylu Bauhaus"
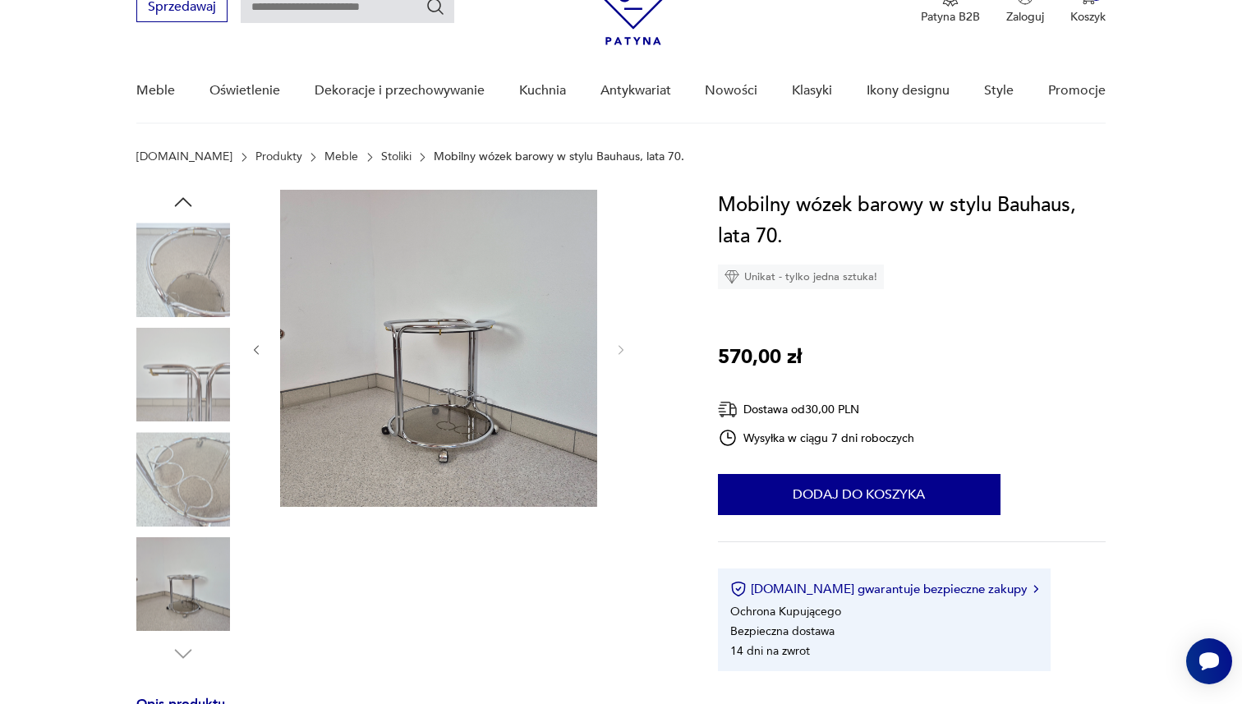
click at [1089, 407] on div "Mobilny wózek barowy w stylu Bauhaus, lata 70. Unikat - tylko jedna sztuka! 570…" at bounding box center [912, 430] width 388 height 481
click at [178, 198] on icon "button" at bounding box center [183, 202] width 25 height 25
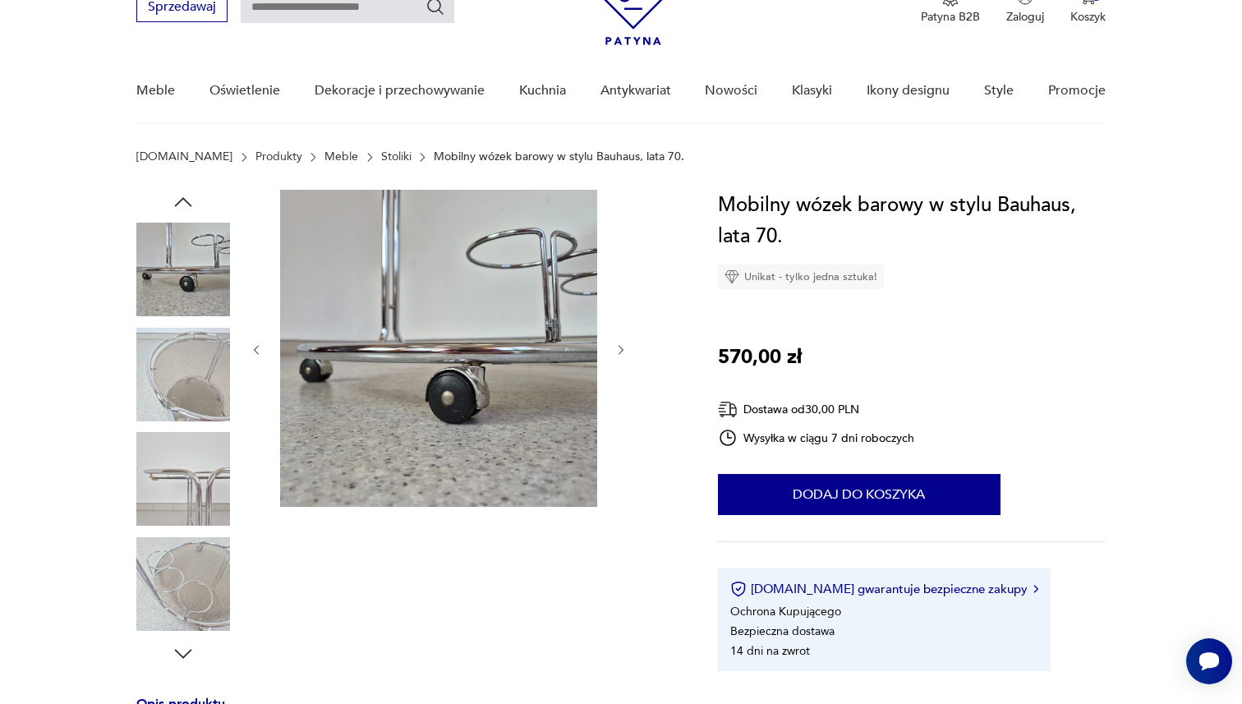
click at [178, 198] on icon "button" at bounding box center [183, 202] width 25 height 25
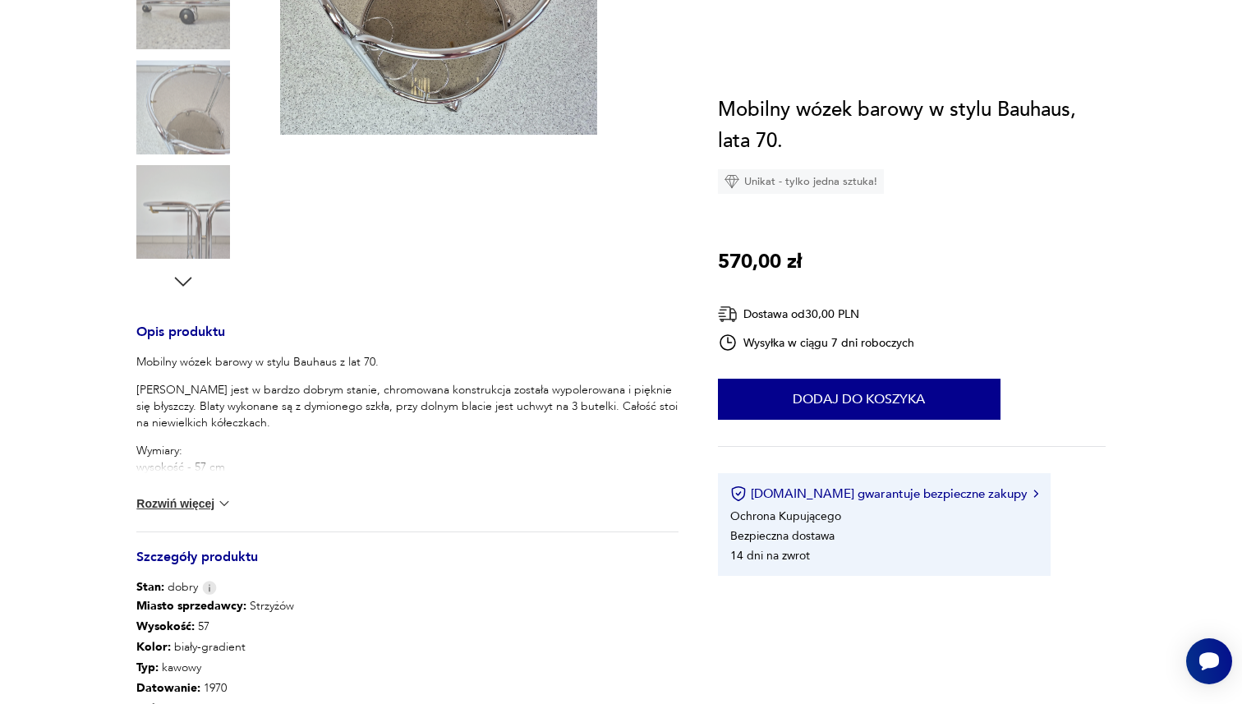
scroll to position [672, 0]
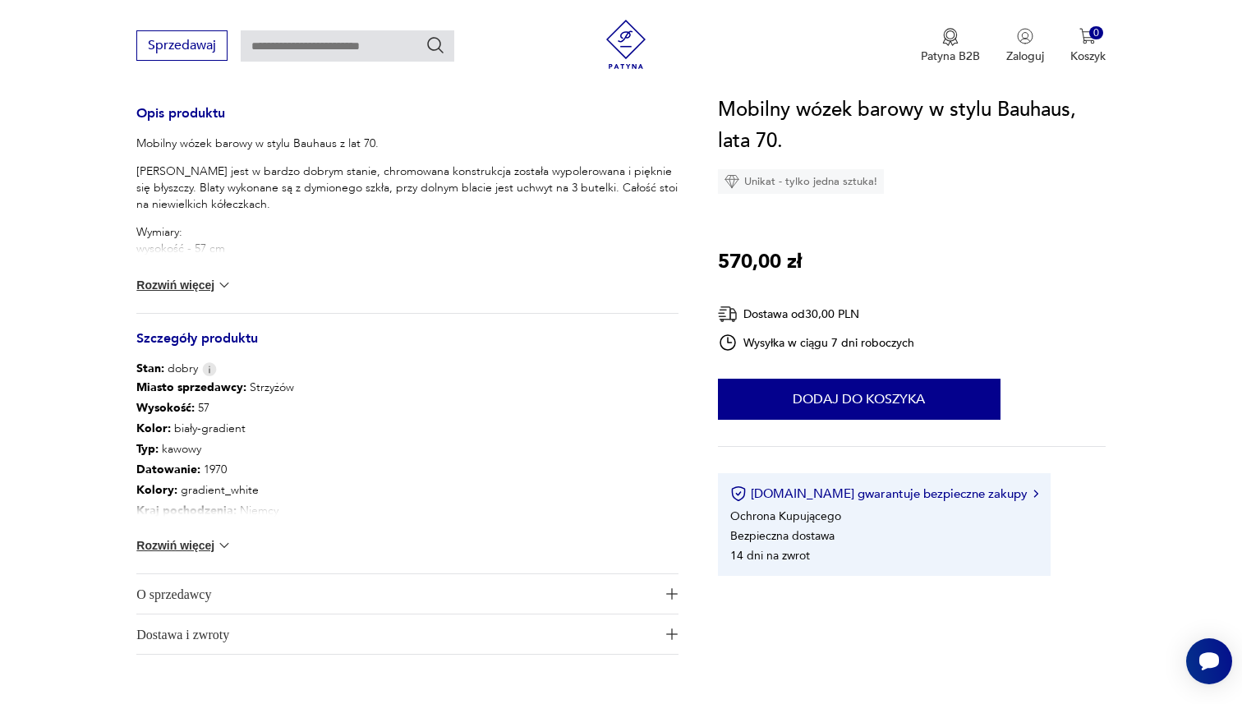
click at [157, 290] on button "Rozwiń więcej" at bounding box center [183, 285] width 95 height 16
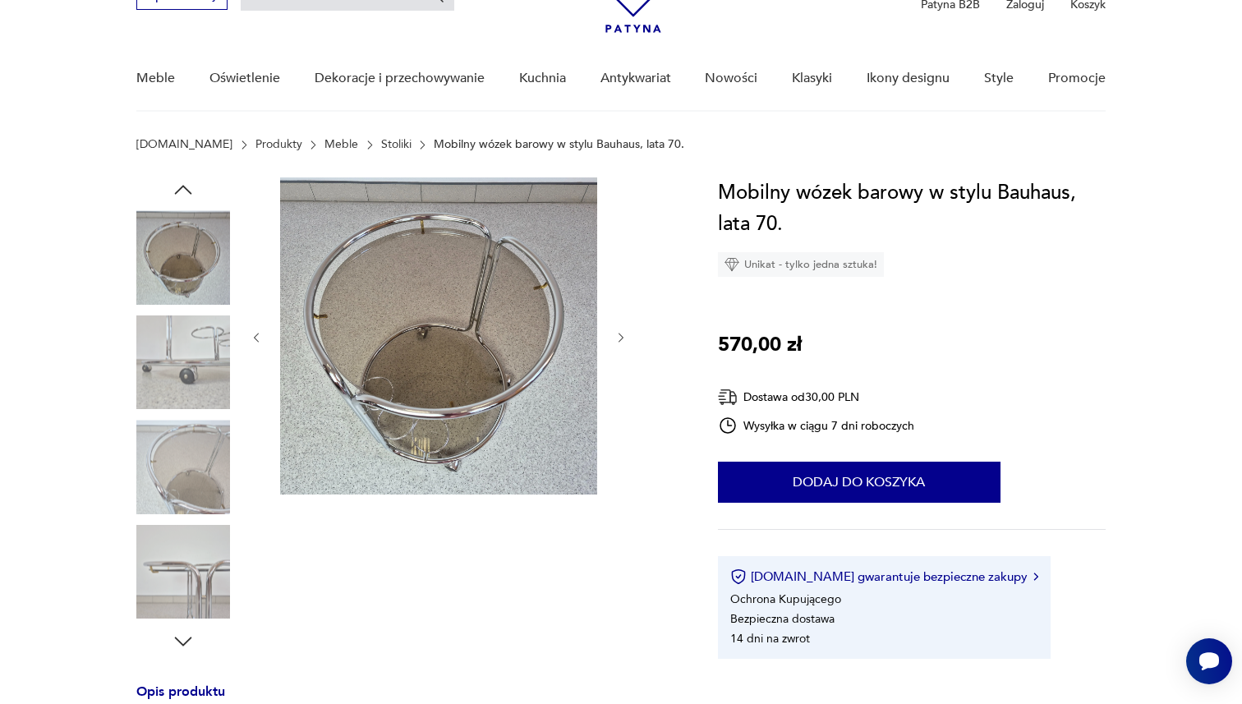
scroll to position [93, 0]
click at [177, 191] on icon "button" at bounding box center [183, 190] width 17 height 9
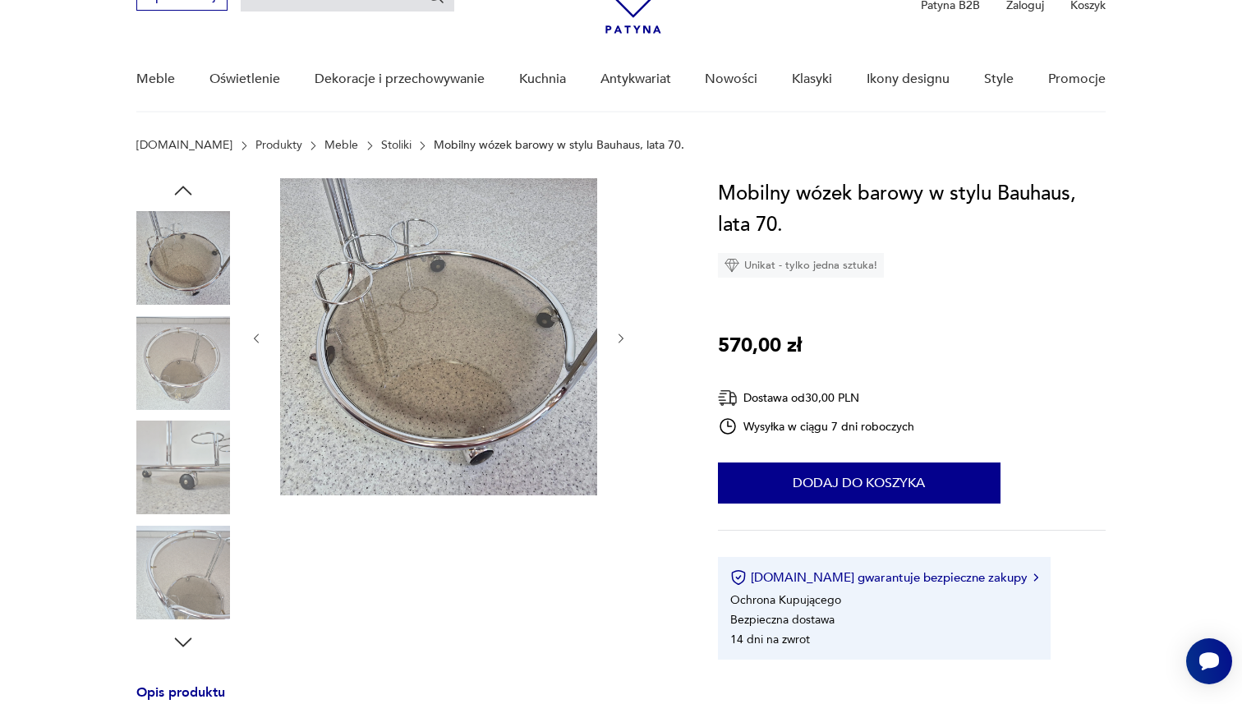
click at [177, 191] on icon "button" at bounding box center [183, 190] width 17 height 9
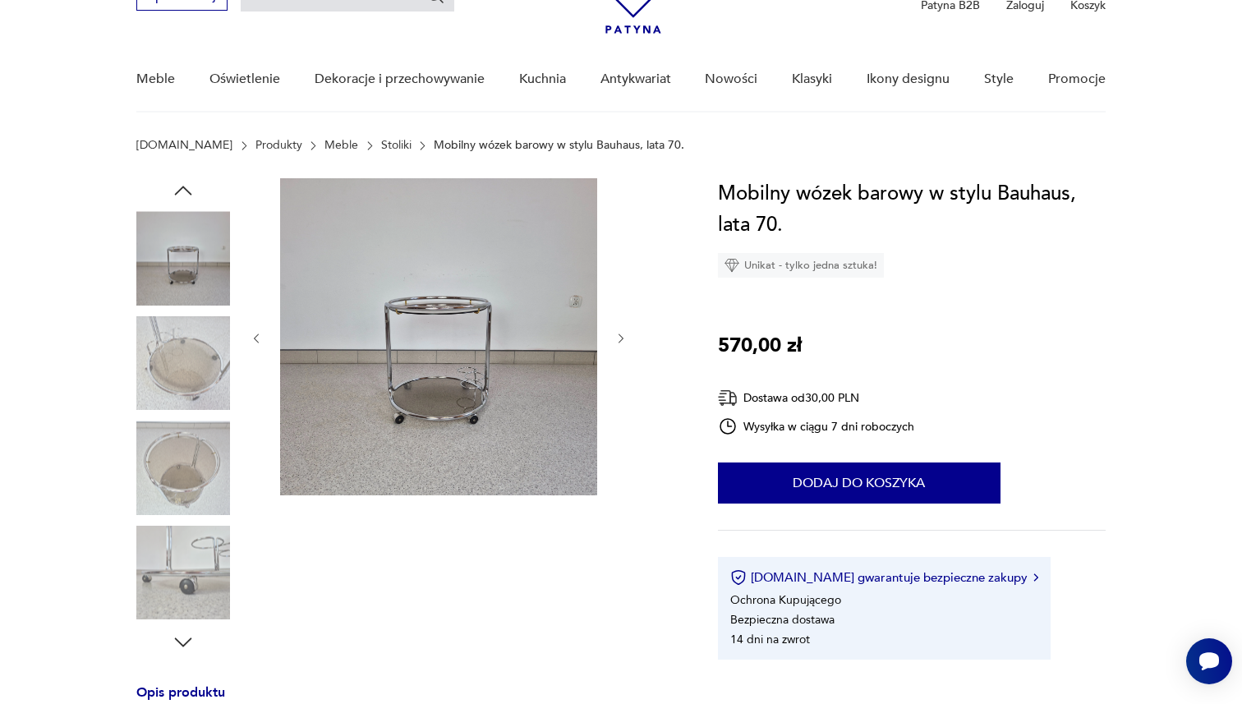
click at [177, 261] on img at bounding box center [183, 258] width 94 height 94
click at [431, 340] on img at bounding box center [438, 336] width 317 height 317
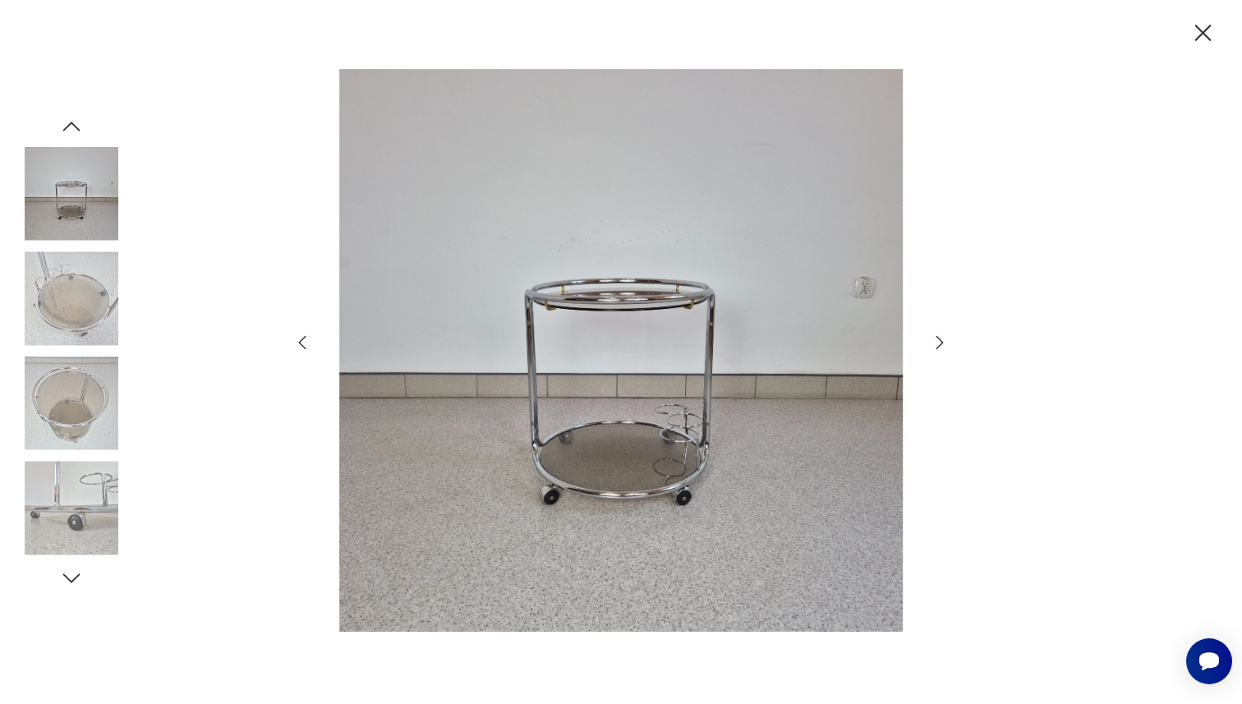
click at [58, 394] on img at bounding box center [72, 404] width 94 height 94
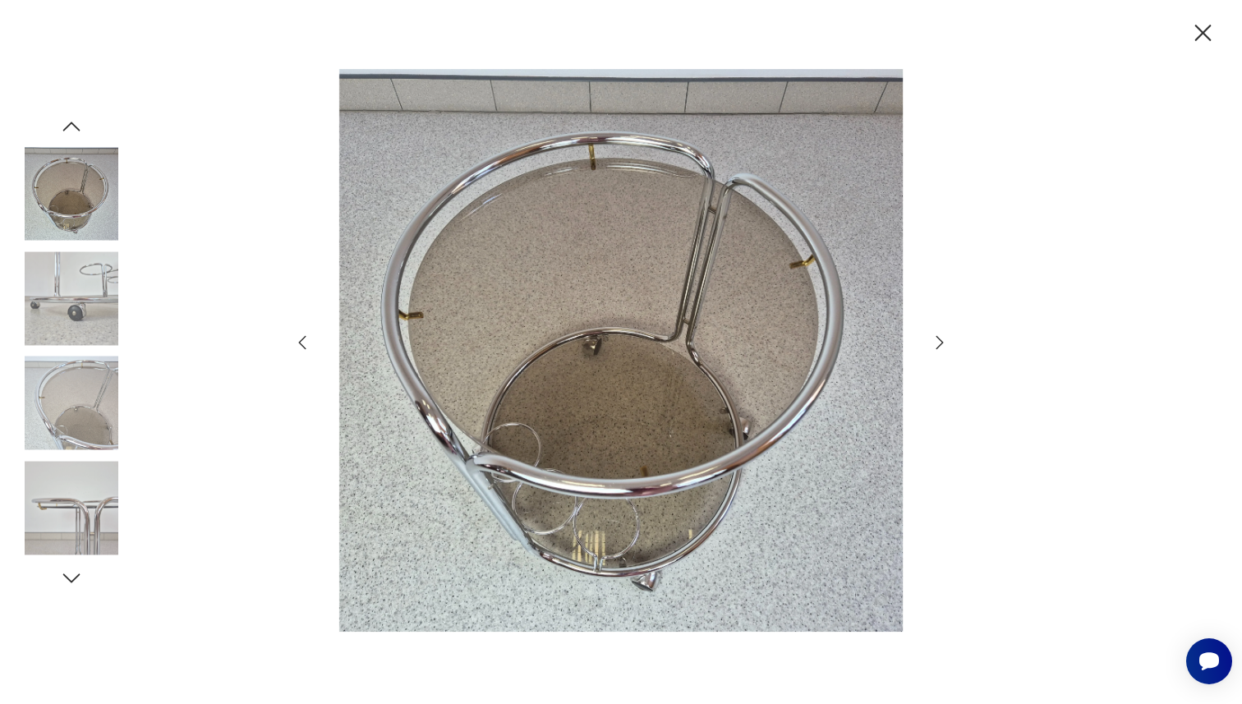
click at [59, 306] on img at bounding box center [72, 298] width 94 height 94
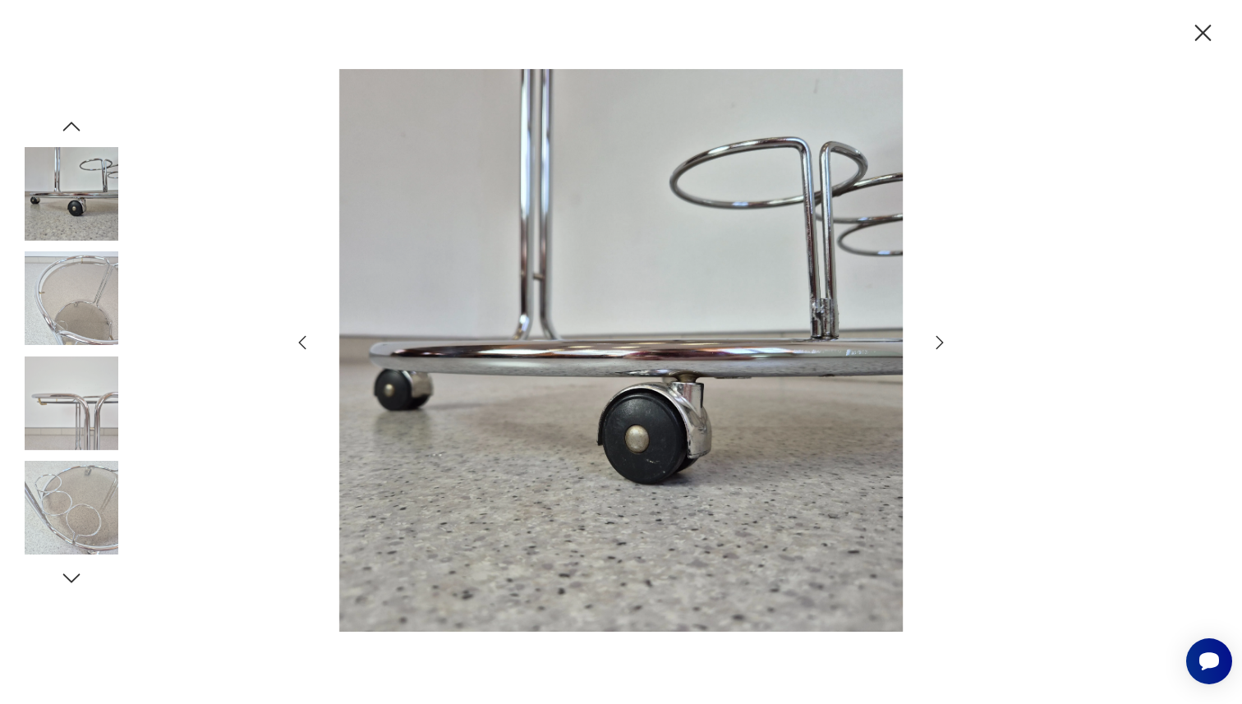
click at [59, 306] on img at bounding box center [72, 298] width 94 height 94
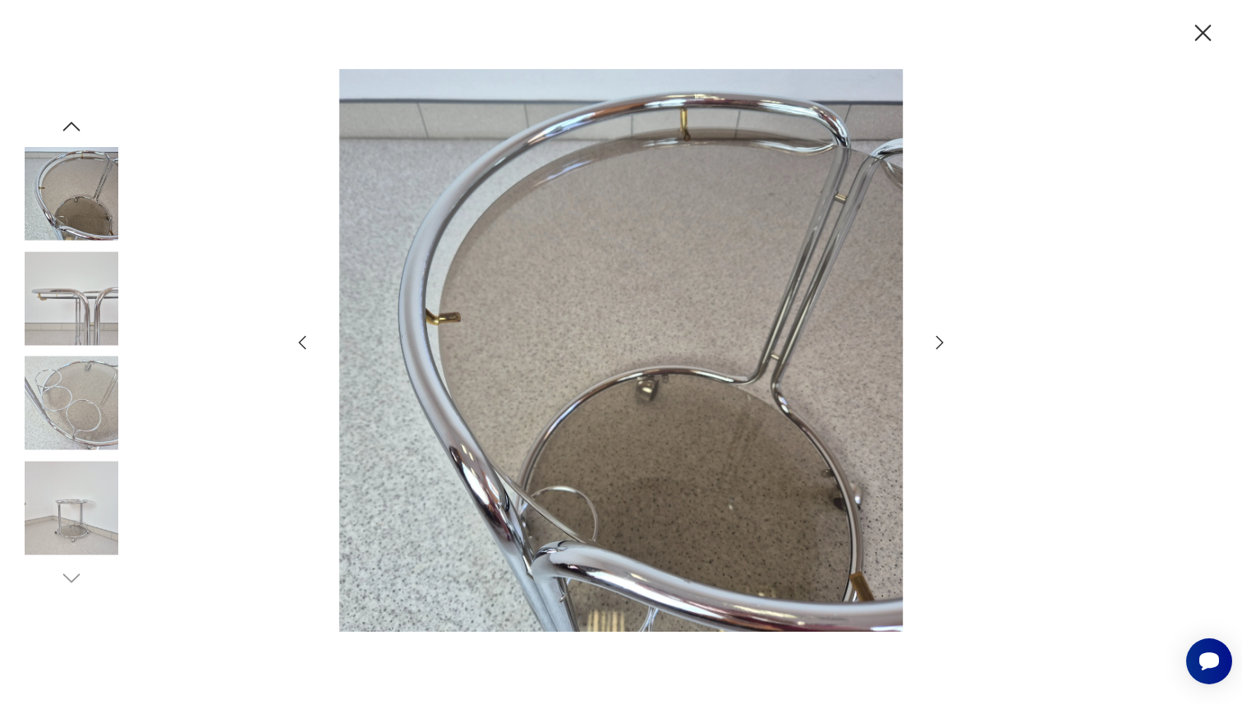
click at [59, 306] on img at bounding box center [72, 298] width 94 height 94
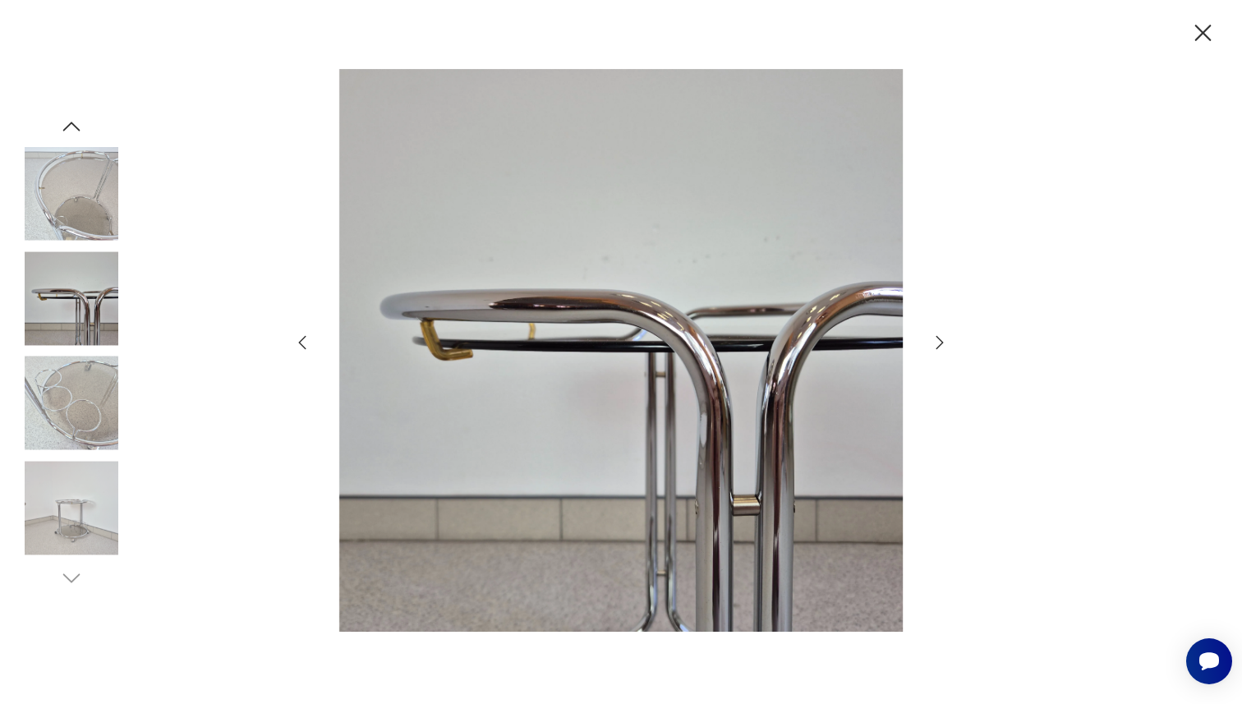
click at [55, 364] on img at bounding box center [72, 404] width 94 height 94
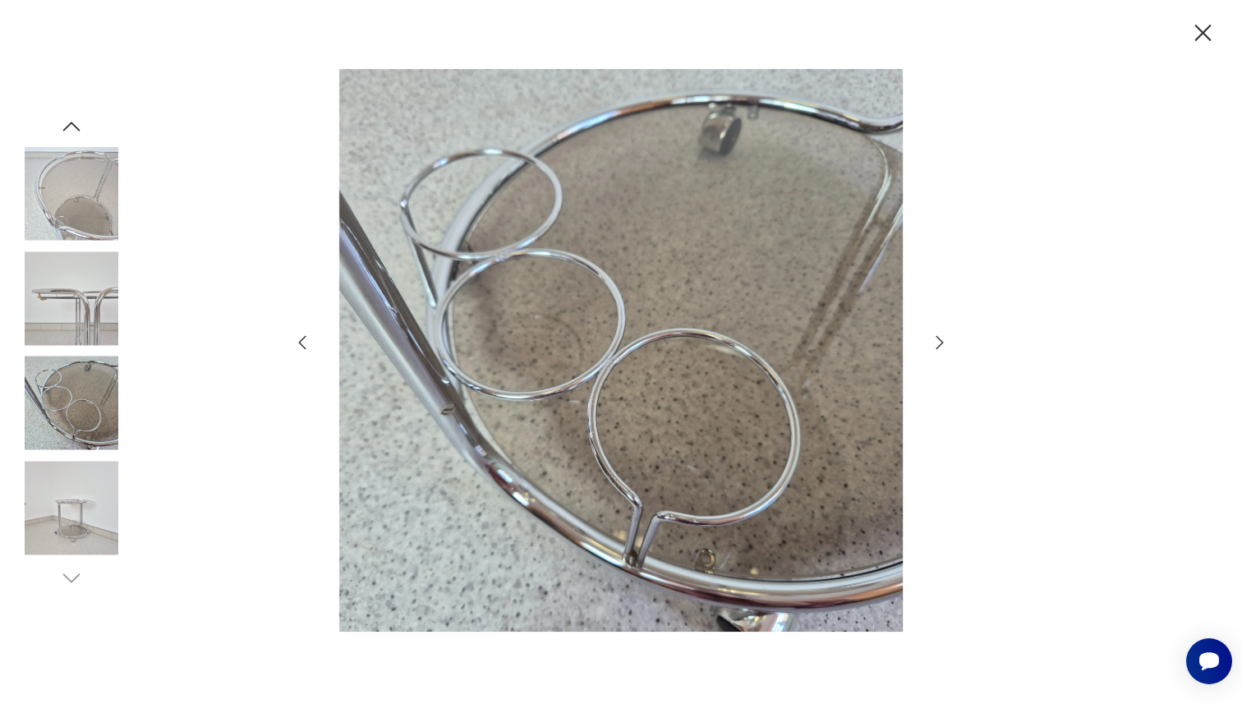
click at [69, 120] on icon "button" at bounding box center [71, 126] width 25 height 25
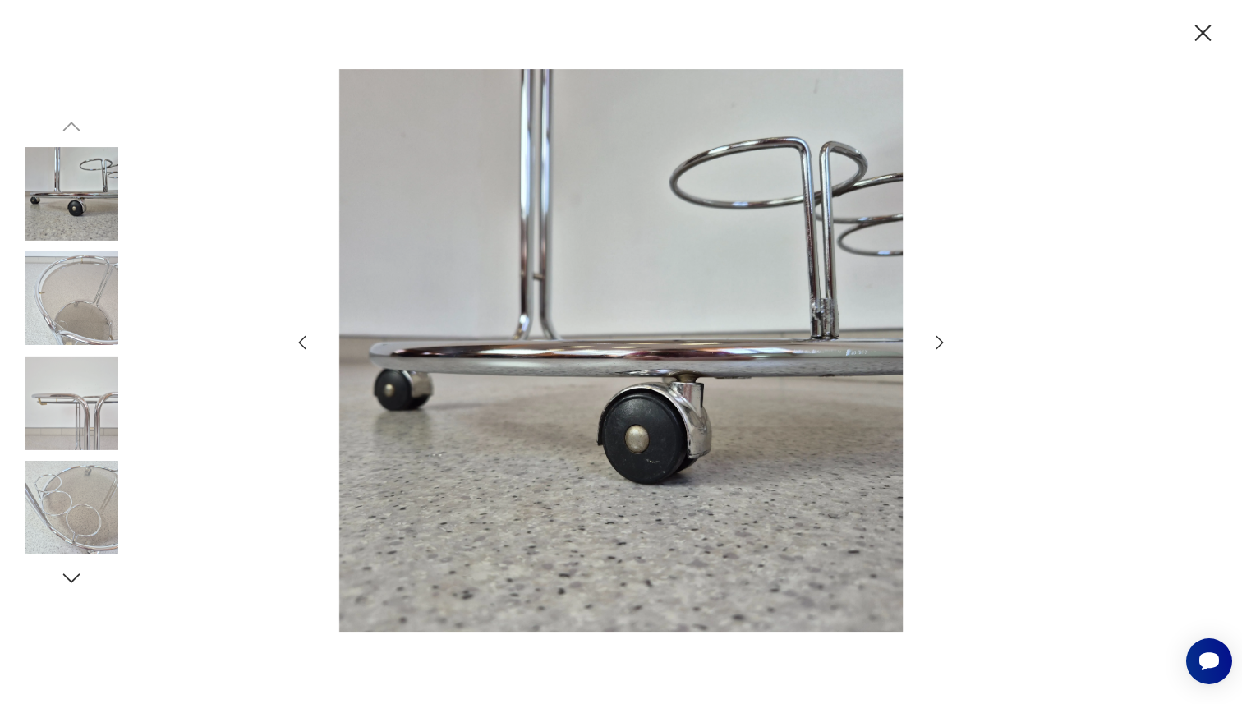
click at [58, 422] on img at bounding box center [72, 404] width 94 height 94
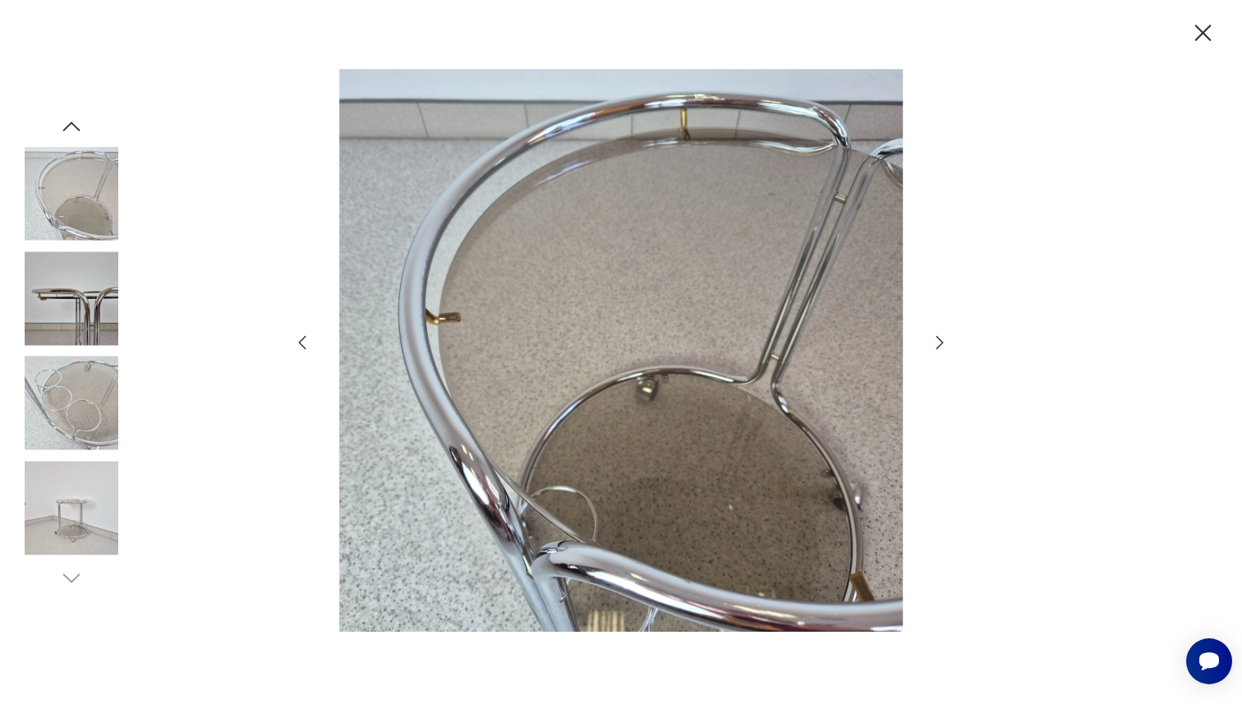
click at [76, 527] on img at bounding box center [72, 508] width 94 height 94
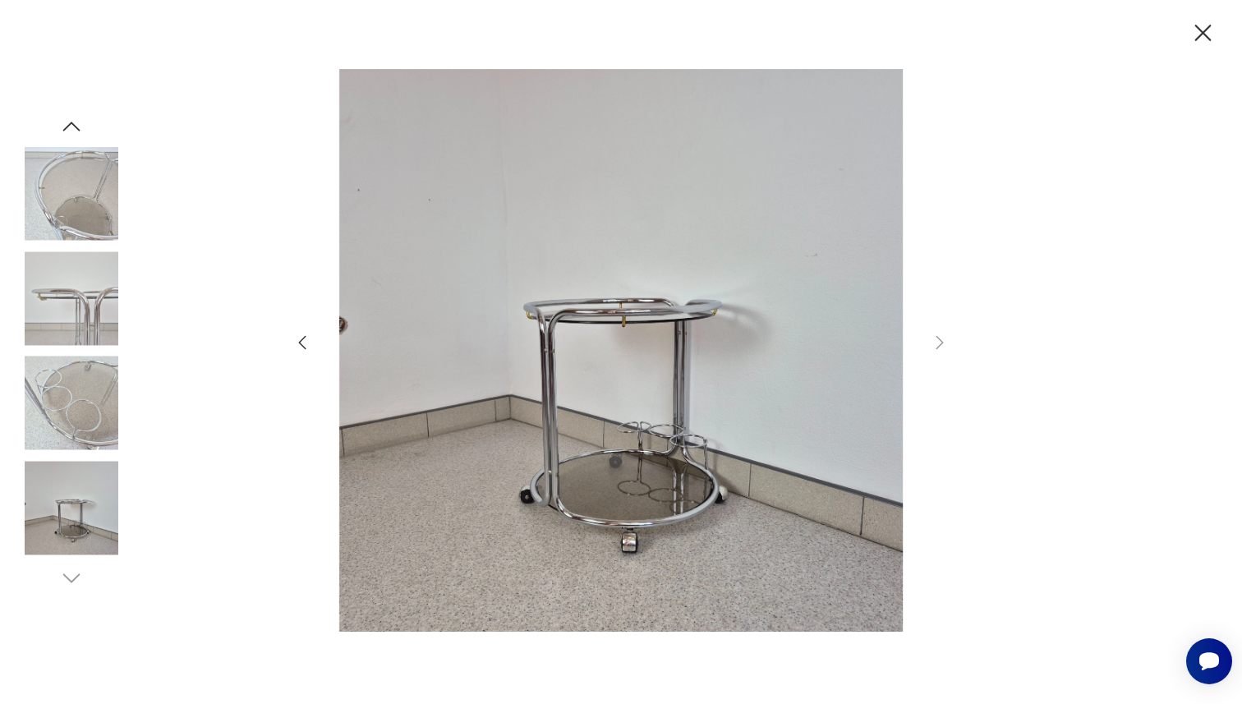
click at [75, 126] on icon "button" at bounding box center [71, 126] width 17 height 9
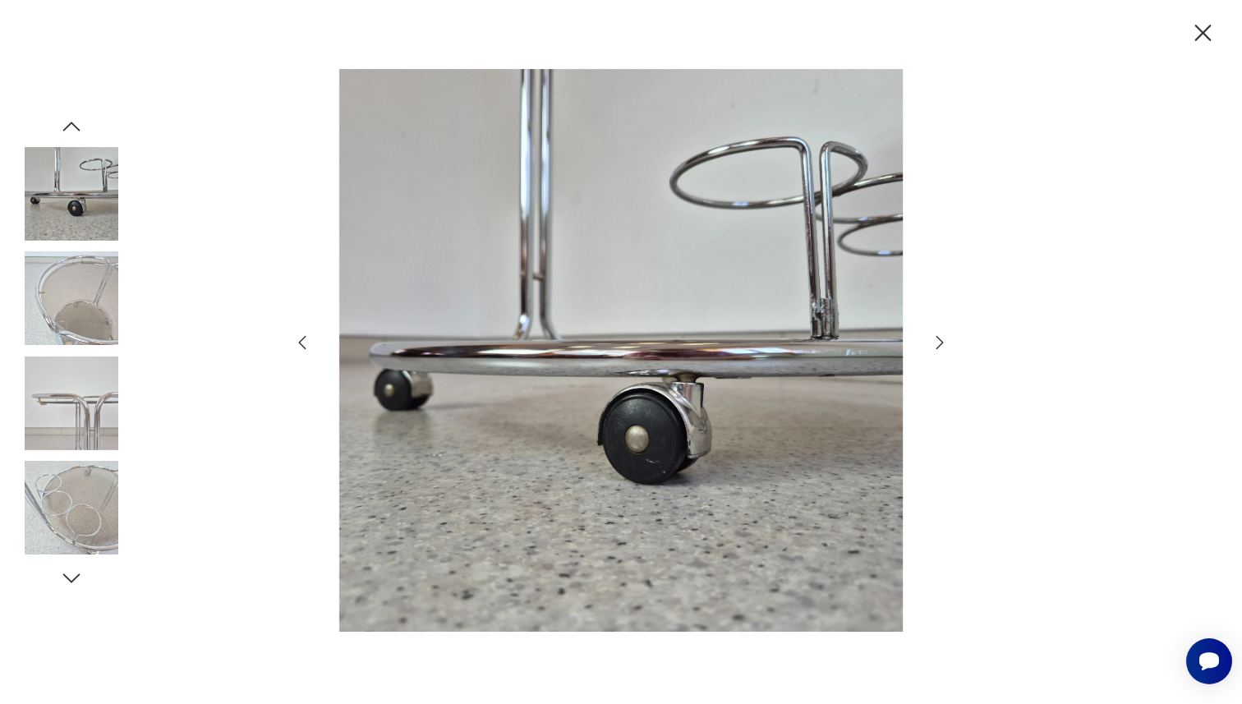
click at [290, 341] on div at bounding box center [621, 352] width 1242 height 704
click at [301, 341] on icon "button" at bounding box center [302, 343] width 20 height 20
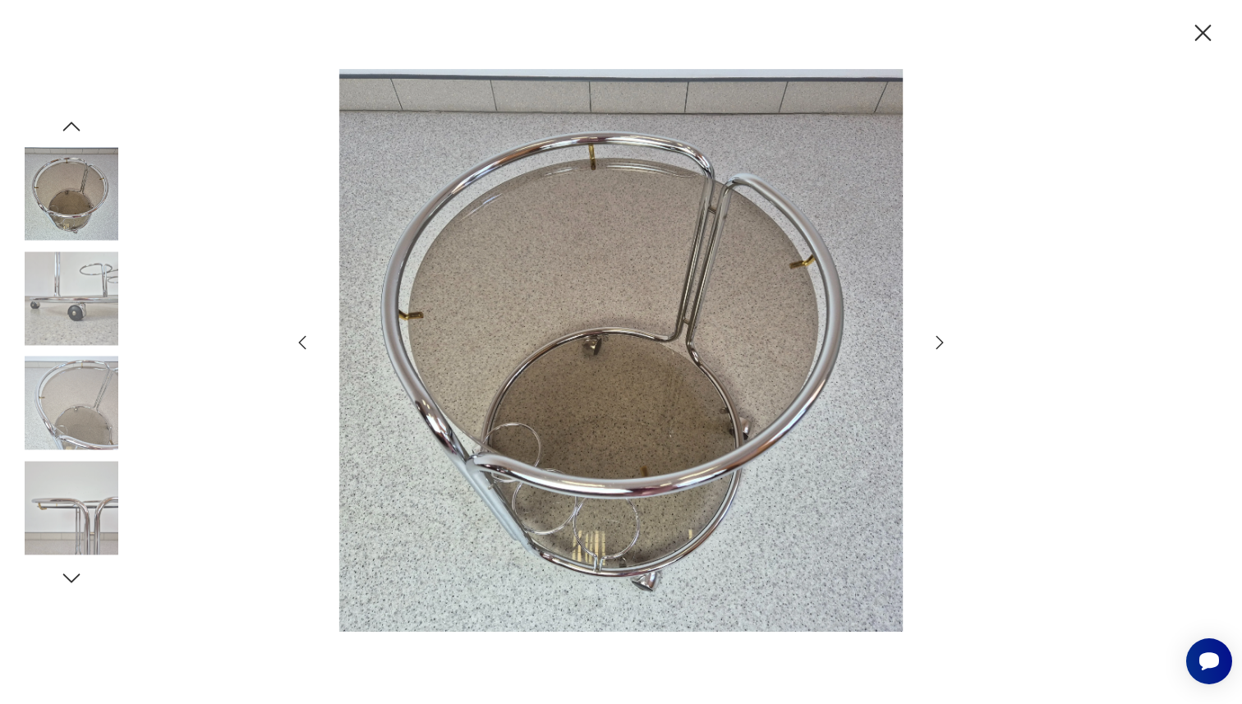
click at [301, 341] on icon "button" at bounding box center [302, 343] width 20 height 20
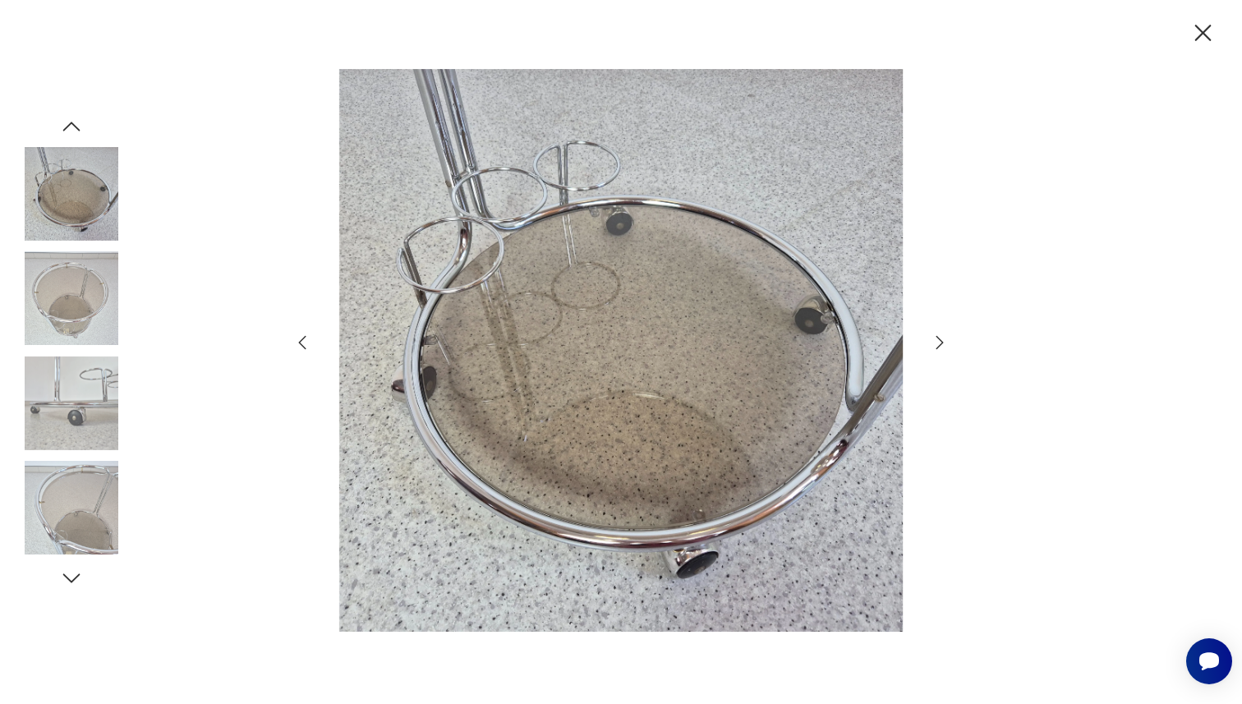
click at [300, 341] on icon "button" at bounding box center [302, 342] width 7 height 14
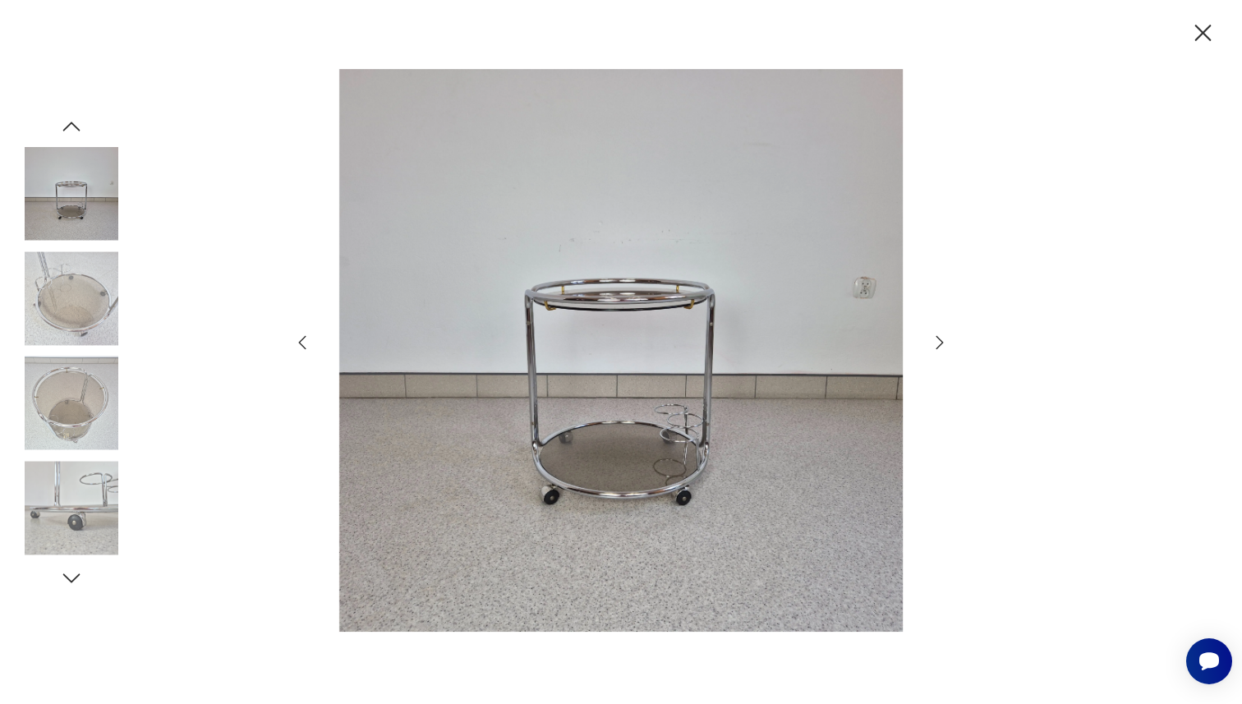
click at [300, 341] on icon "button" at bounding box center [302, 342] width 7 height 14
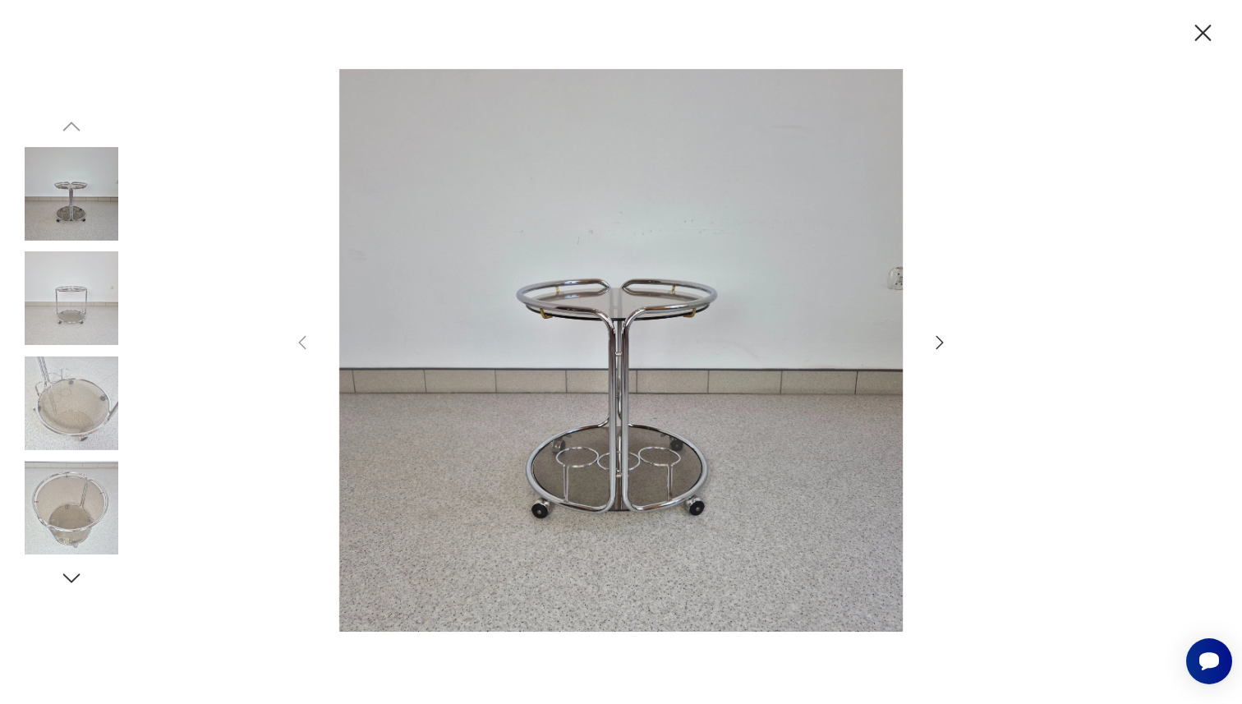
click at [81, 315] on img at bounding box center [72, 298] width 94 height 94
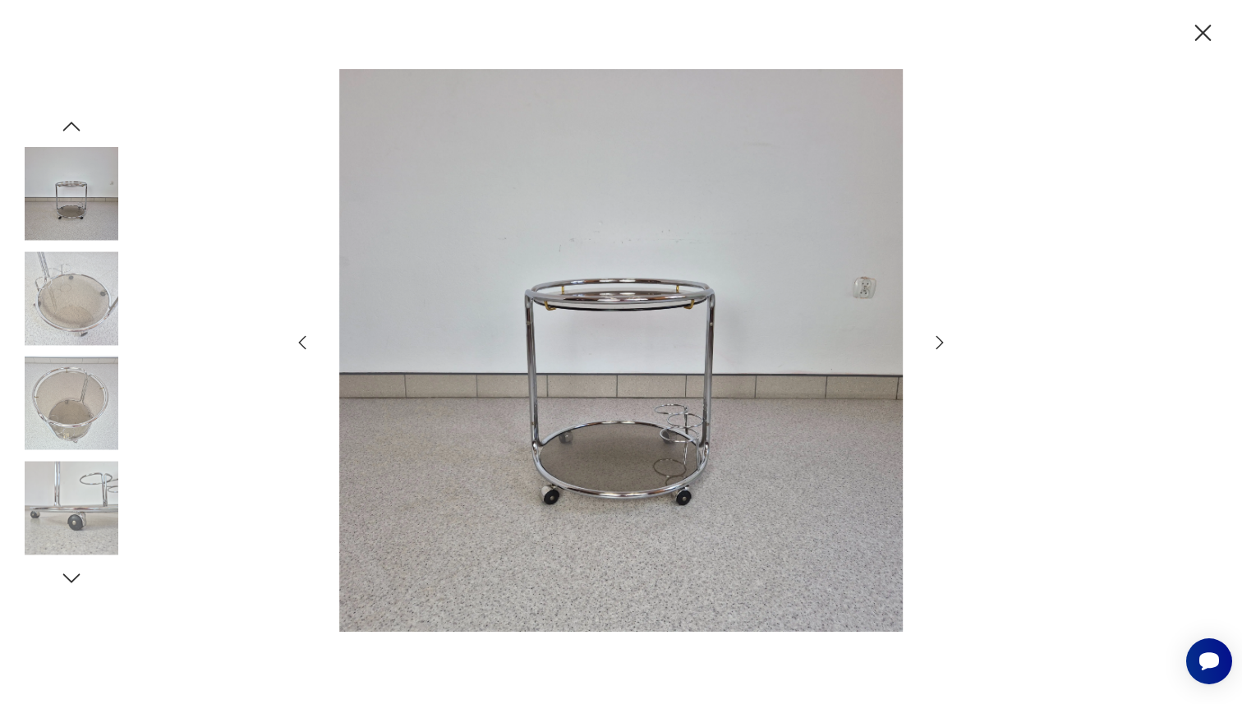
click at [1204, 28] on icon "button" at bounding box center [1203, 33] width 29 height 29
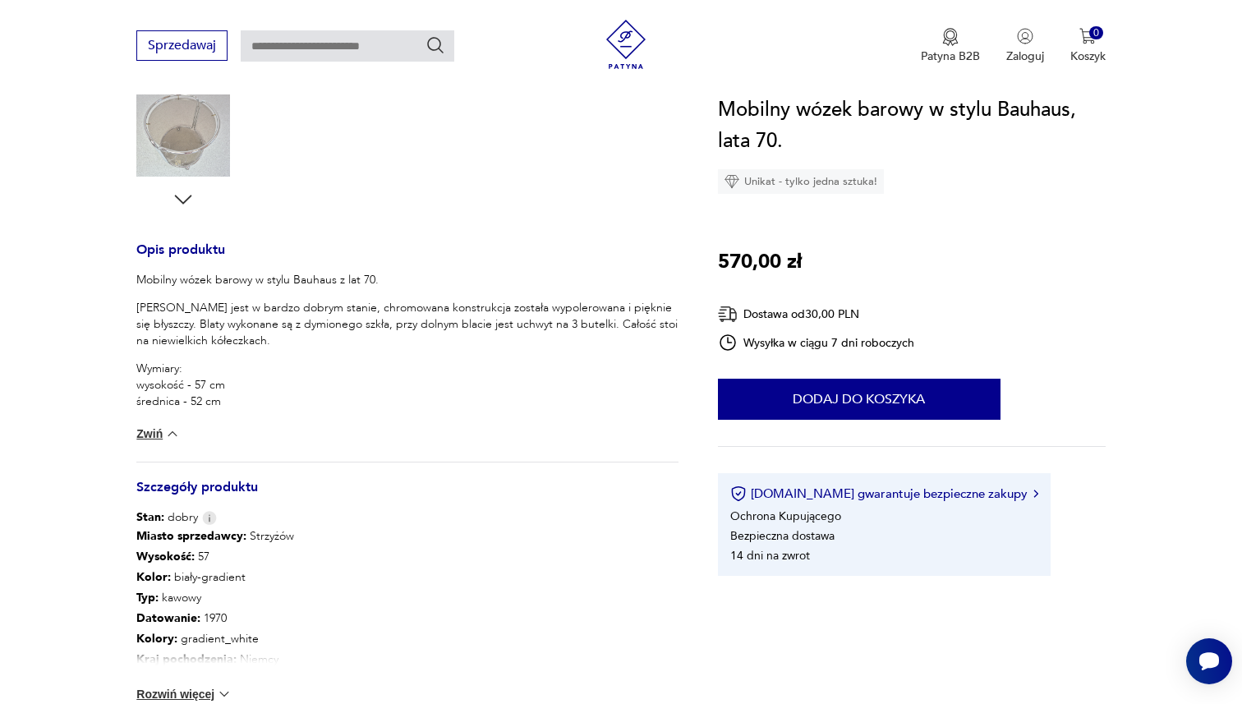
scroll to position [554, 0]
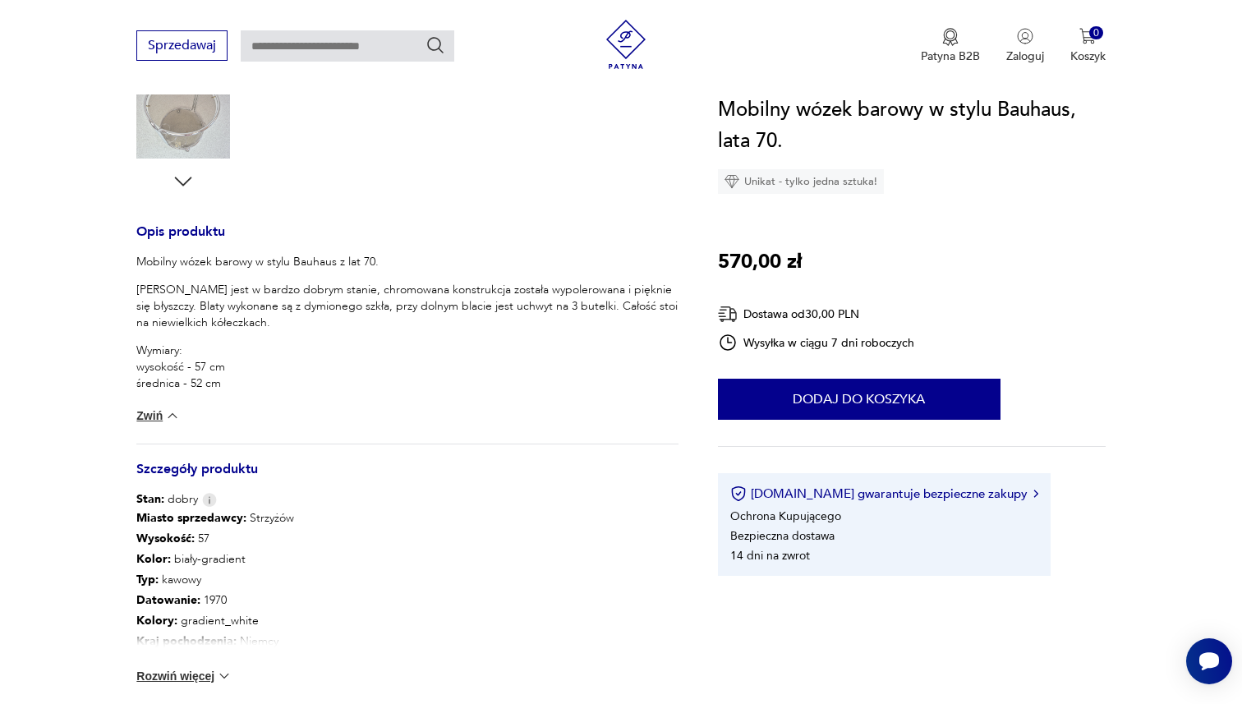
click at [159, 411] on button "Zwiń" at bounding box center [158, 415] width 44 height 16
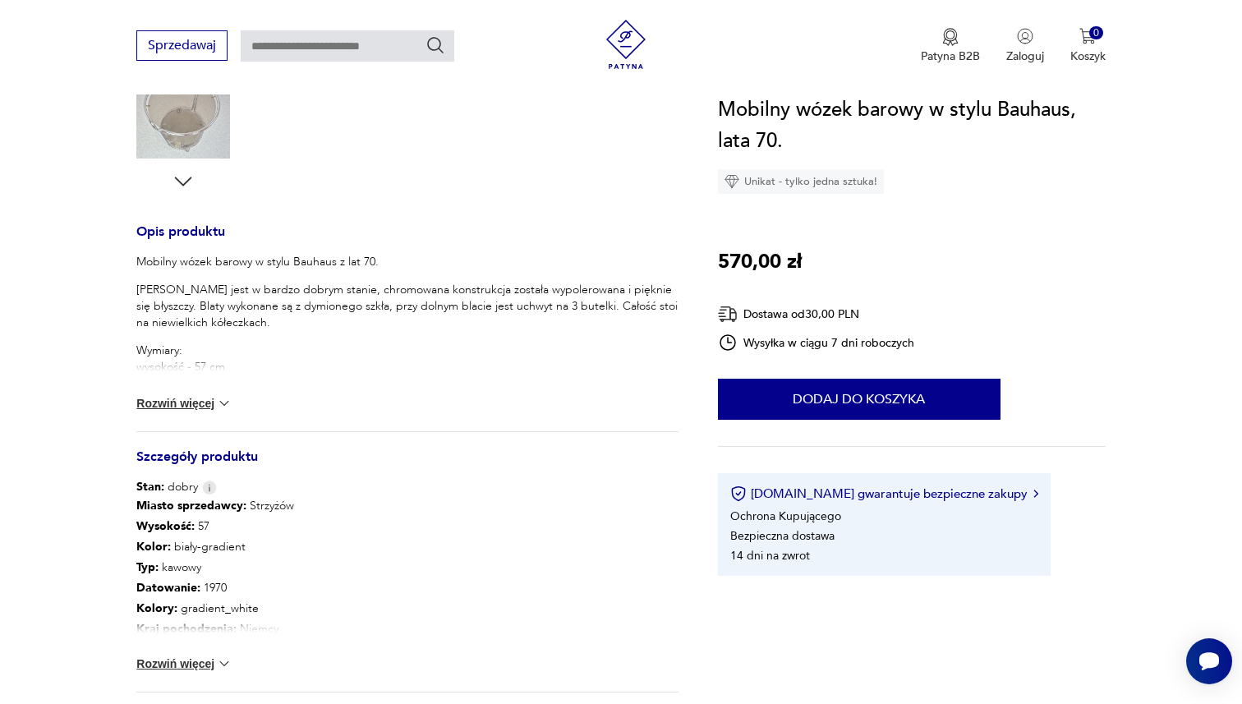
click at [157, 410] on button "Rozwiń więcej" at bounding box center [183, 403] width 95 height 16
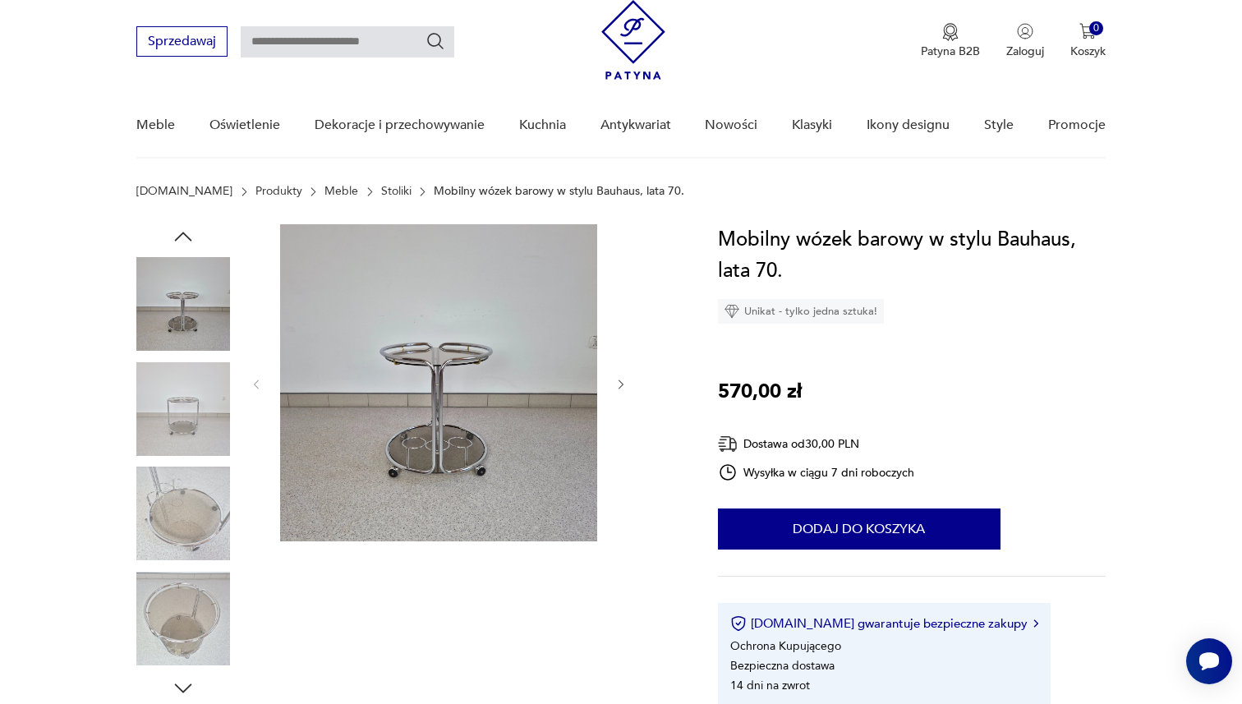
scroll to position [43, 0]
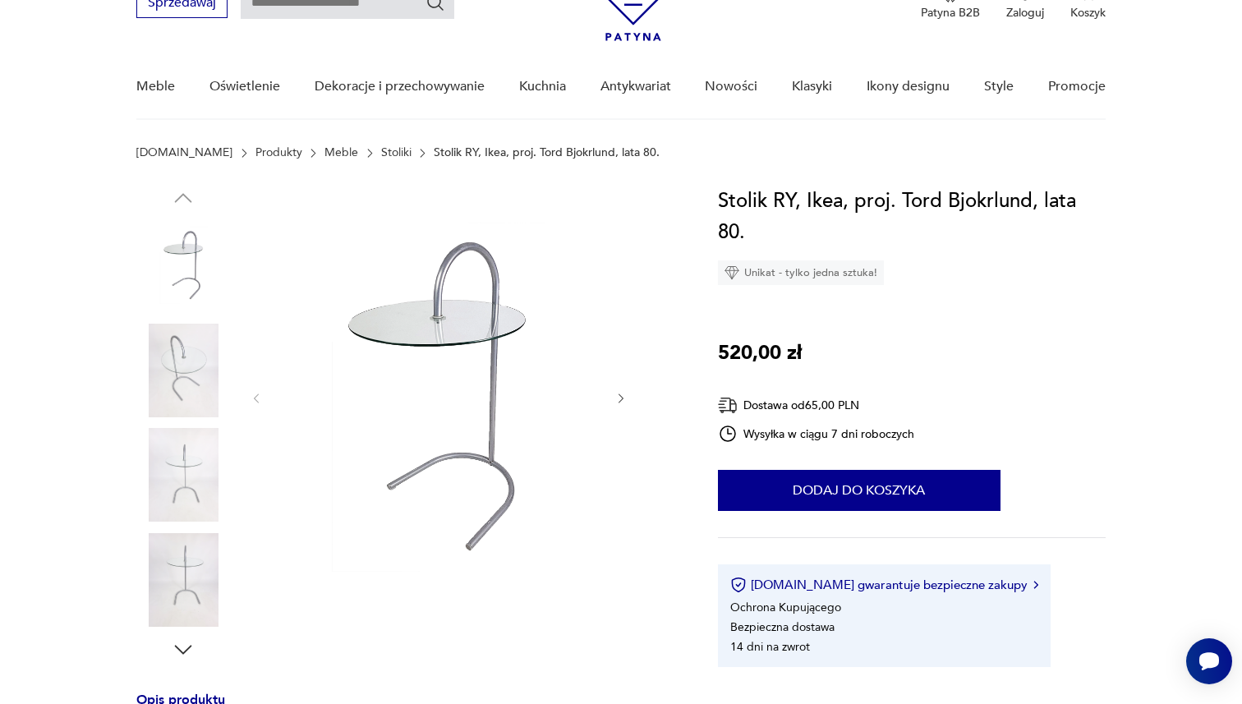
scroll to position [113, 0]
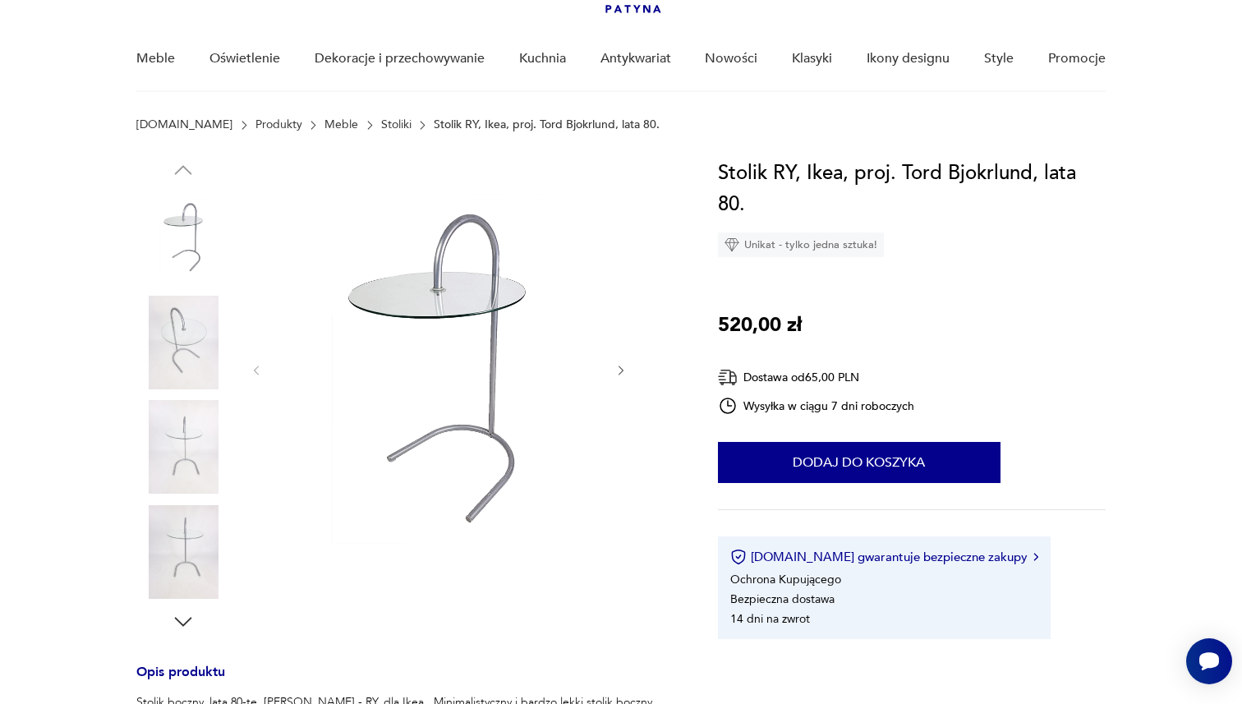
click at [162, 341] on img at bounding box center [183, 343] width 94 height 94
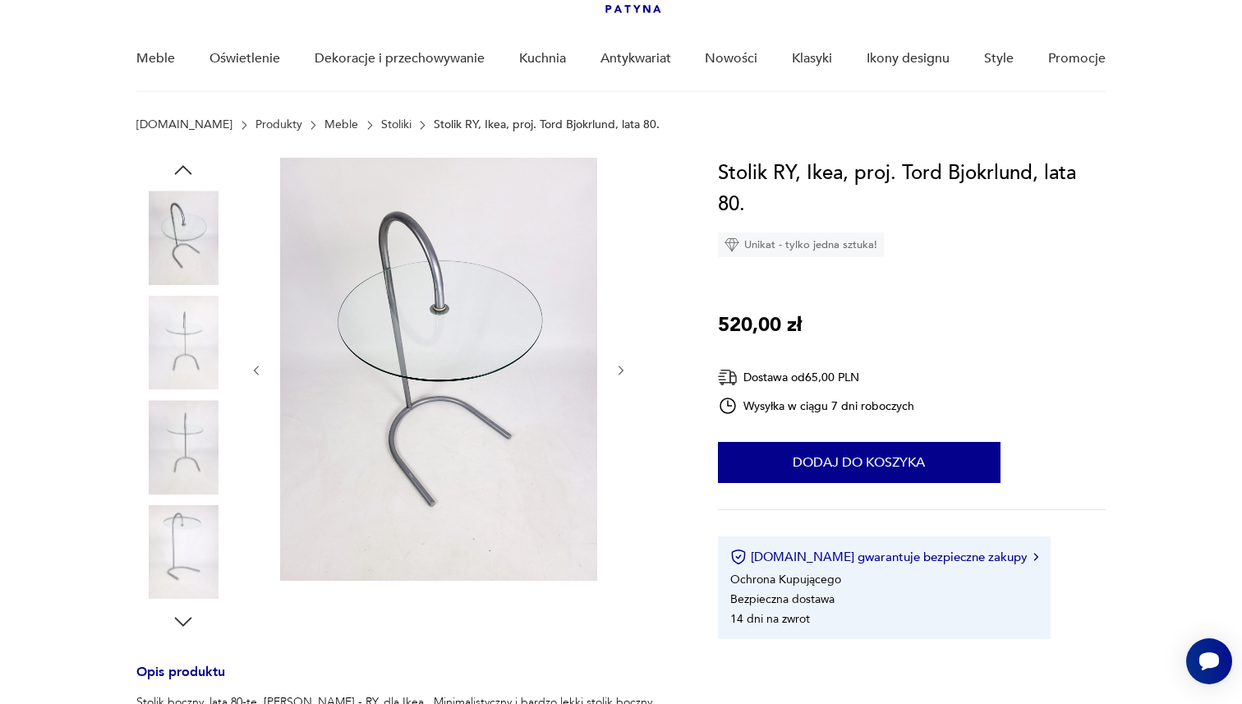
click at [162, 341] on img at bounding box center [183, 343] width 94 height 94
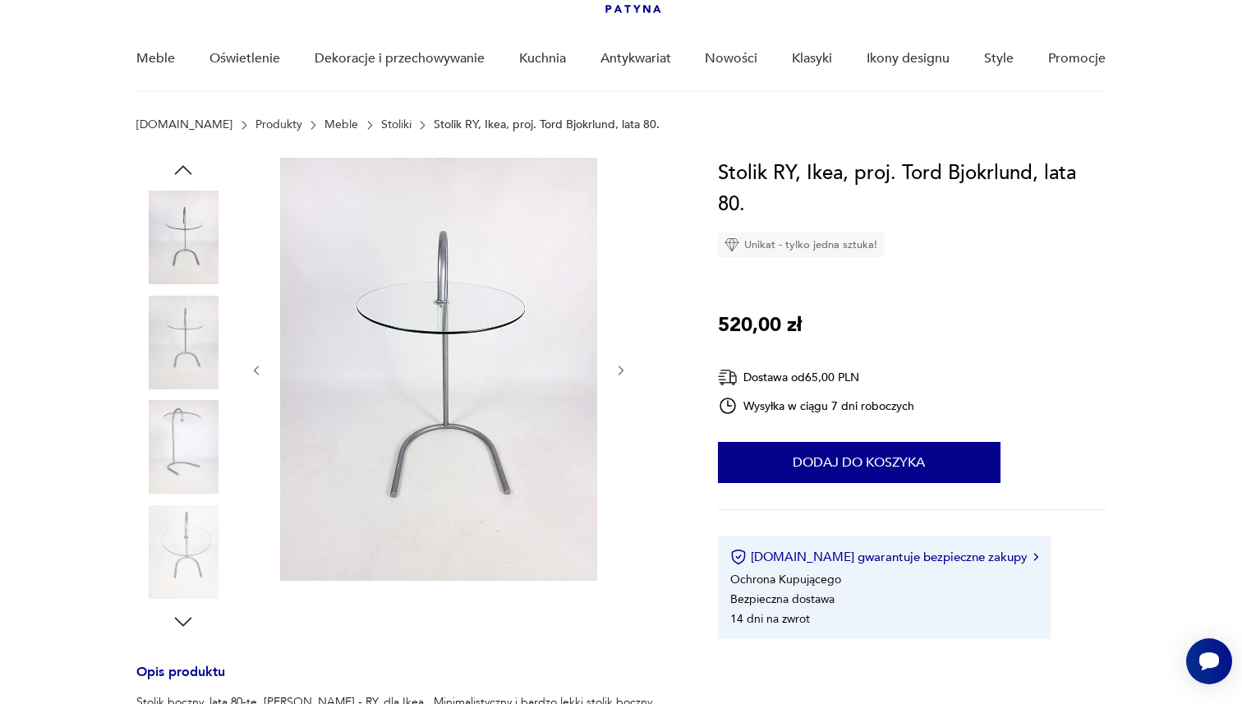
click at [162, 341] on img at bounding box center [183, 343] width 94 height 94
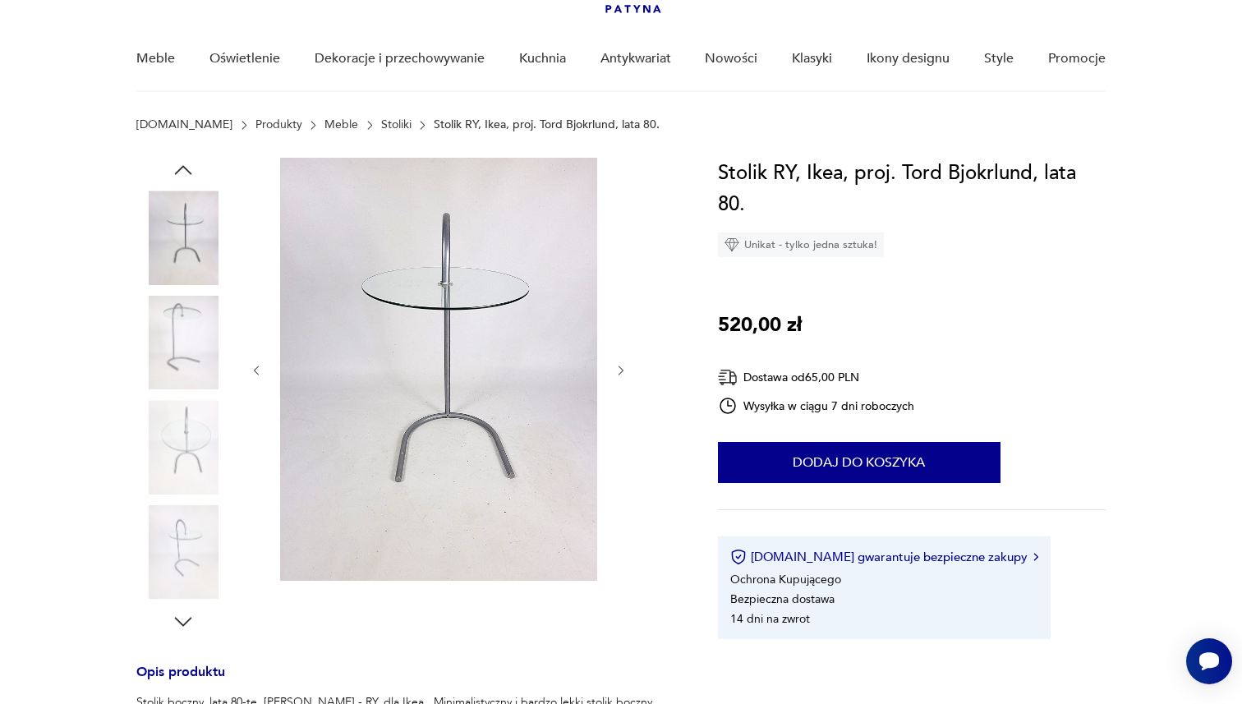
click at [162, 341] on img at bounding box center [183, 343] width 94 height 94
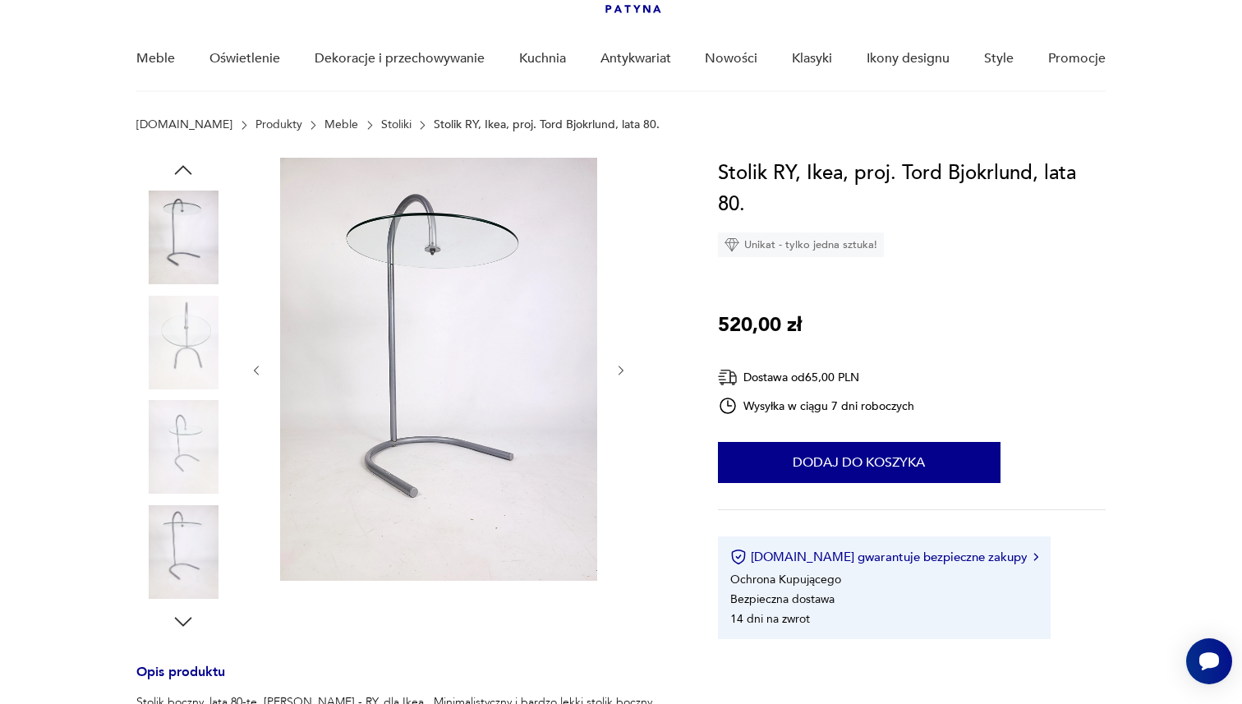
click at [162, 341] on img at bounding box center [183, 343] width 94 height 94
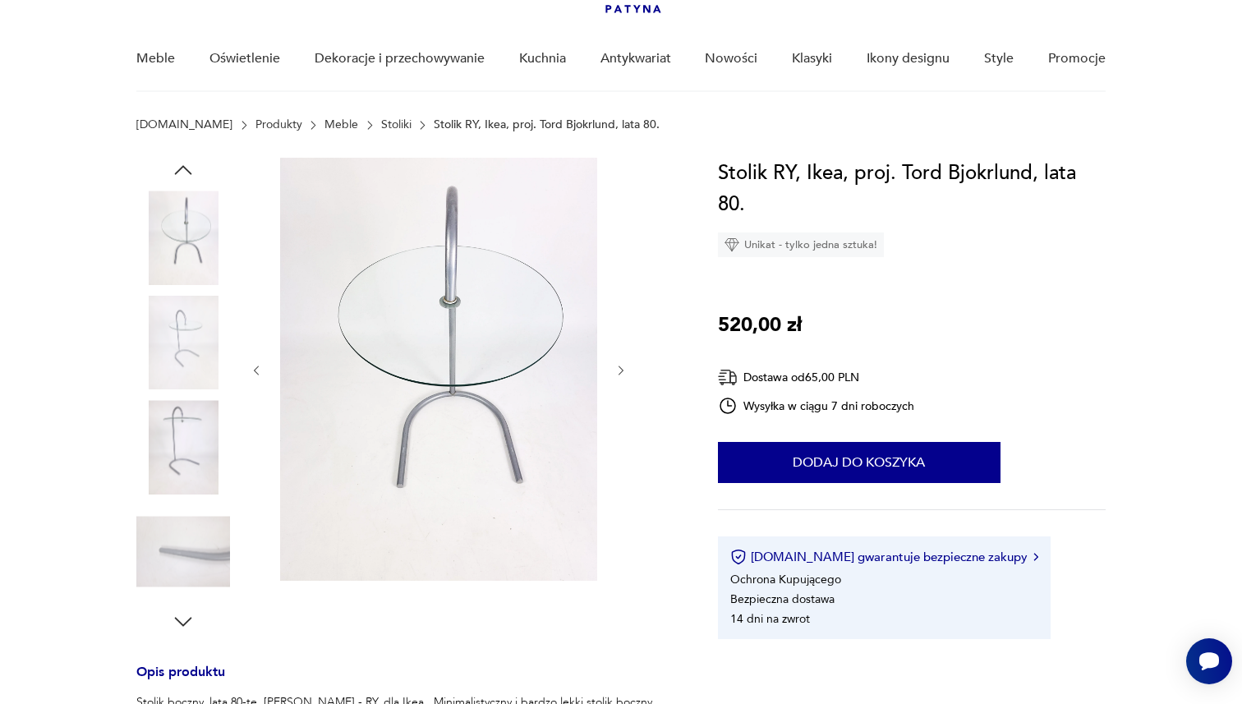
click at [162, 341] on img at bounding box center [183, 343] width 94 height 94
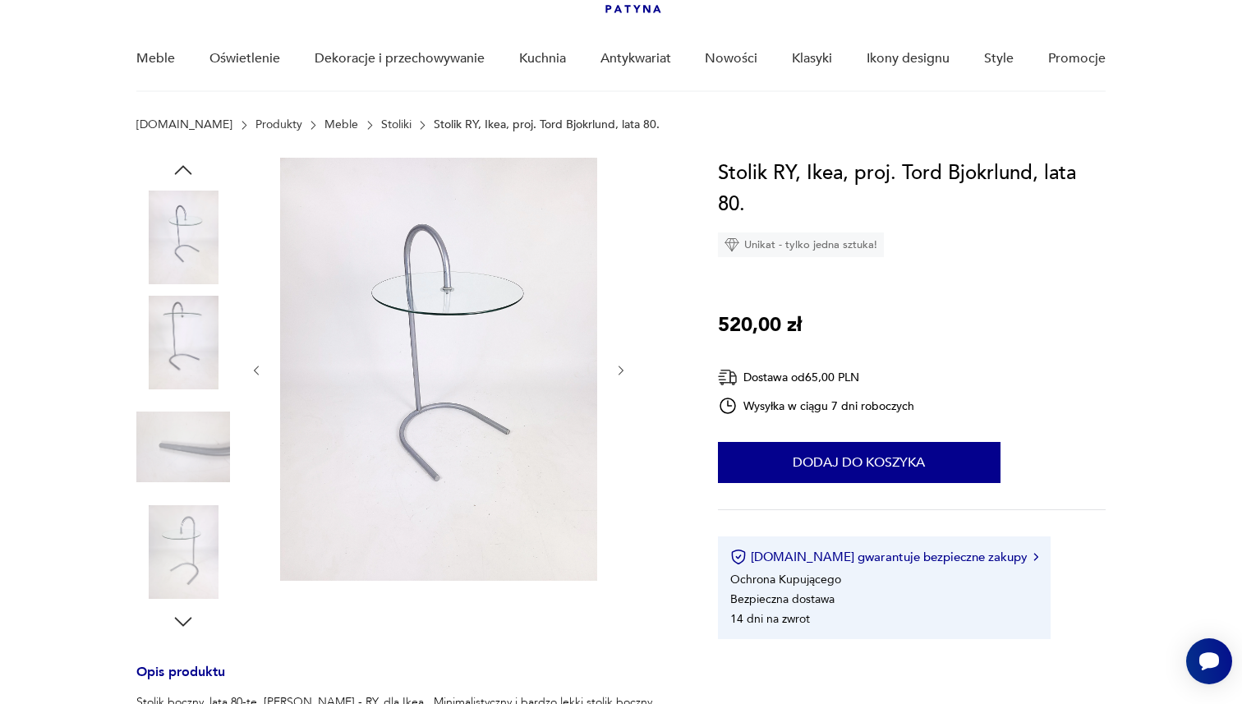
click at [162, 341] on img at bounding box center [183, 343] width 94 height 94
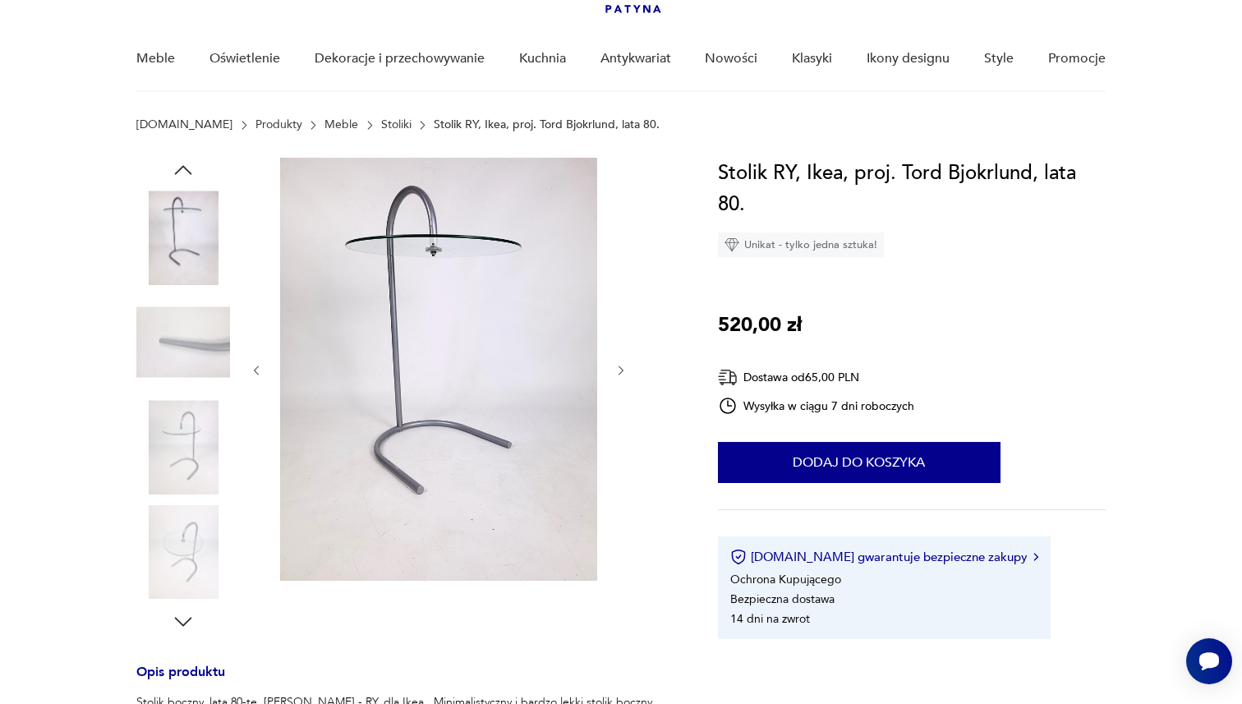
click at [162, 341] on img at bounding box center [183, 343] width 94 height 94
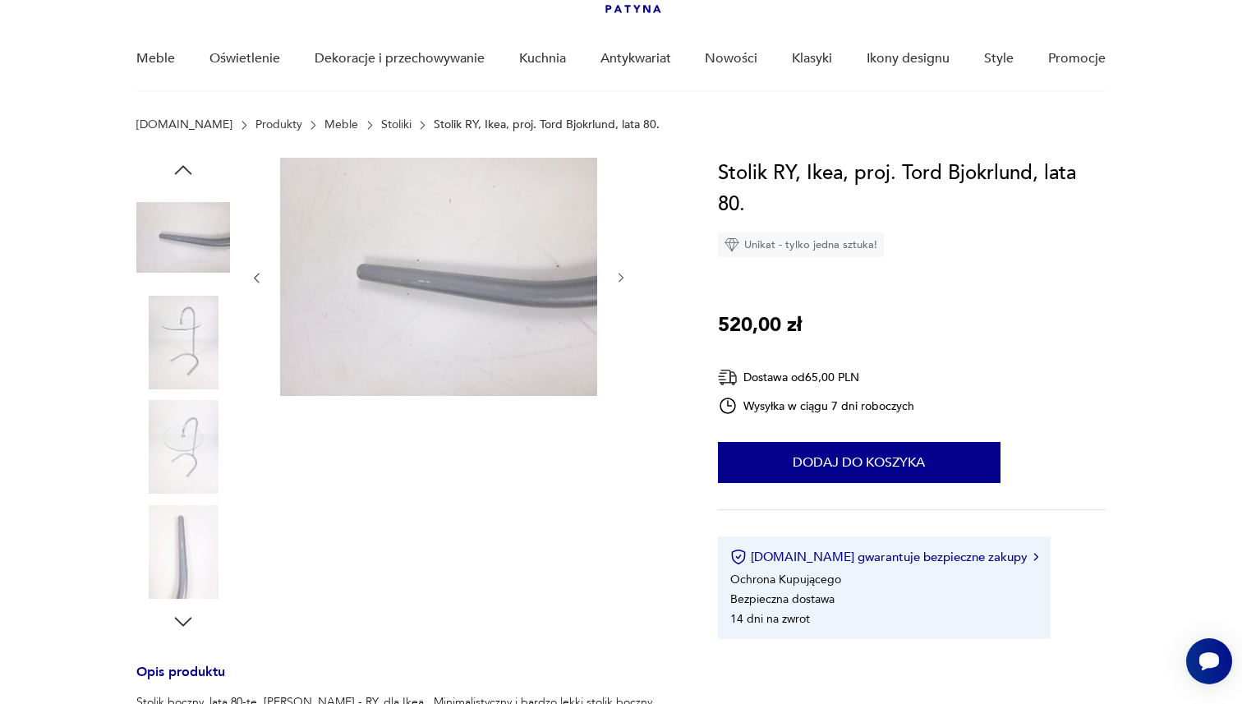
click at [162, 341] on img at bounding box center [183, 343] width 94 height 94
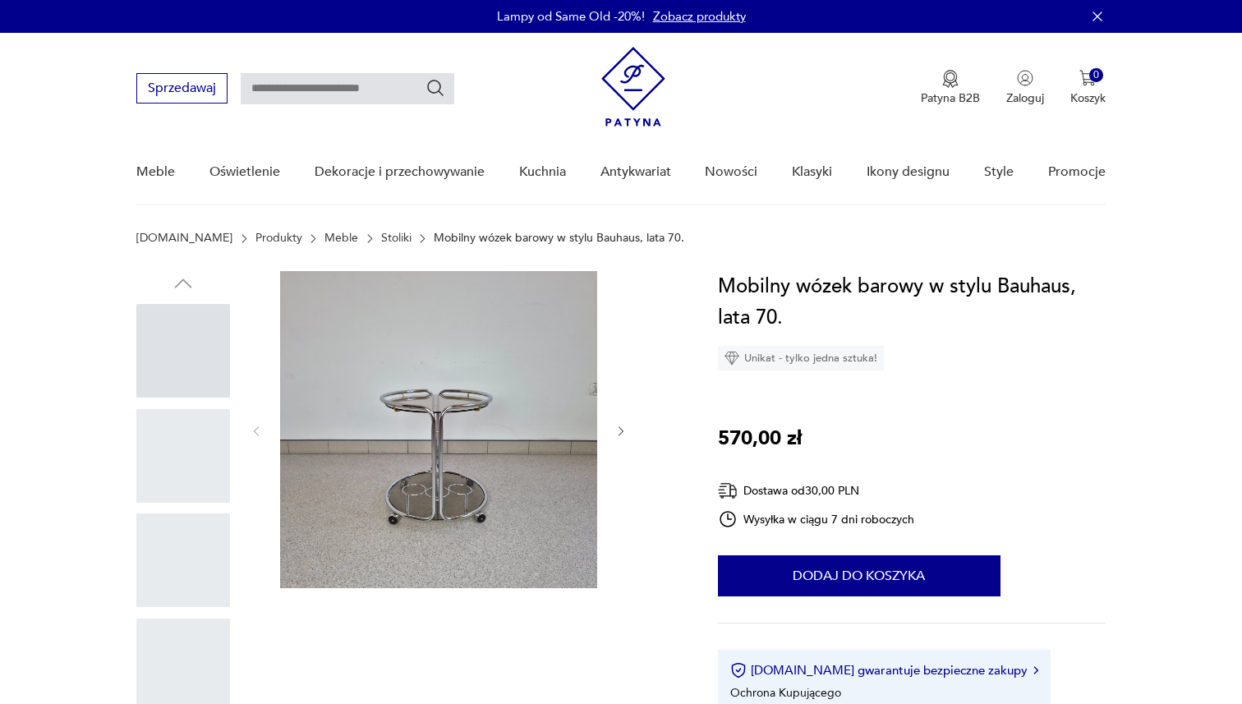
scroll to position [43, 0]
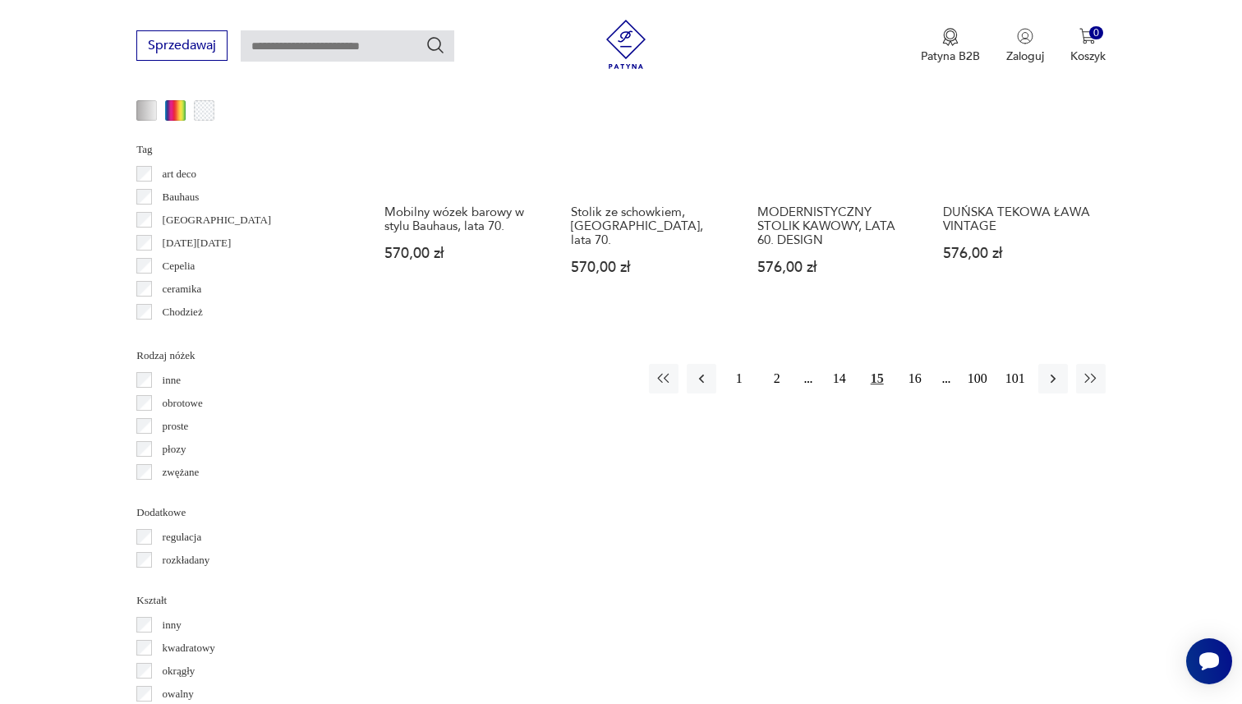
scroll to position [1655, 0]
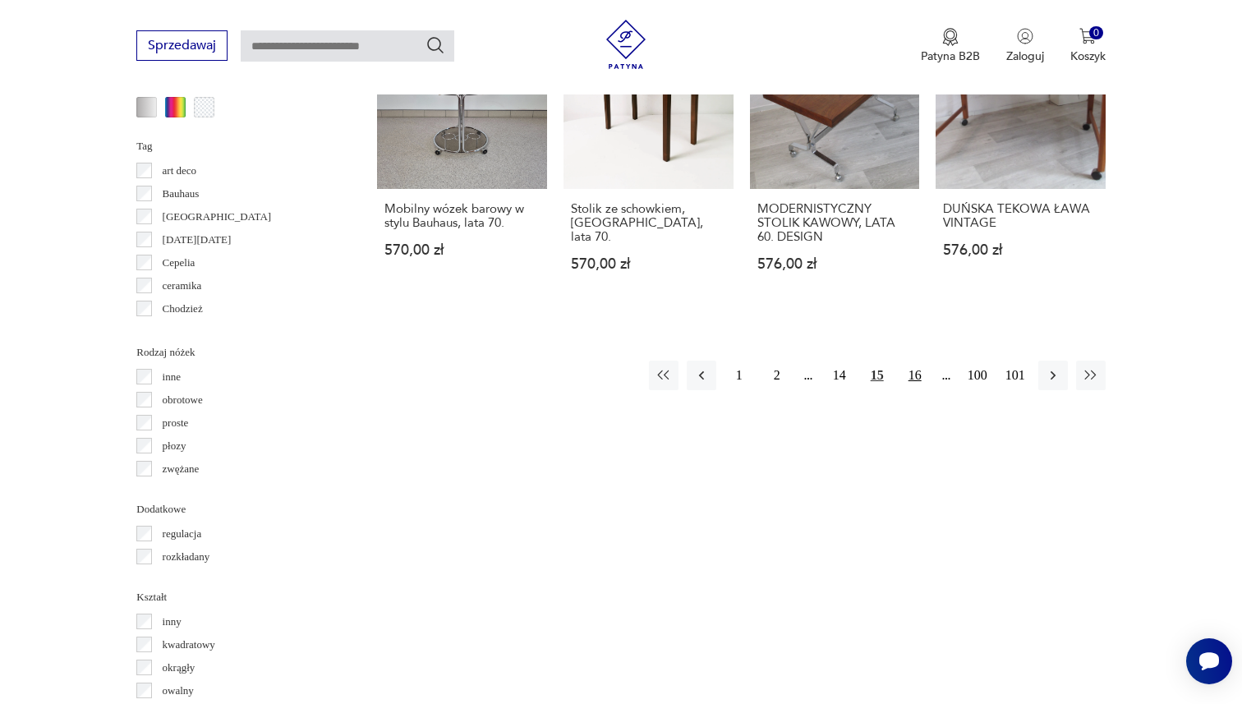
click at [913, 375] on button "16" at bounding box center [915, 376] width 30 height 30
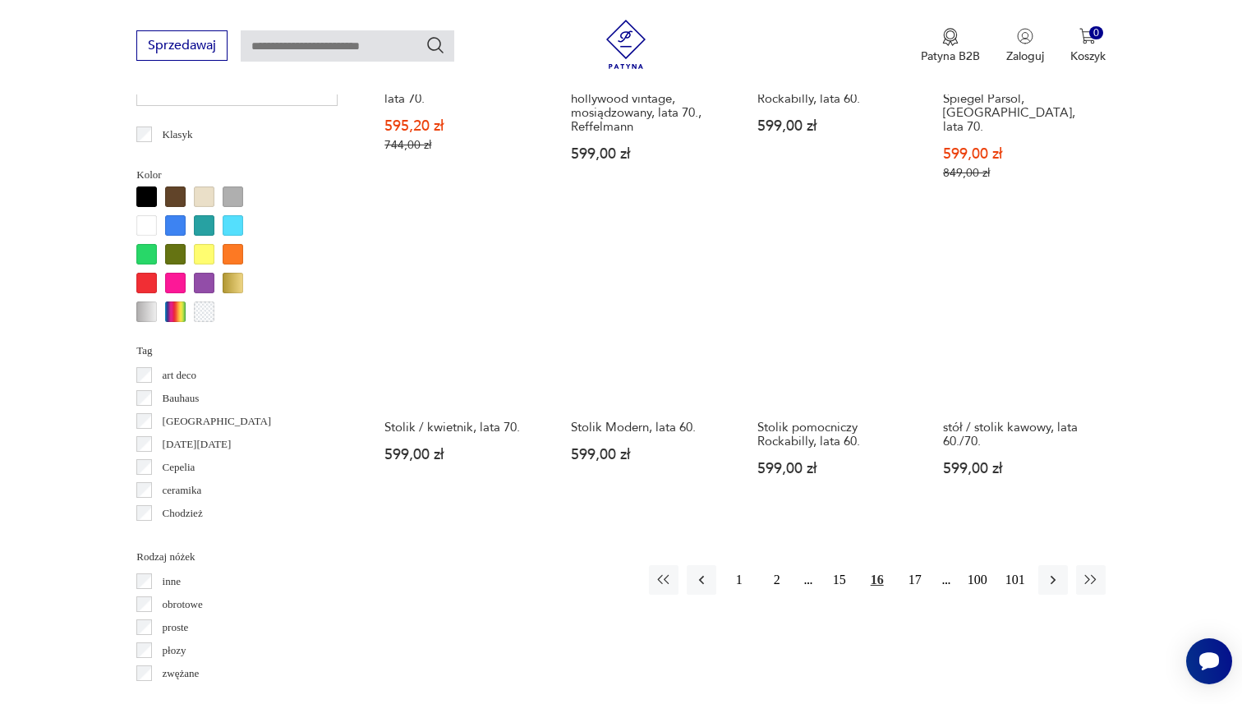
scroll to position [1457, 0]
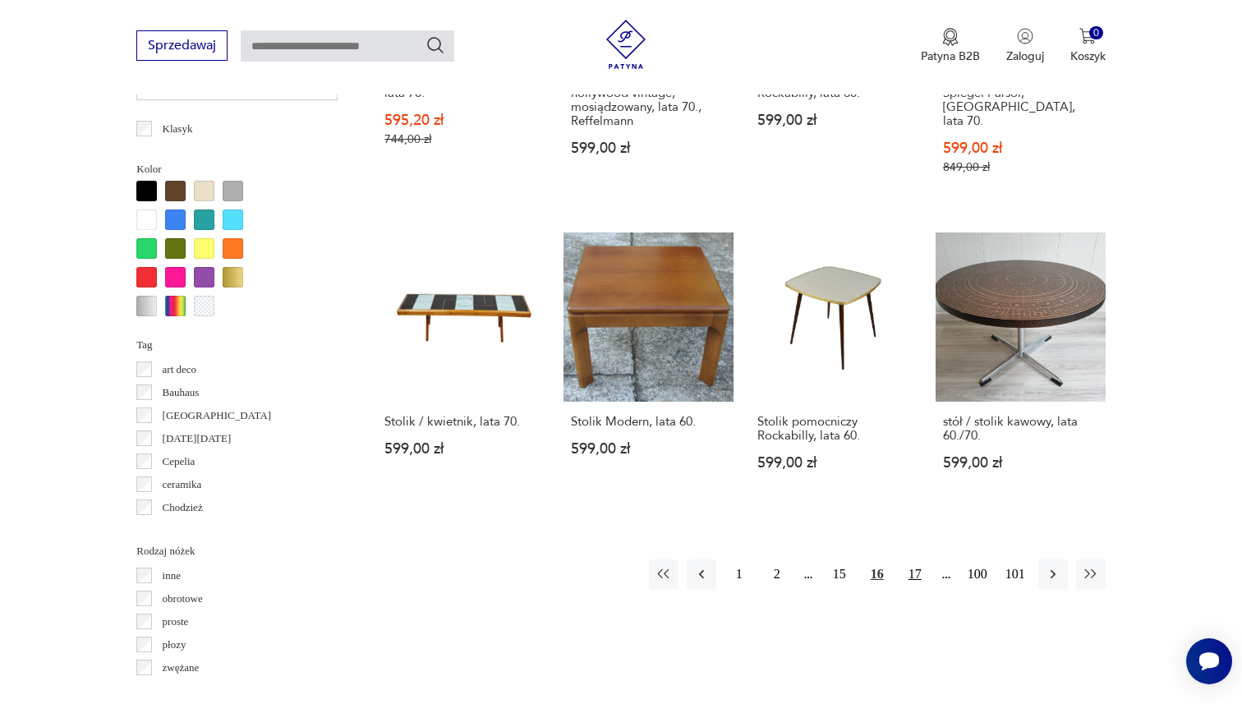
click at [909, 559] on button "17" at bounding box center [915, 574] width 30 height 30
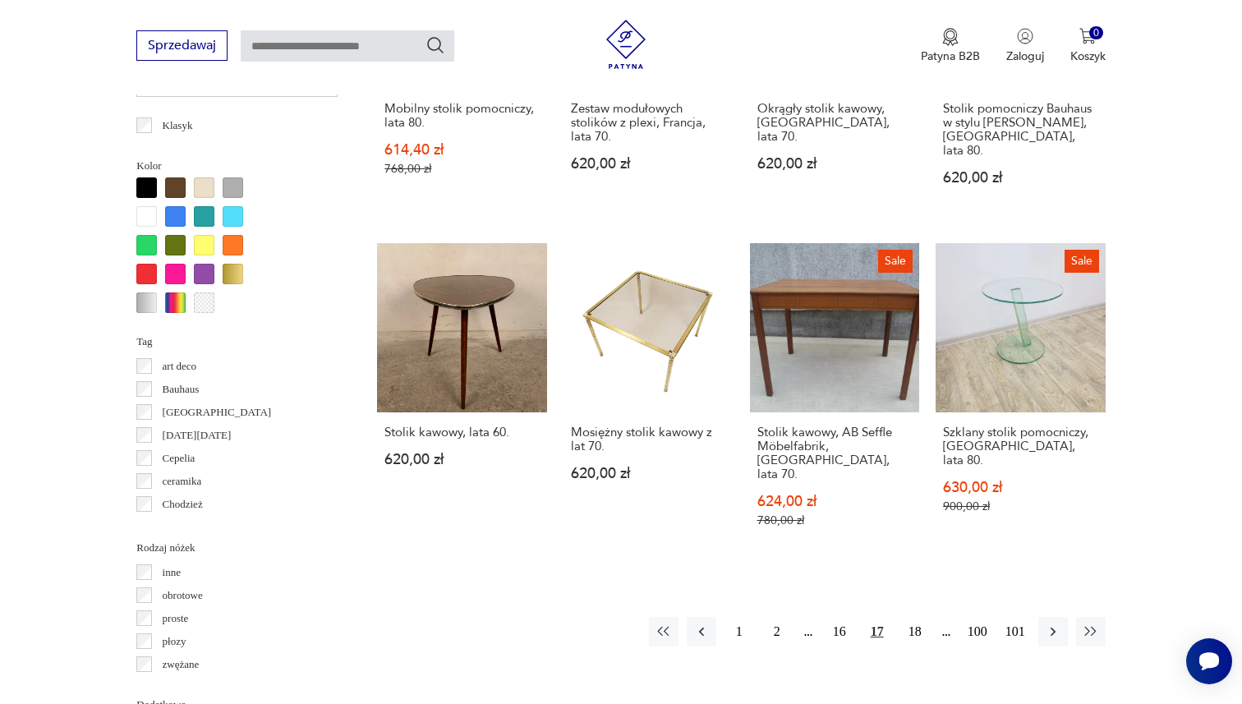
scroll to position [1462, 0]
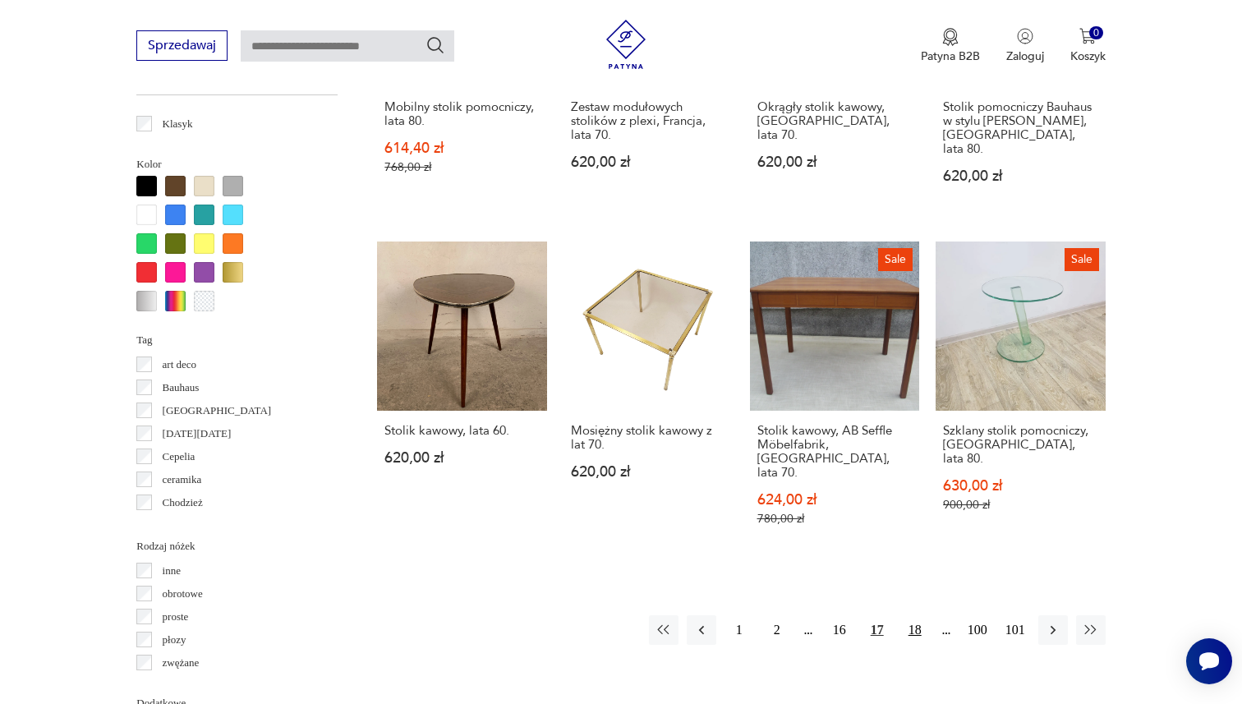
click at [914, 615] on button "18" at bounding box center [915, 630] width 30 height 30
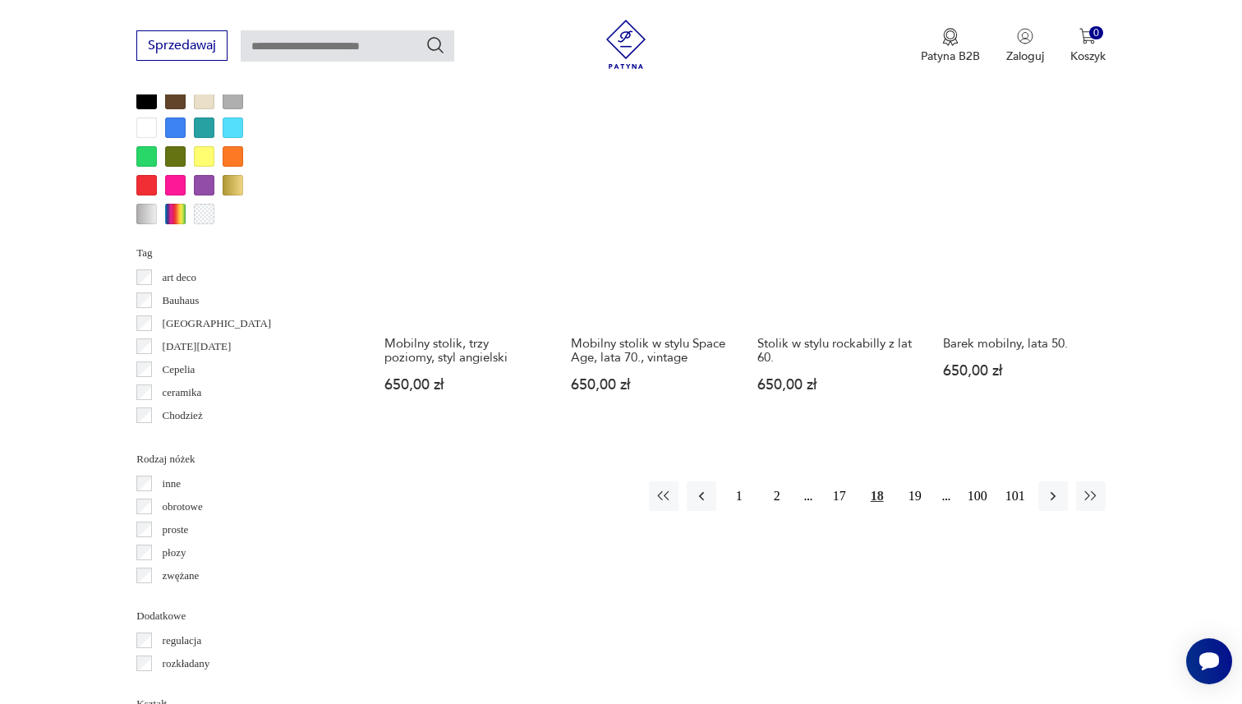
scroll to position [1560, 0]
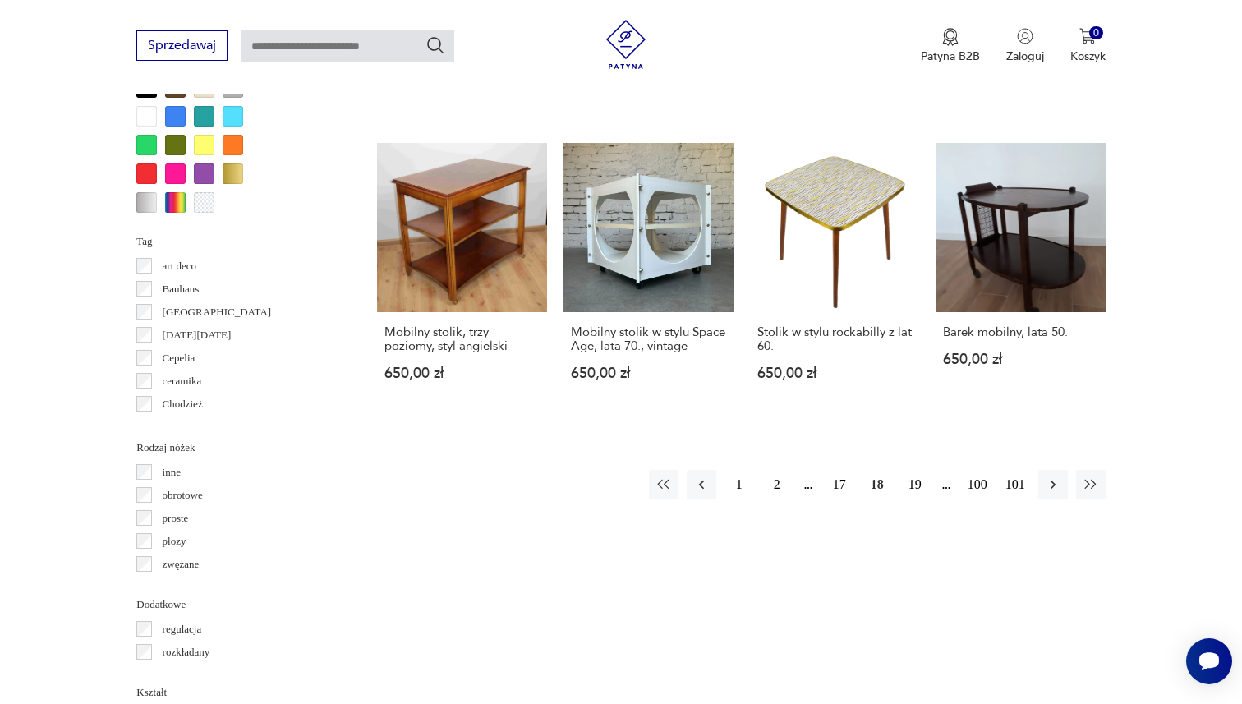
click at [909, 472] on button "19" at bounding box center [915, 485] width 30 height 30
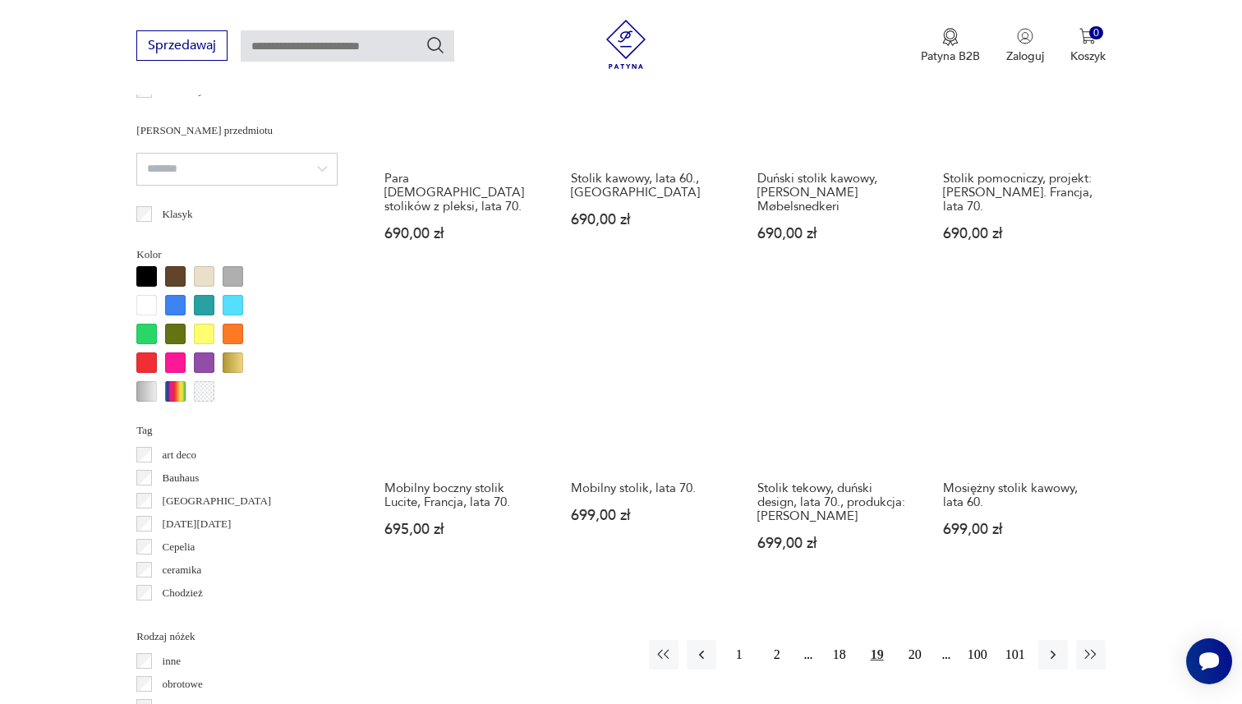
scroll to position [1383, 0]
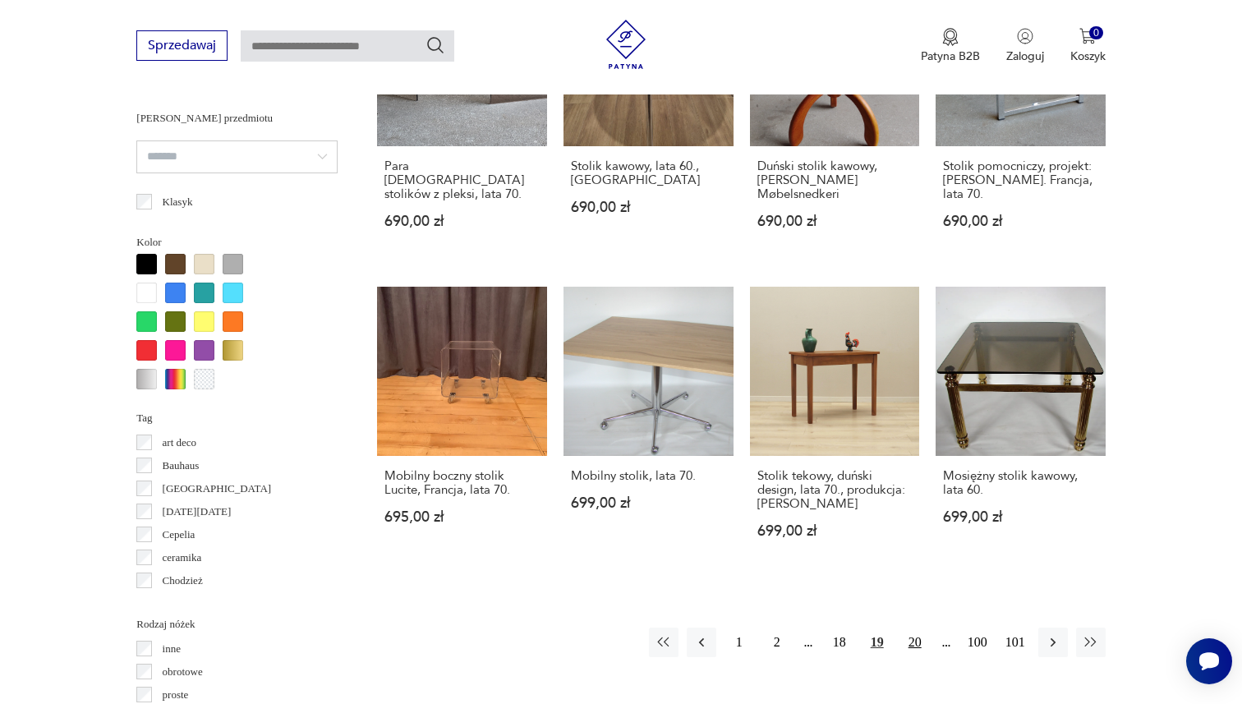
click at [918, 628] on button "20" at bounding box center [915, 643] width 30 height 30
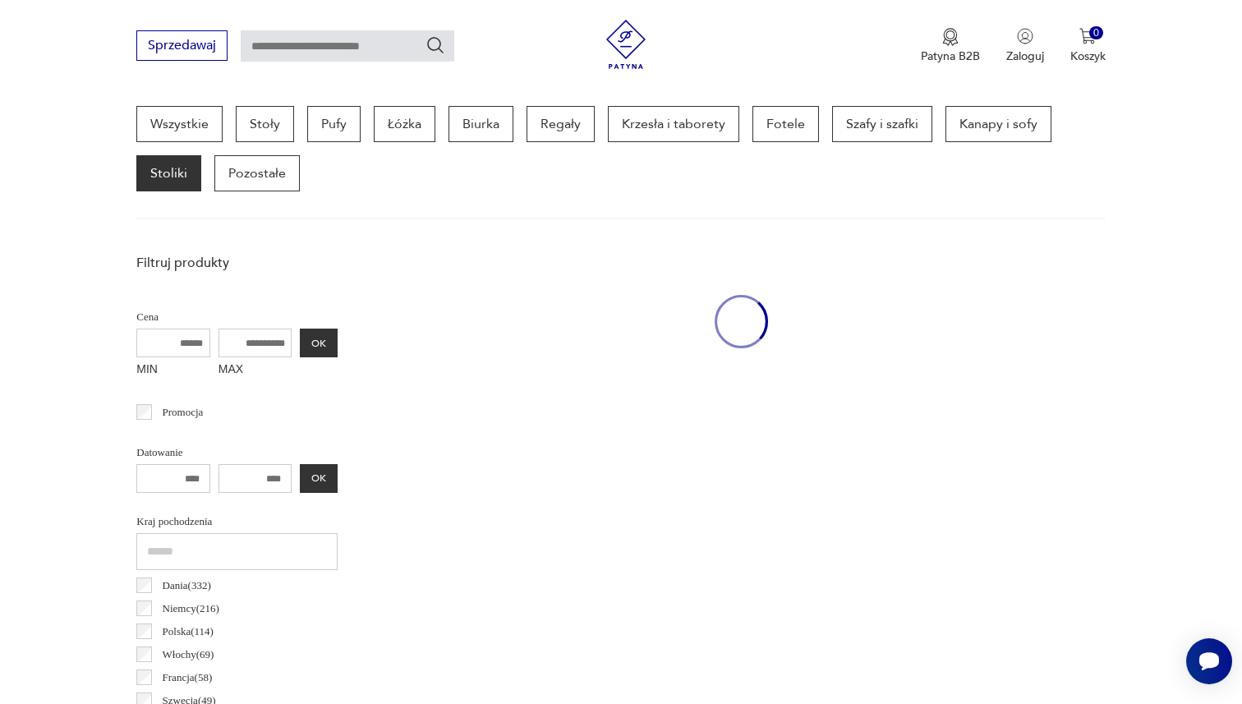
scroll to position [436, 0]
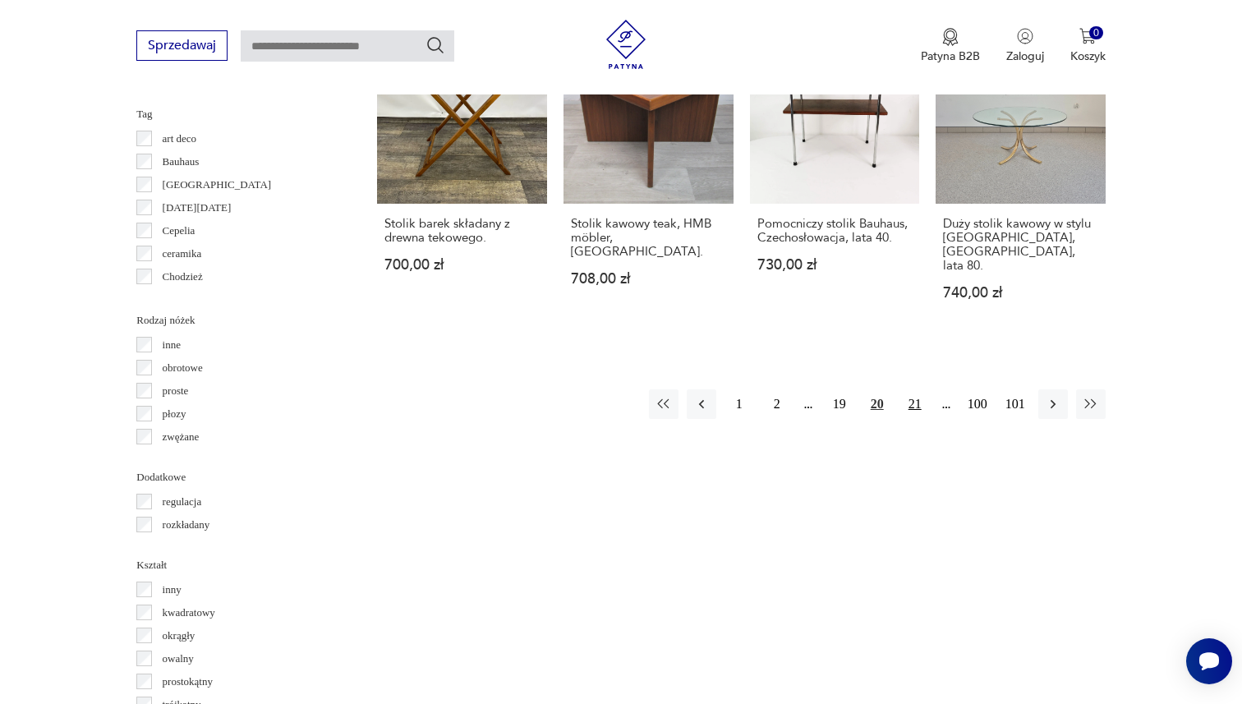
click at [911, 396] on button "21" at bounding box center [915, 404] width 30 height 30
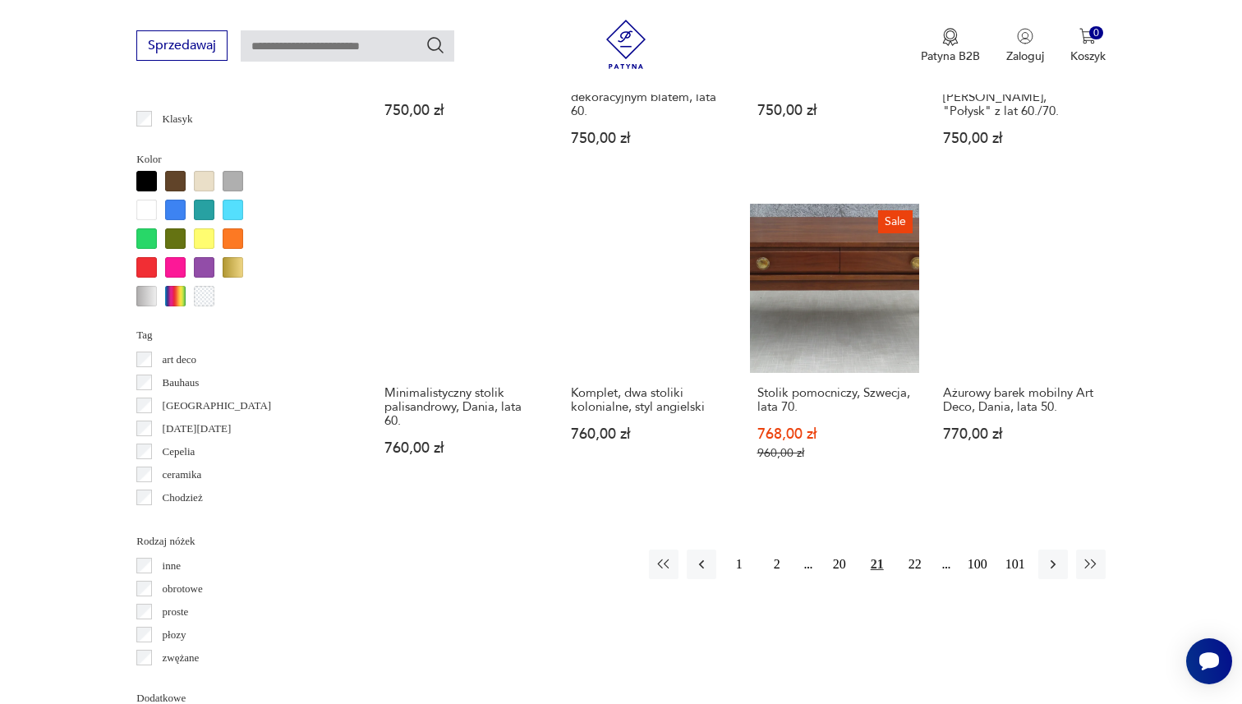
scroll to position [1467, 0]
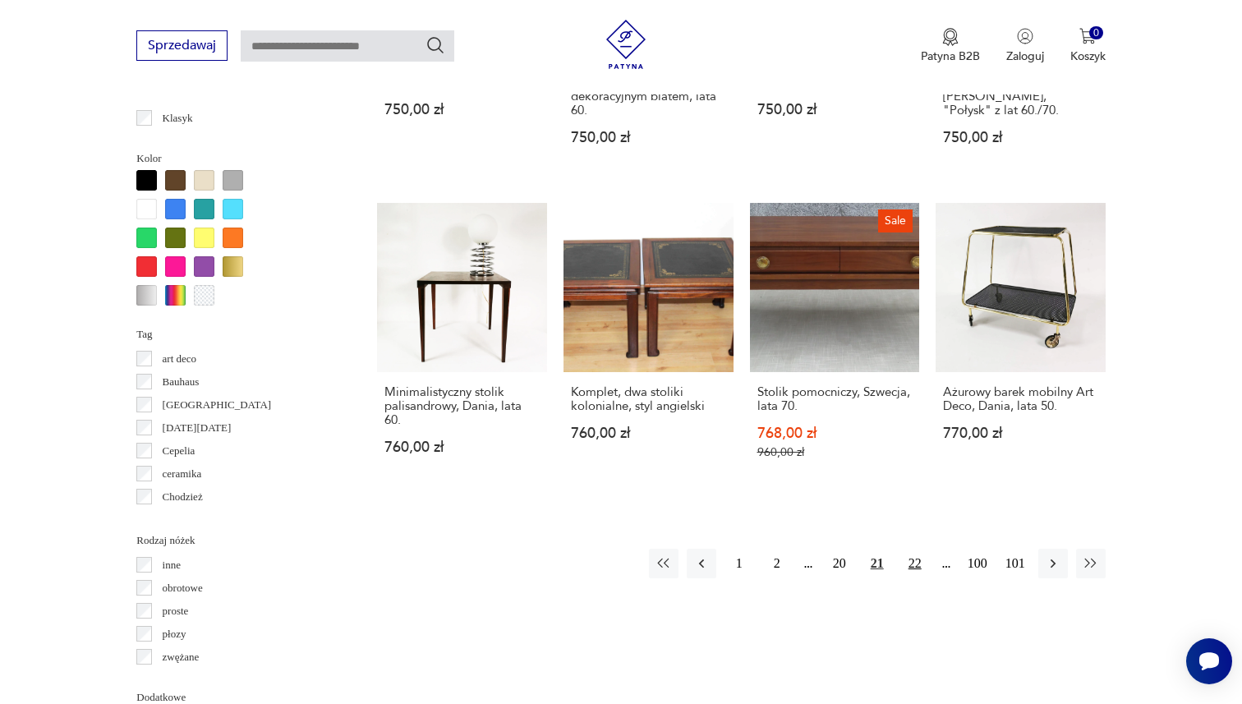
click at [909, 562] on button "22" at bounding box center [915, 564] width 30 height 30
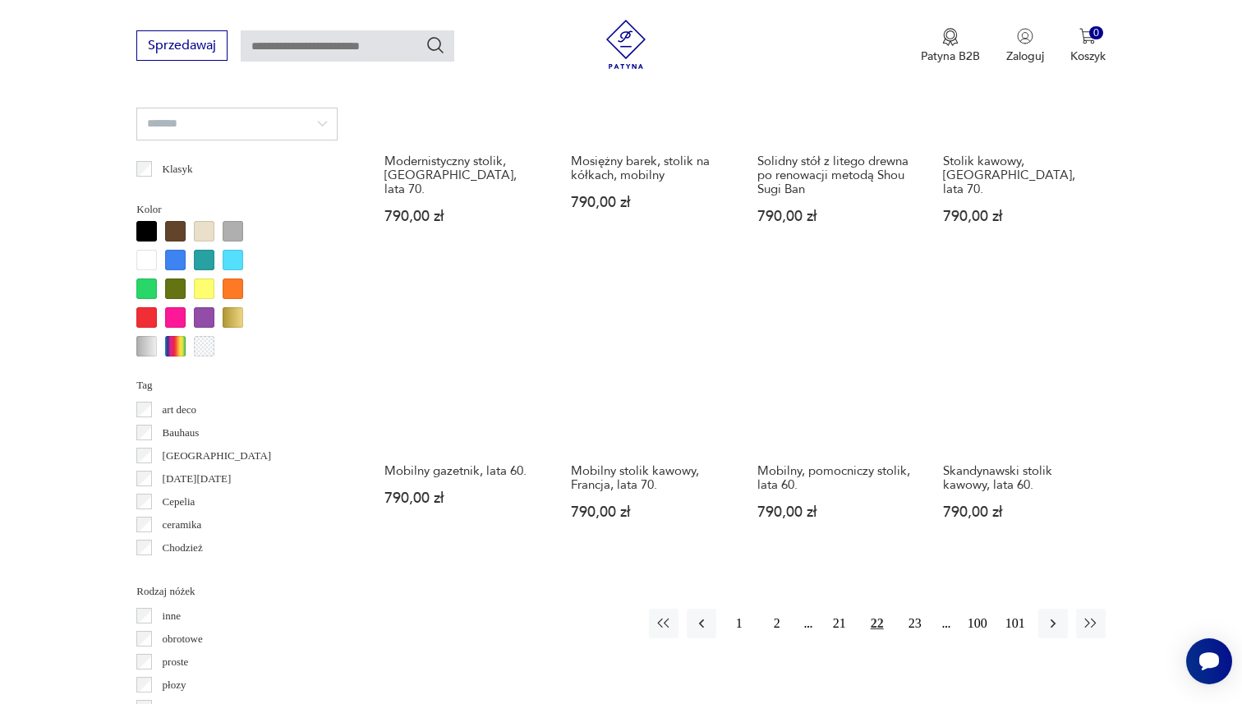
scroll to position [1420, 0]
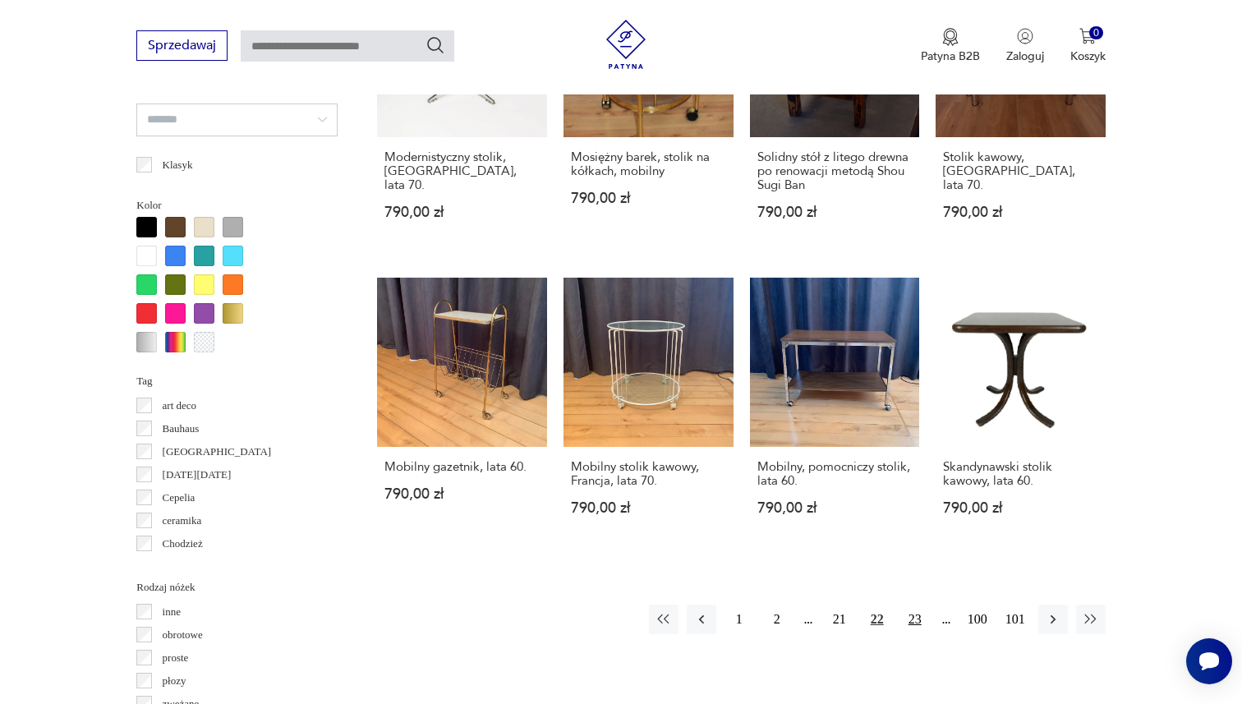
click at [911, 605] on button "23" at bounding box center [915, 620] width 30 height 30
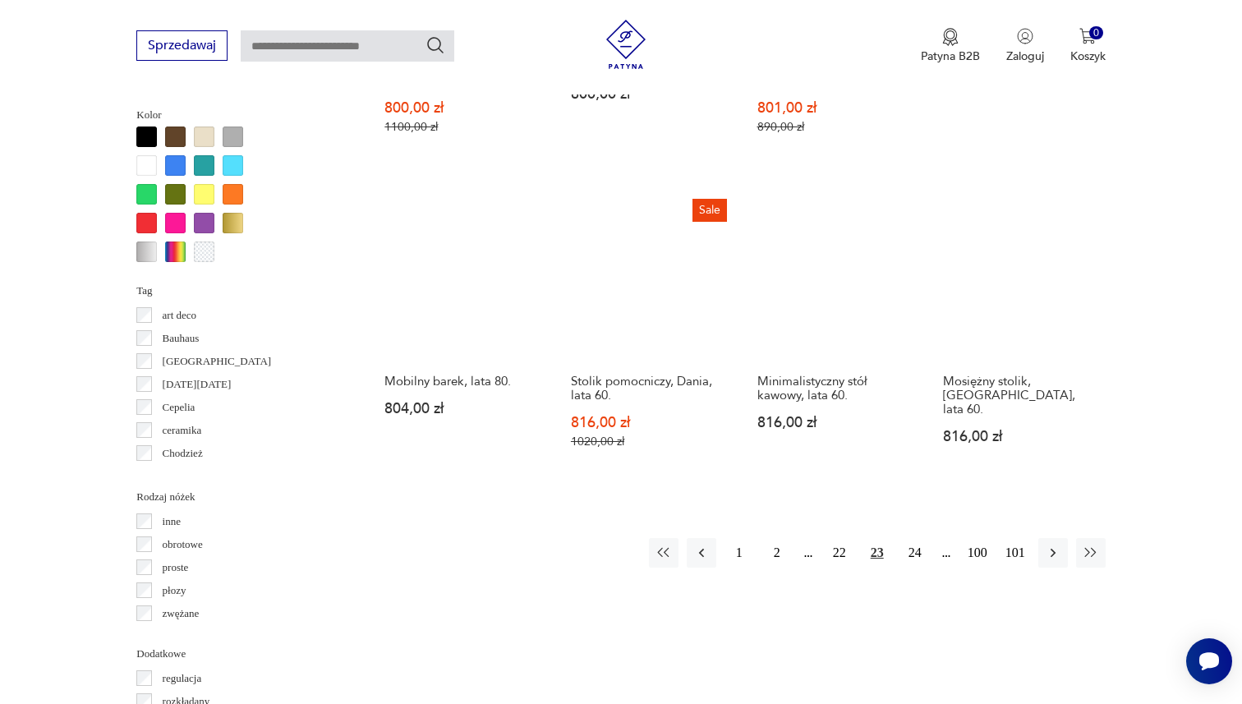
scroll to position [1571, 0]
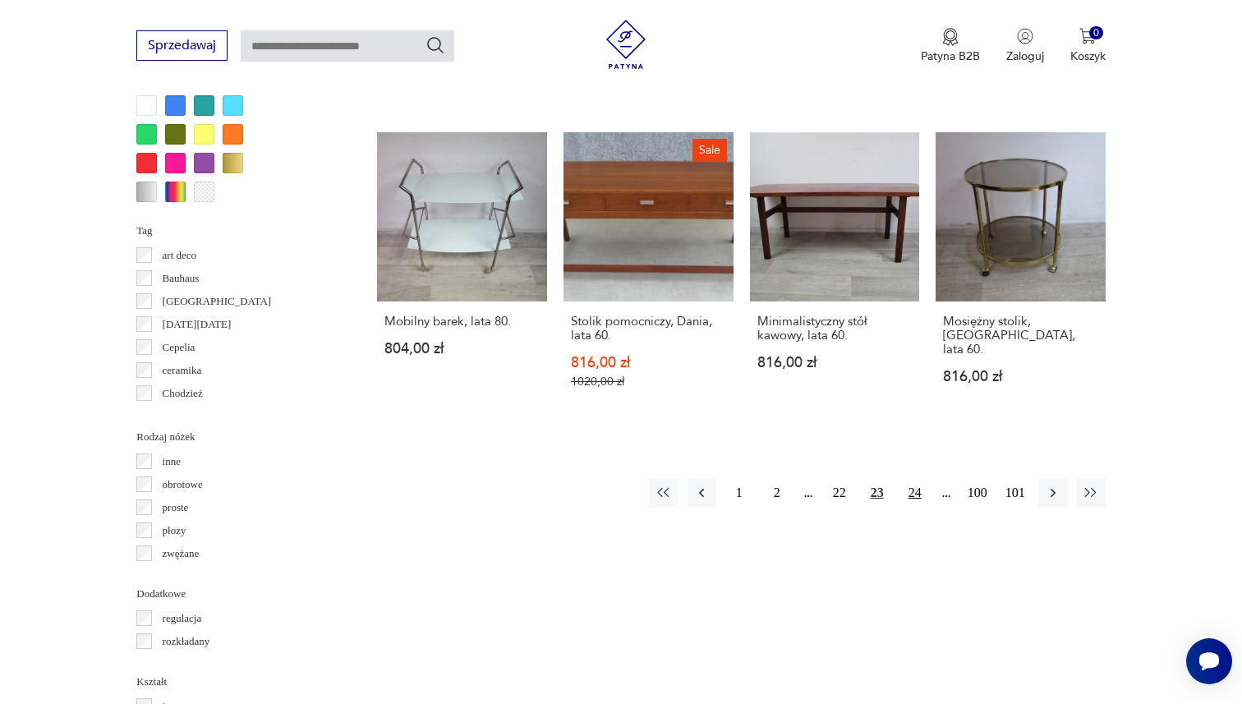
click at [905, 491] on button "24" at bounding box center [915, 493] width 30 height 30
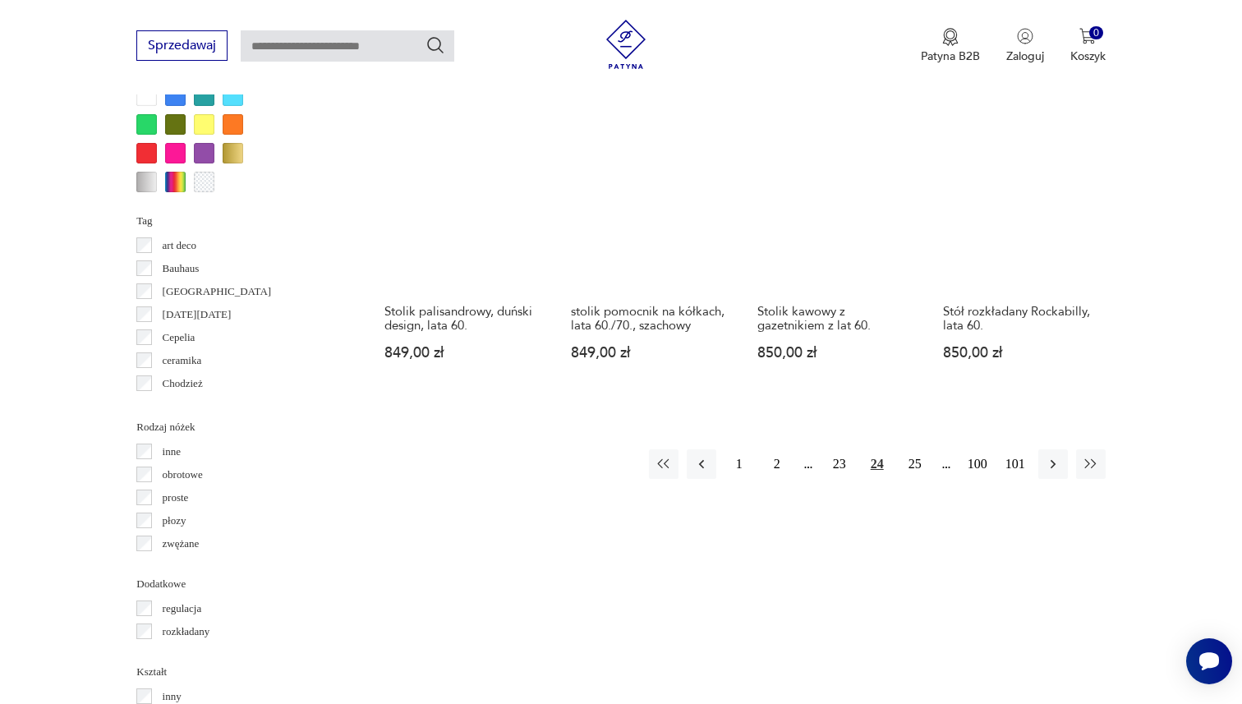
scroll to position [1582, 0]
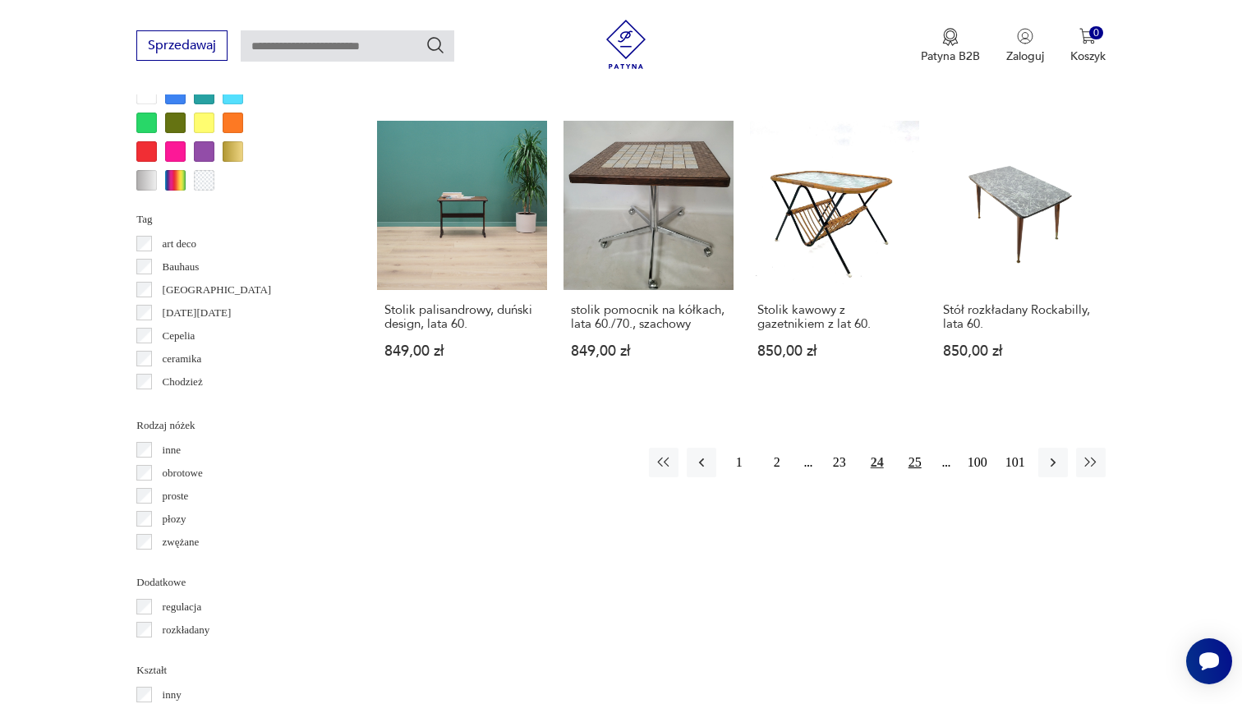
click at [911, 448] on button "25" at bounding box center [915, 463] width 30 height 30
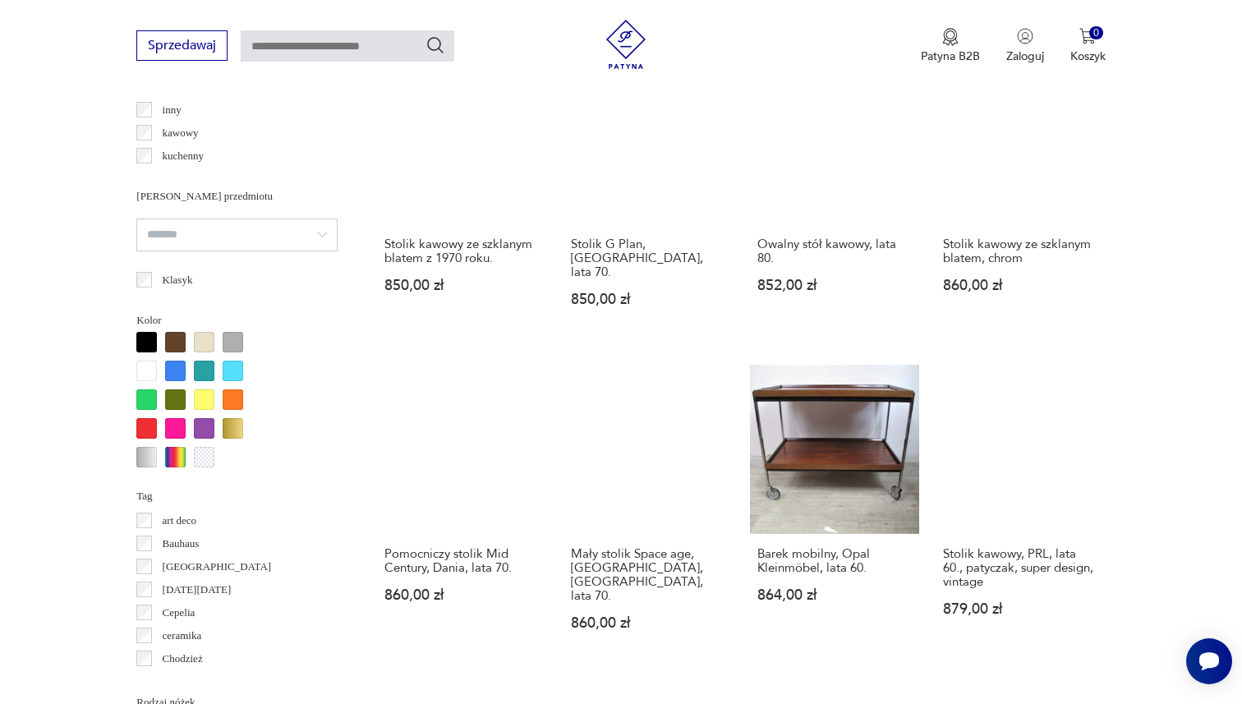
scroll to position [1429, 0]
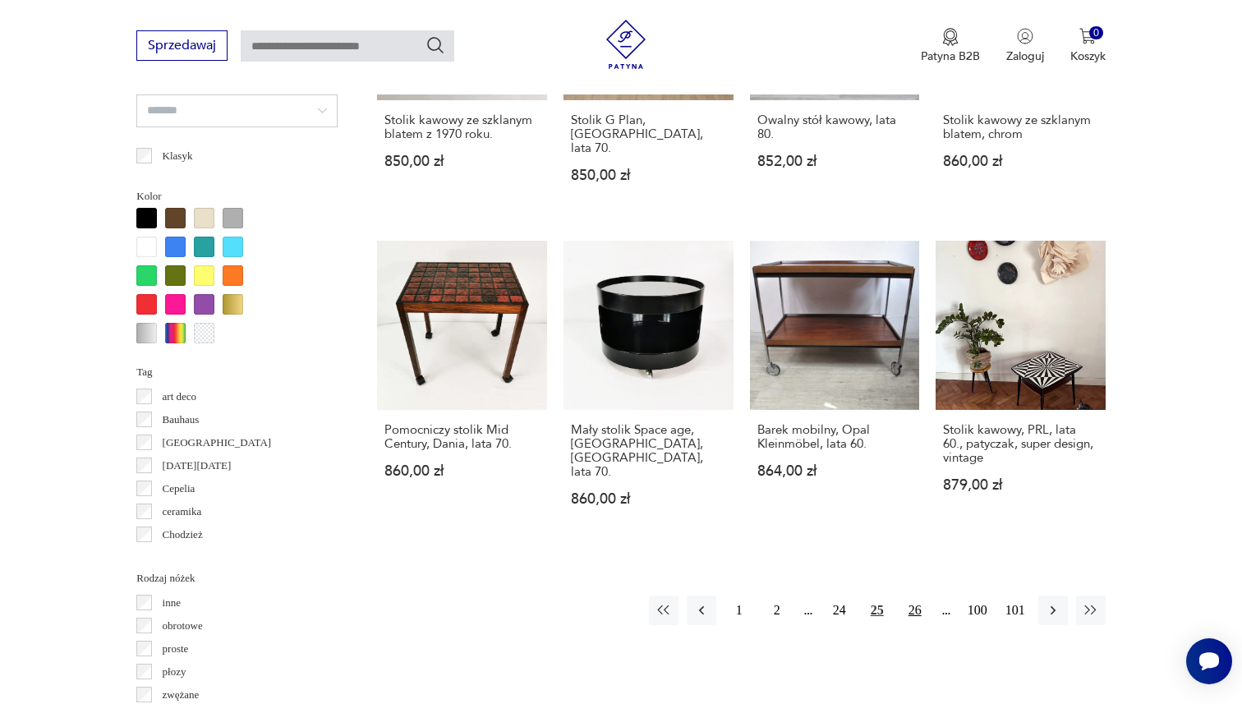
click at [911, 596] on button "26" at bounding box center [915, 611] width 30 height 30
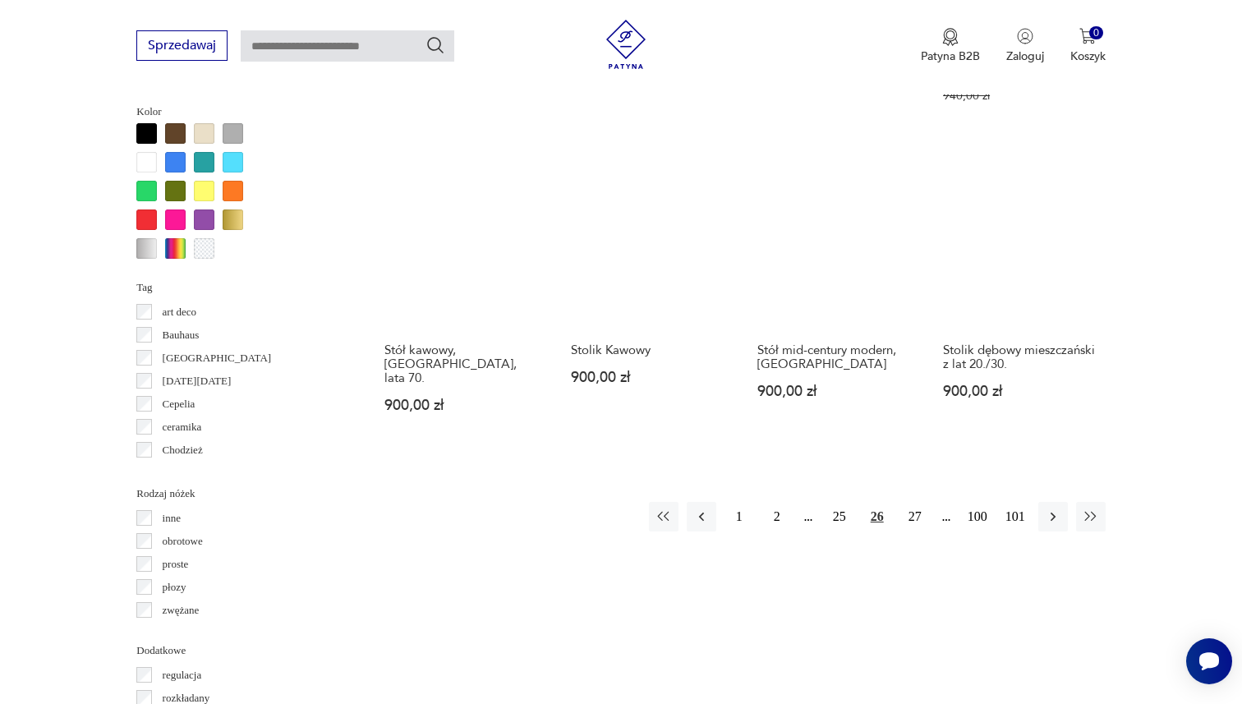
scroll to position [1519, 0]
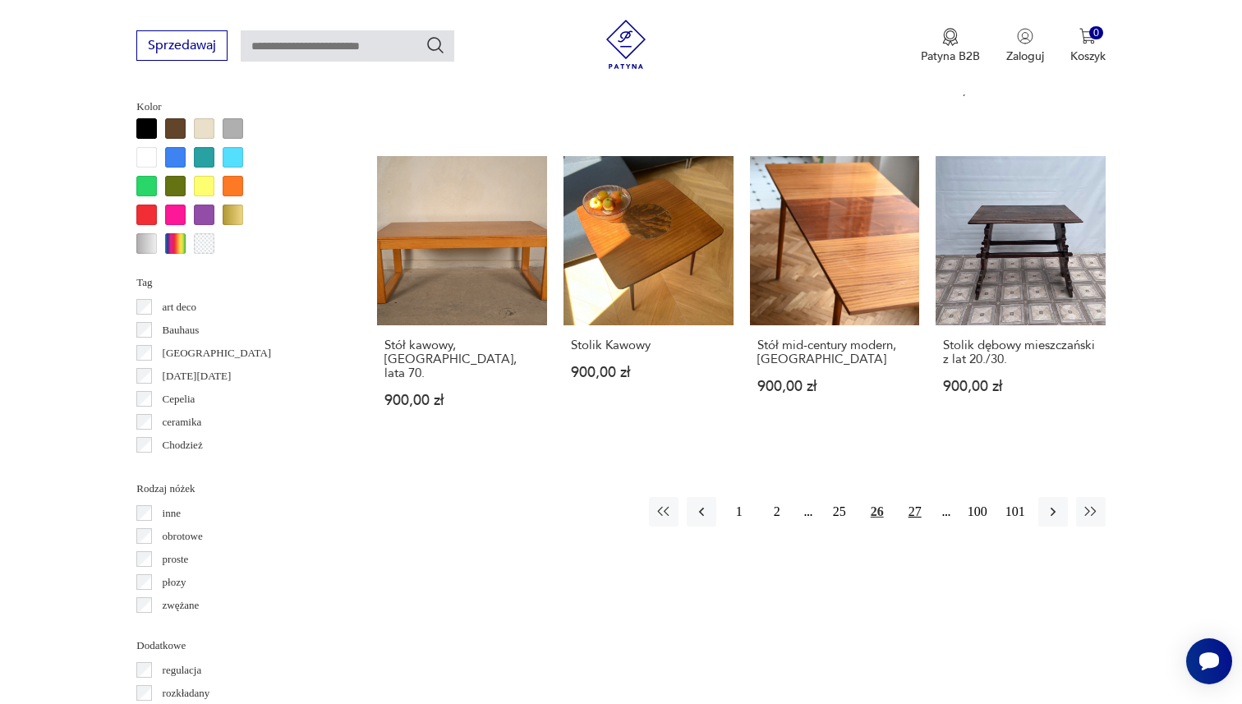
click at [913, 497] on button "27" at bounding box center [915, 512] width 30 height 30
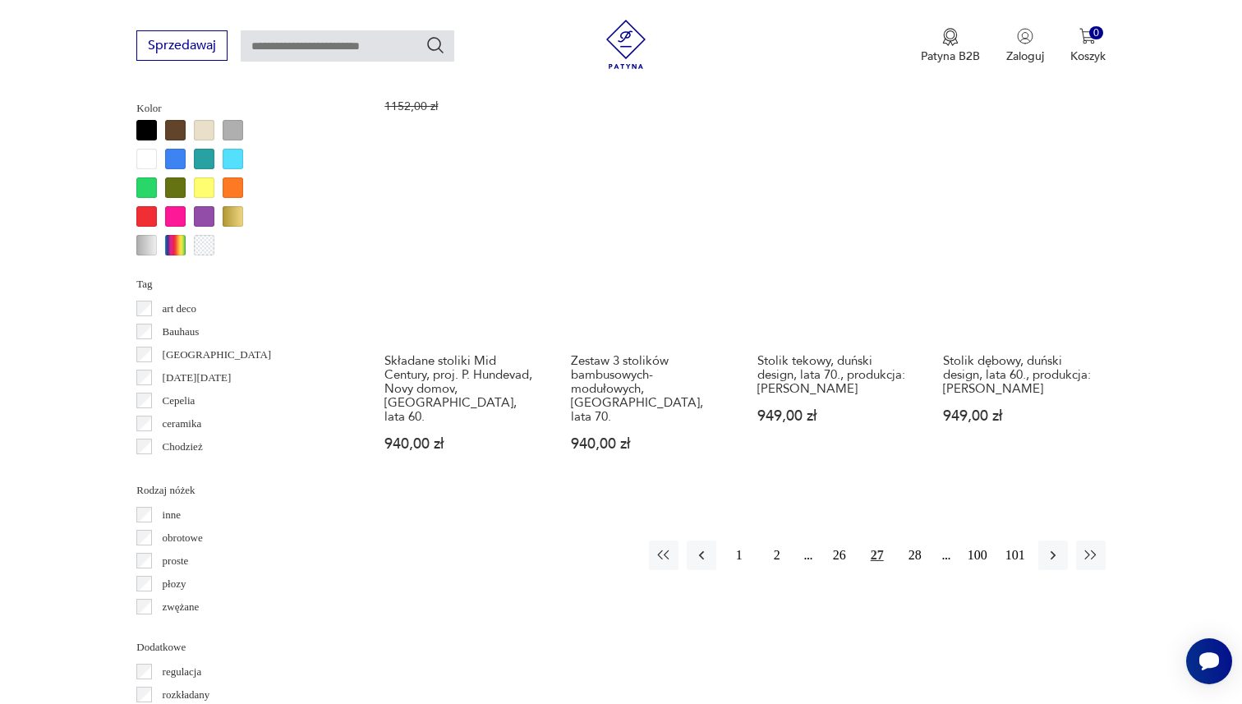
scroll to position [1528, 0]
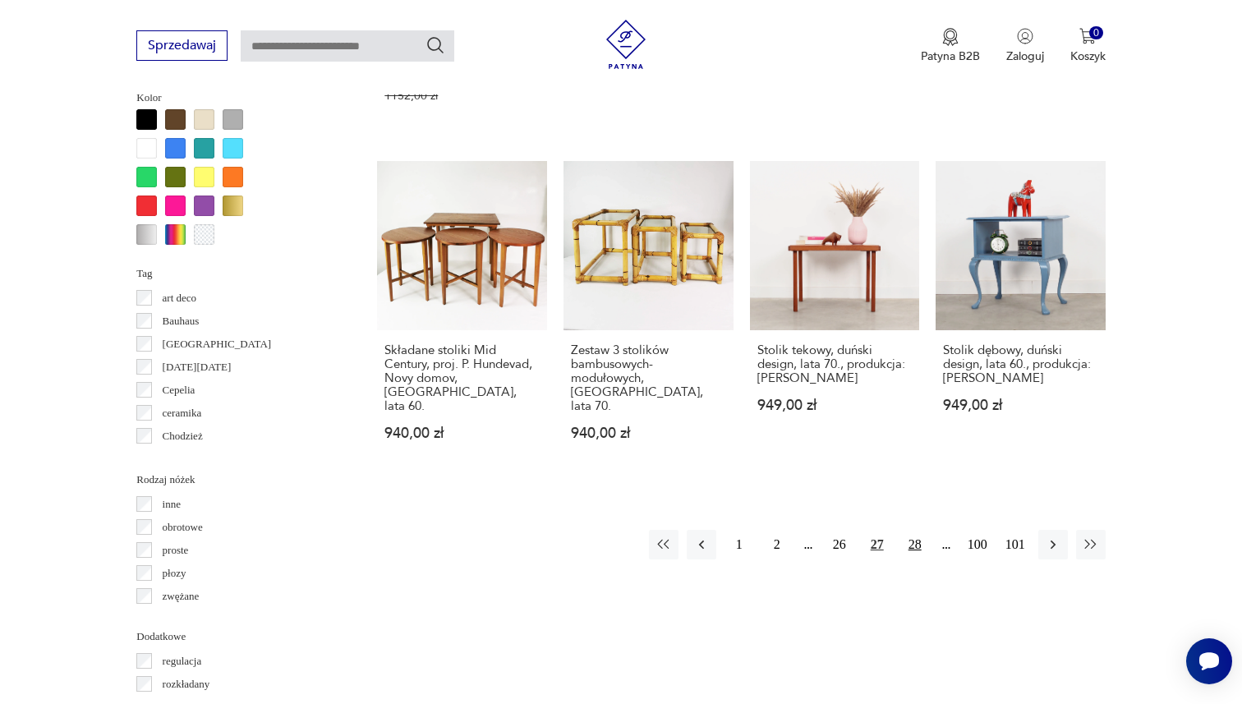
click at [911, 530] on button "28" at bounding box center [915, 545] width 30 height 30
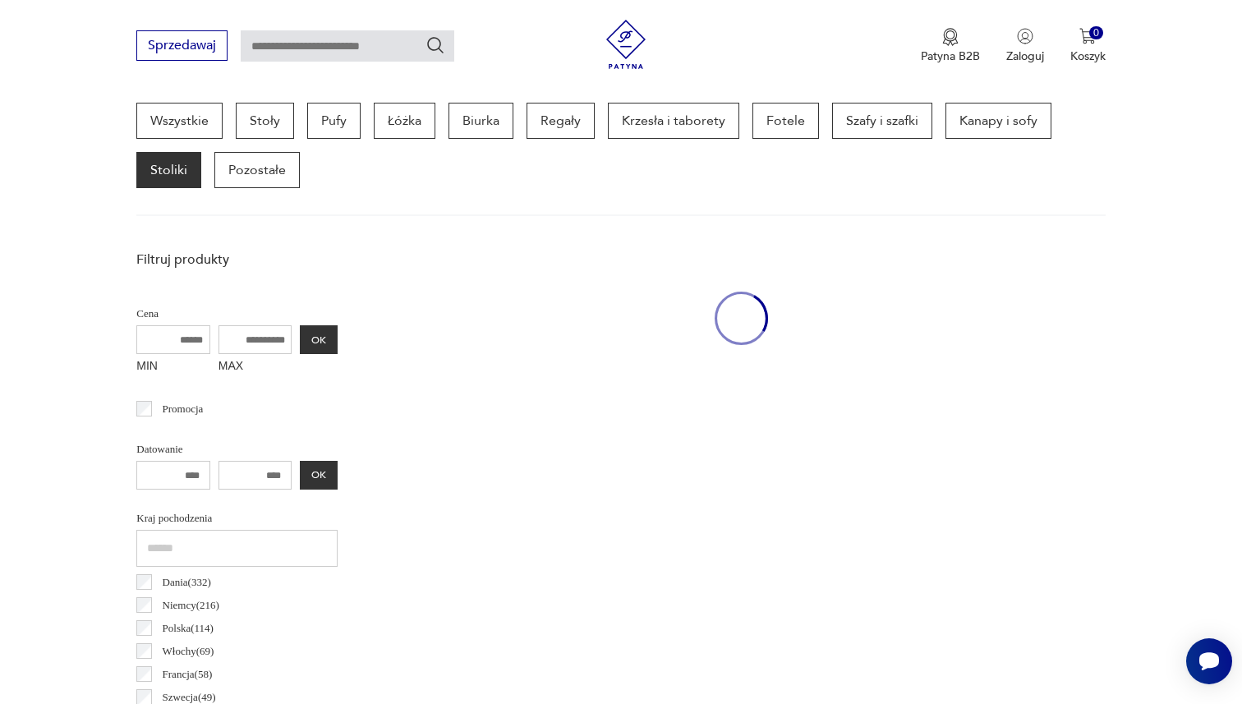
scroll to position [436, 0]
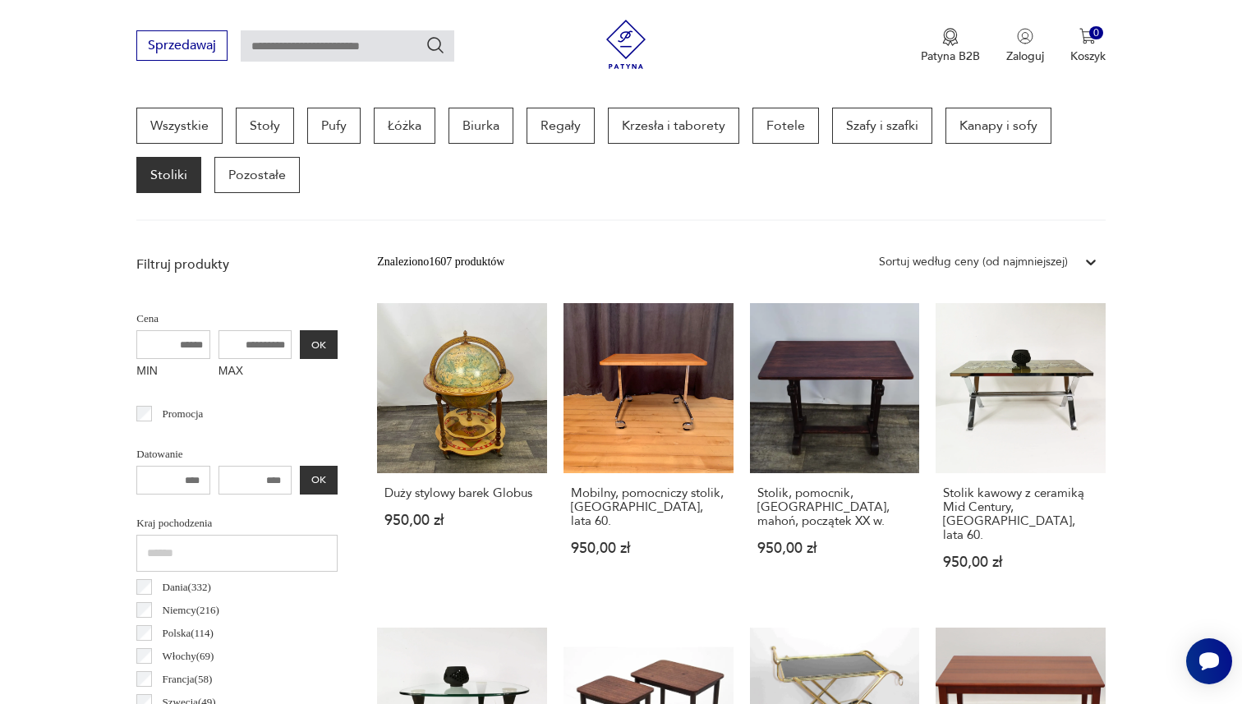
click at [1187, 75] on div "Sprzedawaj Patyna B2B Zaloguj 0 Koszyk Twój koszyk ( 0 ) Brak produktów w koszy…" at bounding box center [621, 47] width 1242 height 94
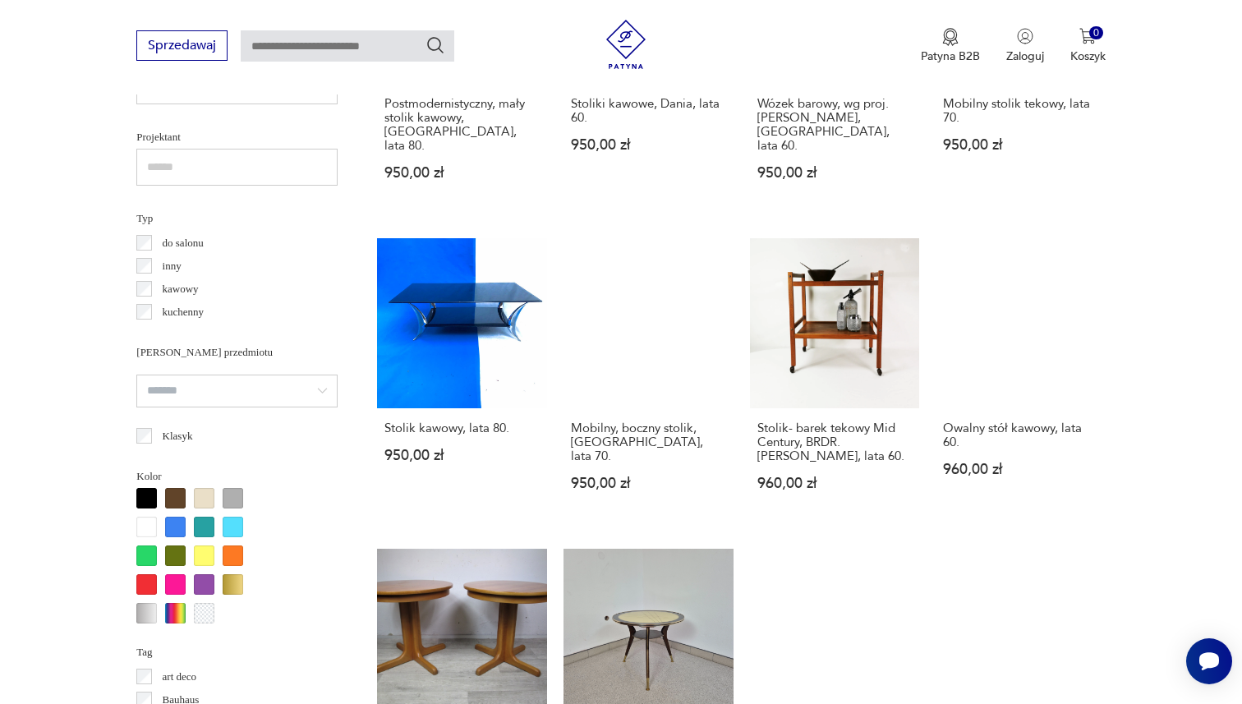
scroll to position [1150, 0]
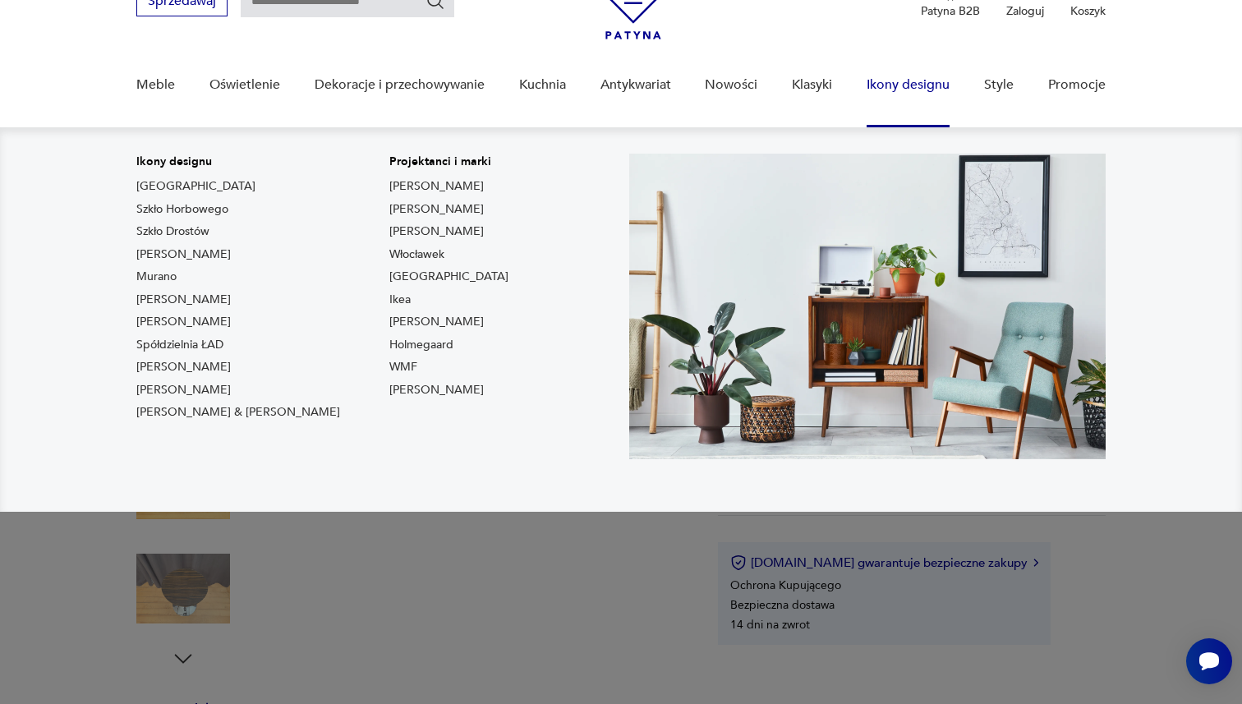
scroll to position [113, 0]
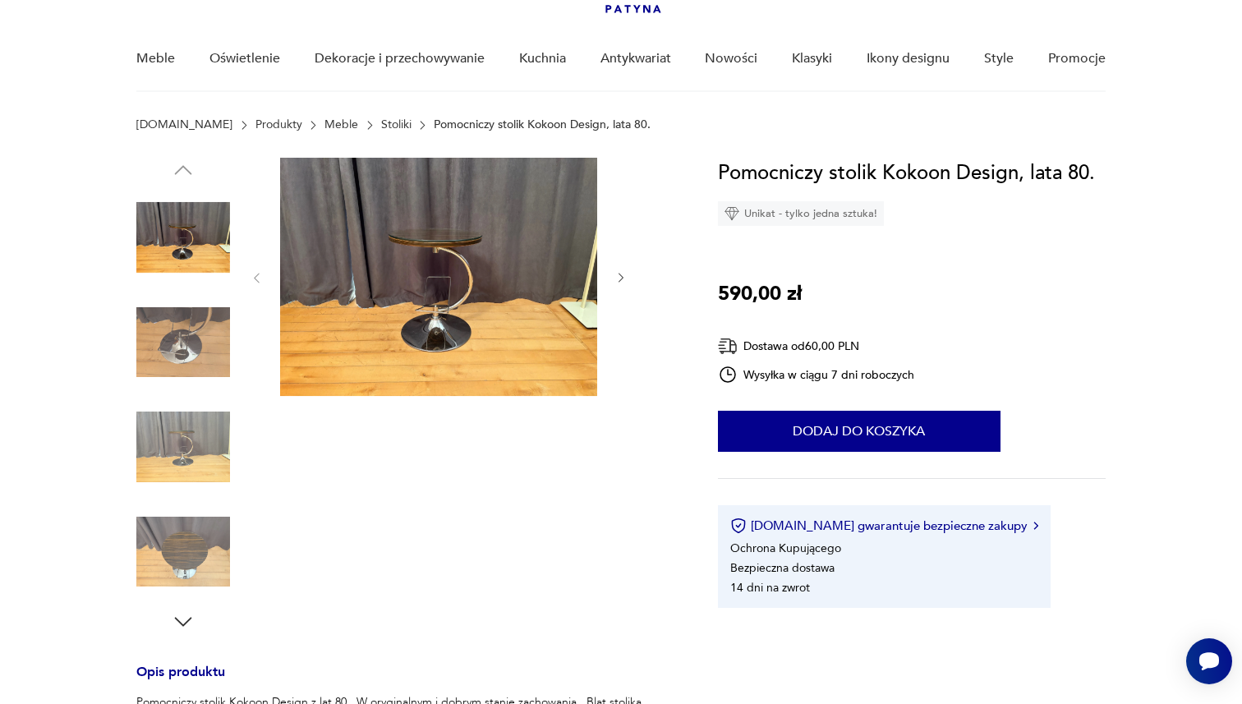
click at [429, 334] on img at bounding box center [438, 277] width 317 height 238
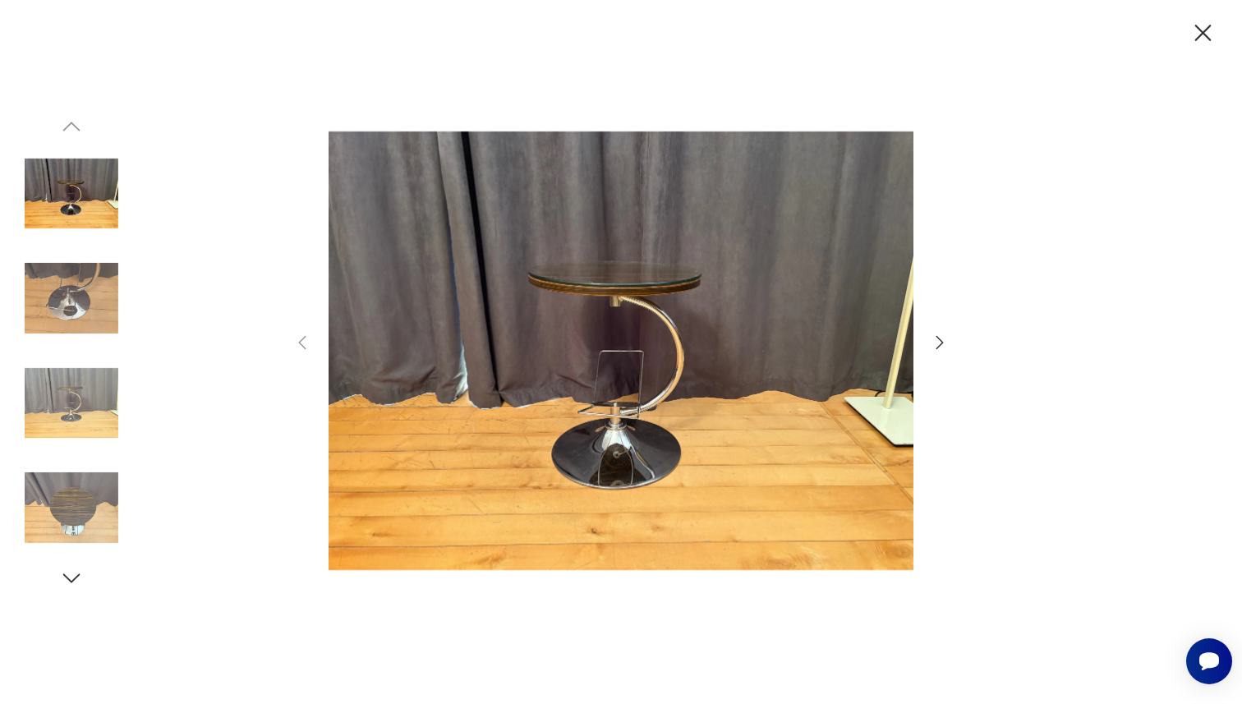
click at [69, 324] on img at bounding box center [72, 298] width 94 height 94
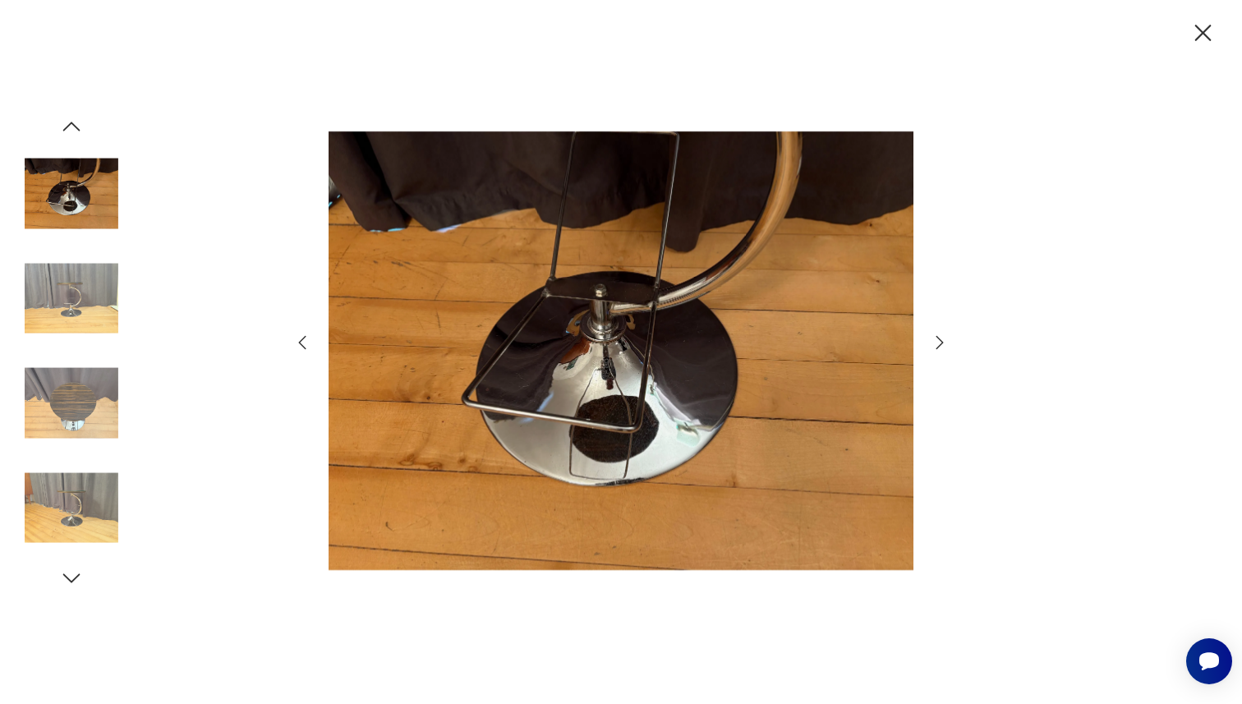
click at [73, 315] on img at bounding box center [72, 298] width 94 height 94
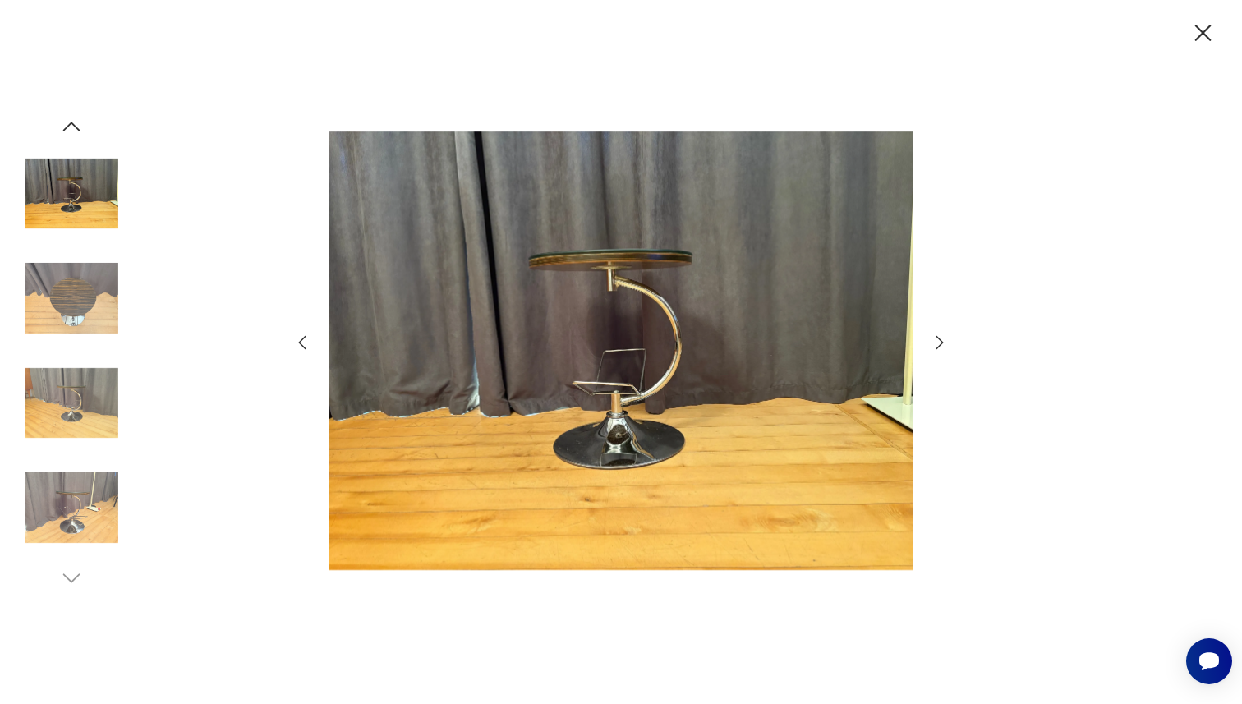
click at [81, 292] on img at bounding box center [72, 298] width 94 height 94
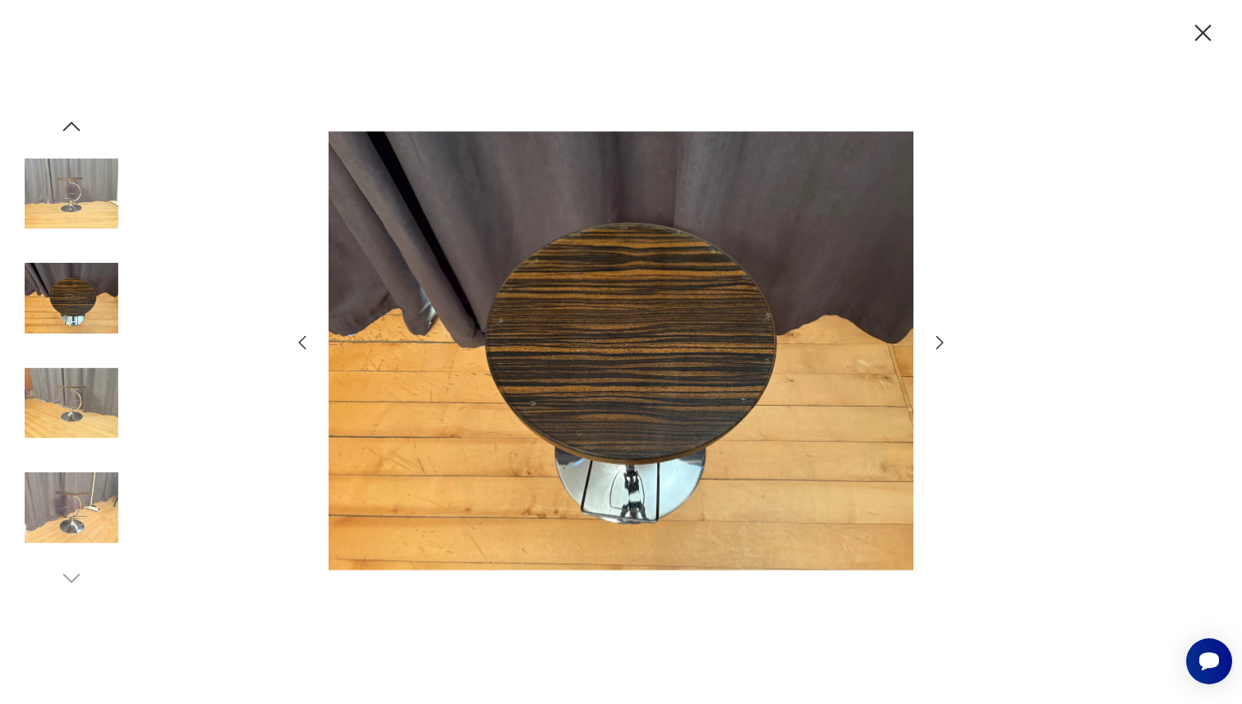
click at [71, 351] on div at bounding box center [72, 352] width 94 height 411
click at [66, 384] on img at bounding box center [72, 404] width 94 height 94
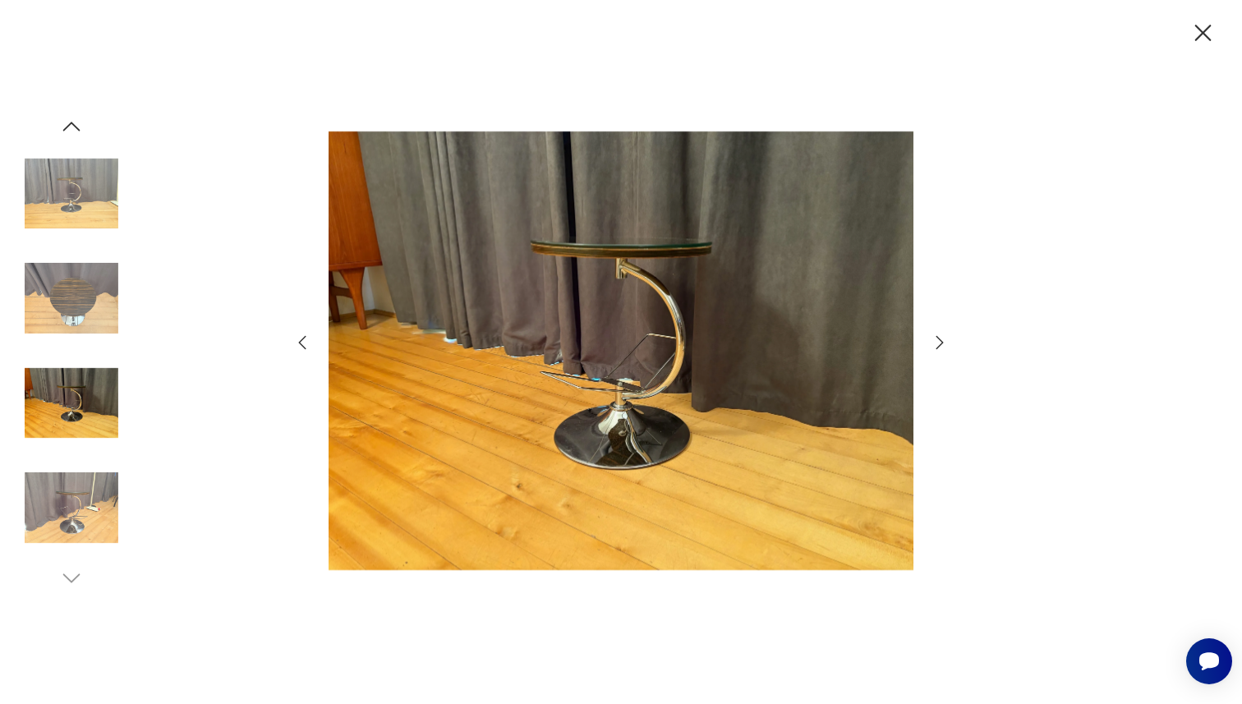
click at [58, 472] on img at bounding box center [72, 508] width 94 height 94
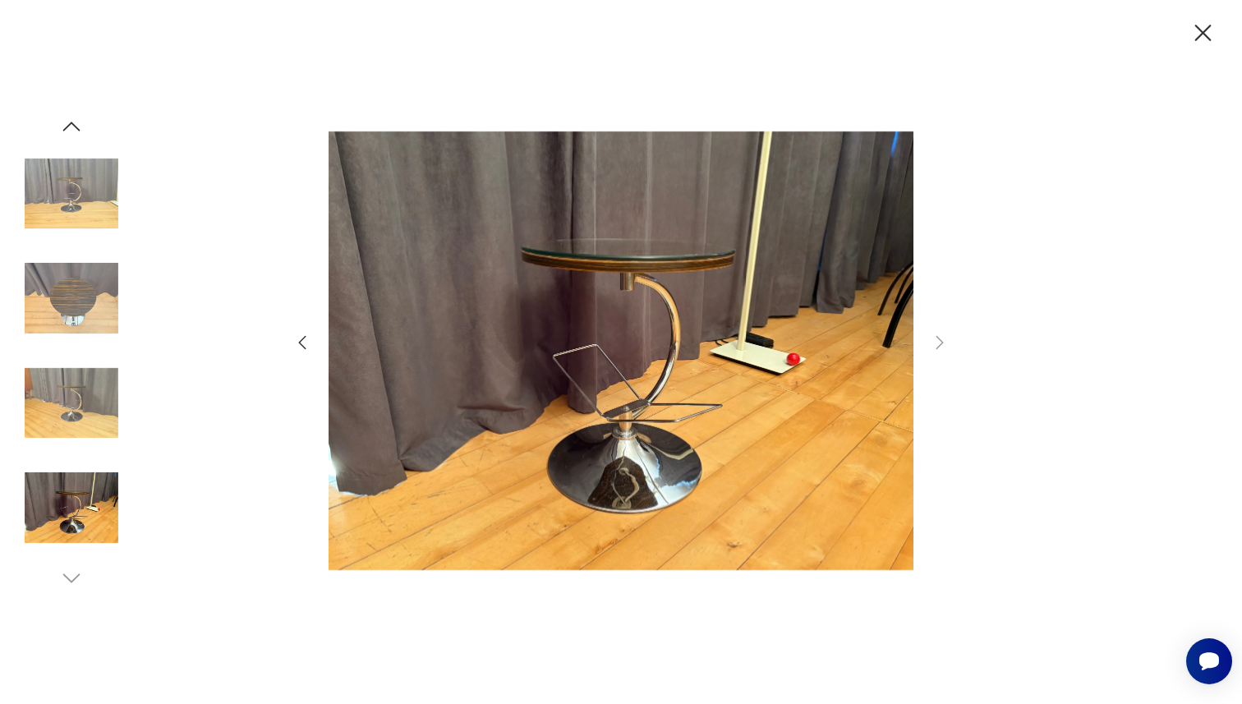
click at [52, 504] on img at bounding box center [72, 508] width 94 height 94
click at [1209, 36] on icon "button" at bounding box center [1203, 33] width 29 height 29
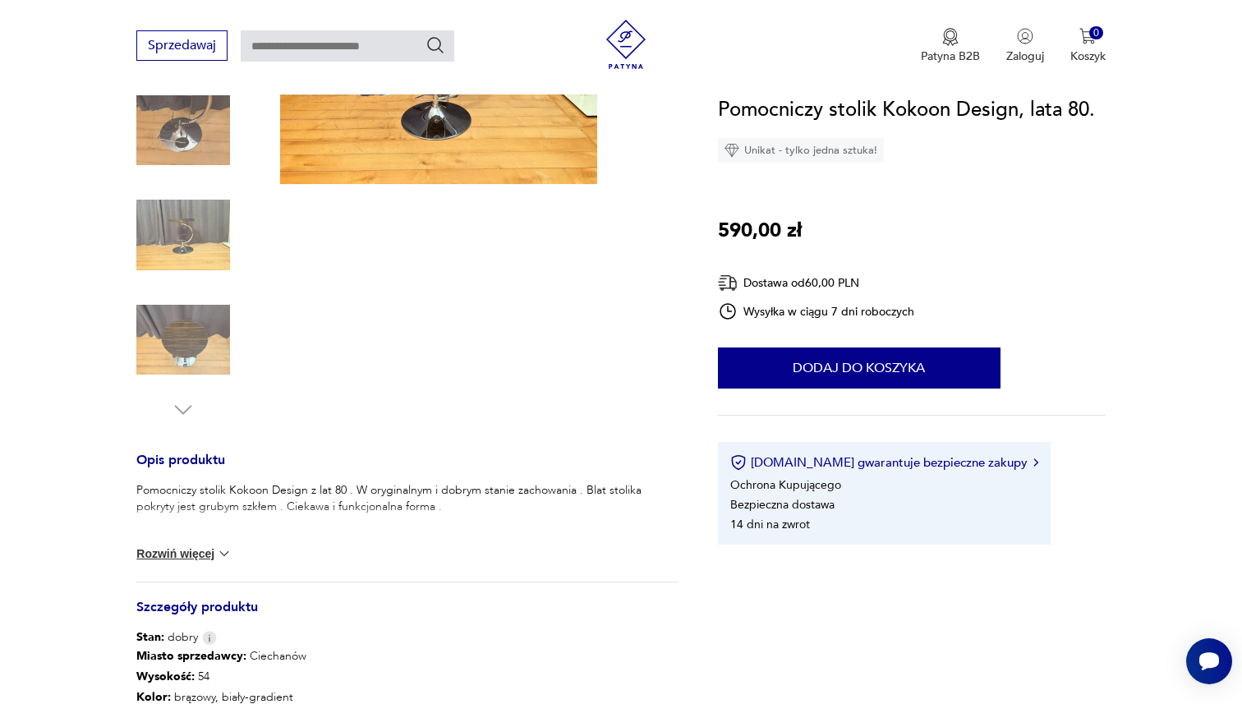
scroll to position [328, 0]
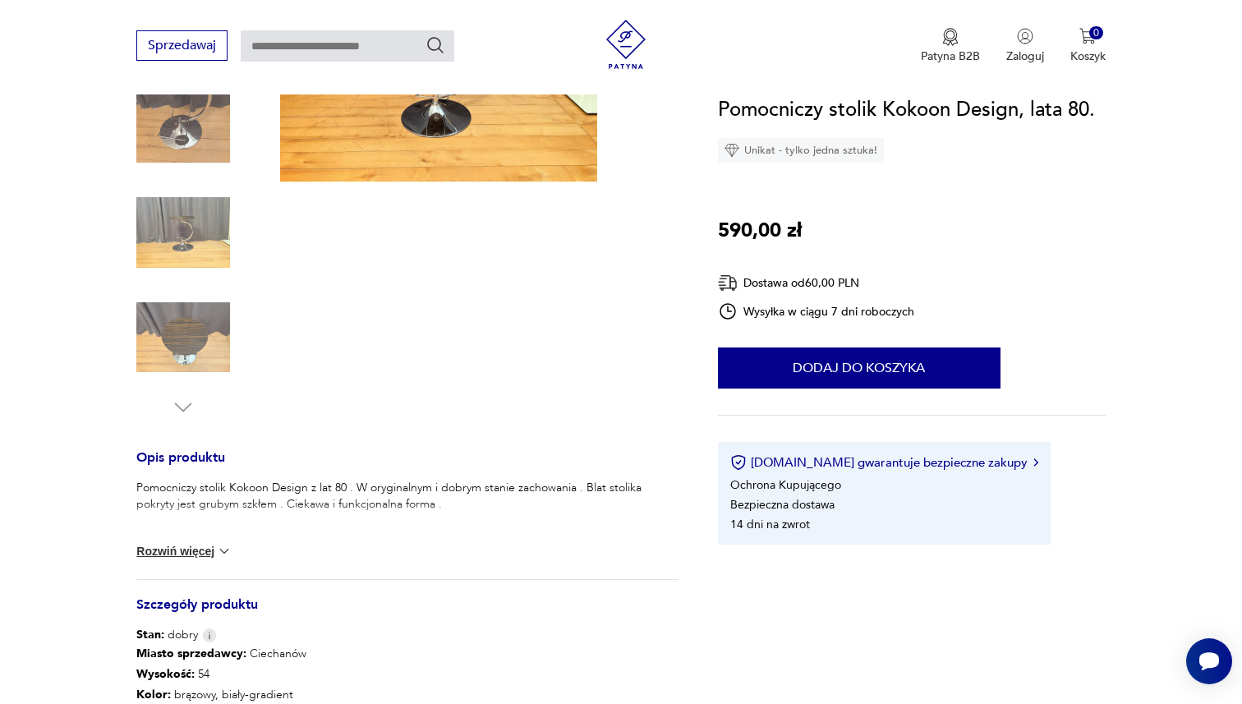
click at [173, 549] on button "Rozwiń więcej" at bounding box center [183, 551] width 95 height 16
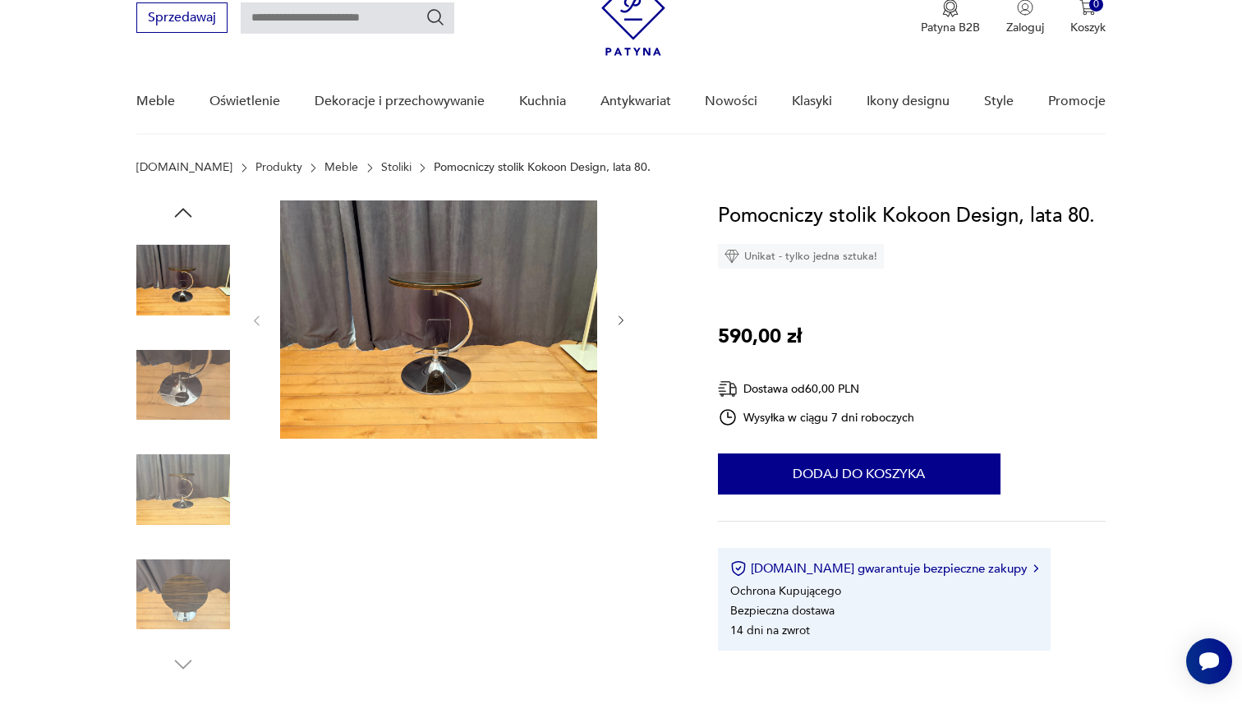
scroll to position [44, 0]
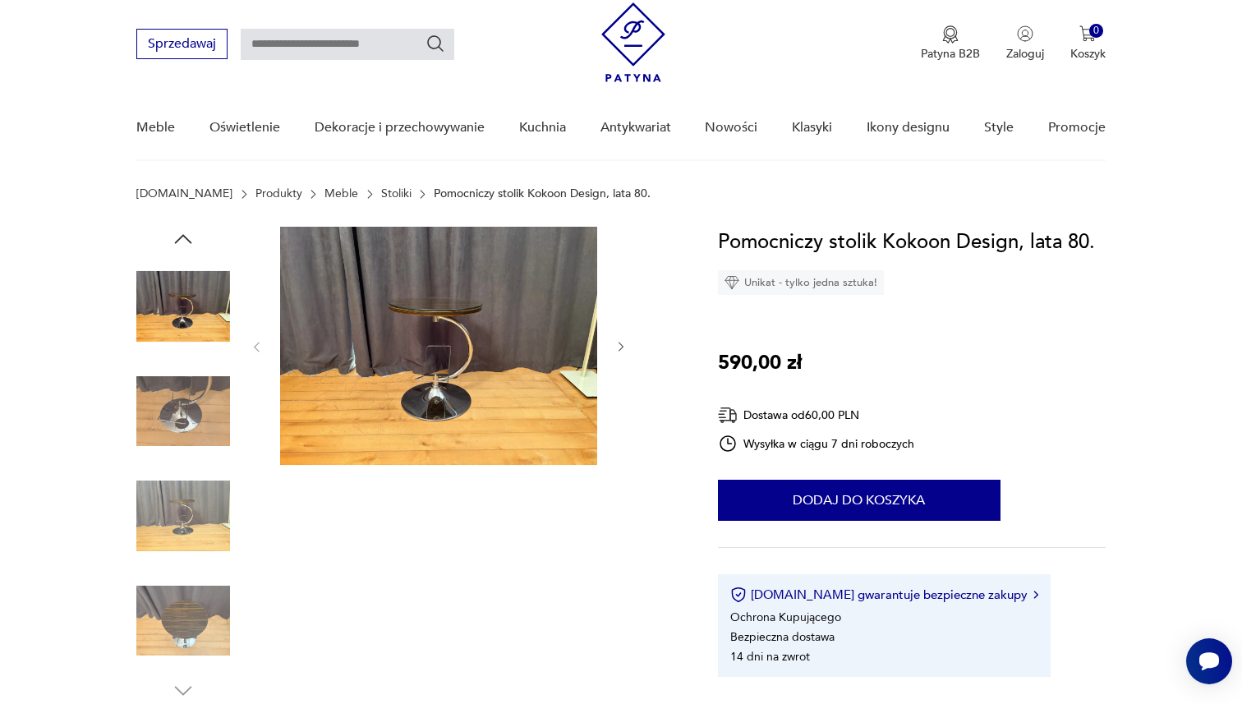
click at [466, 325] on img at bounding box center [438, 346] width 317 height 238
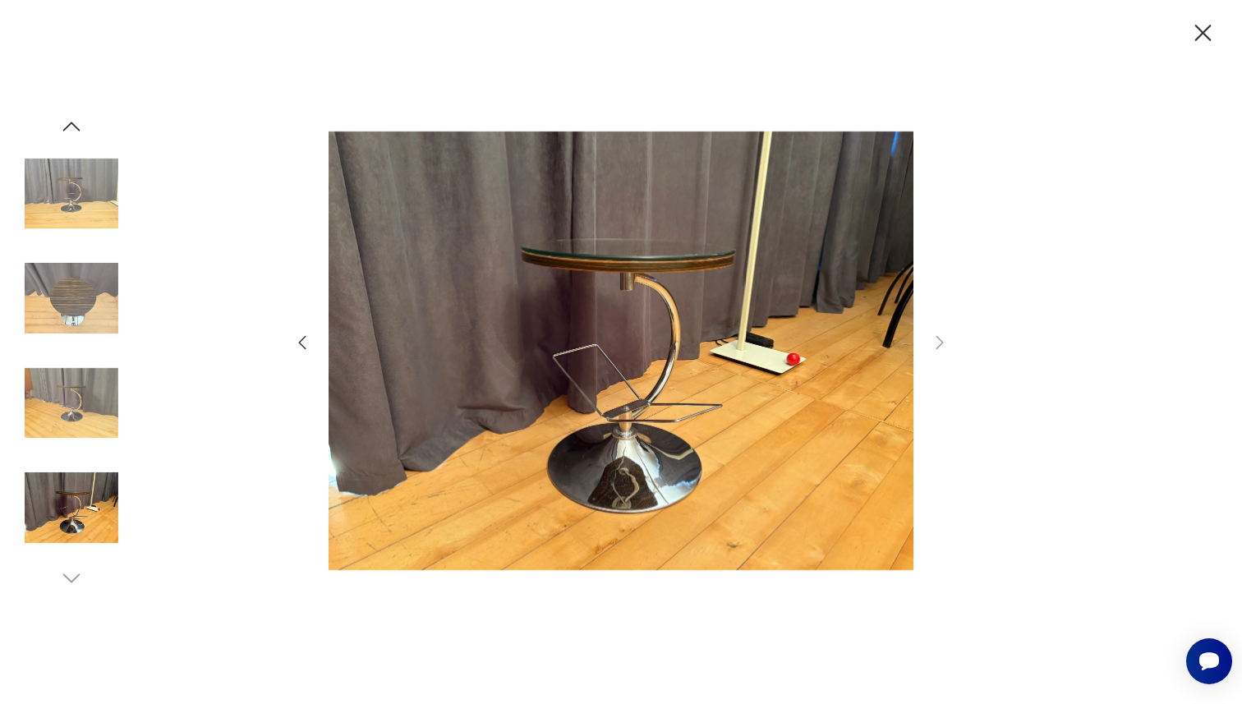
click at [55, 389] on img at bounding box center [72, 404] width 94 height 94
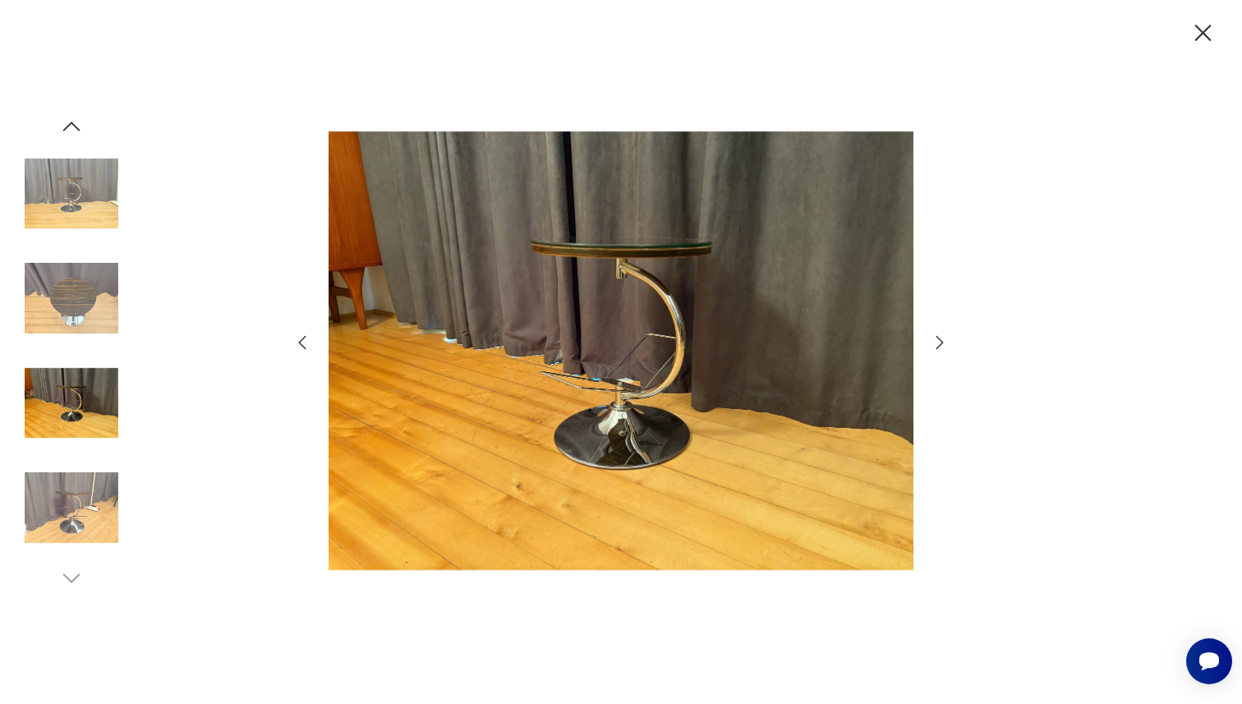
click at [54, 479] on img at bounding box center [72, 508] width 94 height 94
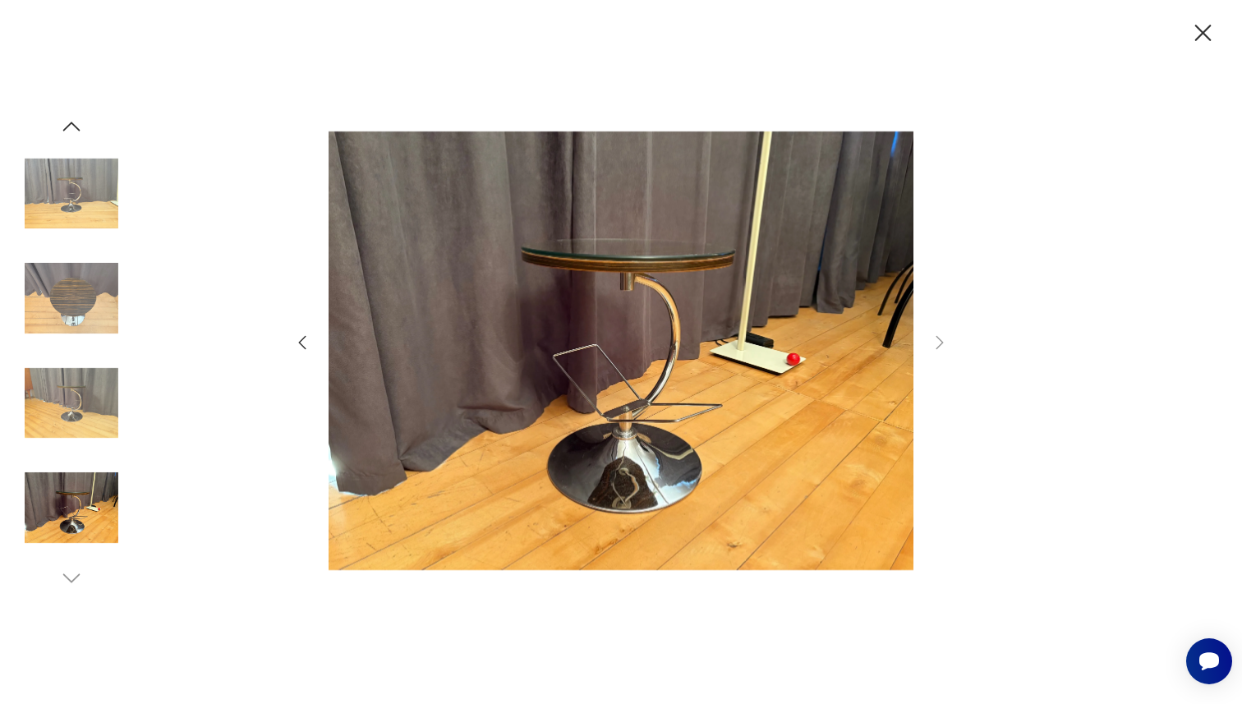
click at [1203, 27] on icon "button" at bounding box center [1203, 33] width 29 height 29
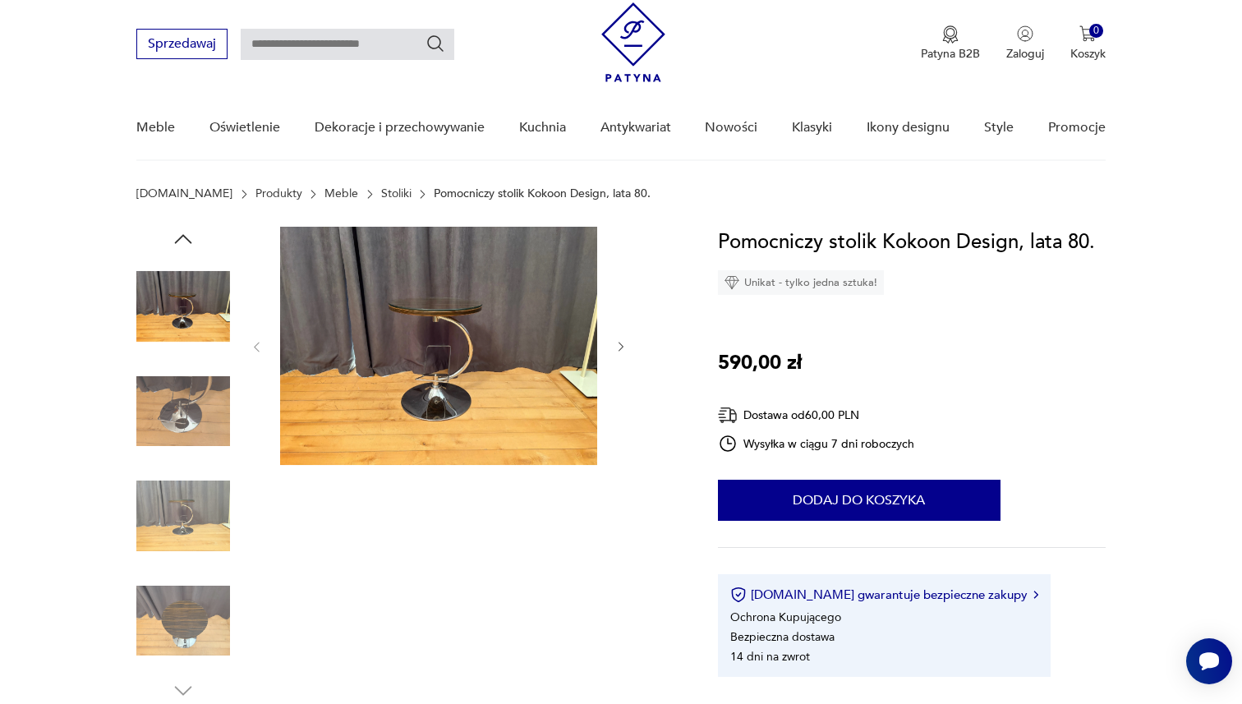
click at [435, 387] on img at bounding box center [438, 346] width 317 height 238
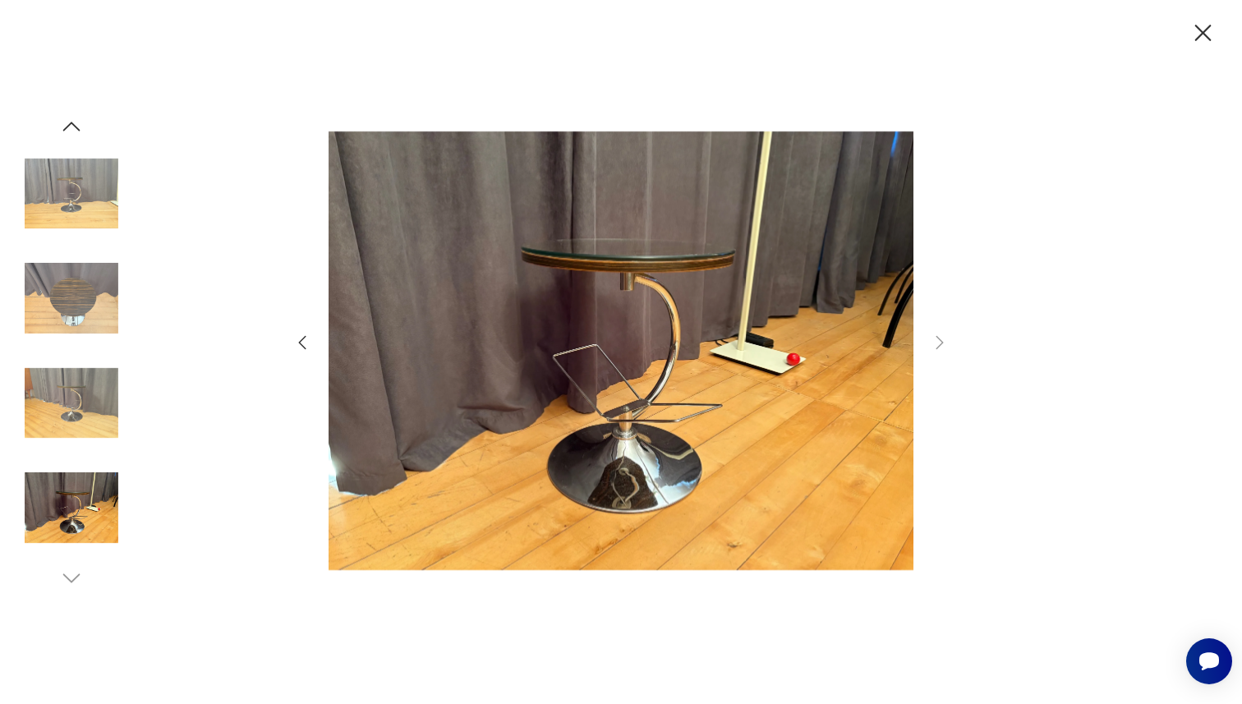
click at [58, 283] on img at bounding box center [72, 298] width 94 height 94
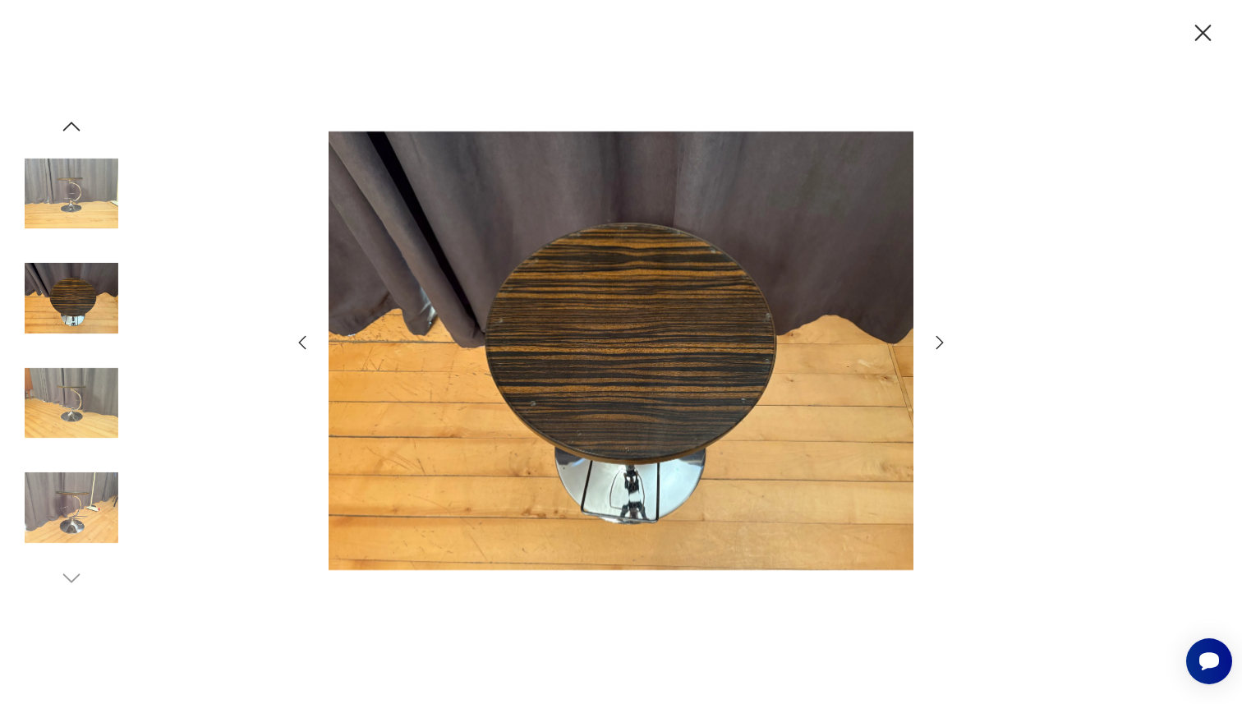
click at [64, 394] on img at bounding box center [72, 404] width 94 height 94
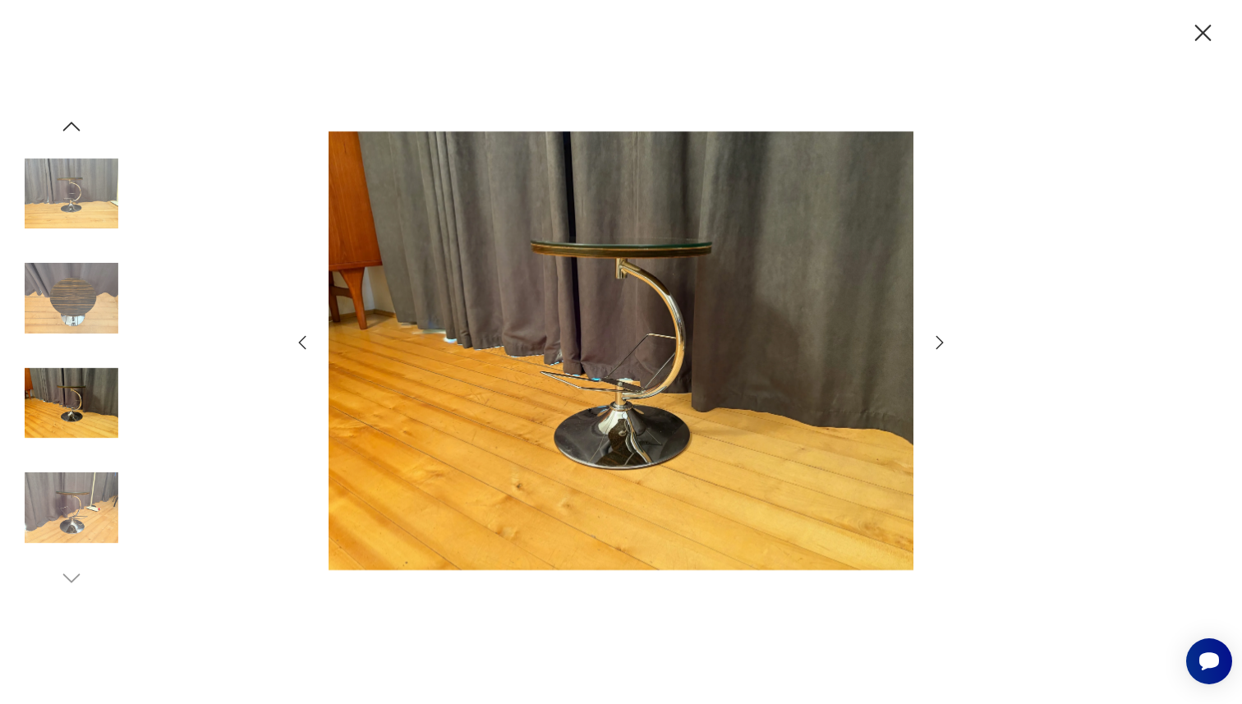
click at [92, 521] on img at bounding box center [72, 508] width 94 height 94
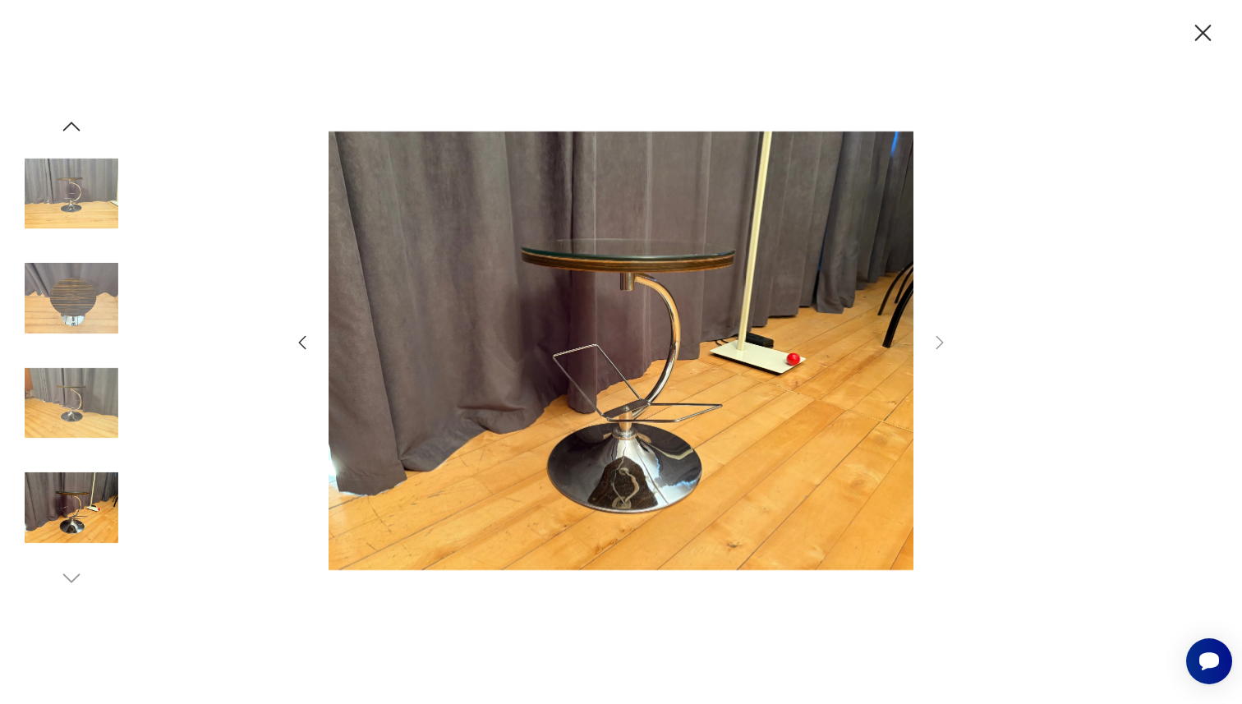
click at [68, 112] on div at bounding box center [621, 352] width 1242 height 704
click at [67, 126] on icon "button" at bounding box center [71, 126] width 17 height 9
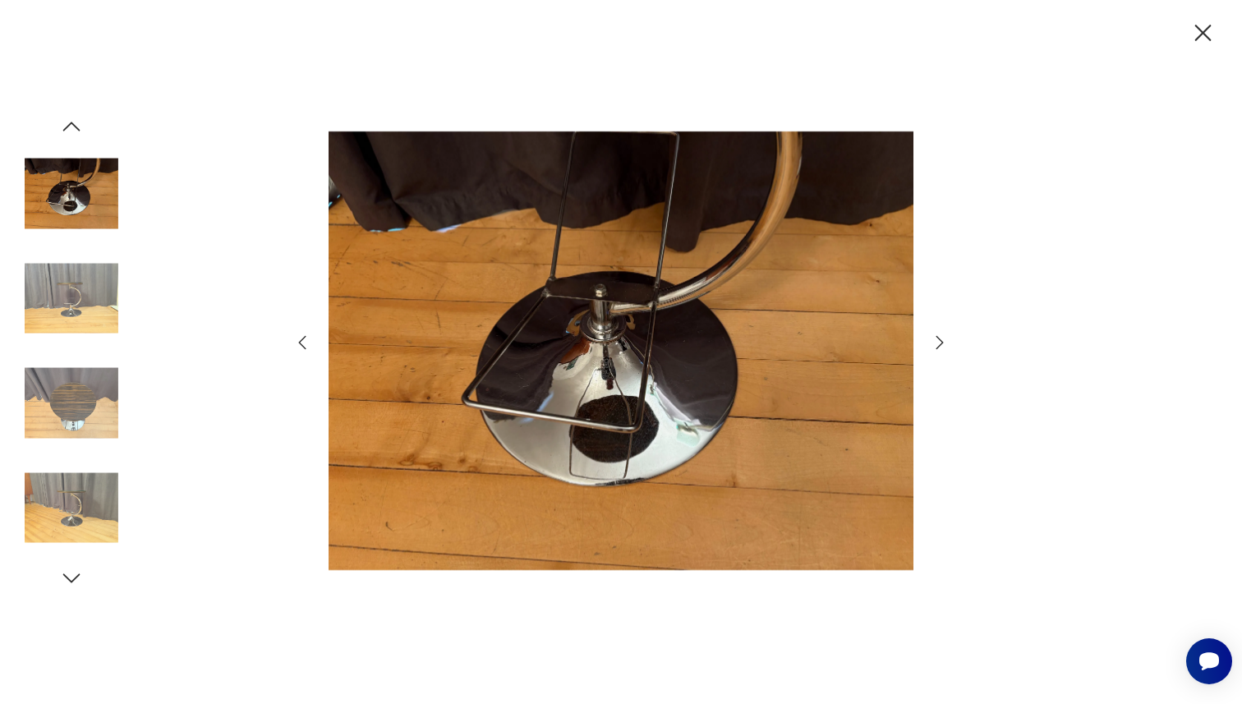
click at [67, 126] on icon "button" at bounding box center [71, 126] width 17 height 9
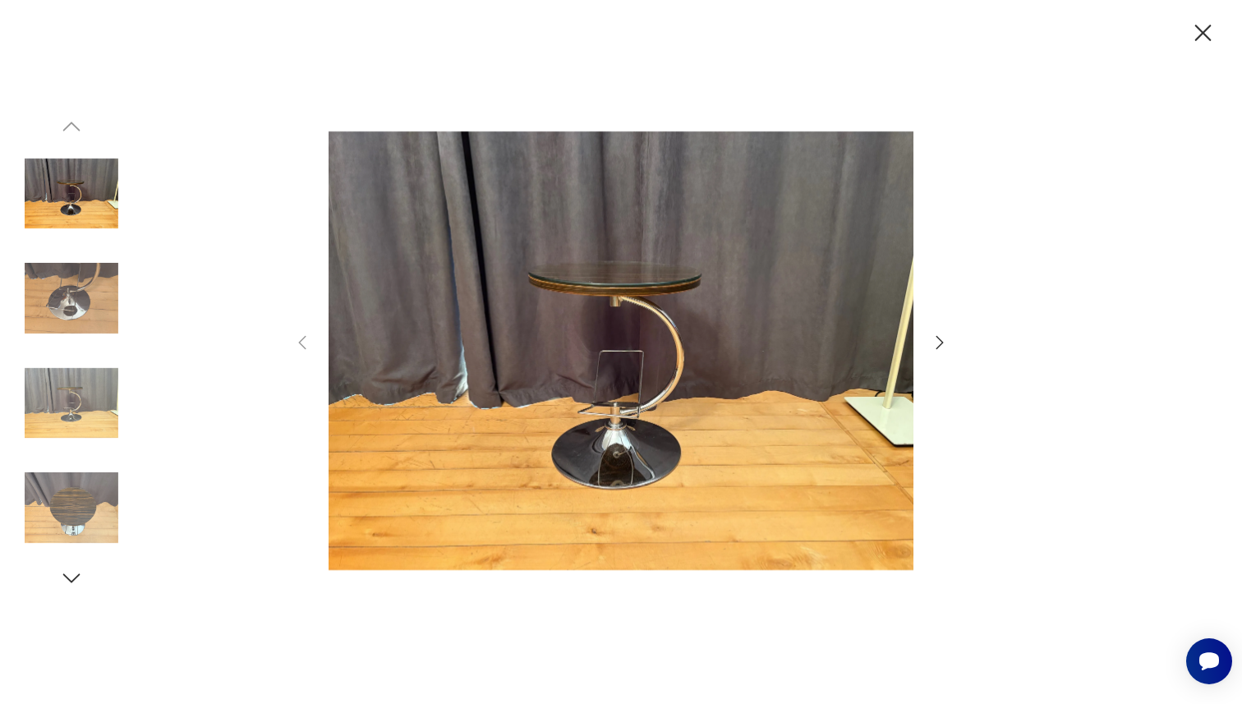
click at [40, 396] on img at bounding box center [72, 404] width 94 height 94
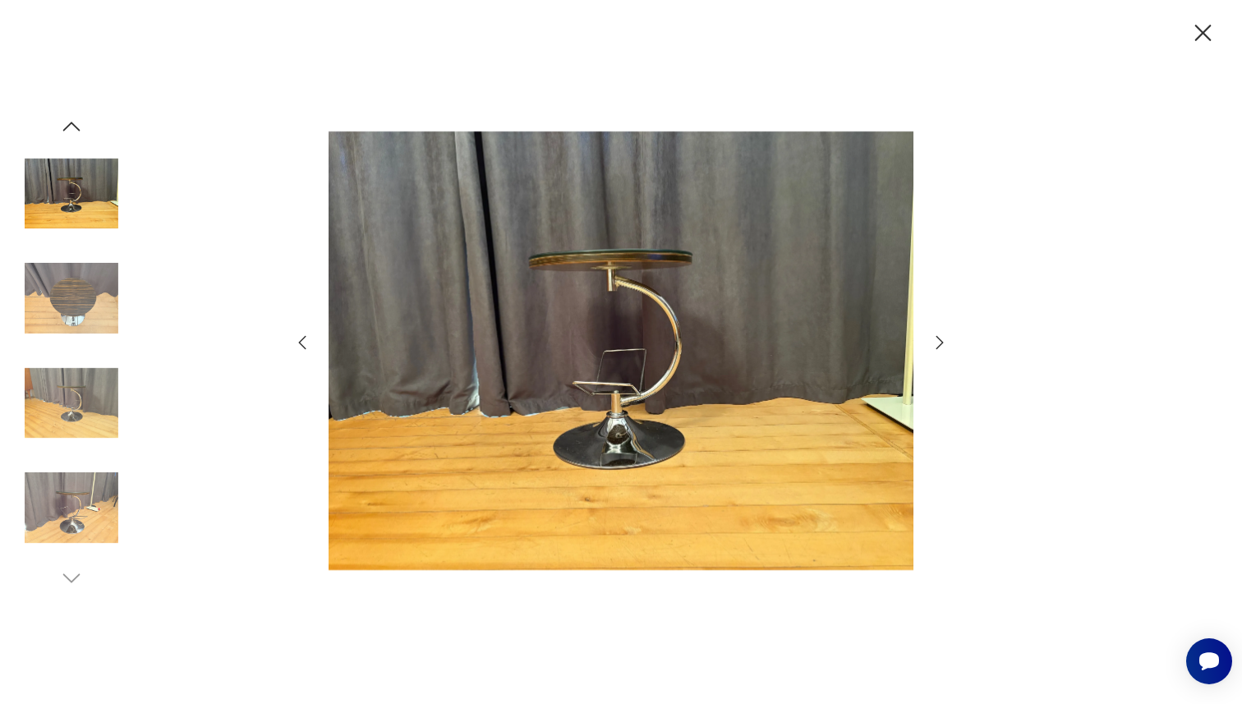
click at [58, 495] on img at bounding box center [72, 508] width 94 height 94
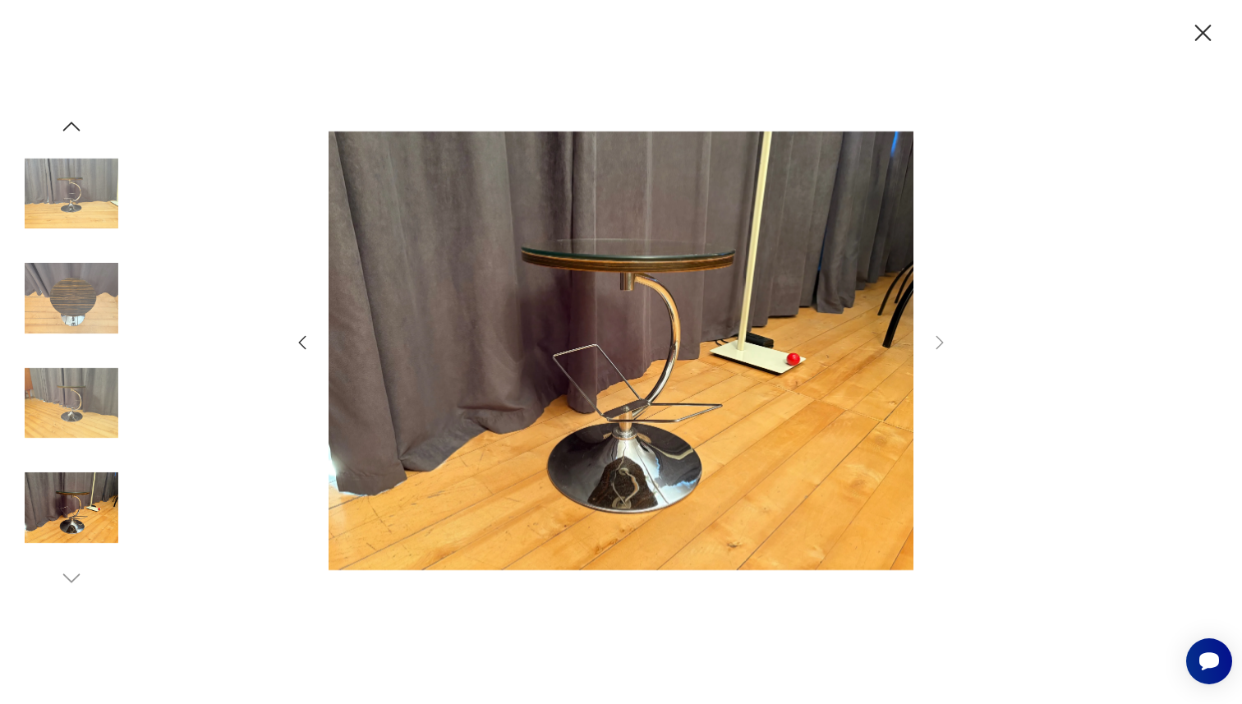
click at [67, 523] on img at bounding box center [72, 508] width 94 height 94
click at [1207, 31] on icon "button" at bounding box center [1203, 33] width 29 height 29
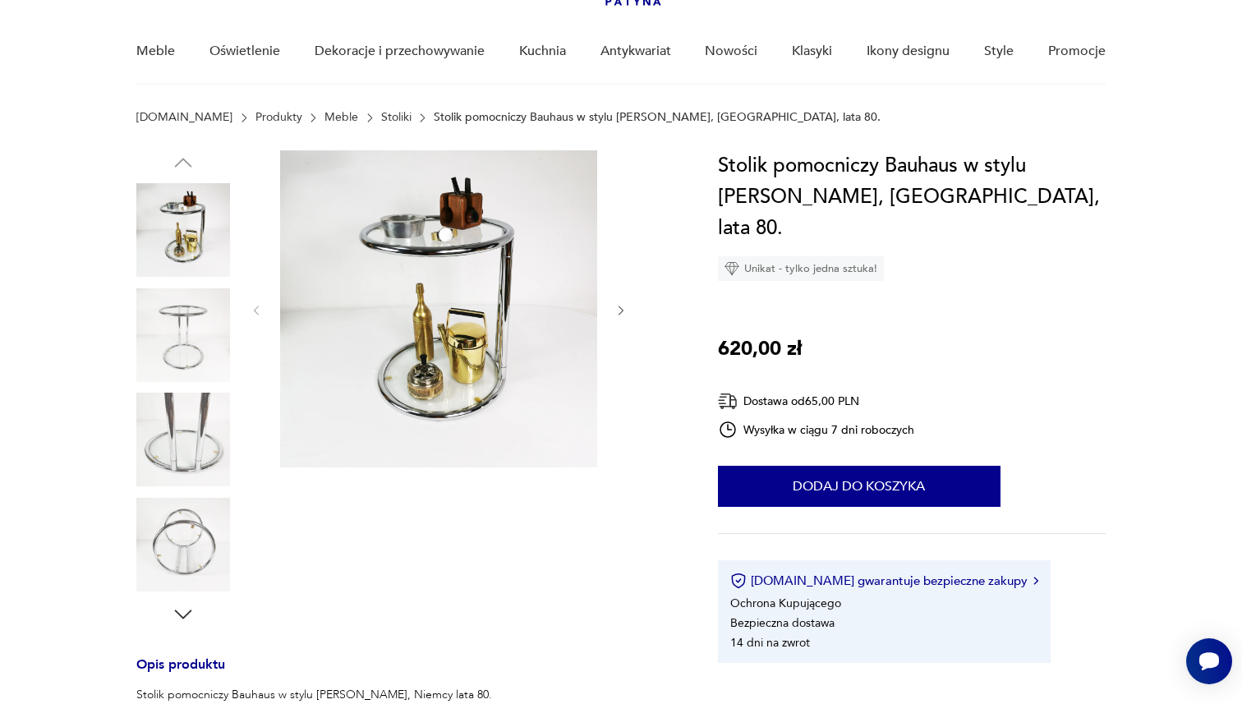
scroll to position [184, 0]
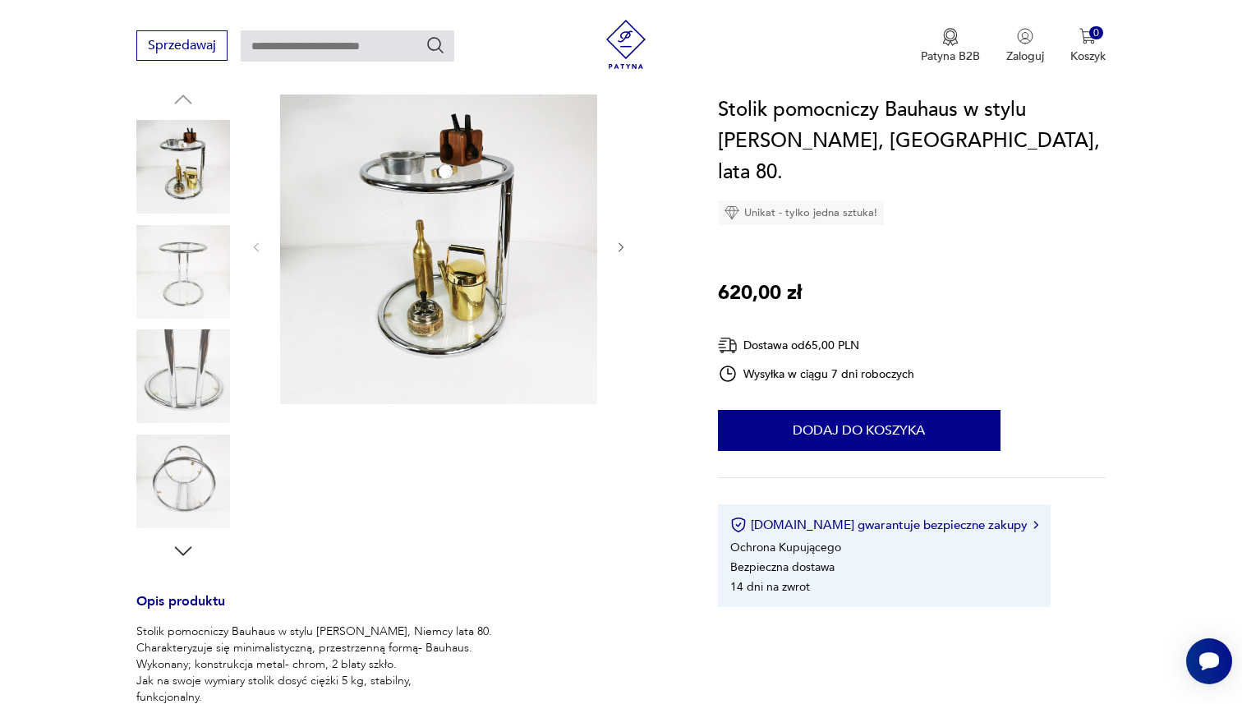
click at [183, 474] on img at bounding box center [183, 482] width 94 height 94
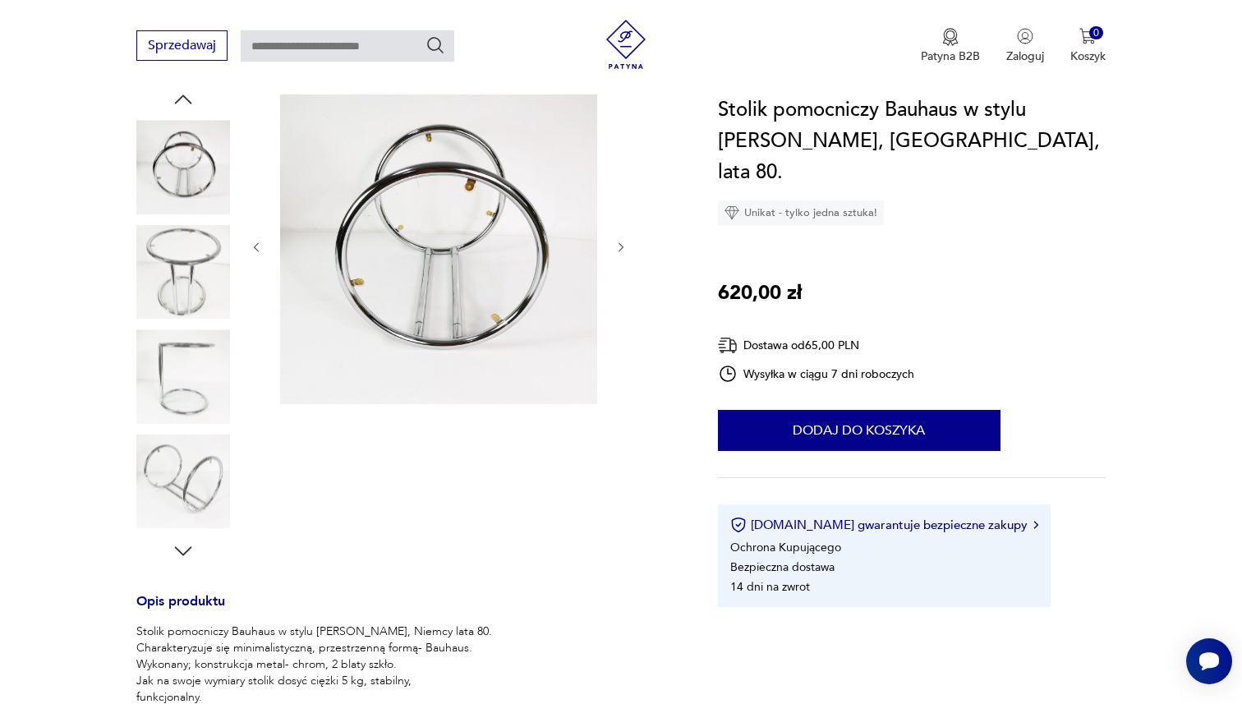
click at [183, 474] on img at bounding box center [183, 482] width 94 height 94
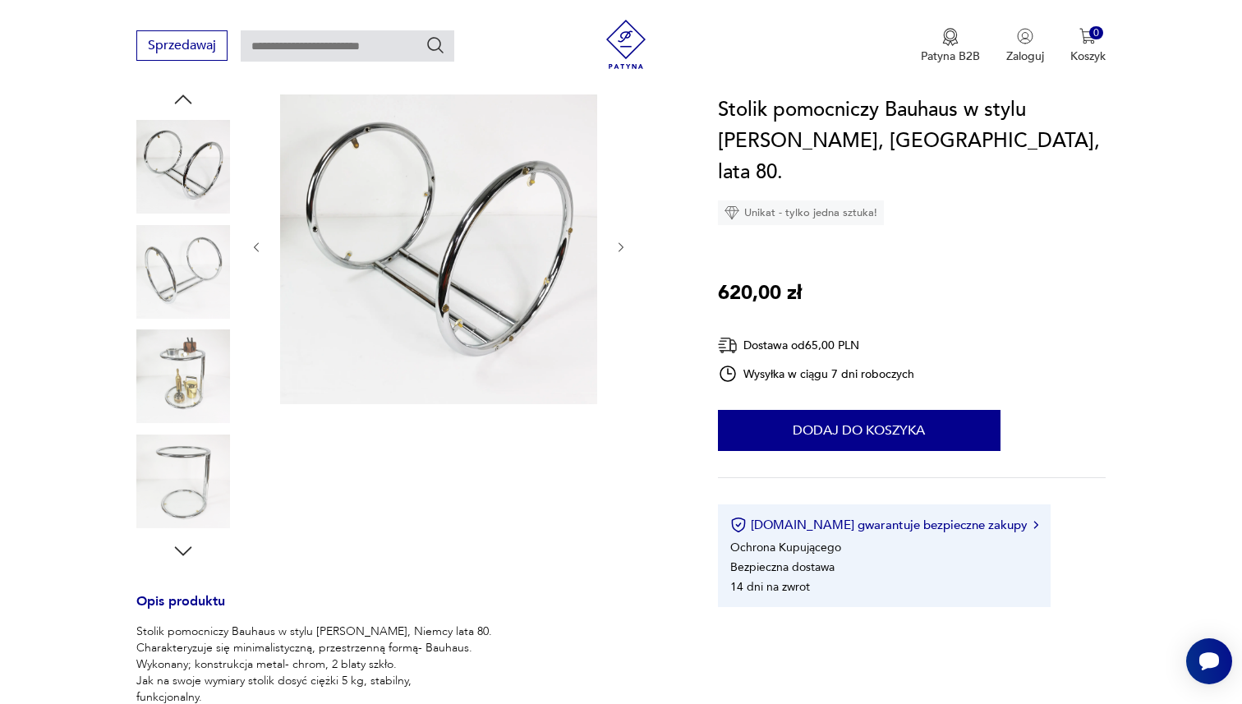
click at [183, 474] on img at bounding box center [183, 482] width 94 height 94
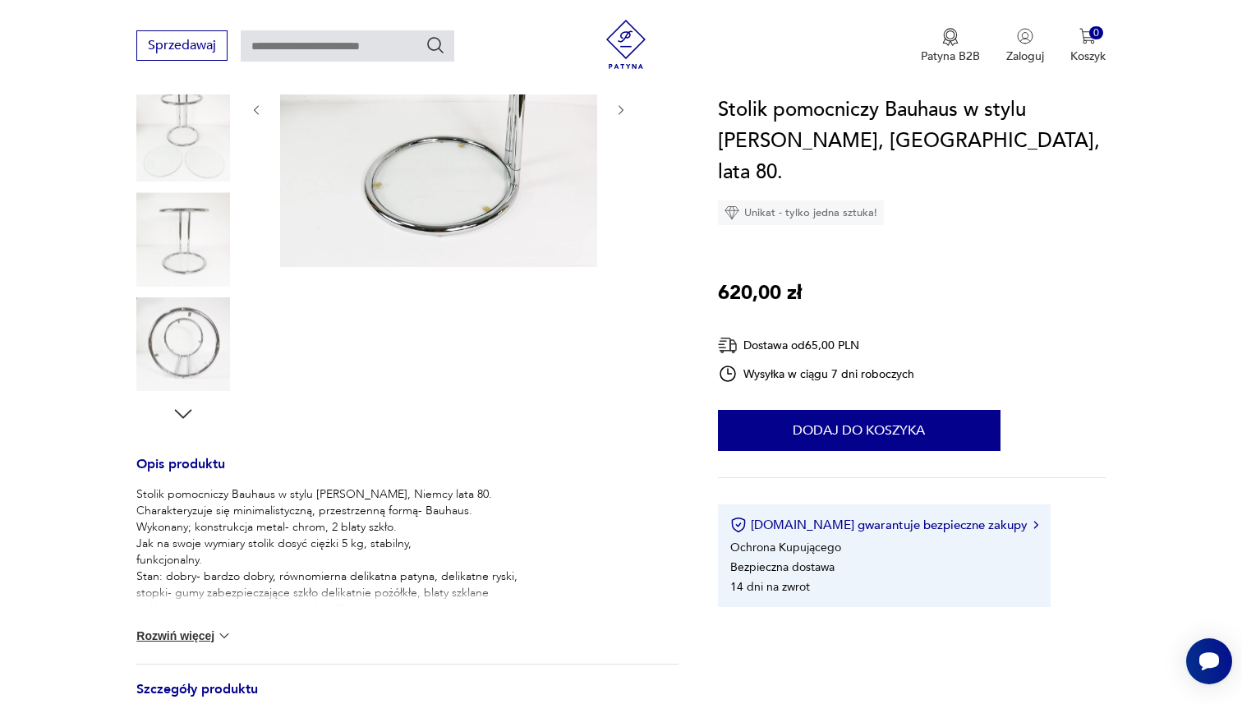
scroll to position [322, 0]
click at [152, 627] on button "Rozwiń więcej" at bounding box center [183, 635] width 95 height 16
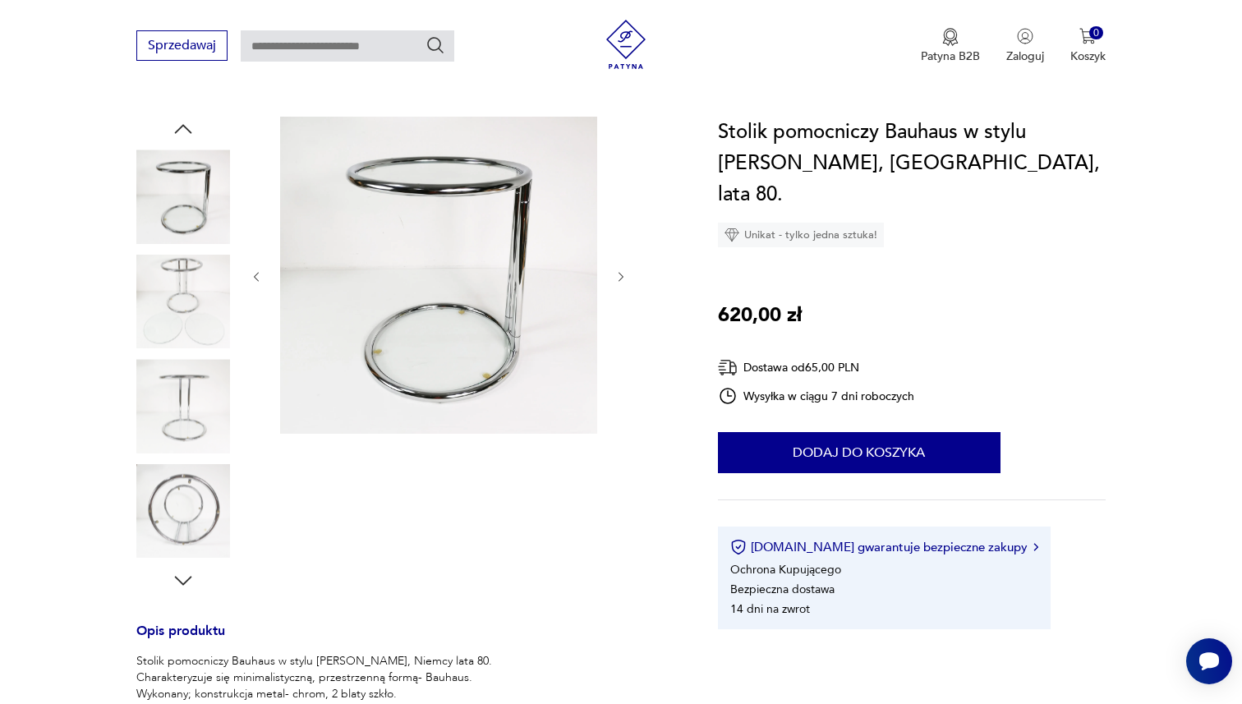
scroll to position [154, 0]
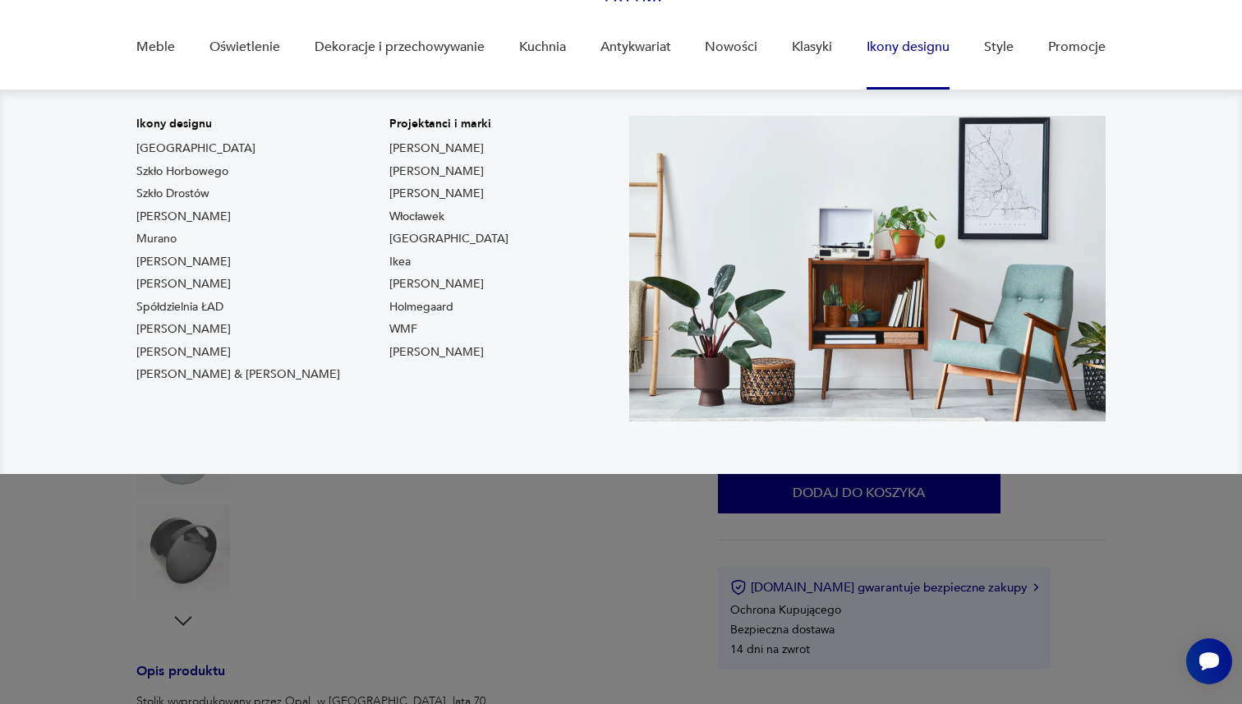
scroll to position [165, 0]
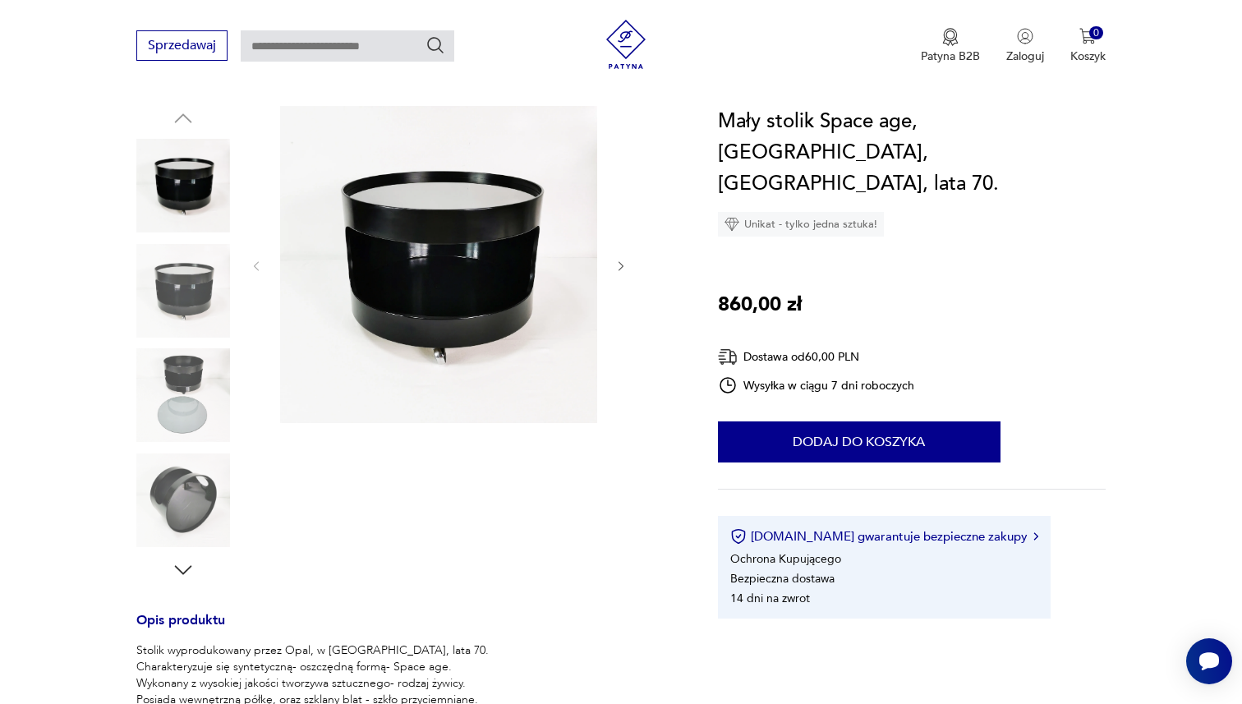
click at [163, 280] on img at bounding box center [183, 291] width 94 height 94
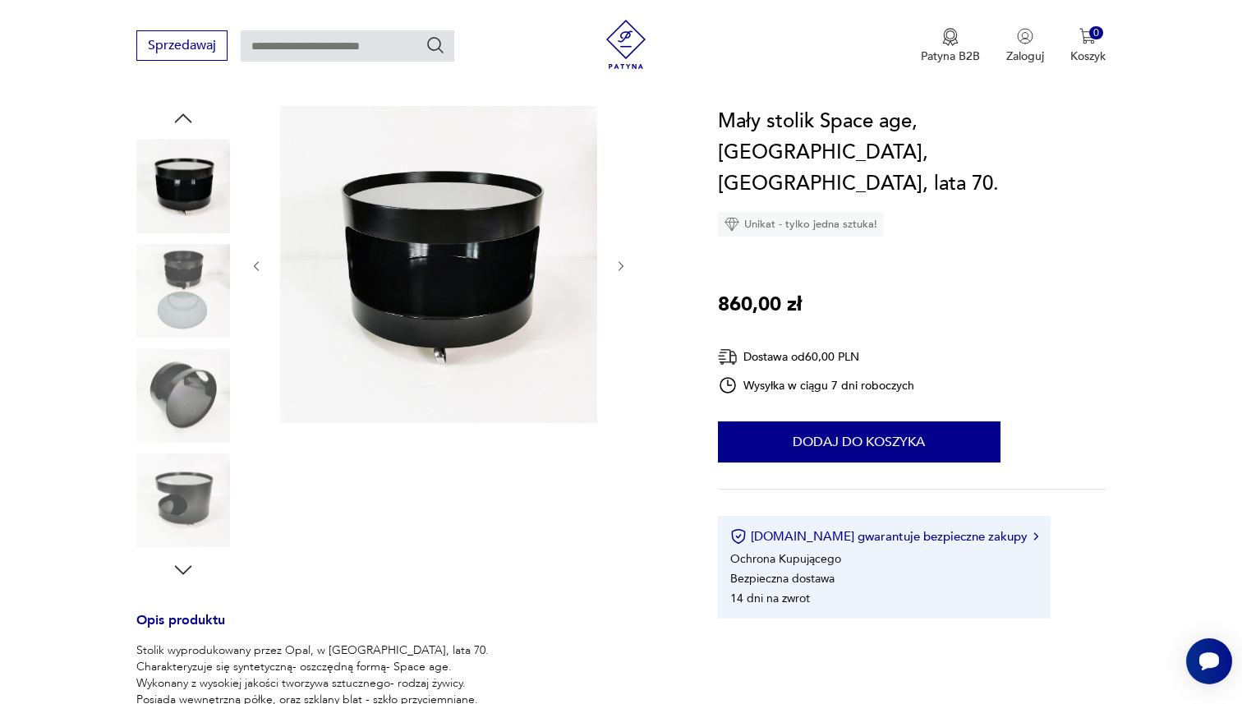
click at [163, 280] on img at bounding box center [183, 291] width 94 height 94
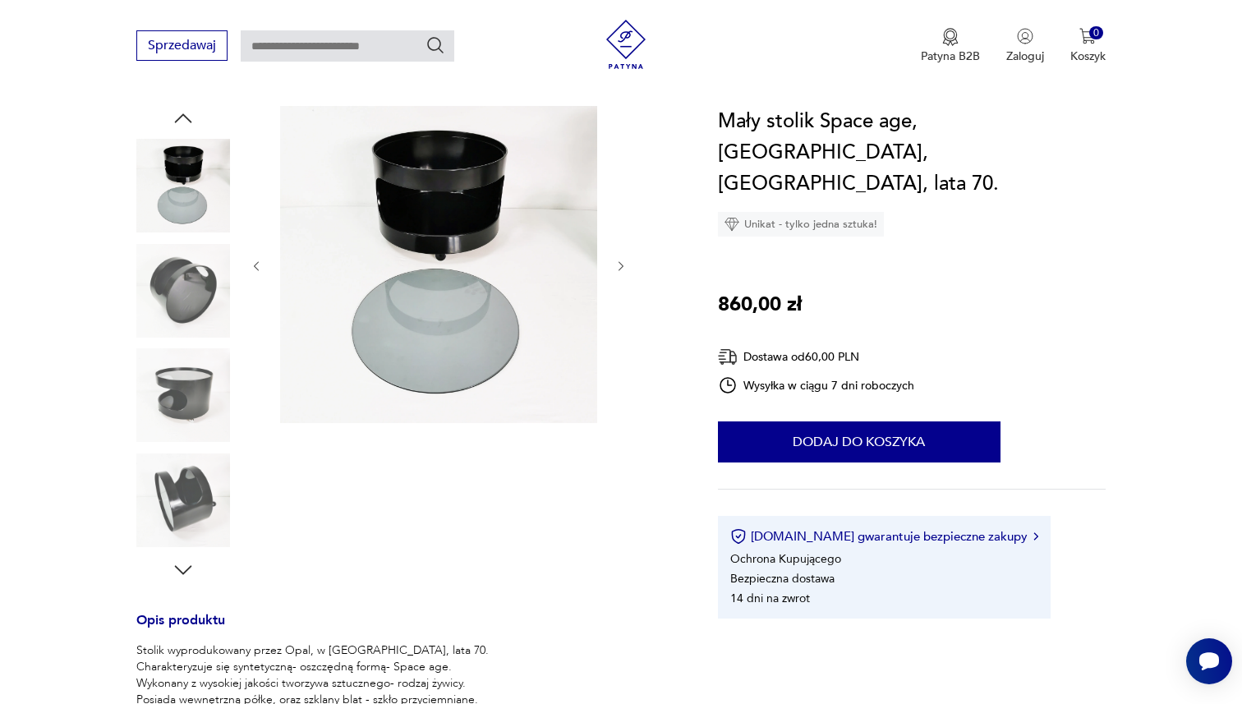
click at [163, 280] on img at bounding box center [183, 291] width 94 height 94
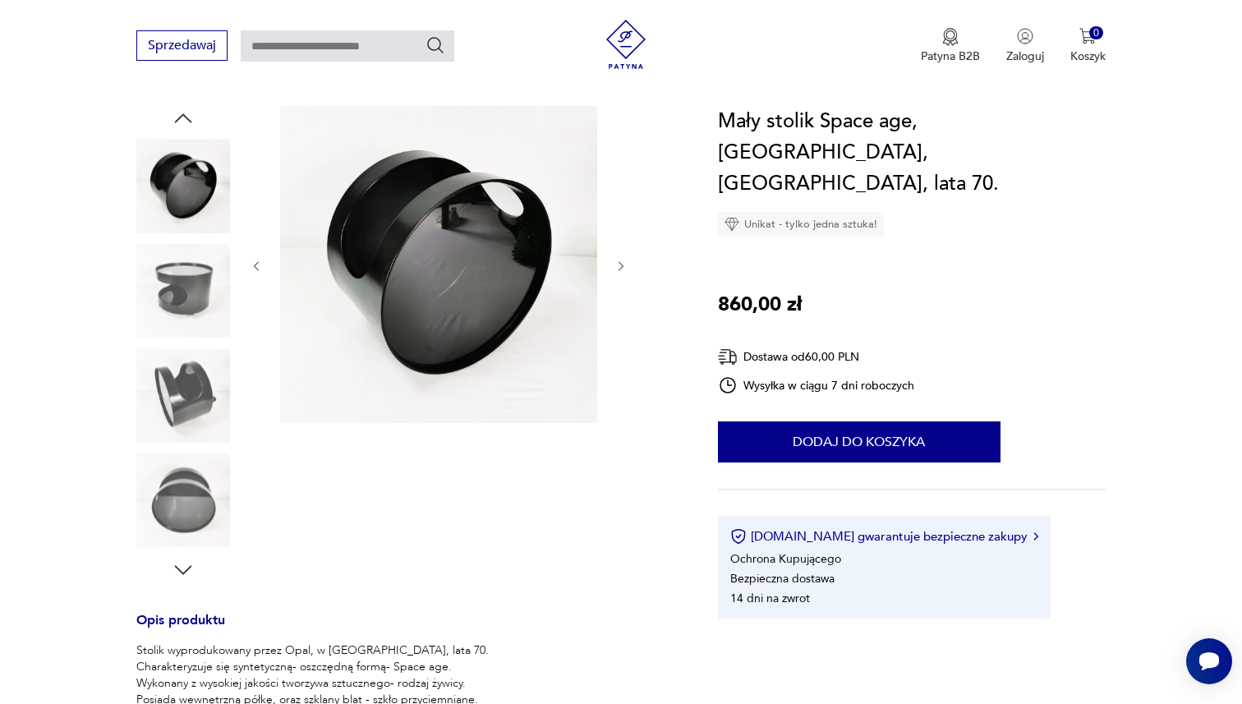
click at [163, 280] on img at bounding box center [183, 291] width 94 height 94
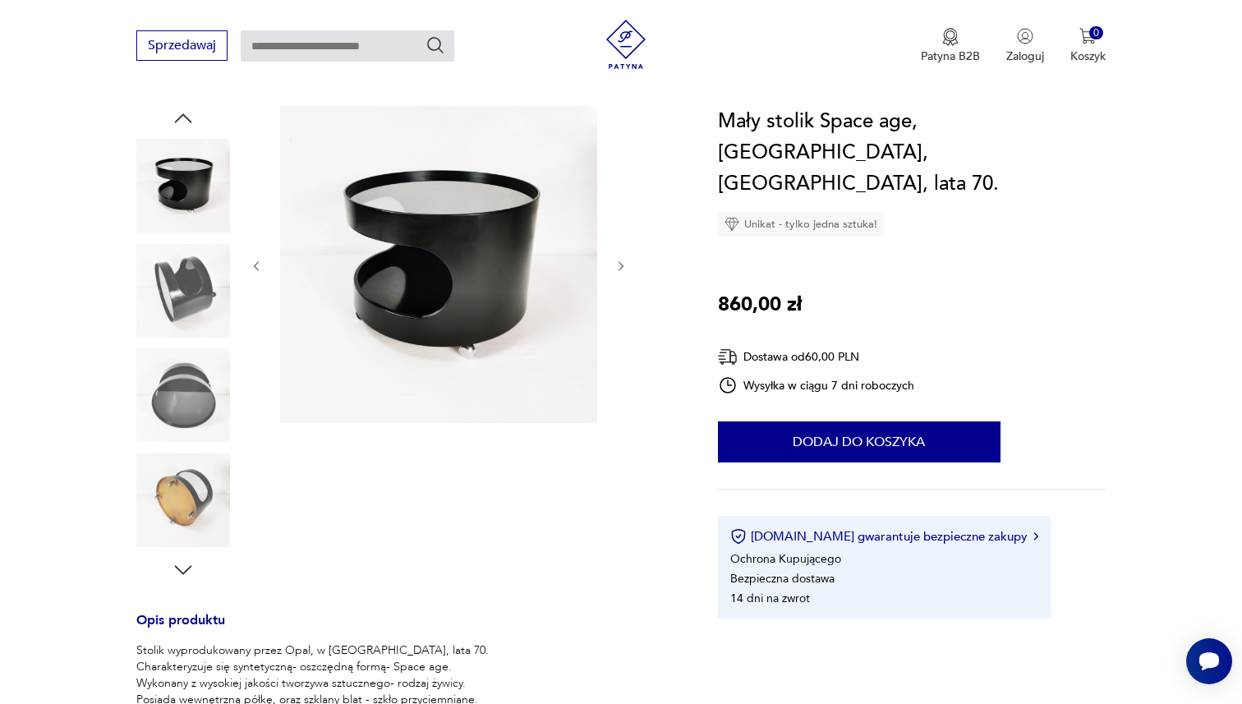
click at [163, 280] on img at bounding box center [183, 291] width 94 height 94
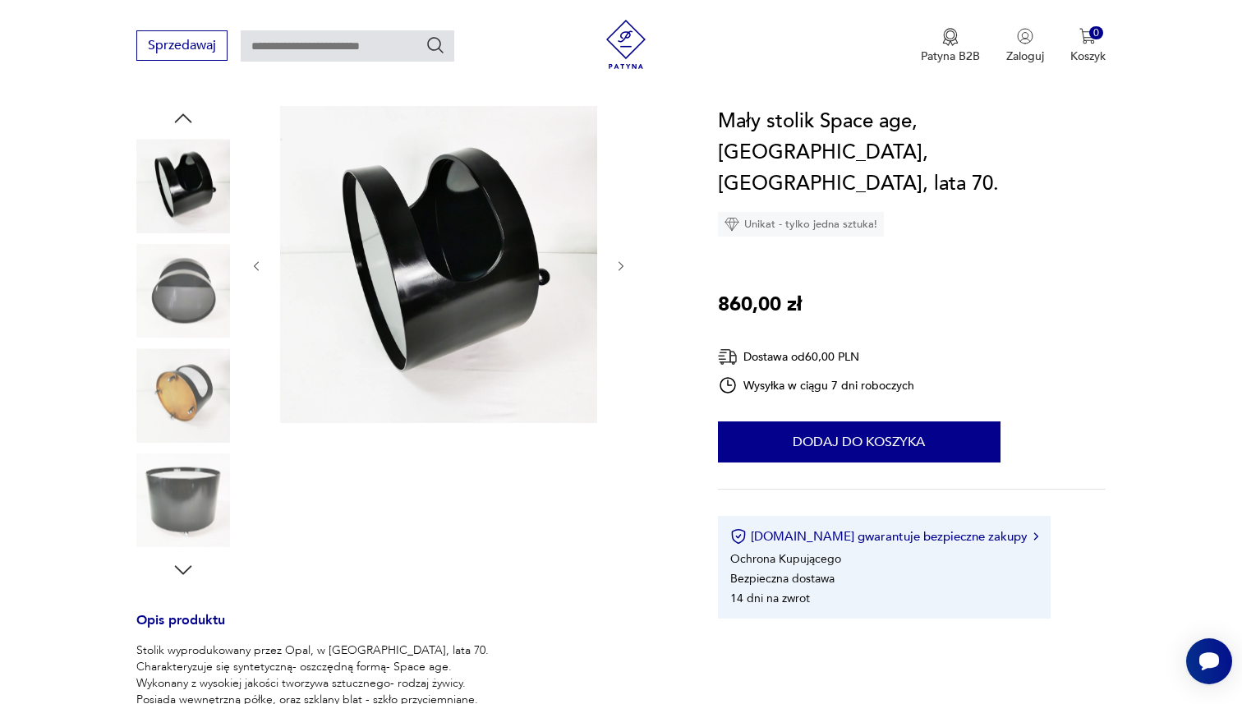
click at [163, 280] on img at bounding box center [183, 291] width 94 height 94
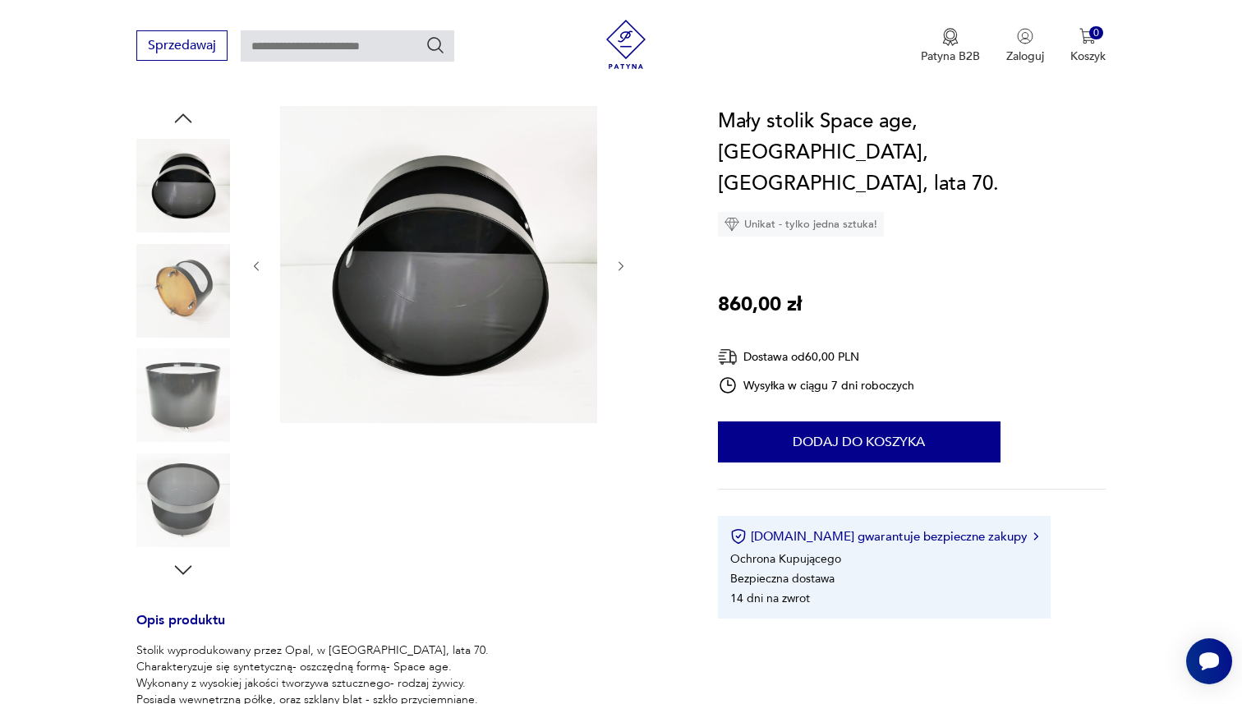
click at [163, 280] on img at bounding box center [183, 291] width 94 height 94
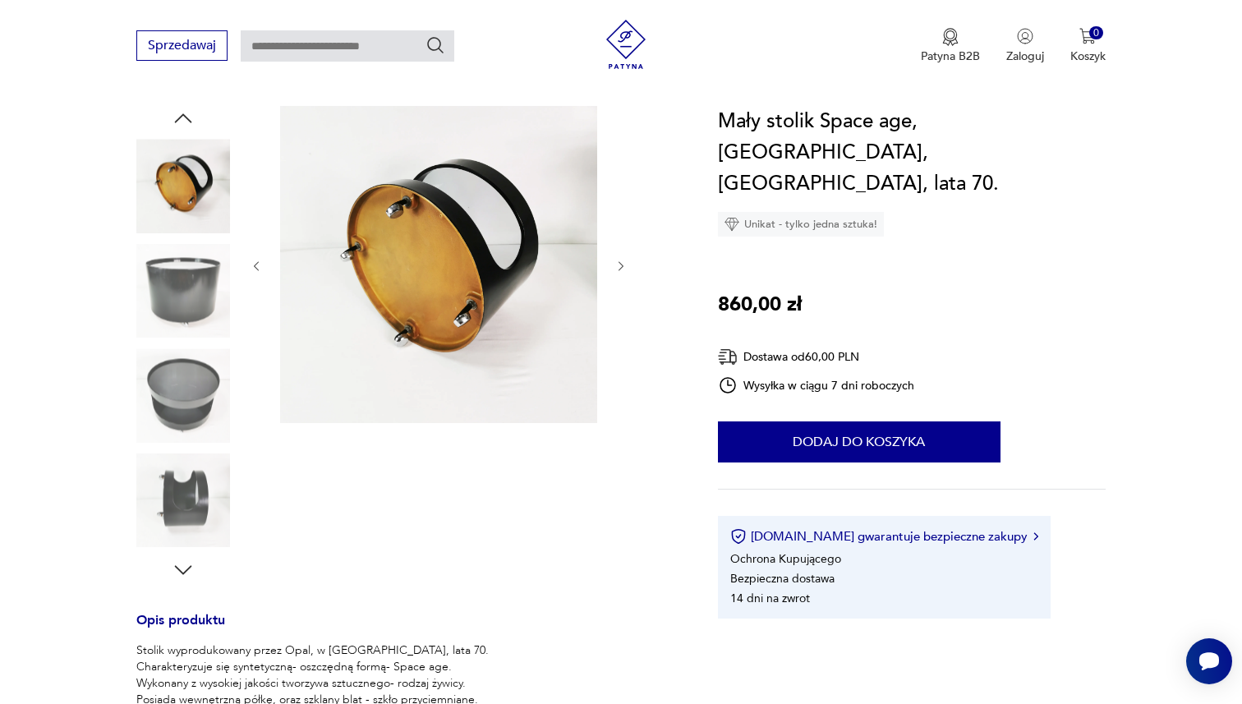
click at [163, 280] on img at bounding box center [183, 291] width 94 height 94
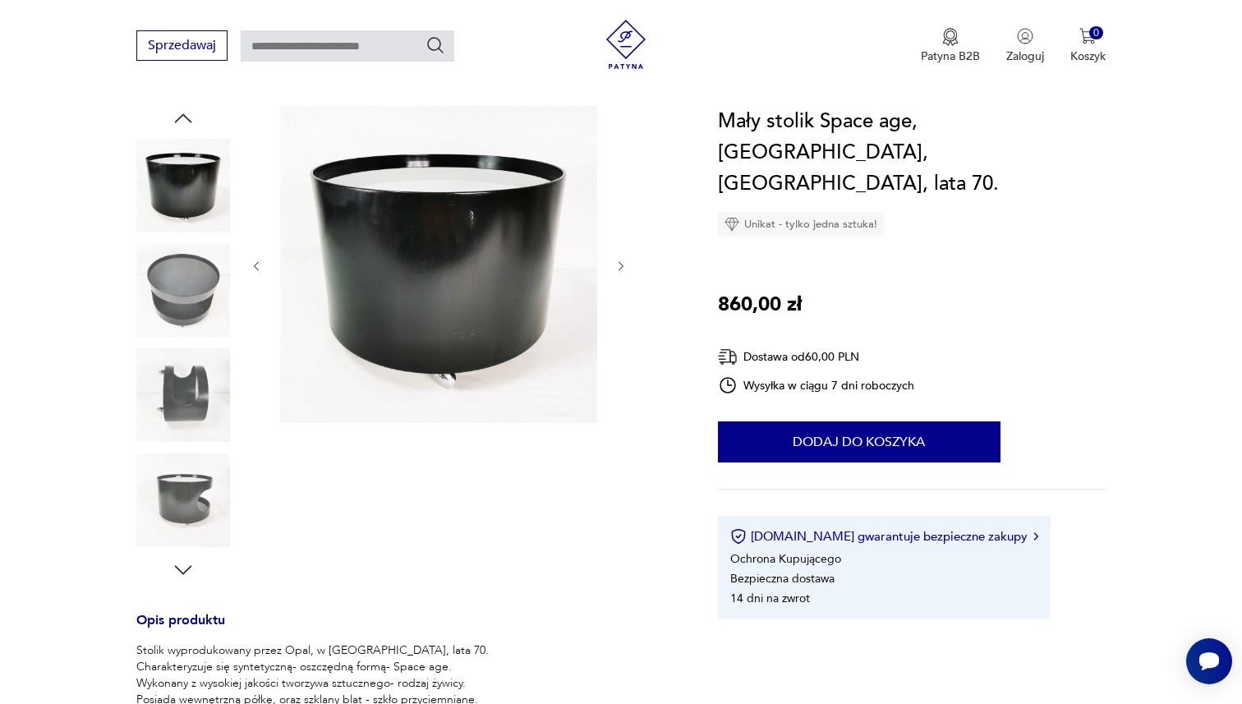
click at [163, 280] on img at bounding box center [183, 291] width 94 height 94
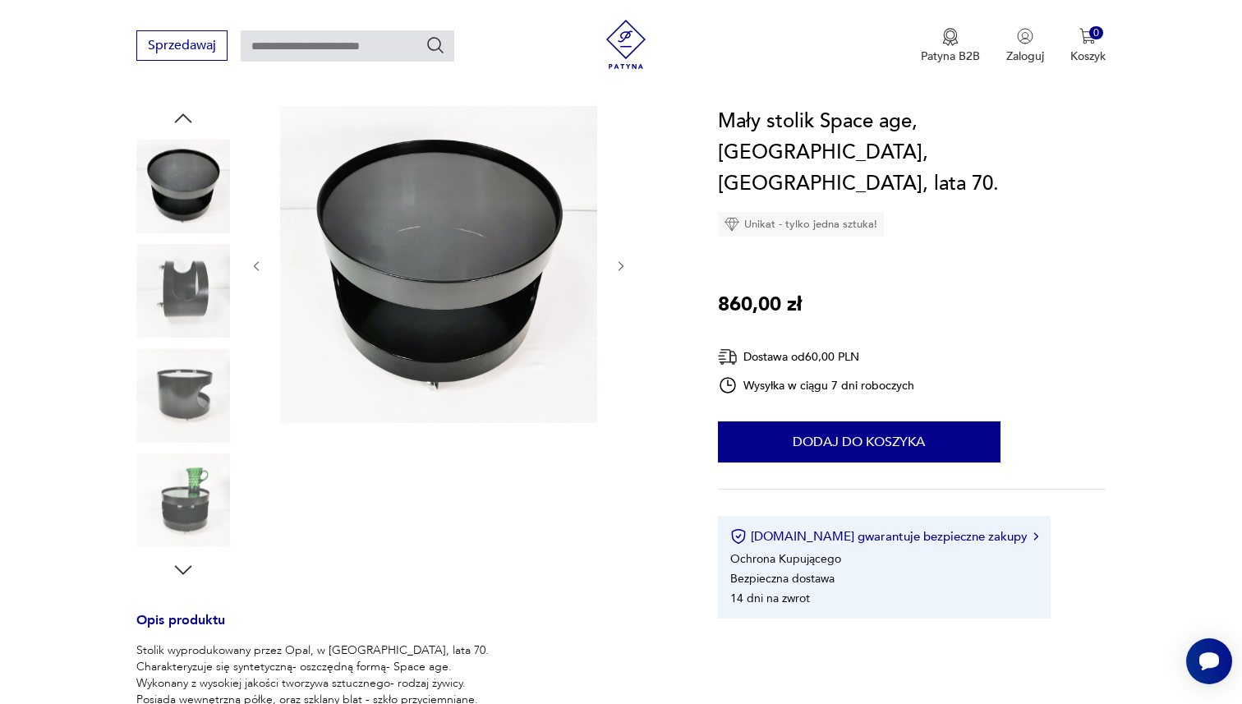
click at [163, 280] on img at bounding box center [183, 291] width 94 height 94
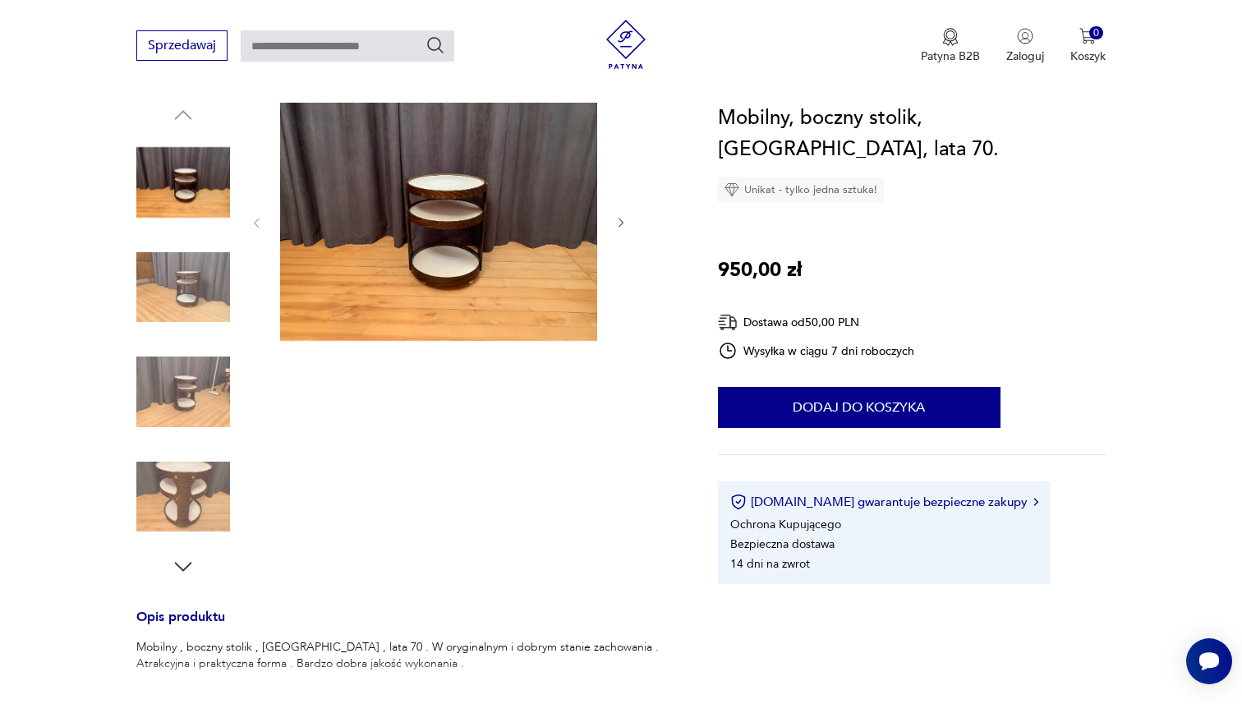
click at [186, 282] on img at bounding box center [183, 288] width 94 height 94
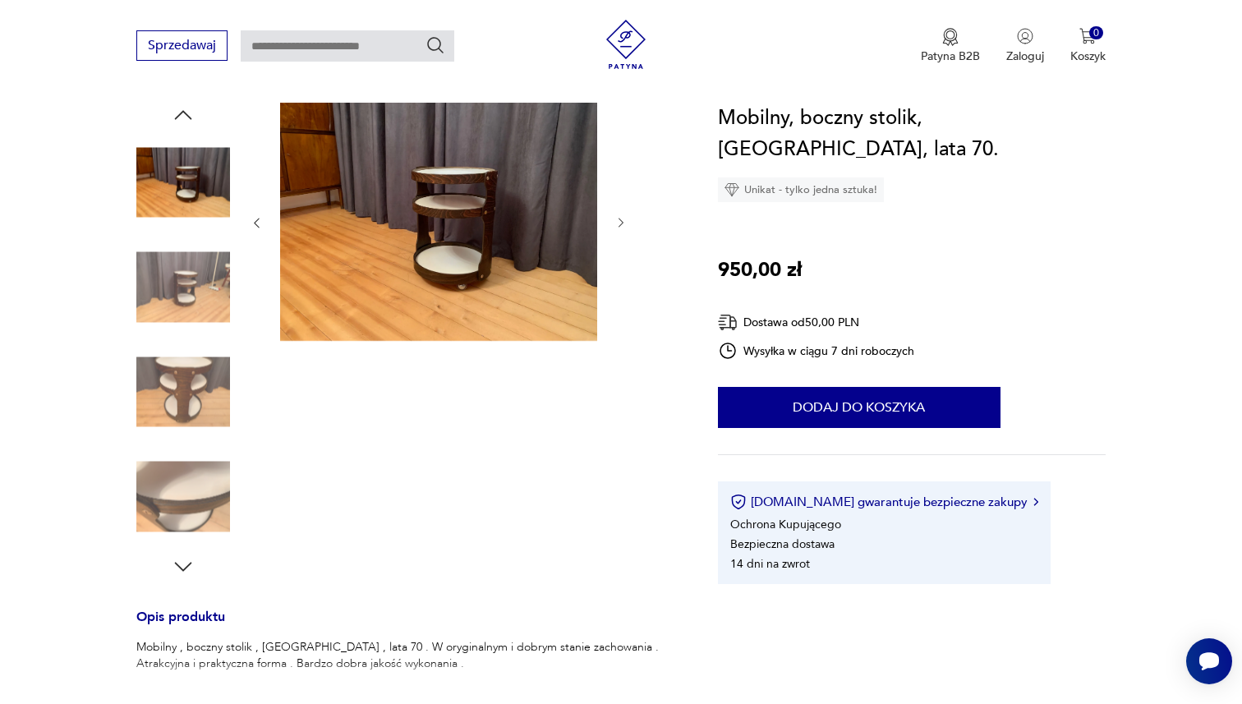
click at [186, 282] on img at bounding box center [183, 288] width 94 height 94
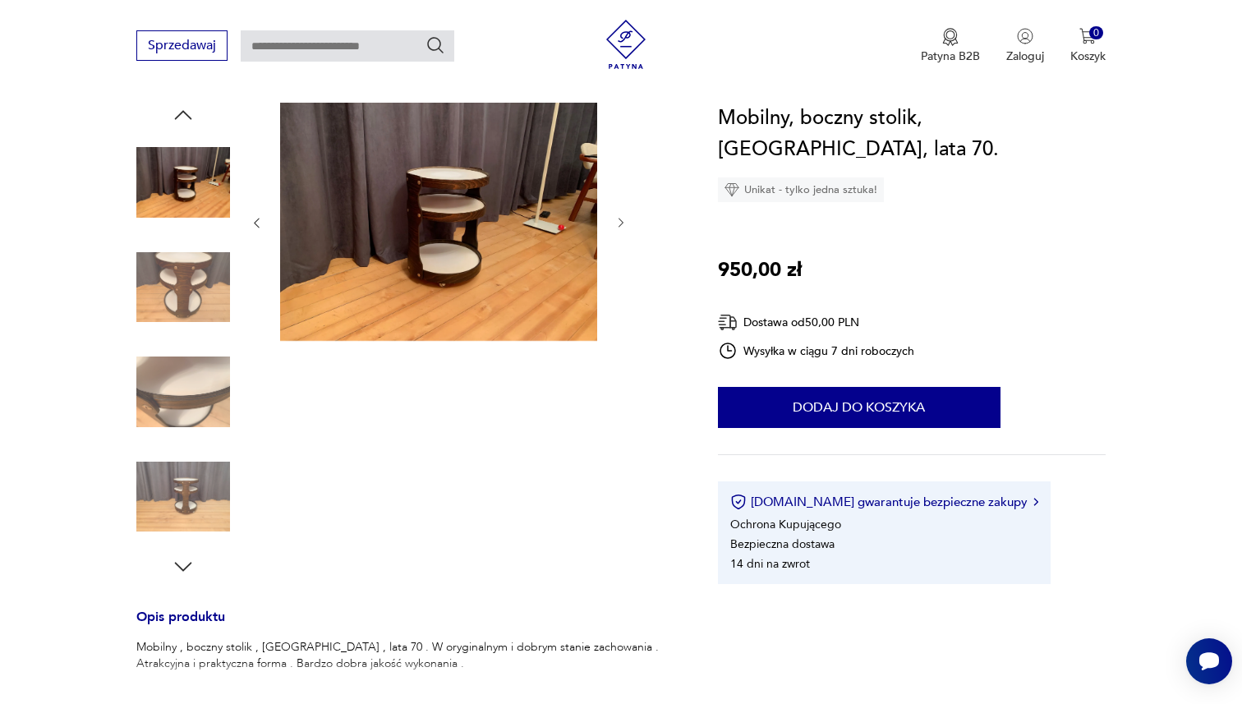
click at [186, 282] on img at bounding box center [183, 288] width 94 height 94
